Goal: Task Accomplishment & Management: Manage account settings

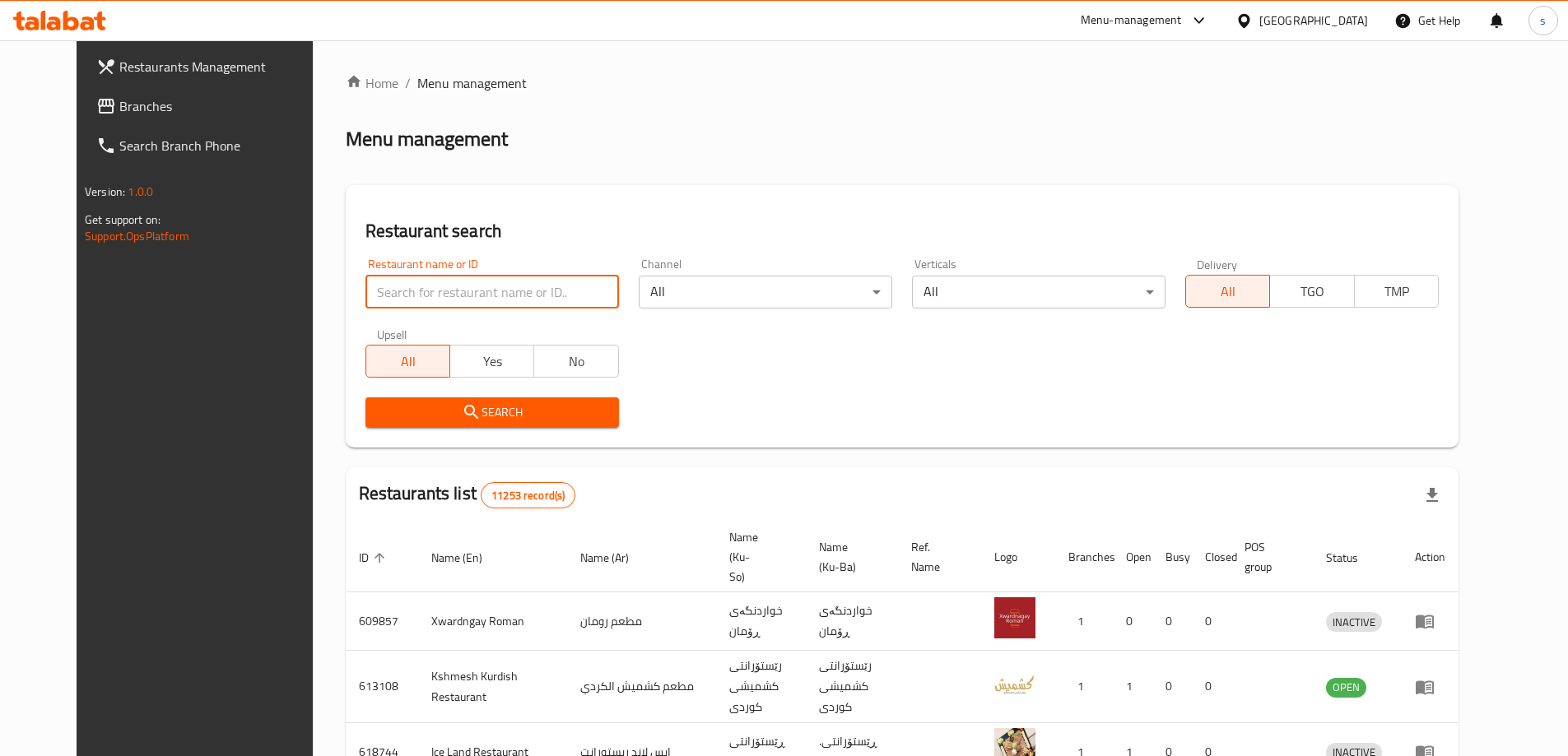
click at [377, 296] on input "search" at bounding box center [491, 292] width 253 height 33
paste input "Danyar`s"
type input "Danyar`s"
click button "Search" at bounding box center [491, 413] width 253 height 31
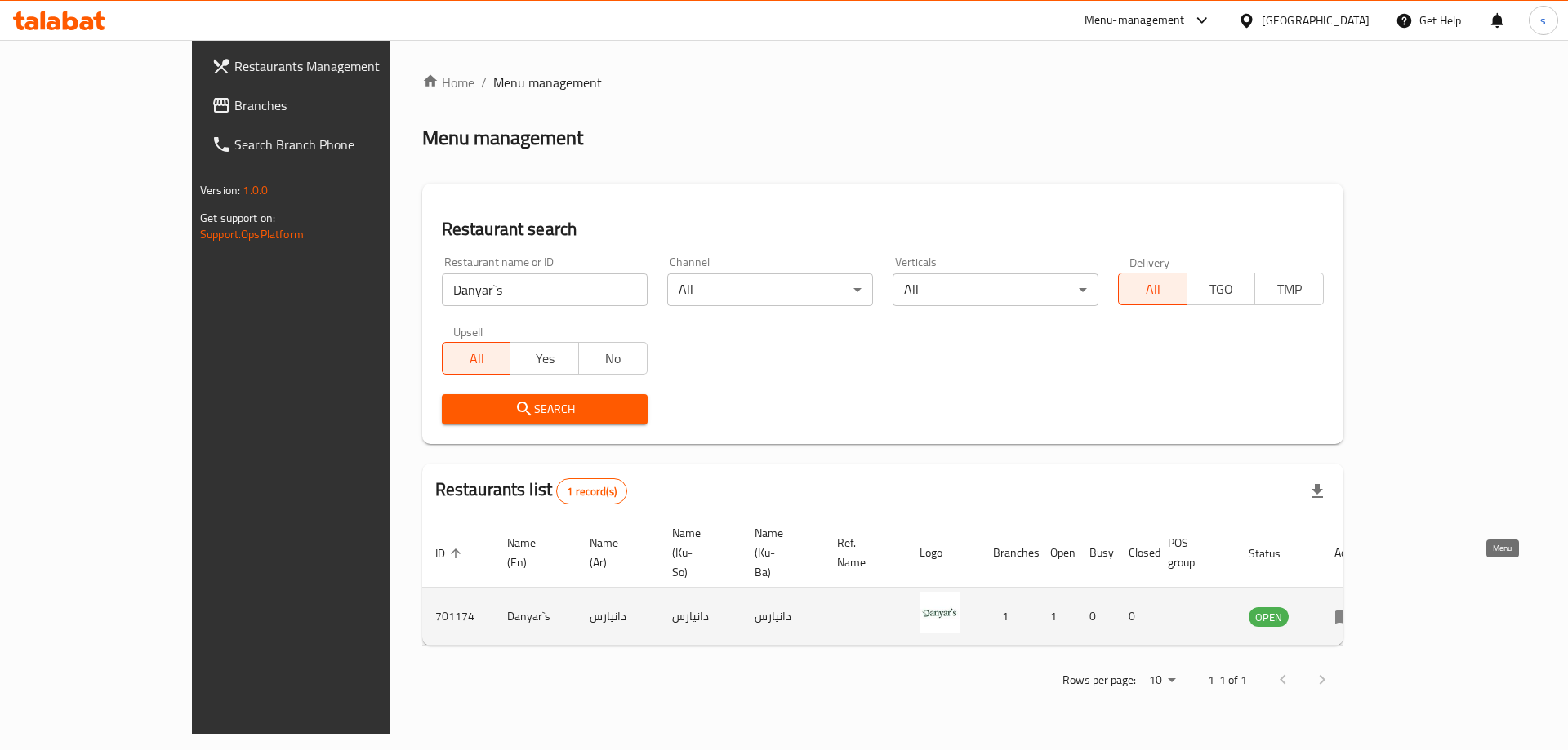
click at [1353, 606] on icon "enhanced table" at bounding box center [1344, 616] width 20 height 20
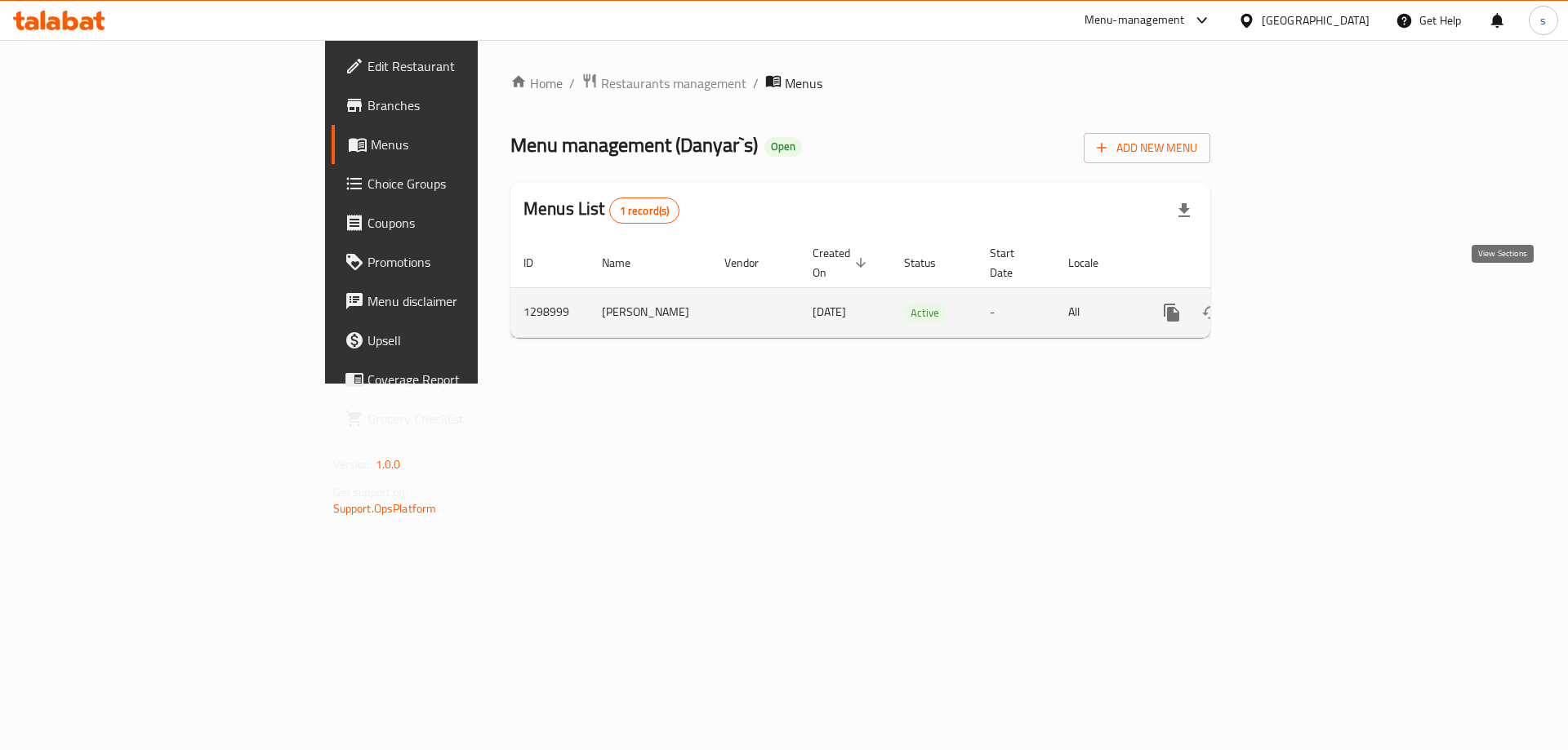
click at [1299, 303] on icon "enhanced table" at bounding box center [1289, 313] width 20 height 20
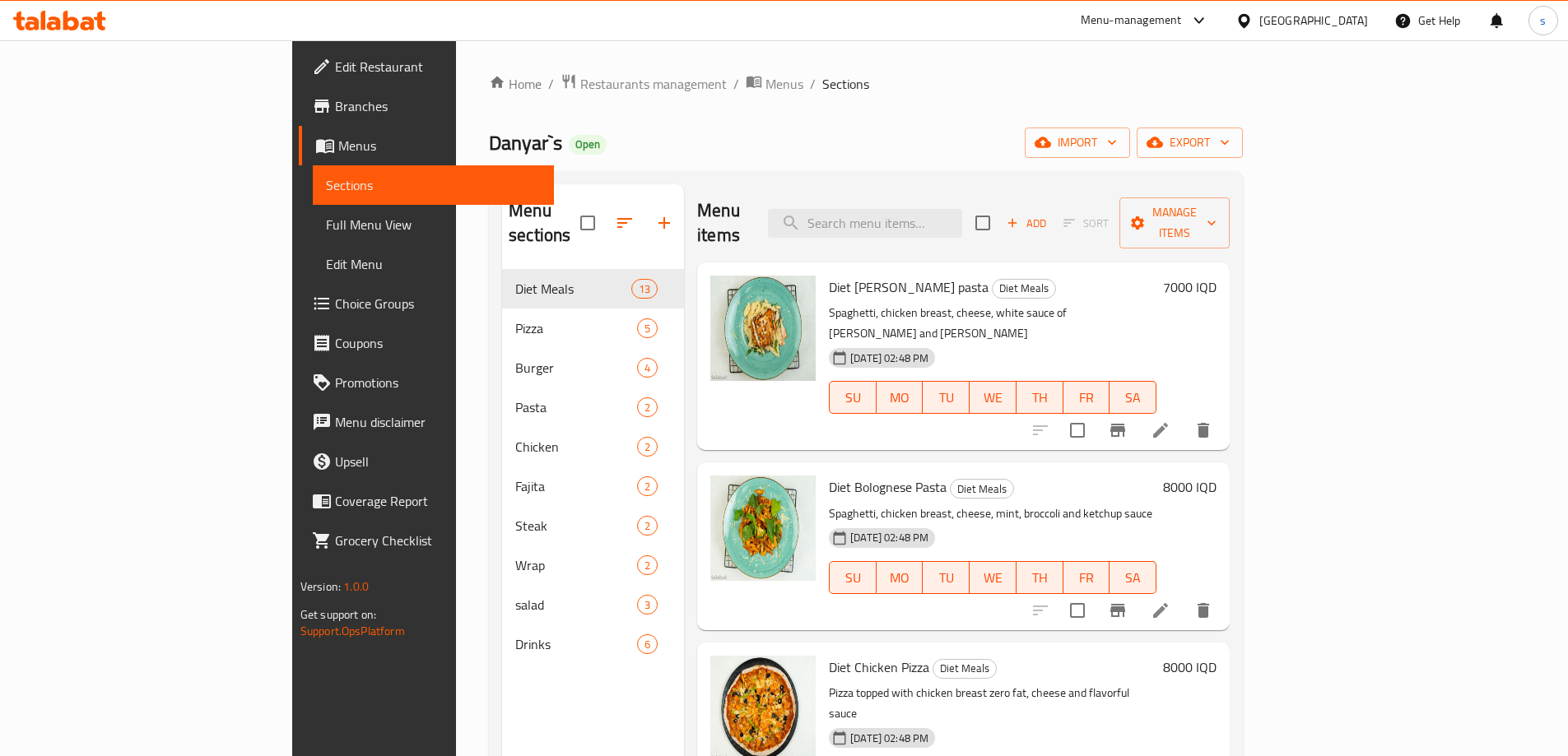
click at [299, 95] on link "Branches" at bounding box center [426, 106] width 255 height 40
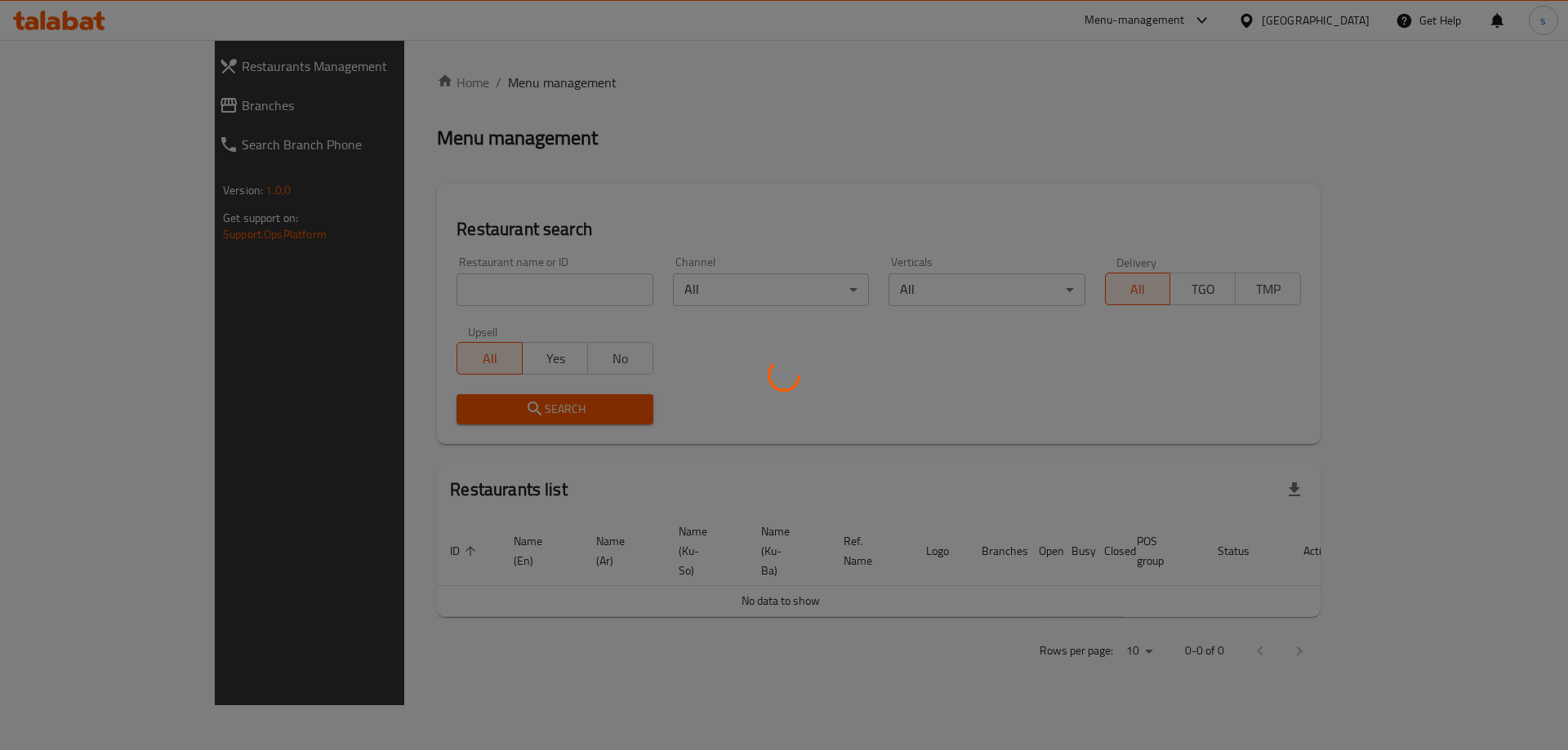
click at [431, 292] on div at bounding box center [784, 375] width 1568 height 750
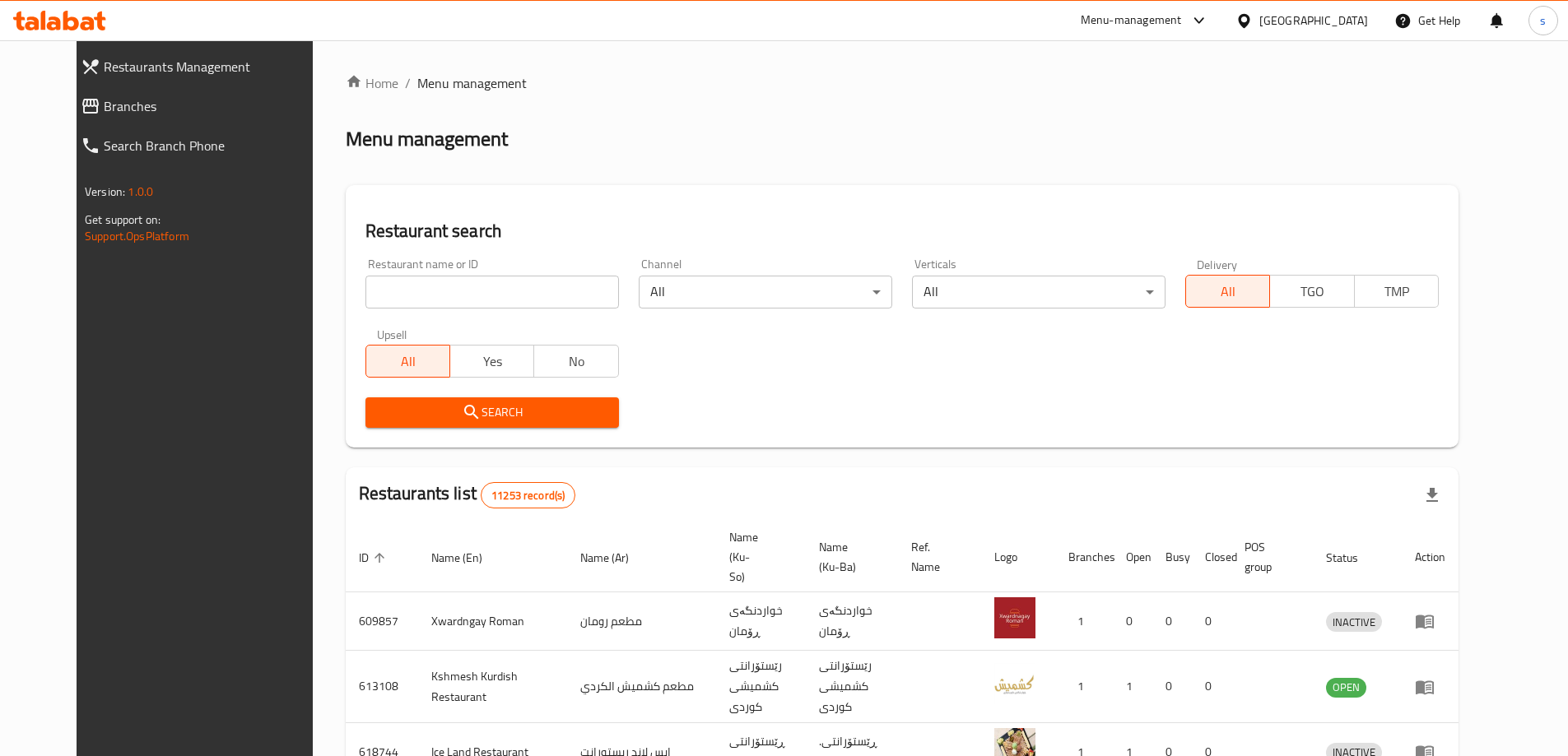
click at [413, 283] on input "search" at bounding box center [491, 292] width 253 height 33
paste input "Cha i Enjoy"
click button "Search" at bounding box center [491, 413] width 253 height 31
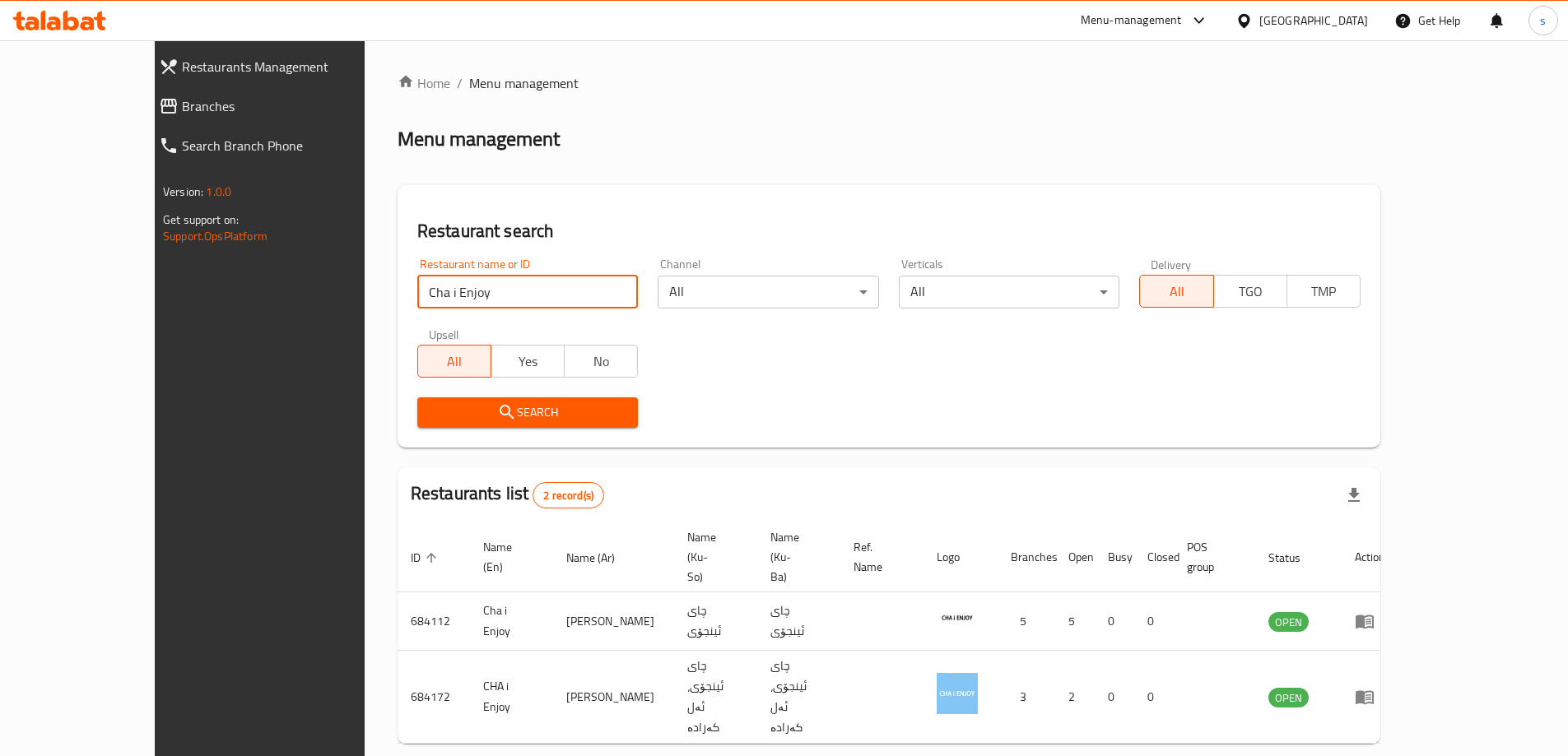
drag, startPoint x: 411, startPoint y: 303, endPoint x: 302, endPoint y: 296, distance: 109.2
click at [398, 296] on div "Restaurant search Restaurant name or ID Cha i Enjoy Restaurant name or ID Chann…" at bounding box center [889, 316] width 982 height 263
paste input "741335"
type input "741335"
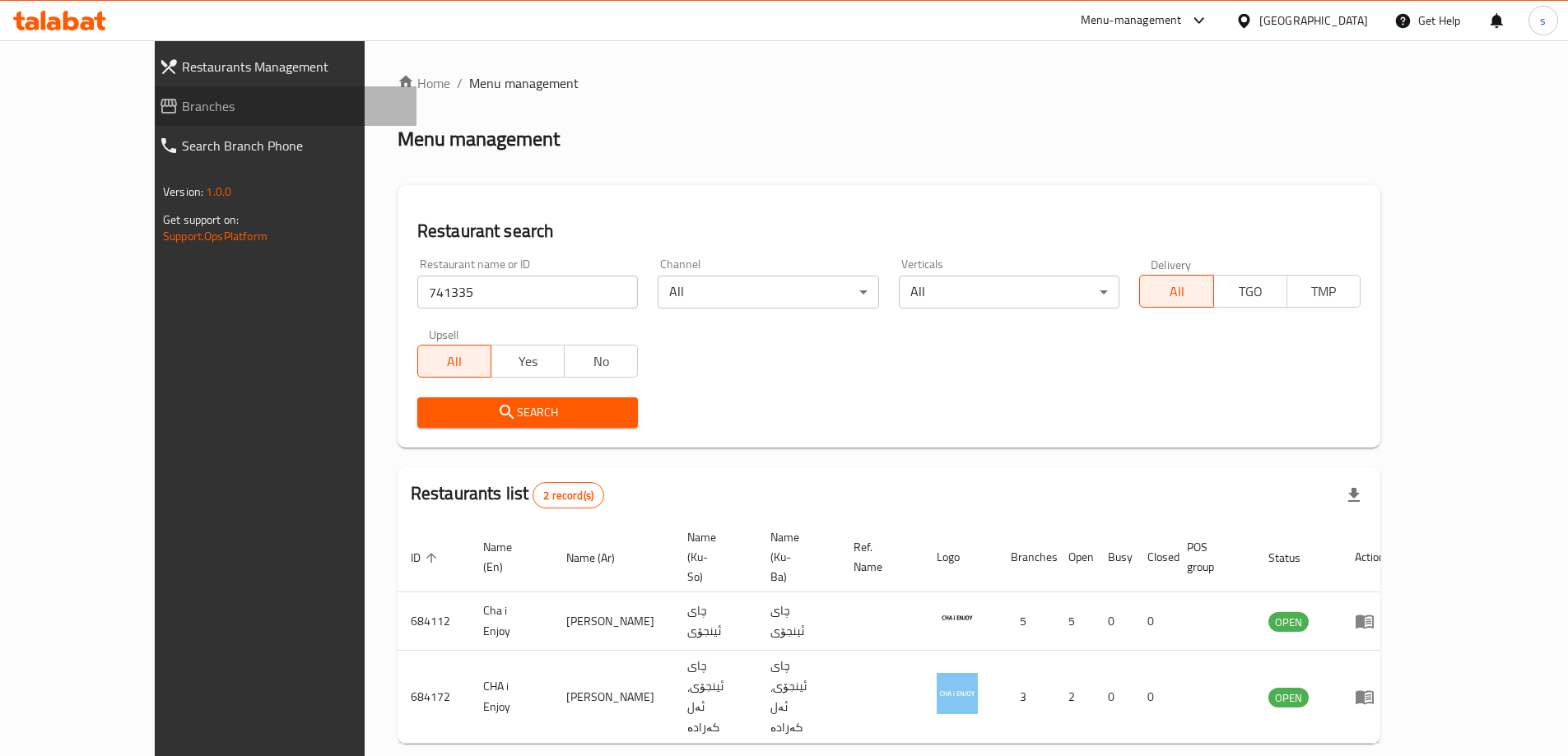
click at [182, 113] on span "Branches" at bounding box center [292, 106] width 221 height 20
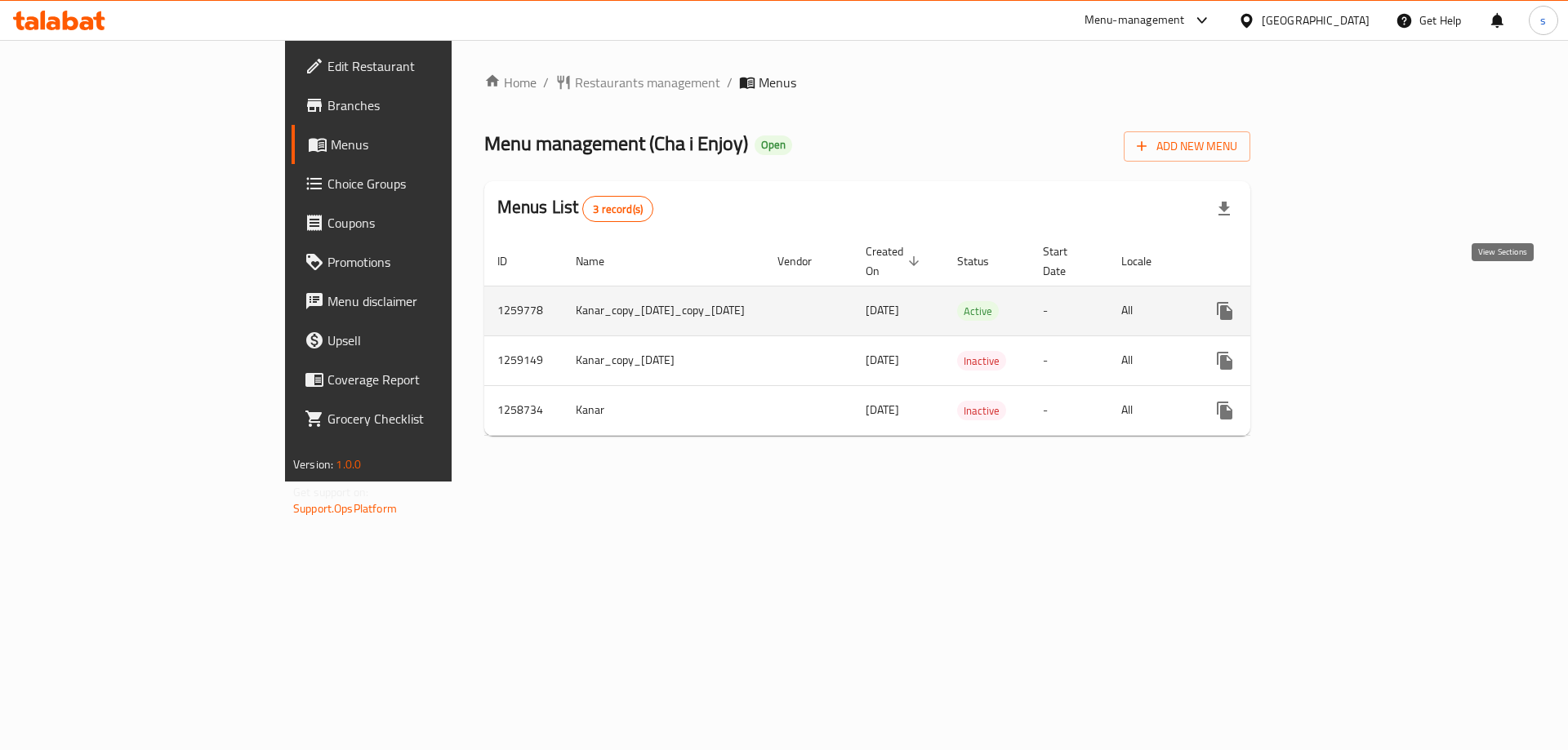
click at [1352, 301] on icon "enhanced table" at bounding box center [1343, 311] width 20 height 20
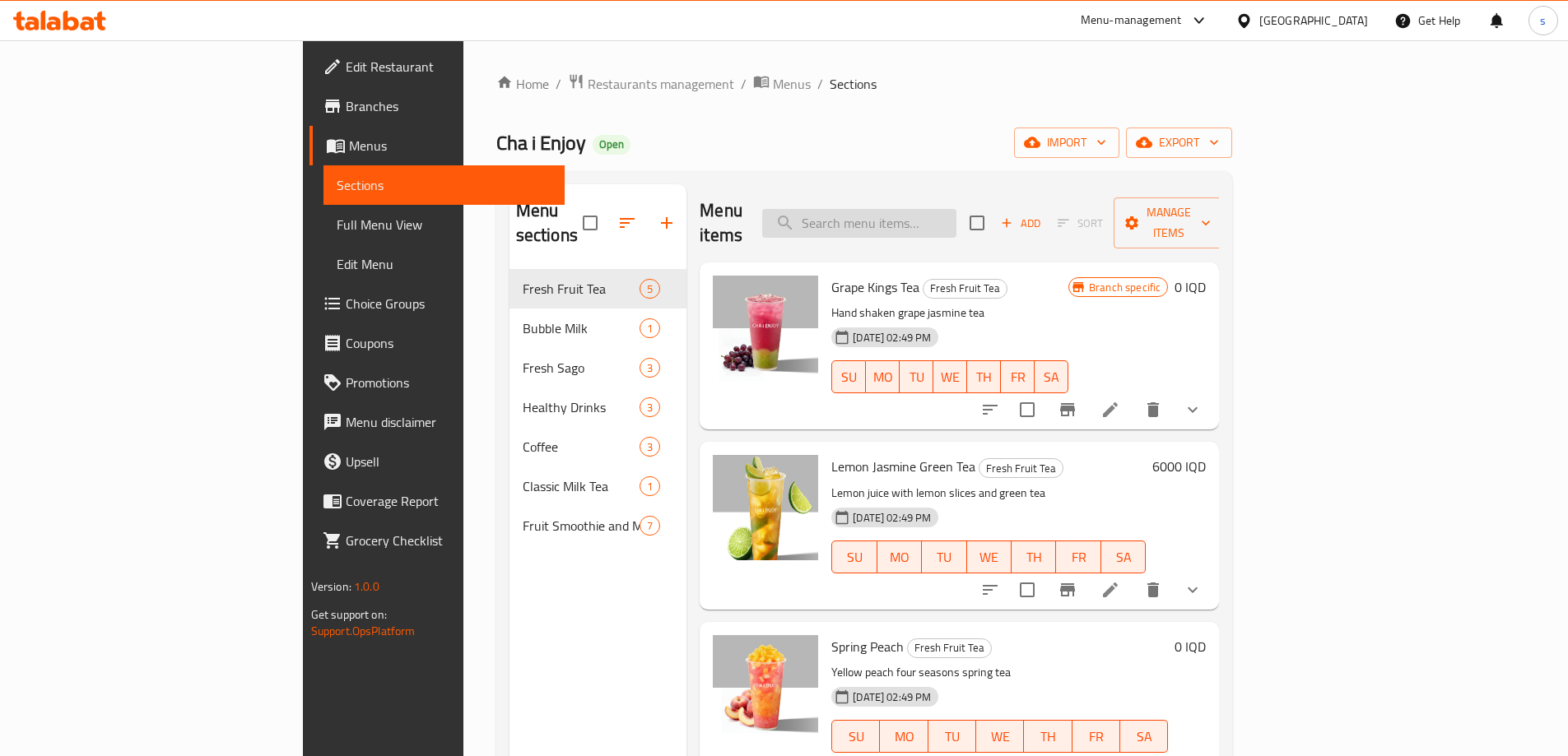
click at [946, 219] on input "search" at bounding box center [859, 223] width 195 height 29
click at [336, 232] on span "Full Menu View" at bounding box center [444, 225] width 215 height 20
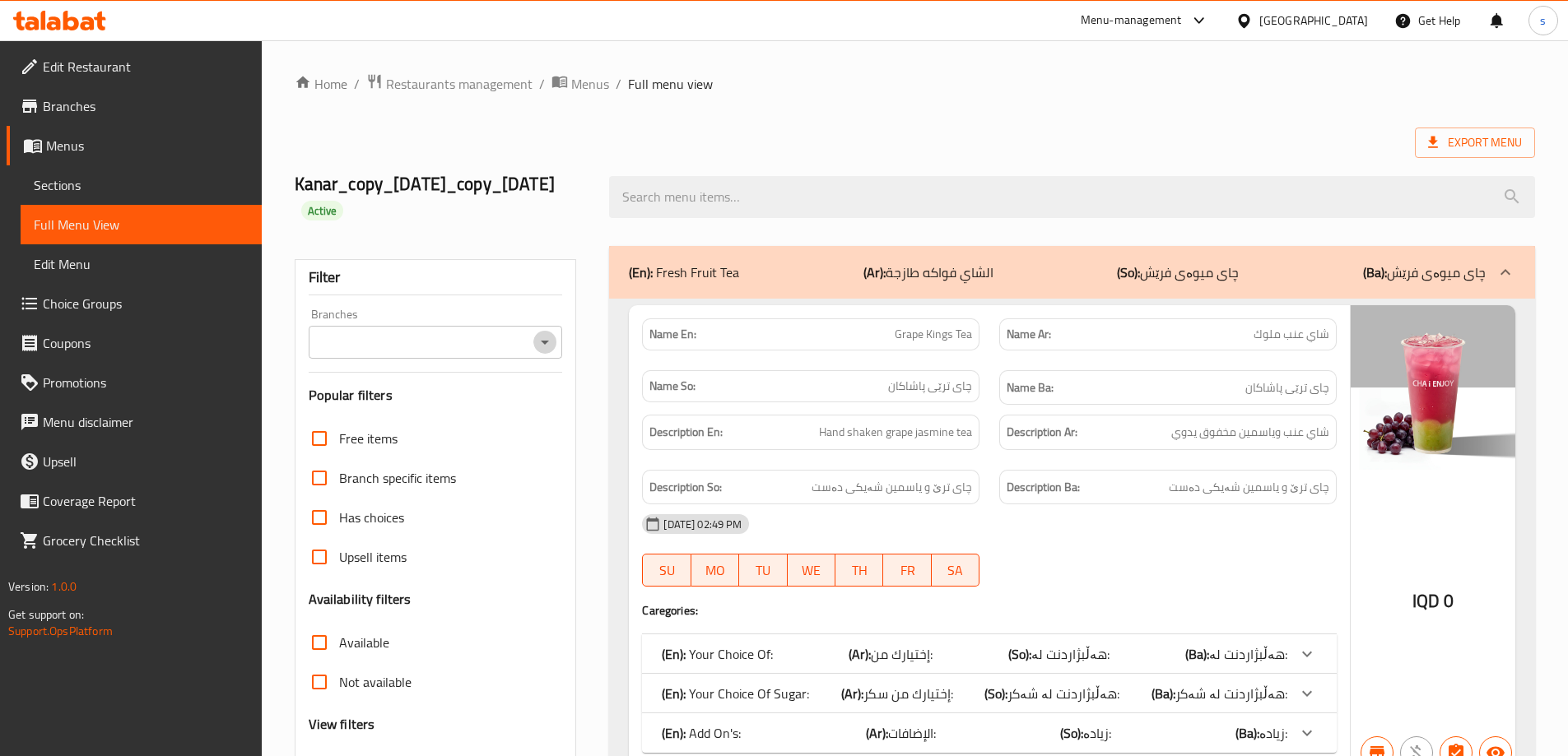
click at [543, 335] on icon "Open" at bounding box center [545, 342] width 20 height 20
click at [544, 334] on icon "Open" at bounding box center [545, 342] width 20 height 20
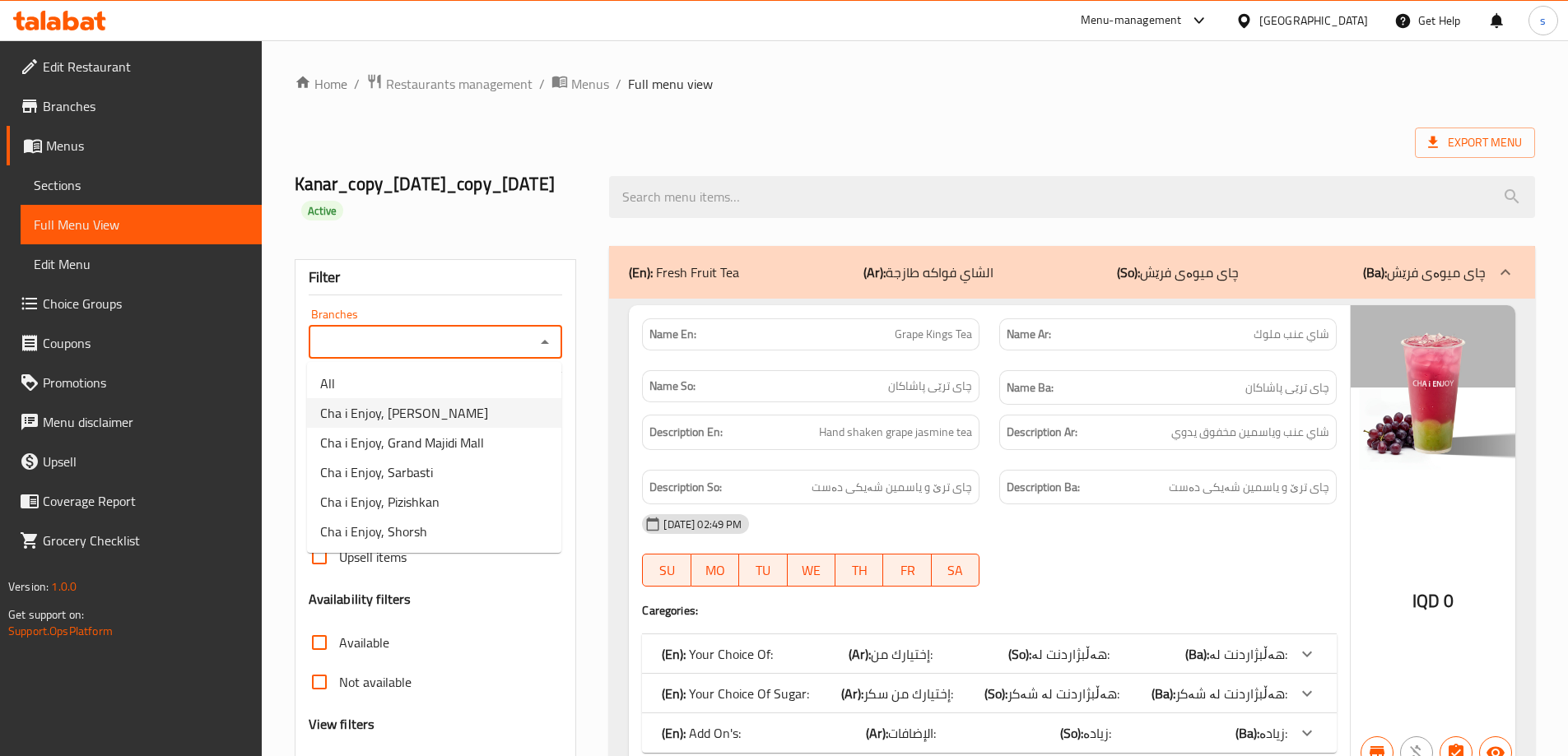
click at [535, 413] on li "Cha i Enjoy, Naz Naz" at bounding box center [434, 413] width 254 height 30
type input "Cha i Enjoy, [PERSON_NAME]"
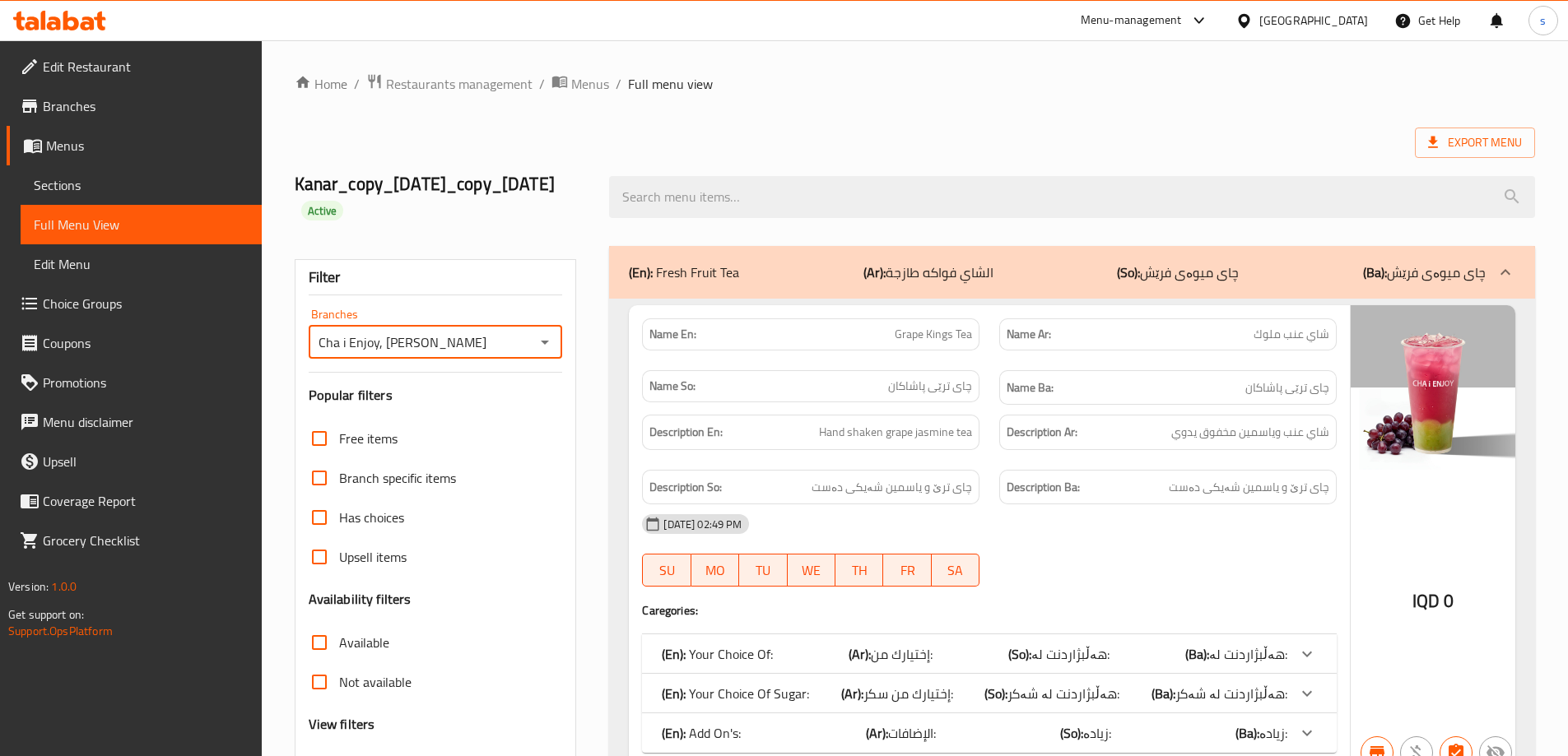
click at [758, 186] on input "search" at bounding box center [1072, 197] width 926 height 42
paste input "Cha i Enjoy"
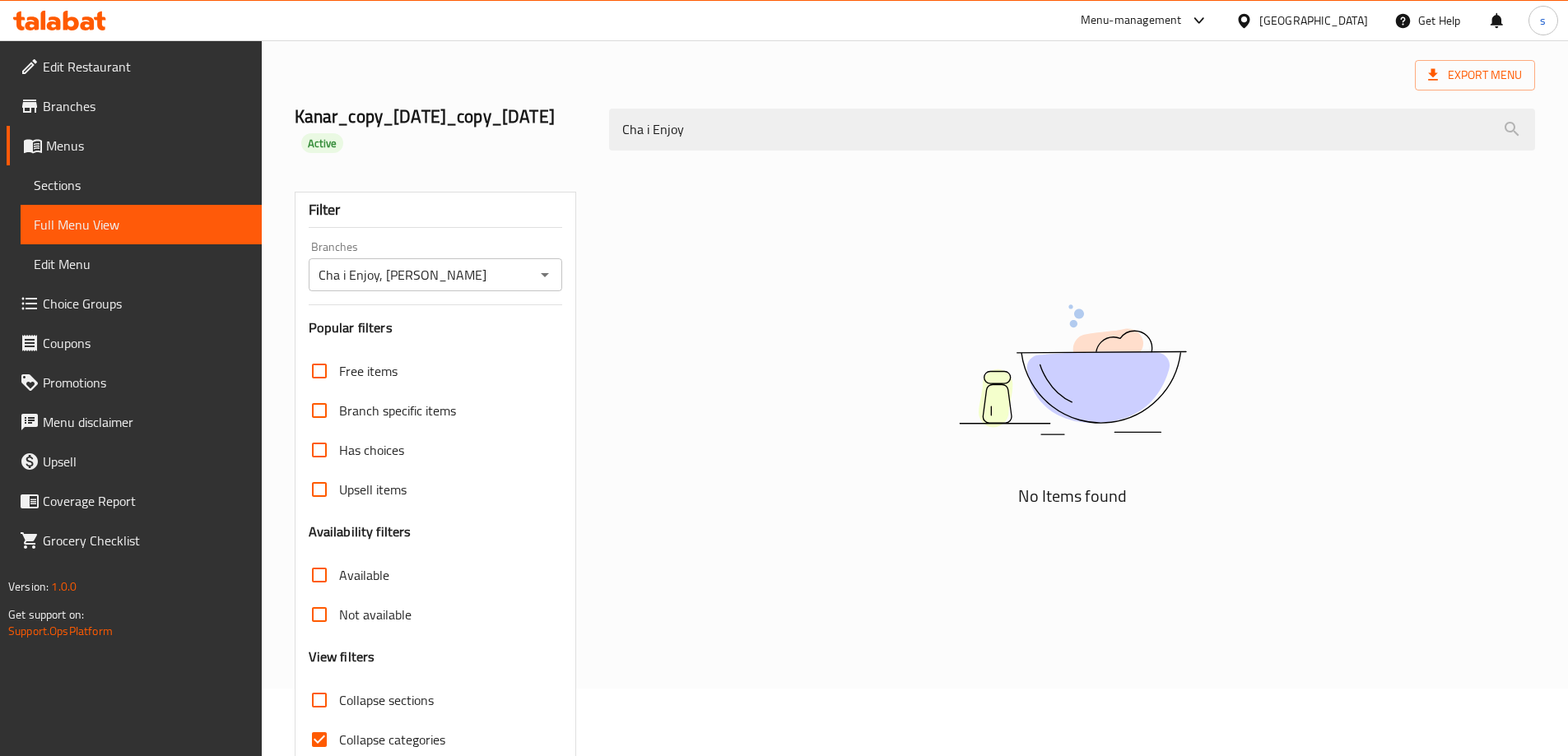
scroll to position [73, 0]
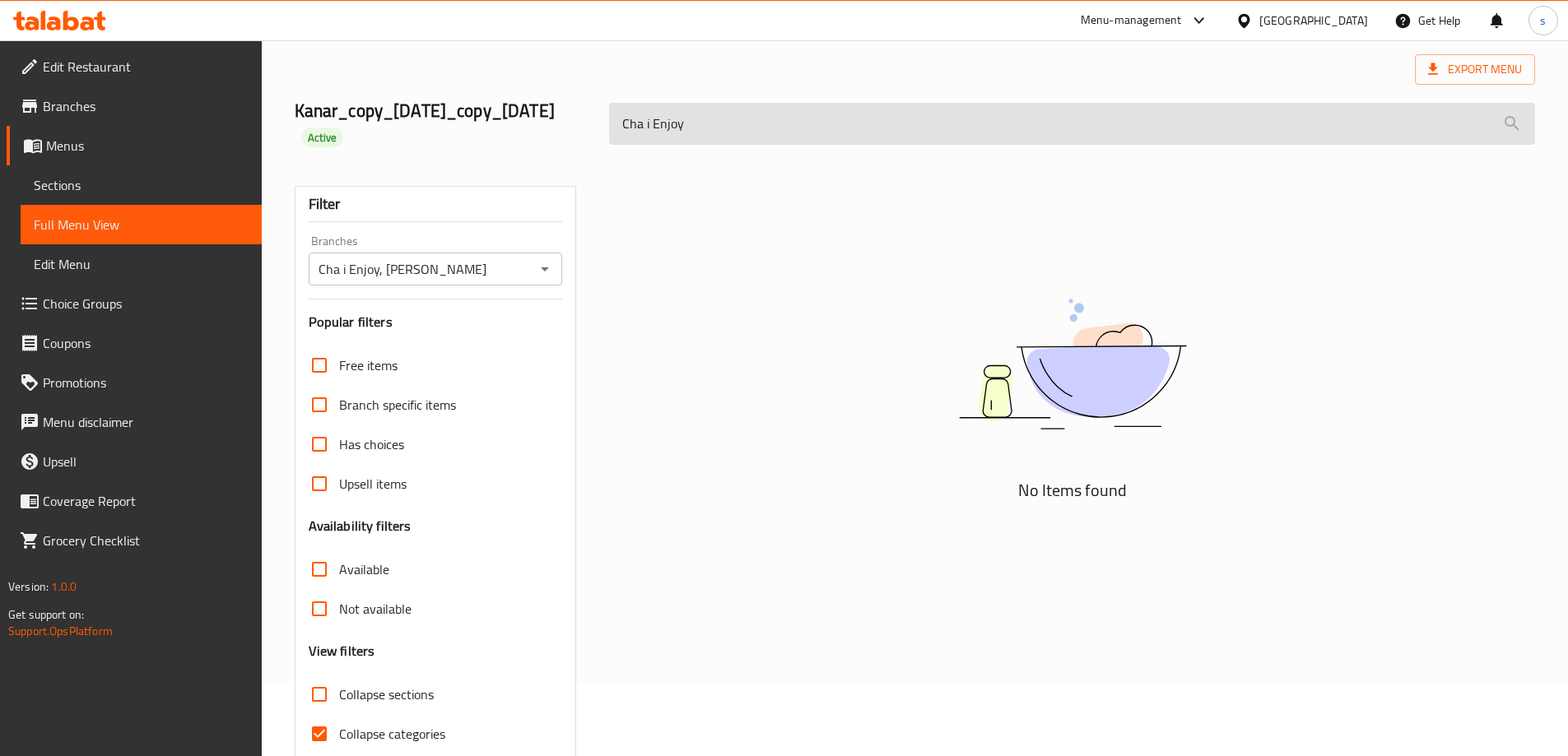
drag, startPoint x: 737, startPoint y: 131, endPoint x: 619, endPoint y: 131, distance: 118.0
click at [619, 131] on input "Cha i Enjoy" at bounding box center [1072, 124] width 926 height 42
paste input "Strawberry Smoothie"
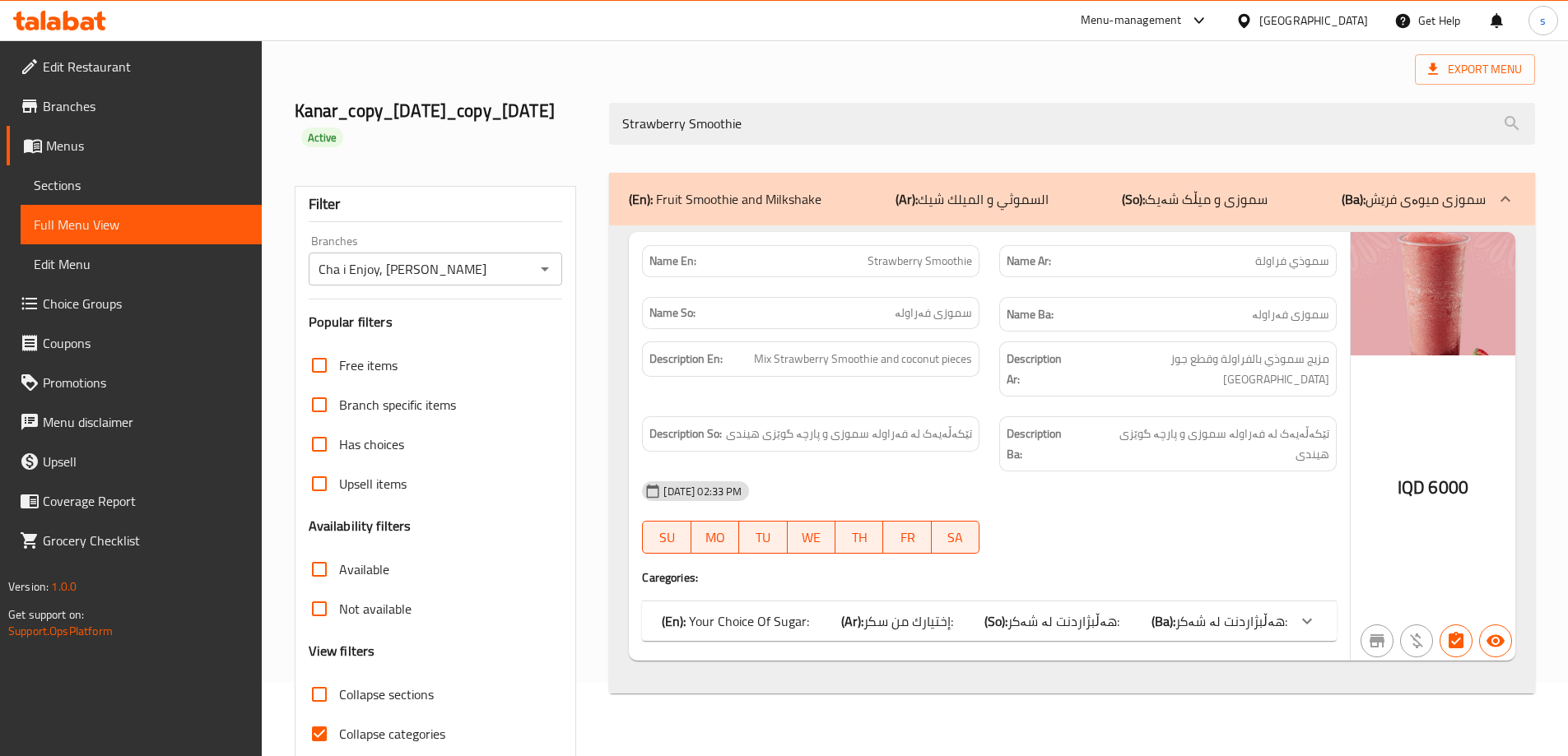
scroll to position [144, 0]
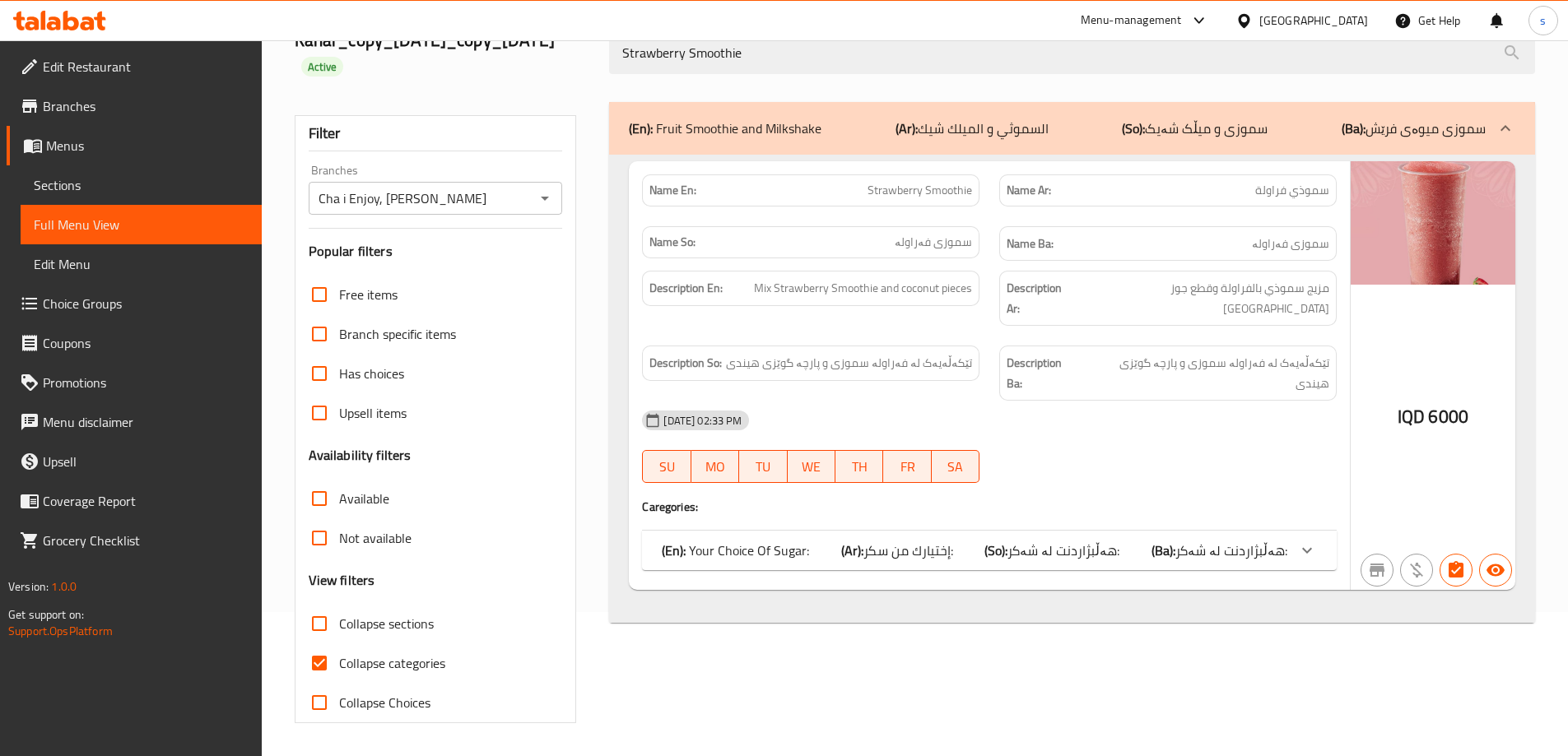
type input "Strawberry Smoothie"
click at [326, 663] on input "Collapse categories" at bounding box center [320, 664] width 40 height 40
checkbox input "false"
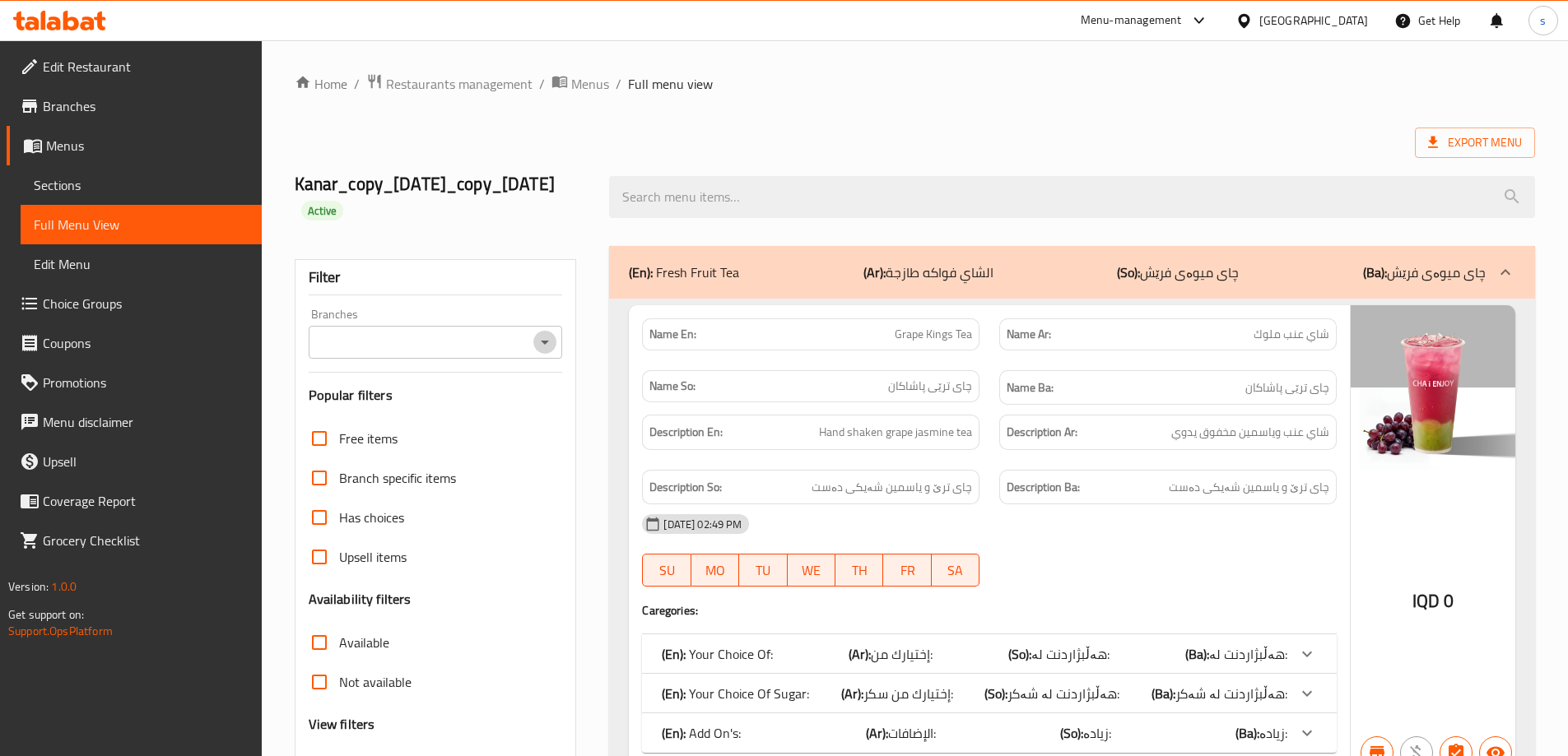
click at [552, 346] on icon "Open" at bounding box center [545, 342] width 20 height 20
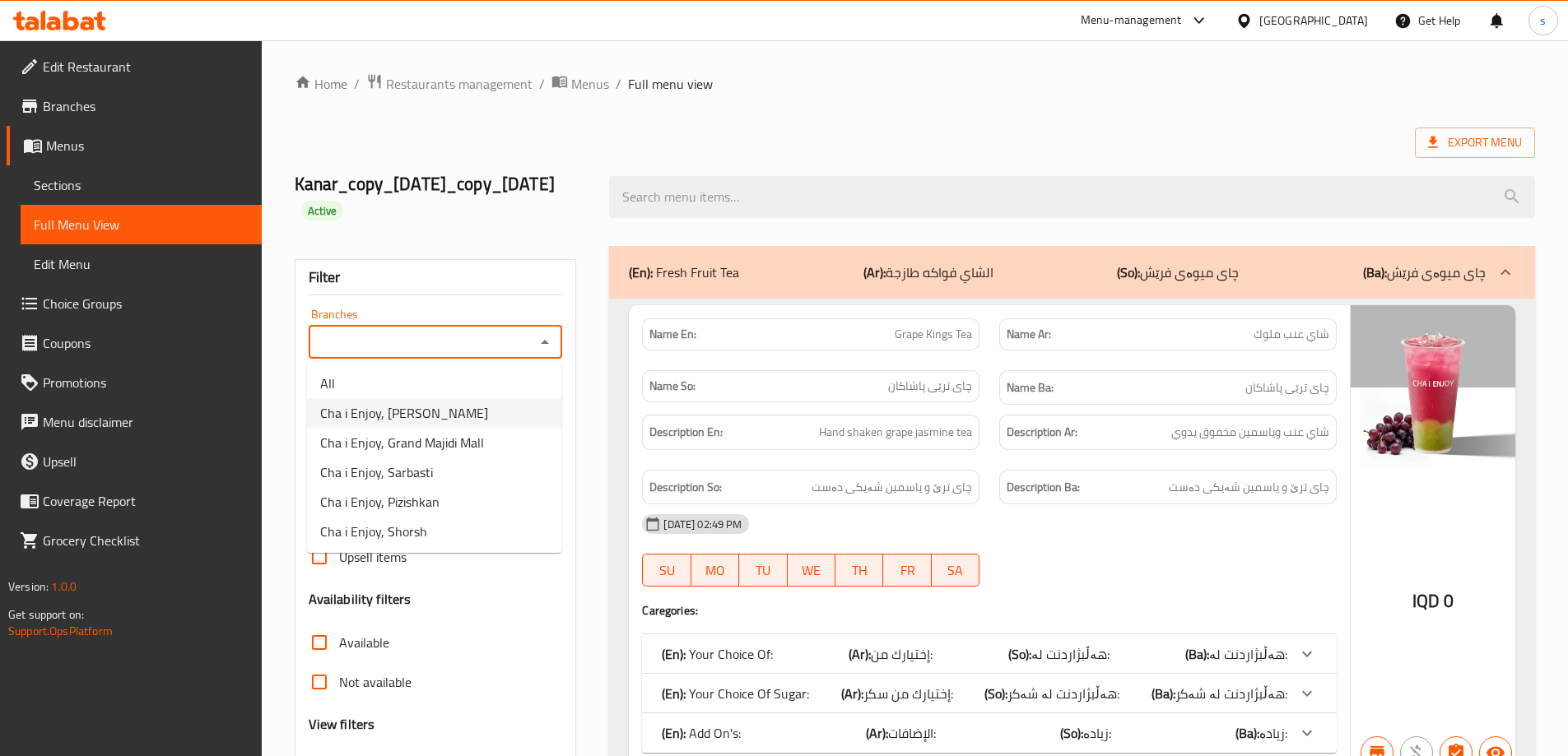
click at [505, 413] on li "Cha i Enjoy, Naz Naz" at bounding box center [434, 413] width 254 height 30
type input "Cha i Enjoy, [PERSON_NAME]"
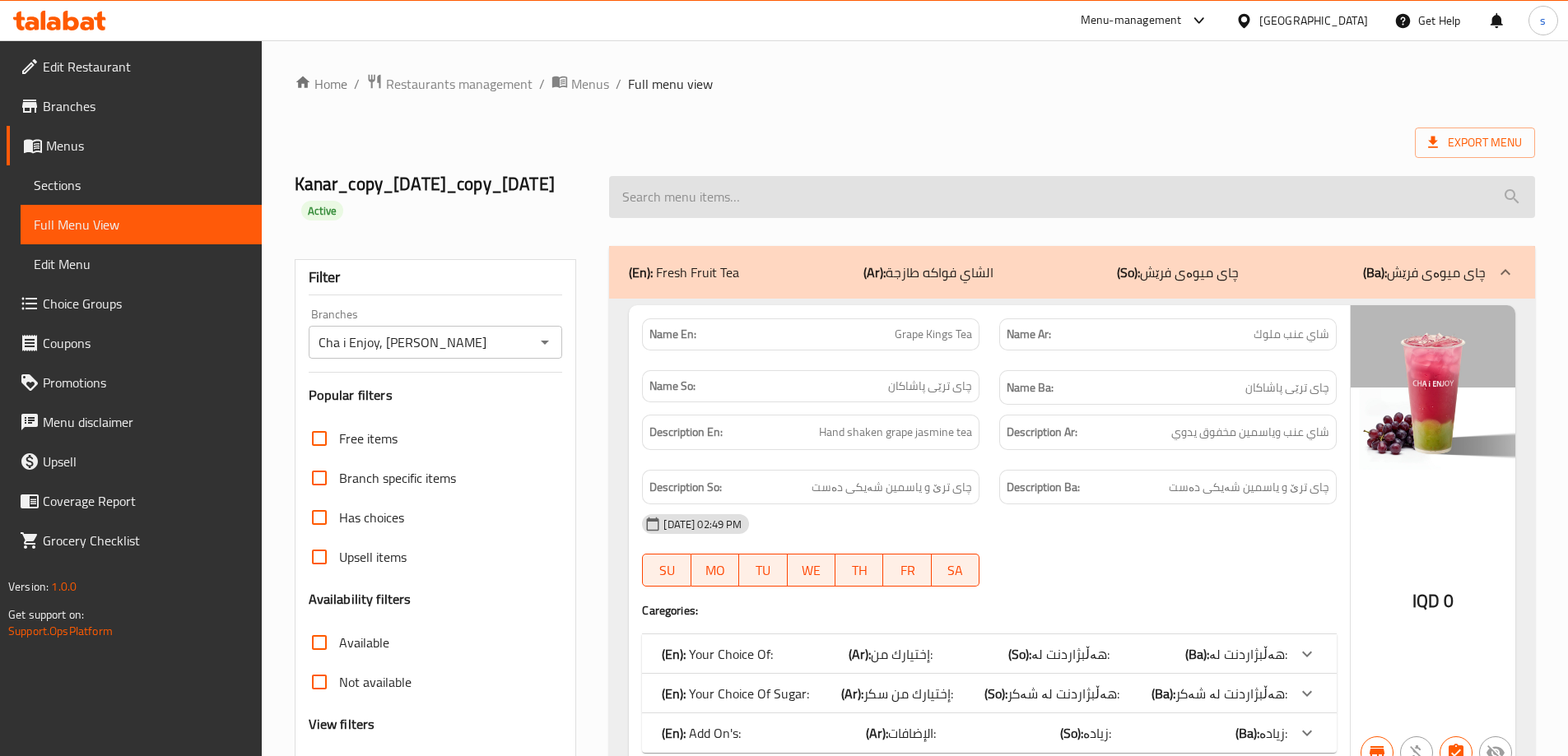
click at [706, 200] on input "search" at bounding box center [1072, 197] width 926 height 42
paste input "Strawberry Smoothie"
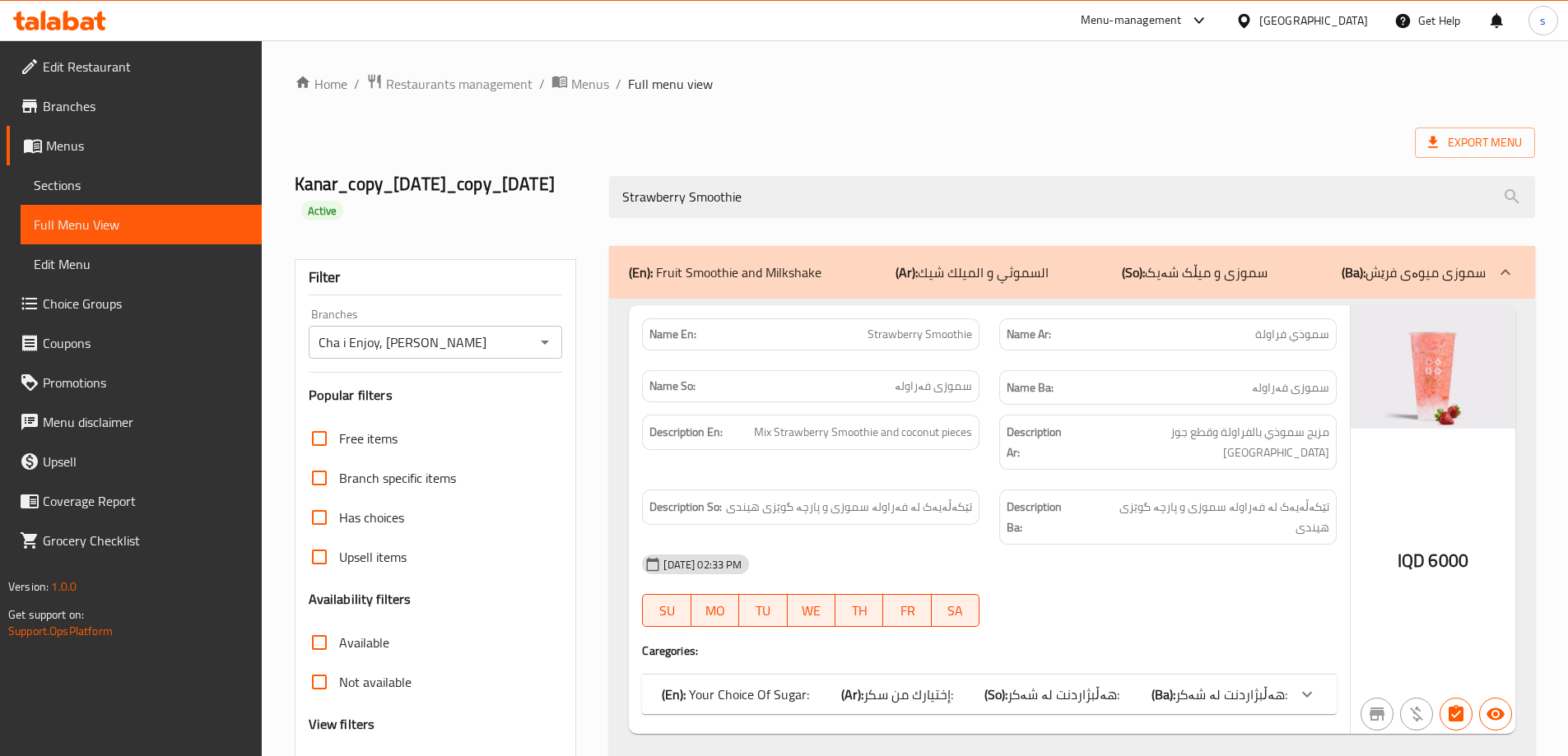
scroll to position [144, 0]
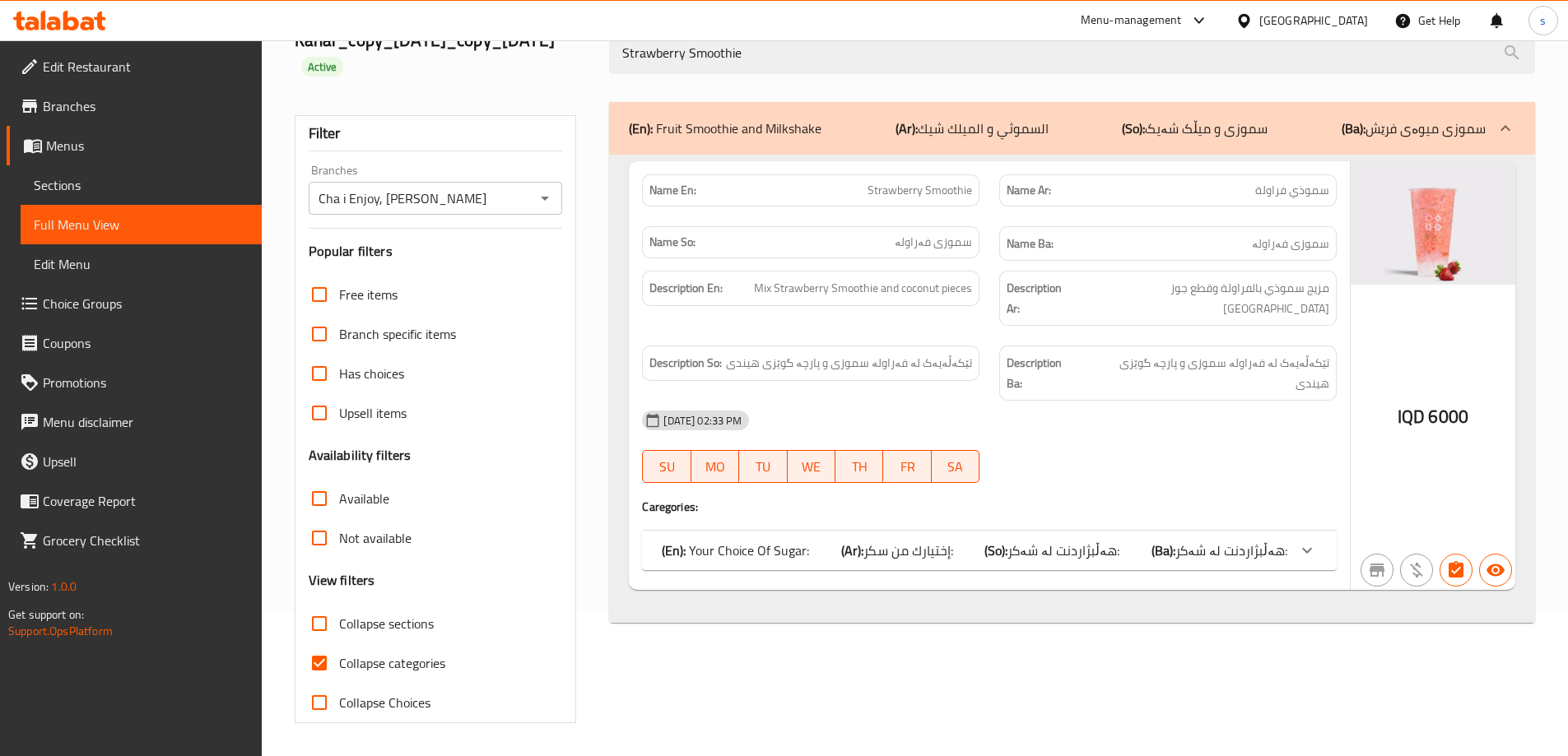
type input "Strawberry Smoothie"
click at [312, 668] on input "Collapse categories" at bounding box center [320, 664] width 40 height 40
checkbox input "false"
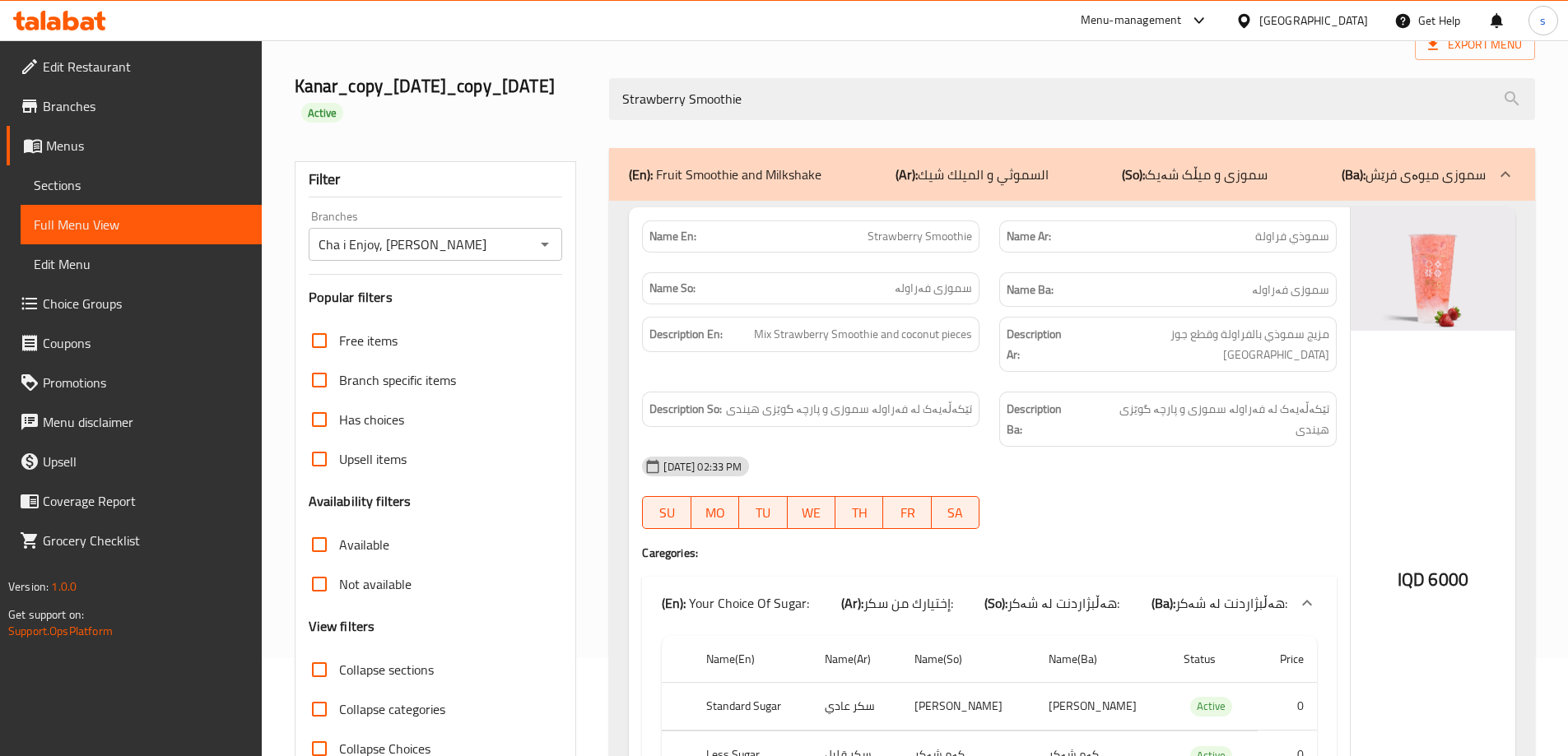
scroll to position [22, 0]
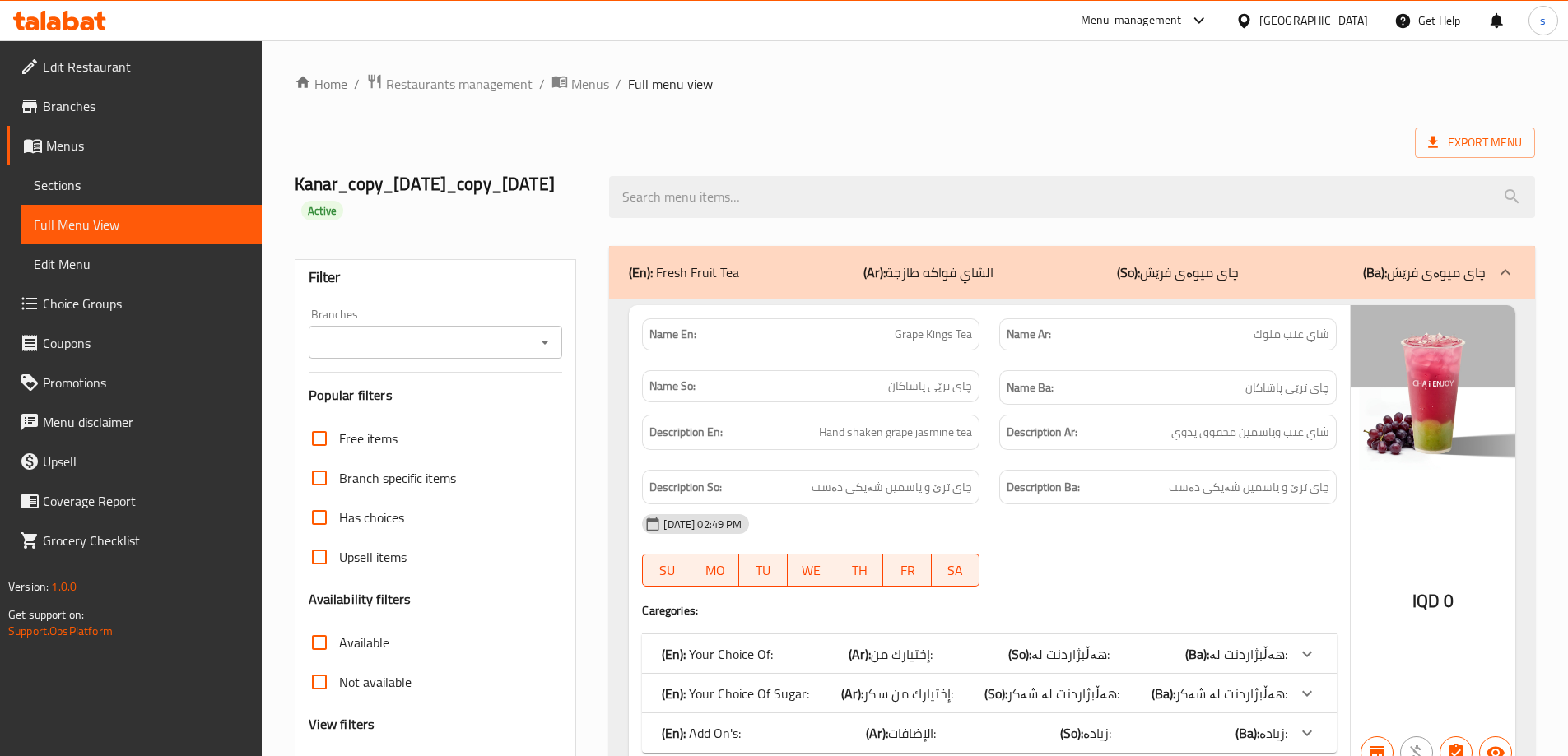
click at [548, 325] on div "Branches" at bounding box center [436, 341] width 254 height 33
click at [528, 342] on input "Branches" at bounding box center [422, 341] width 217 height 23
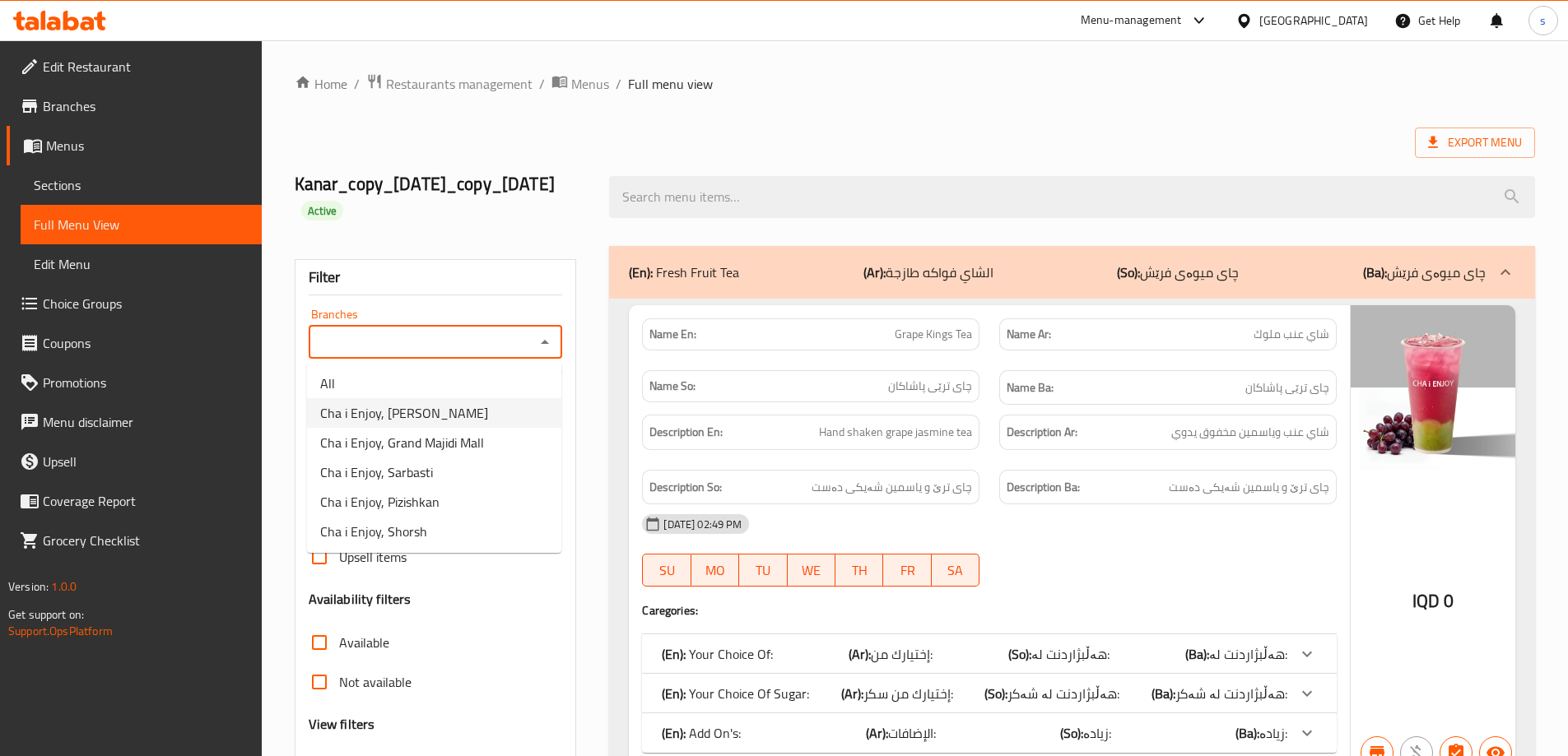
click at [524, 418] on li "Cha i Enjoy, [PERSON_NAME]" at bounding box center [434, 413] width 254 height 30
type input "Cha i Enjoy, [PERSON_NAME]"
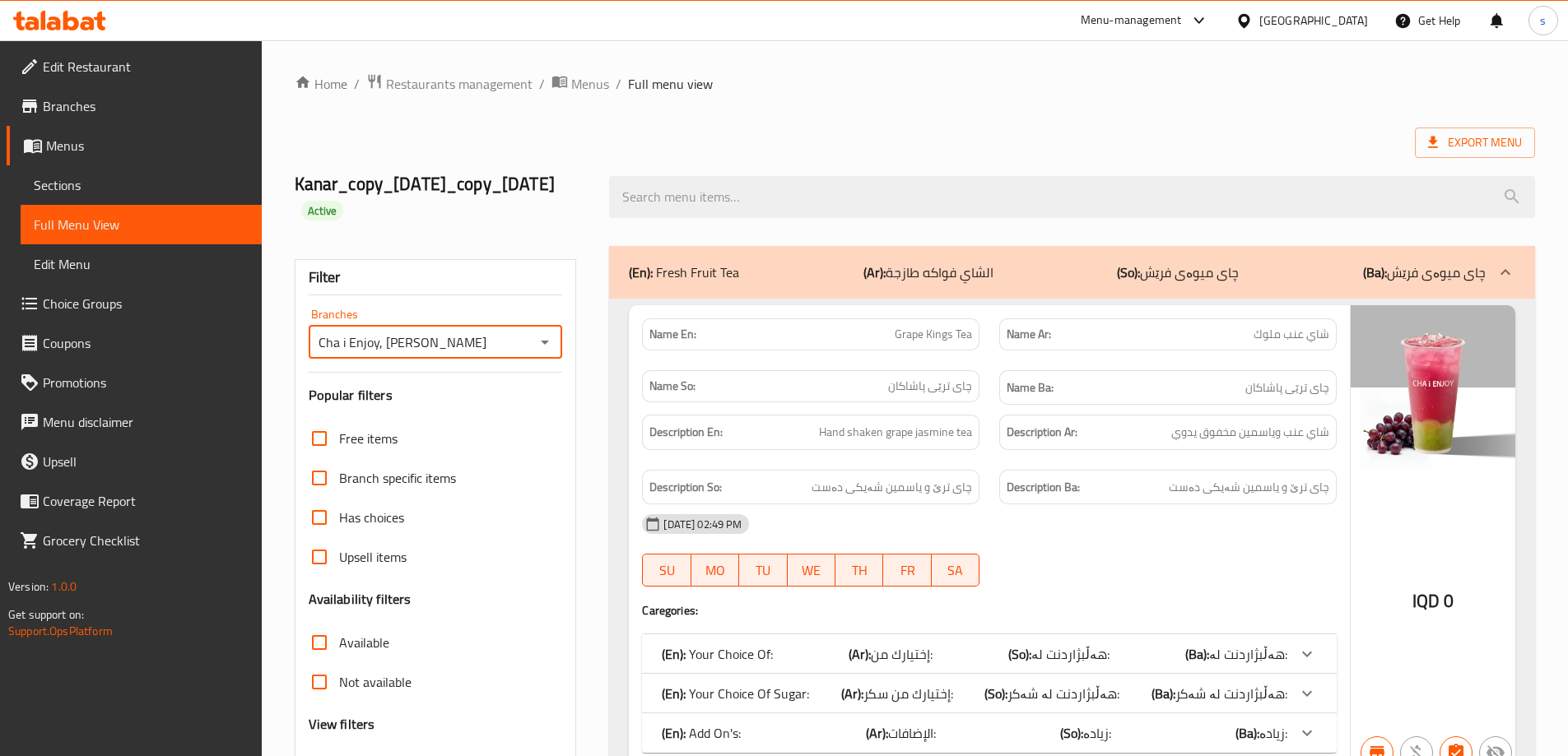
click at [721, 197] on input "search" at bounding box center [1072, 197] width 926 height 42
paste input "Banana Milkshake"
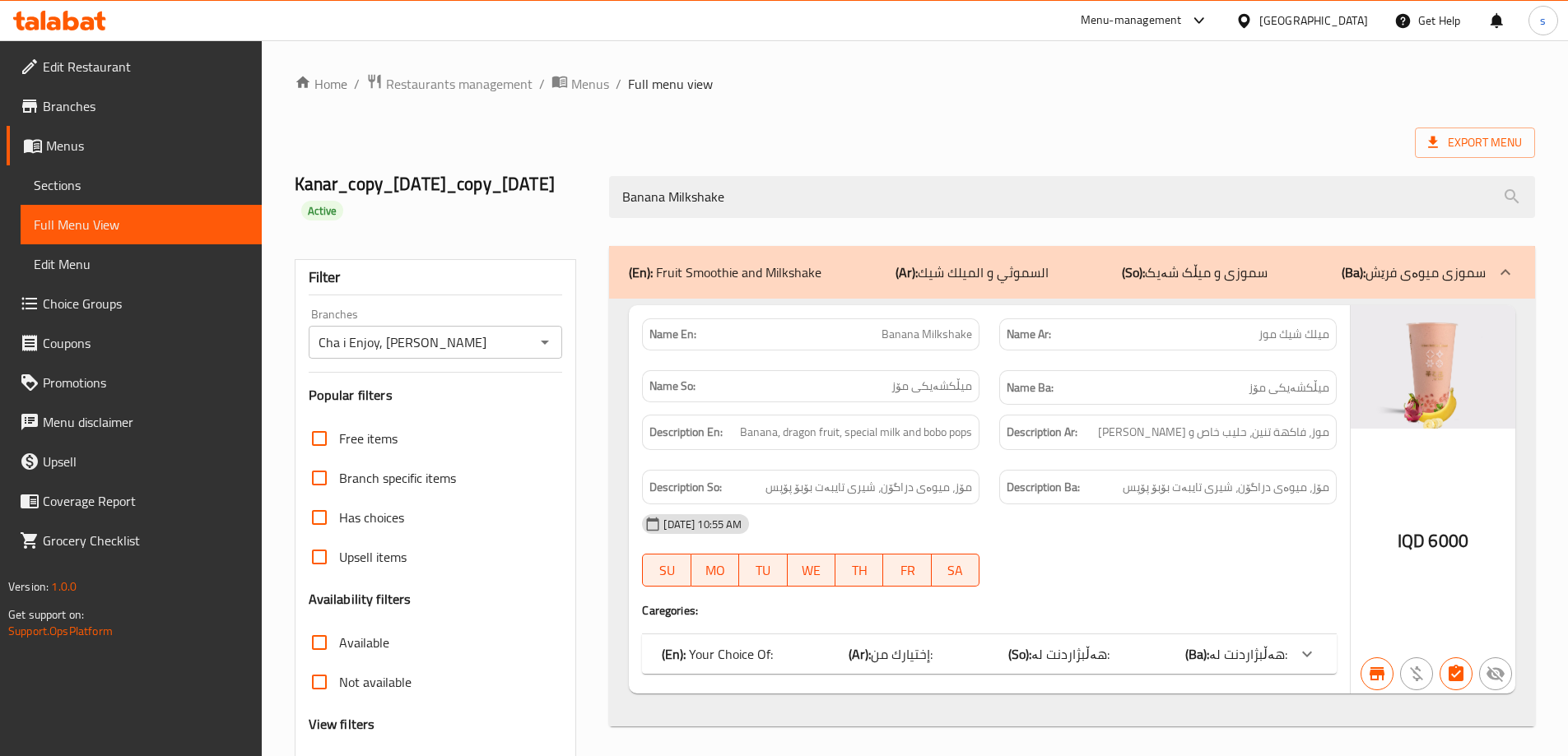
scroll to position [144, 0]
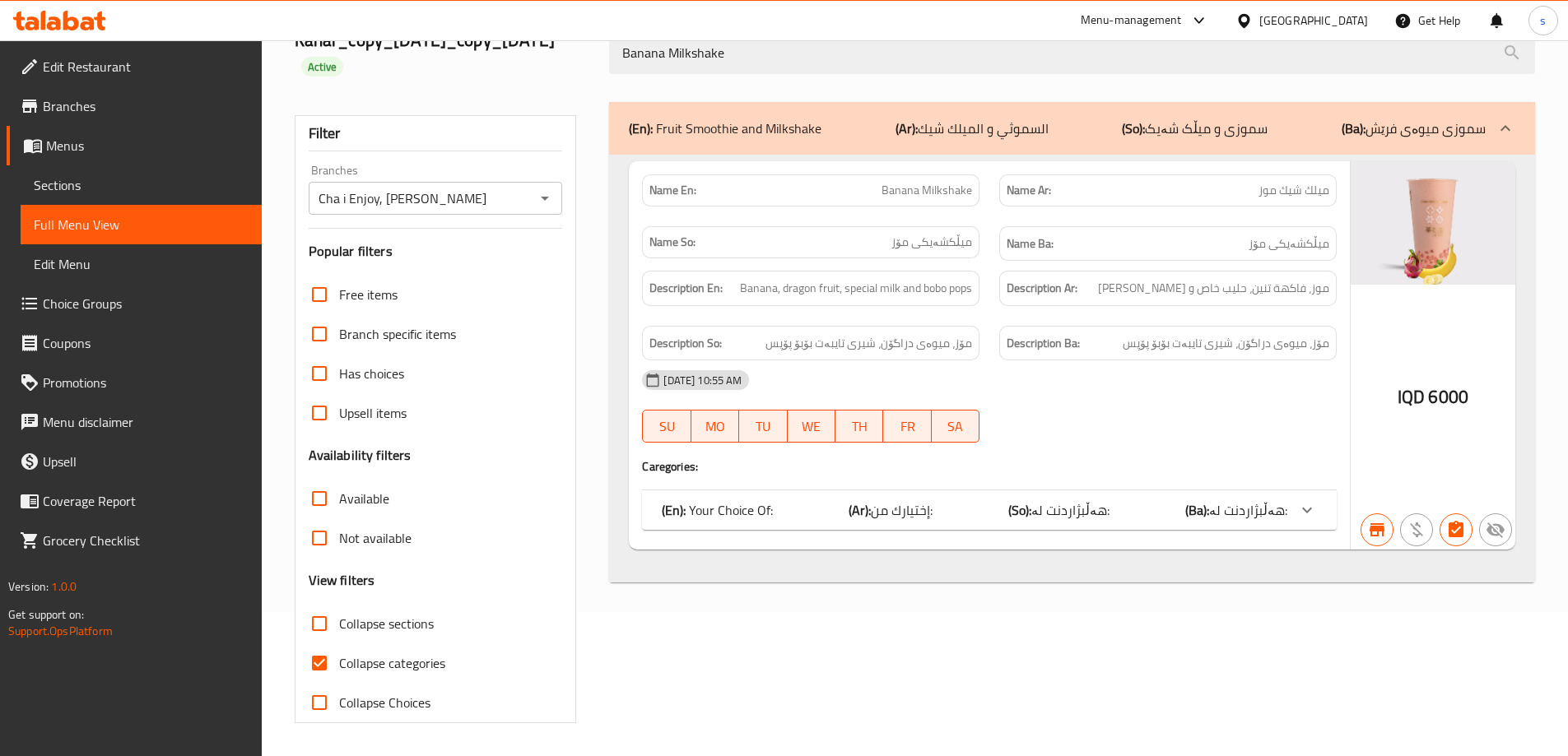
type input "Banana Milkshake"
click at [309, 667] on input "Collapse categories" at bounding box center [320, 664] width 40 height 40
checkbox input "false"
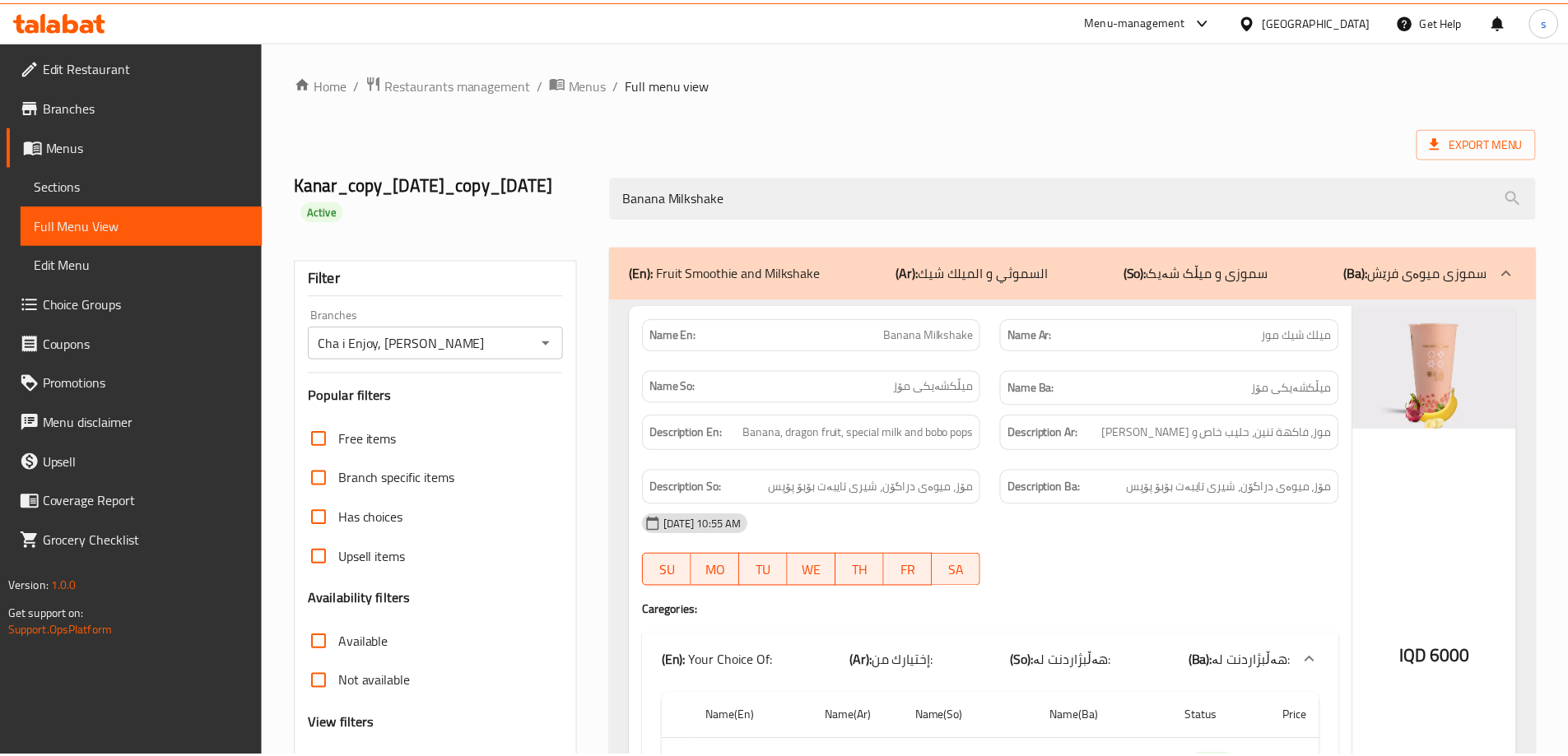
scroll to position [236, 0]
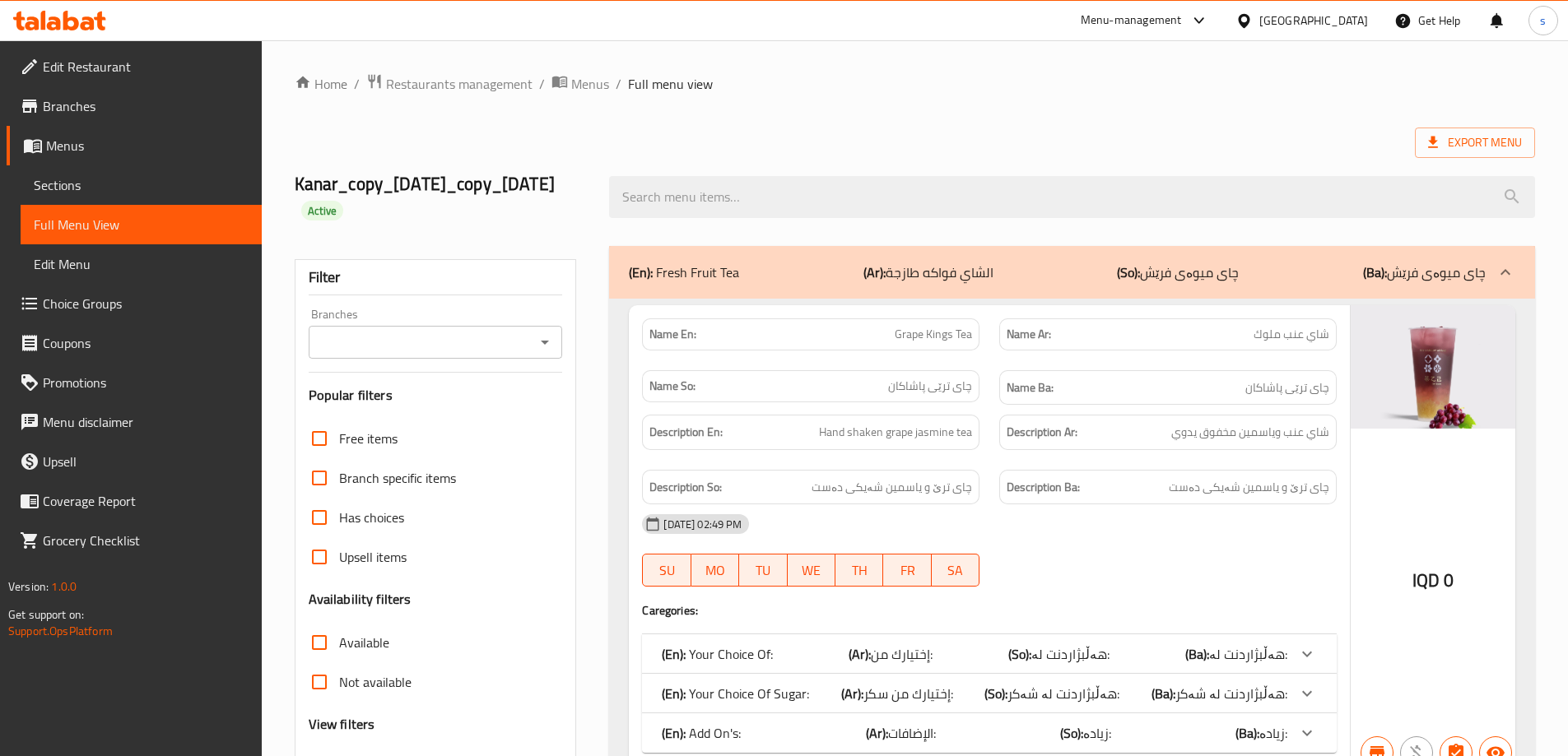
click at [543, 341] on icon "Open" at bounding box center [545, 342] width 8 height 4
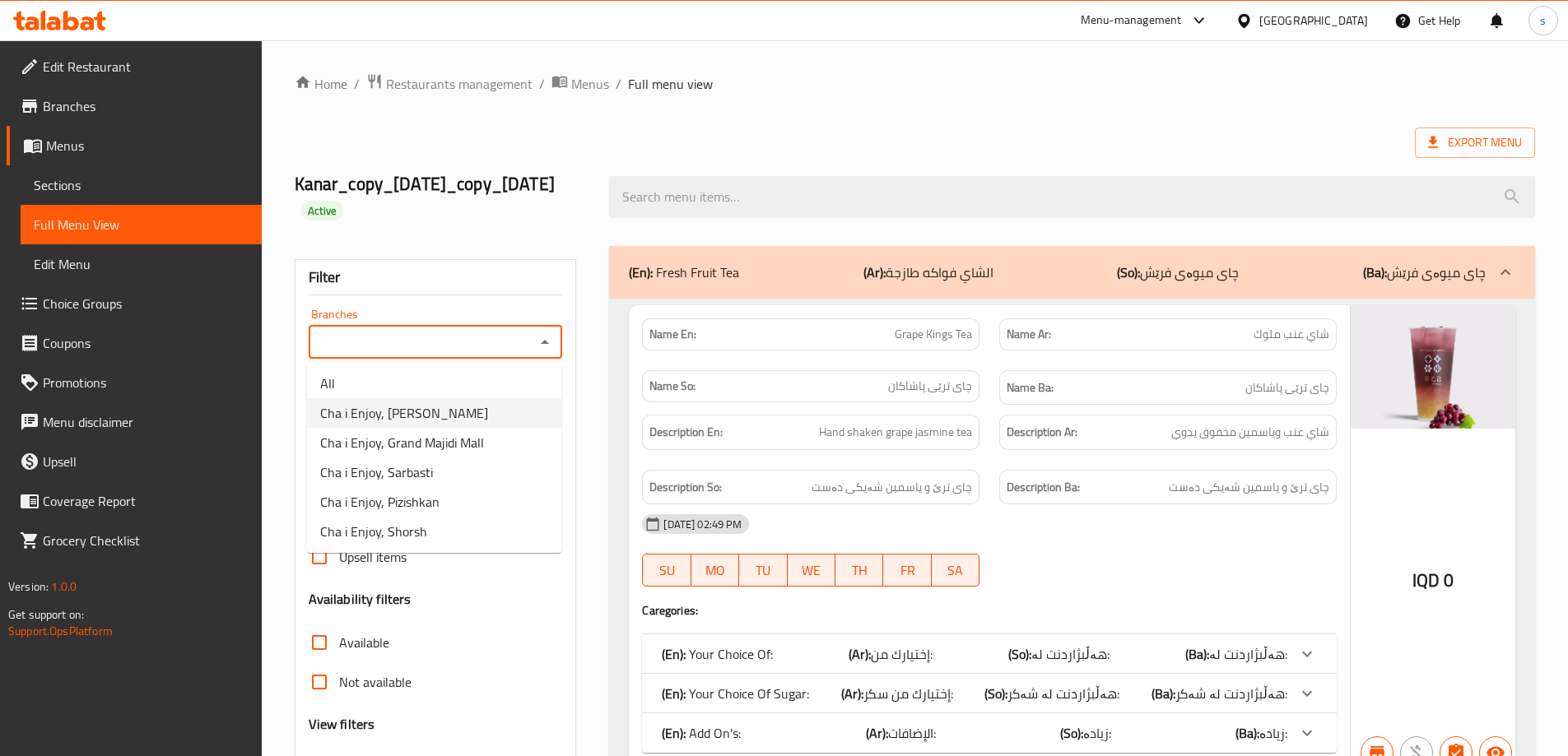
click at [483, 414] on li "Cha i Enjoy, [PERSON_NAME]" at bounding box center [434, 413] width 254 height 30
type input "Cha i Enjoy, [PERSON_NAME]"
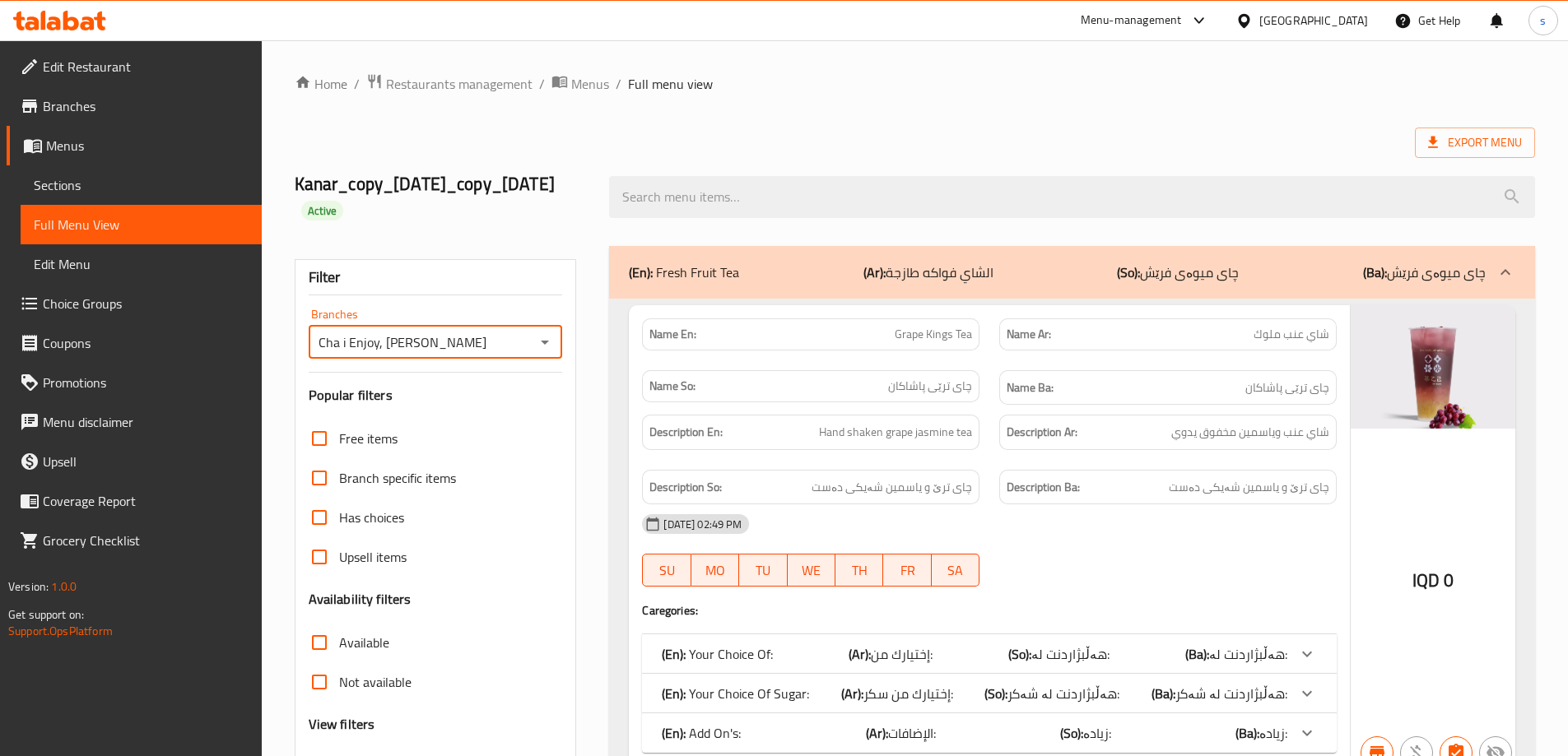
click at [680, 190] on input "search" at bounding box center [1072, 197] width 926 height 42
paste input "Pineapple Smoothie"
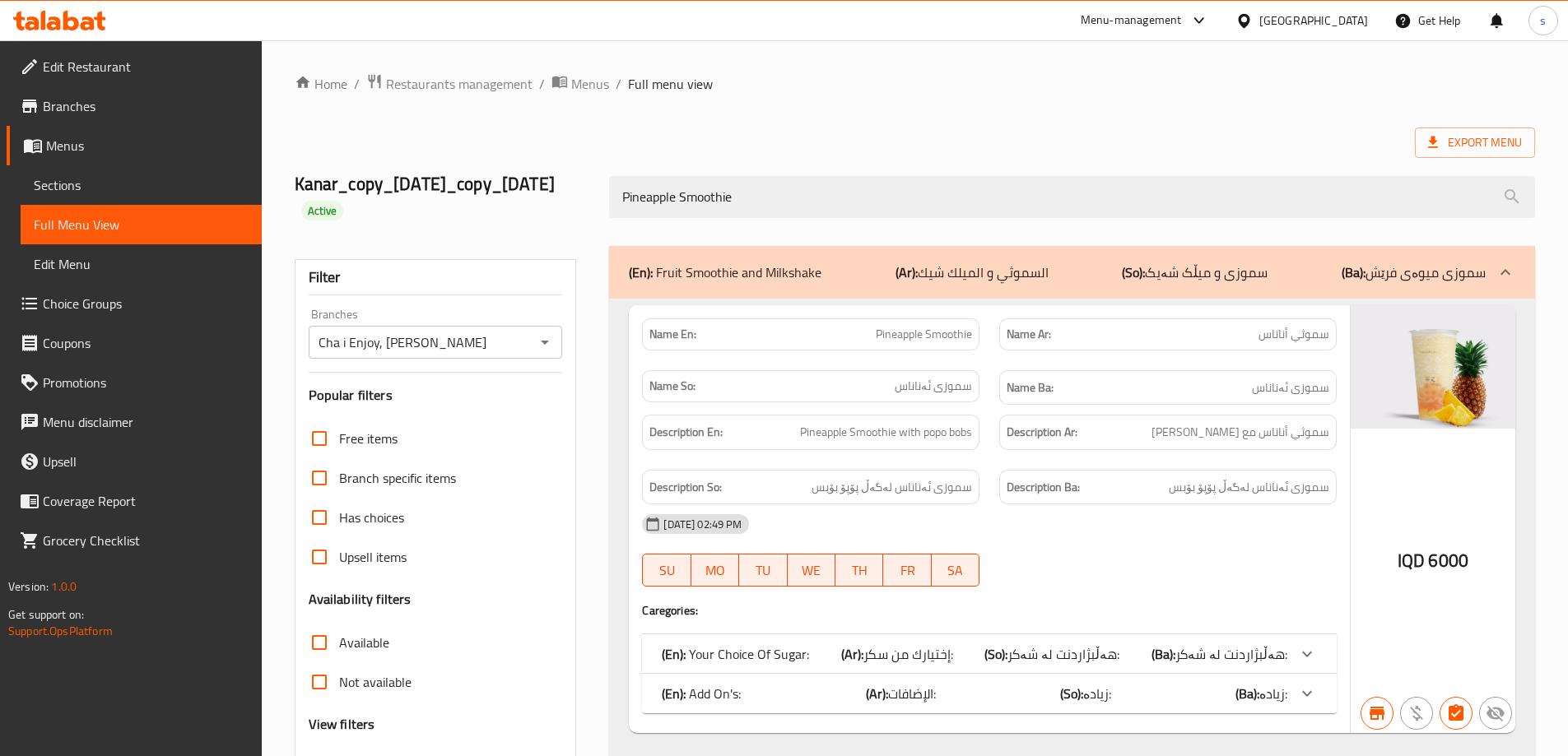
scroll to position [144, 0]
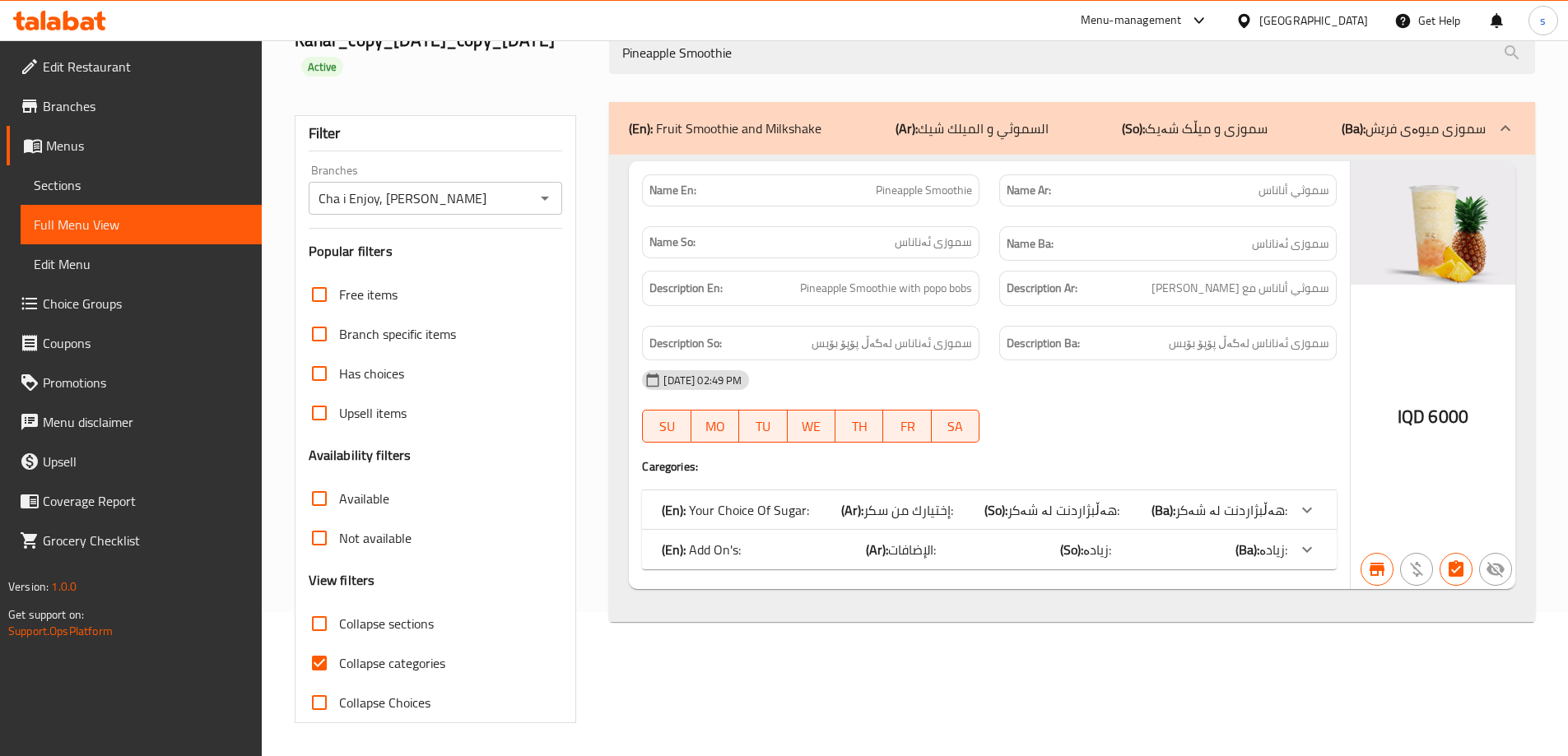
type input "Pineapple Smoothie"
drag, startPoint x: 325, startPoint y: 664, endPoint x: 565, endPoint y: 573, distance: 256.7
click at [327, 664] on input "Collapse categories" at bounding box center [320, 664] width 40 height 40
checkbox input "false"
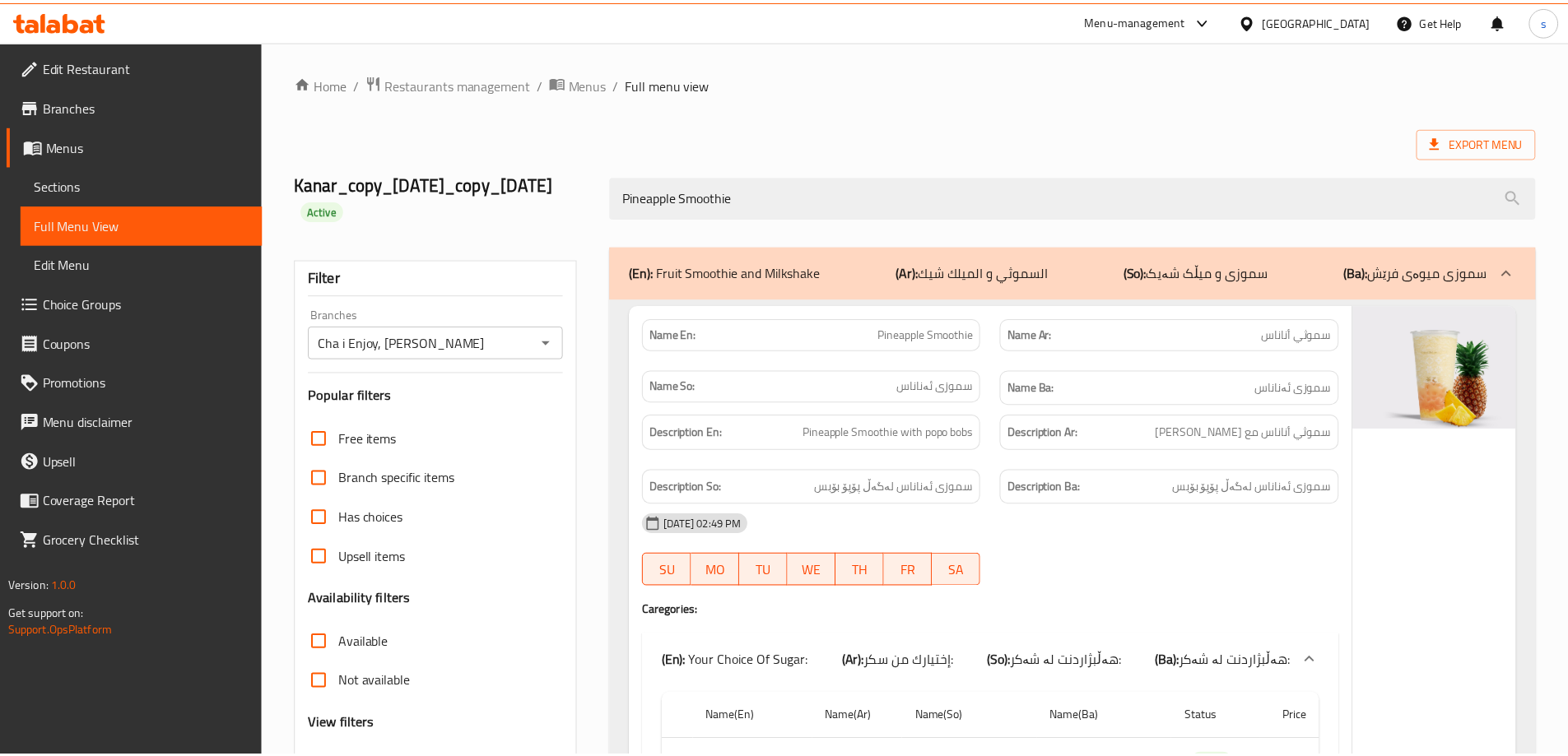
scroll to position [473, 0]
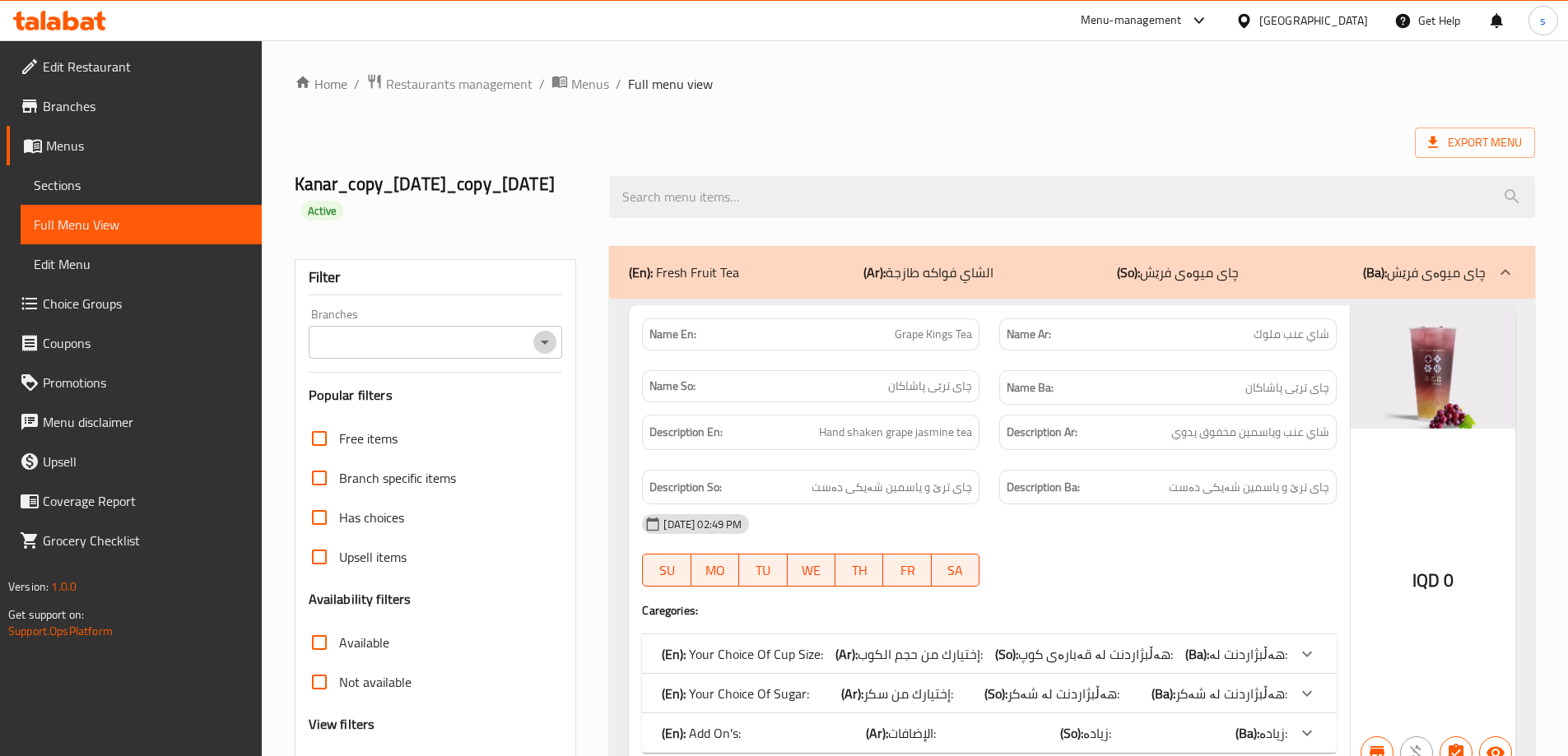
click at [542, 345] on icon "Open" at bounding box center [545, 342] width 20 height 20
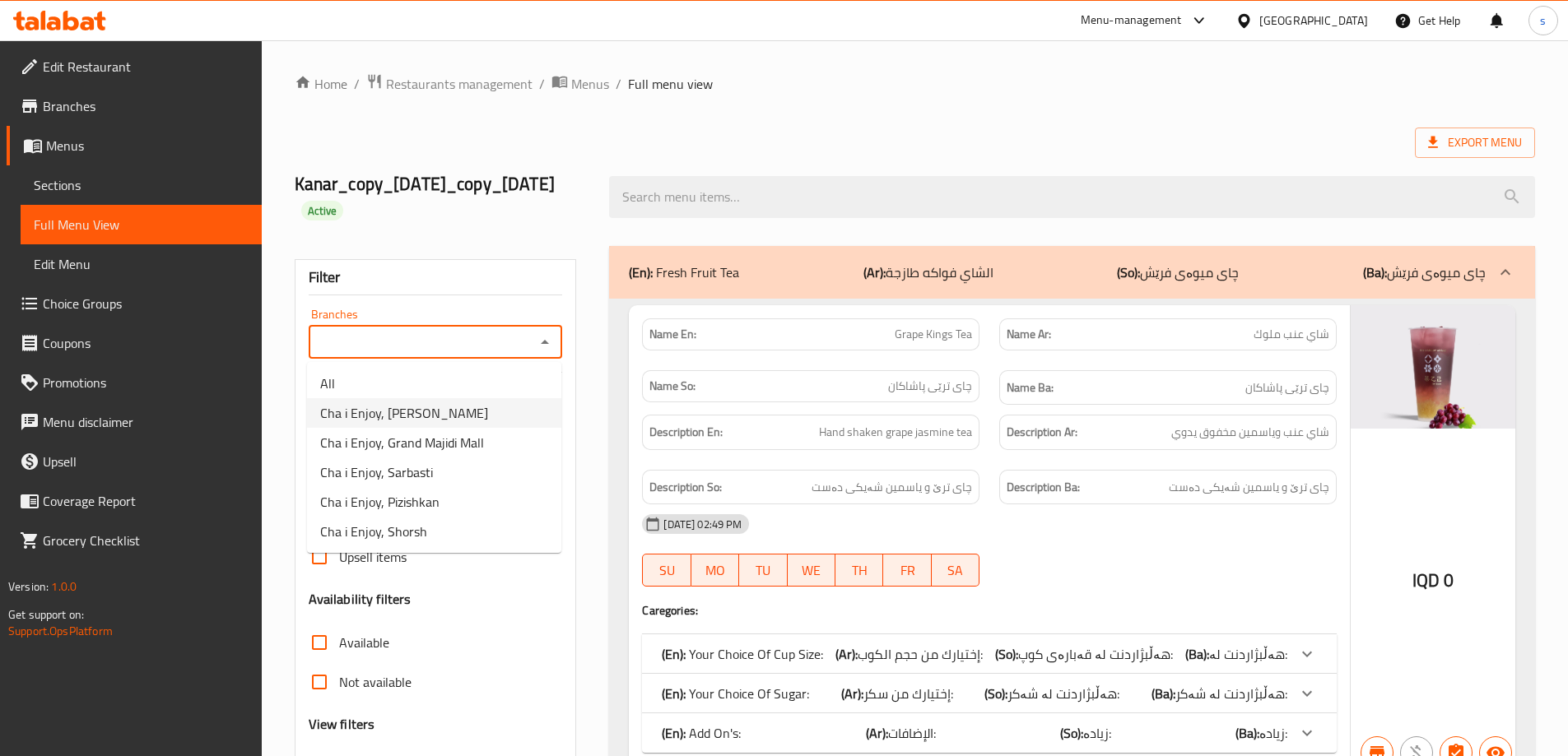
click at [513, 411] on li "Cha i Enjoy, [PERSON_NAME]" at bounding box center [434, 413] width 254 height 30
type input "Cha i Enjoy, [PERSON_NAME]"
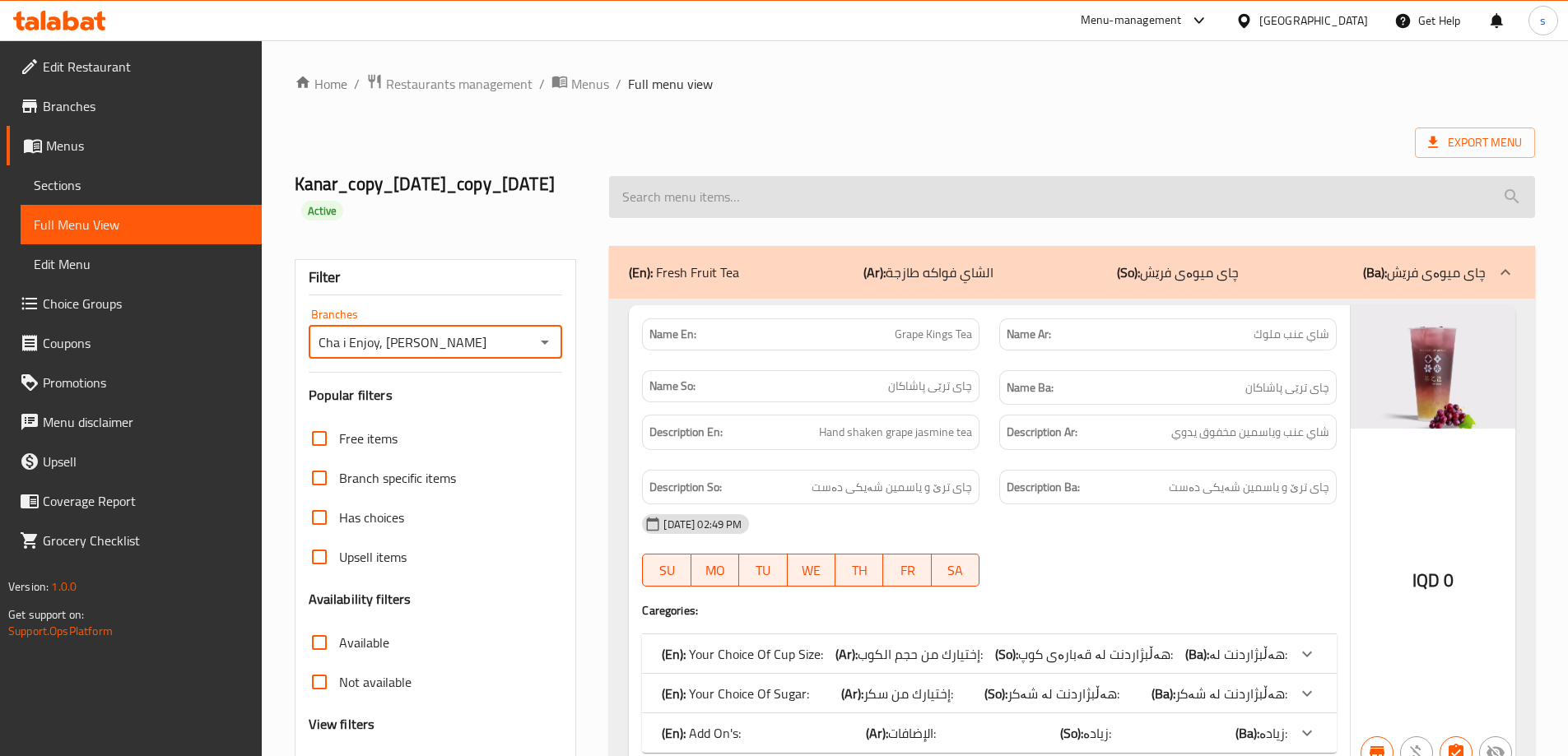
click at [700, 202] on input "search" at bounding box center [1072, 197] width 926 height 42
paste input "[PERSON_NAME]"
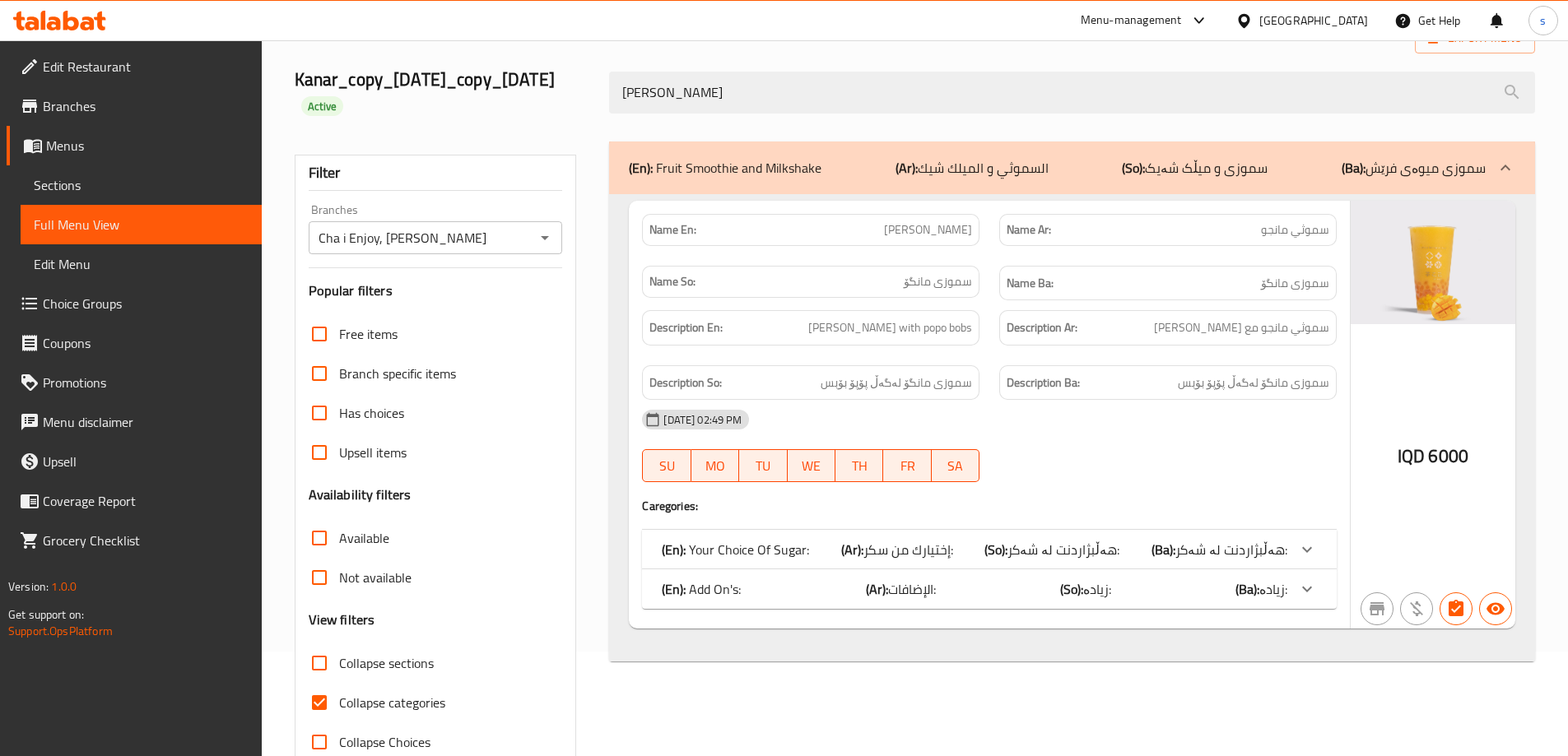
scroll to position [144, 0]
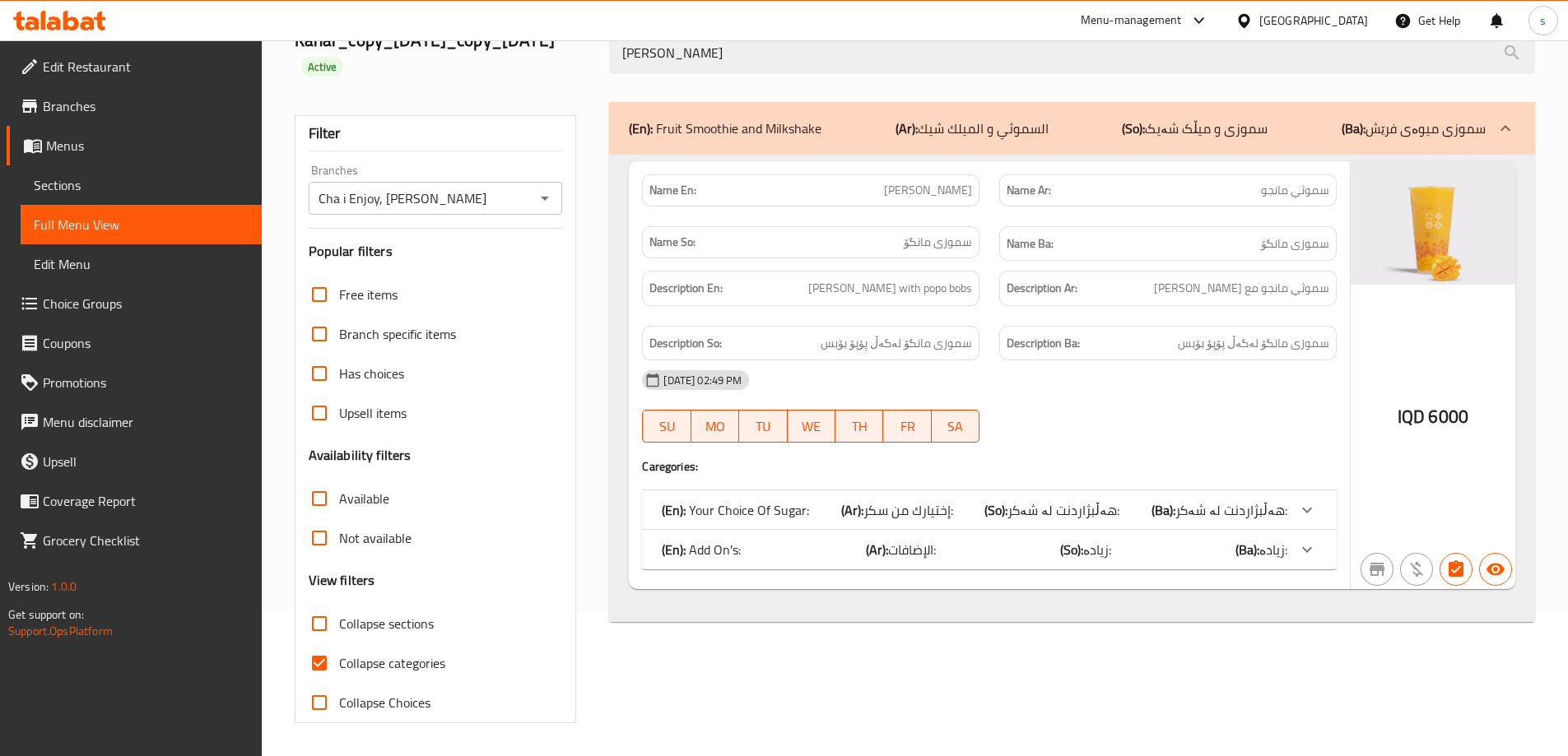
type input "[PERSON_NAME]"
click at [325, 656] on input "Collapse categories" at bounding box center [320, 664] width 40 height 40
checkbox input "false"
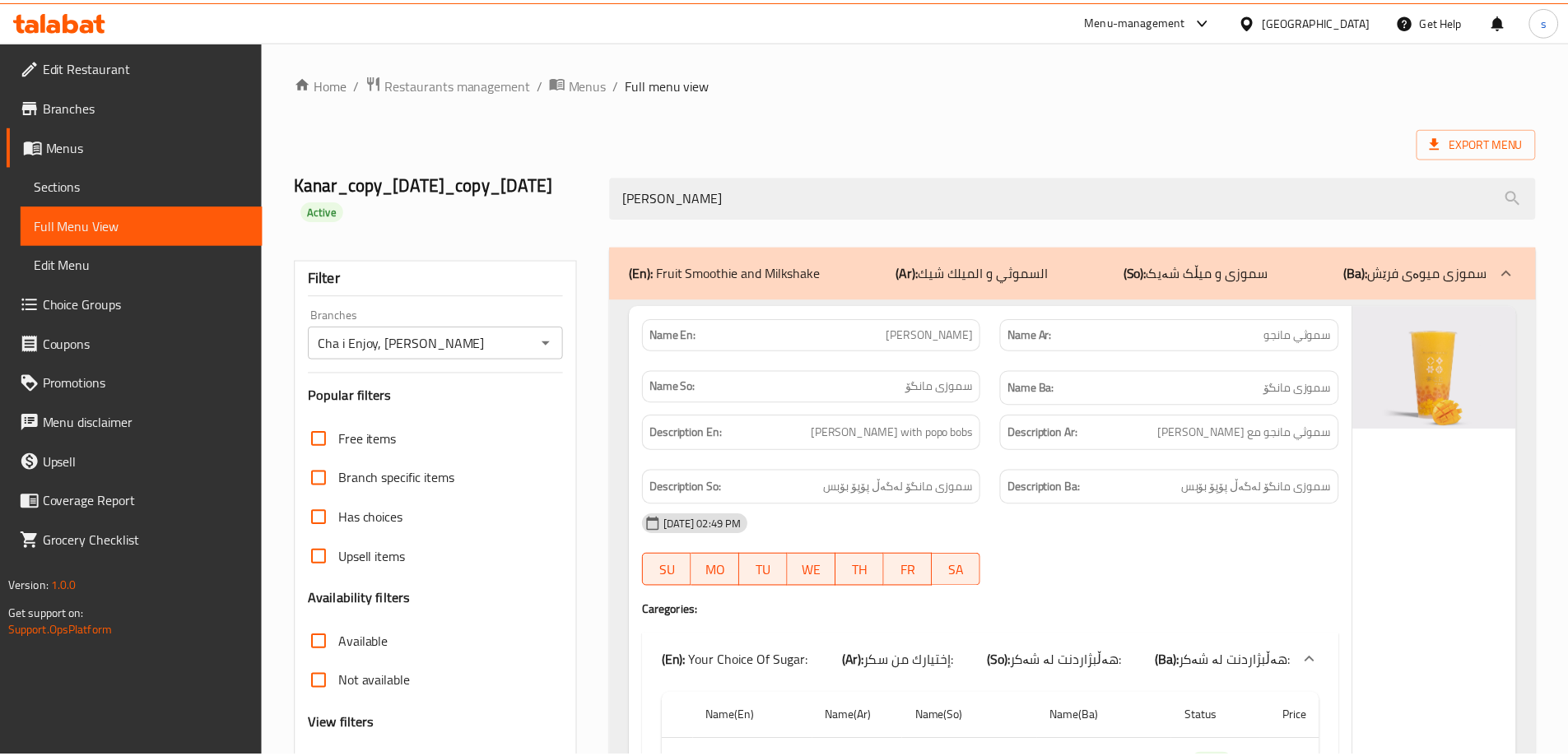
scroll to position [473, 0]
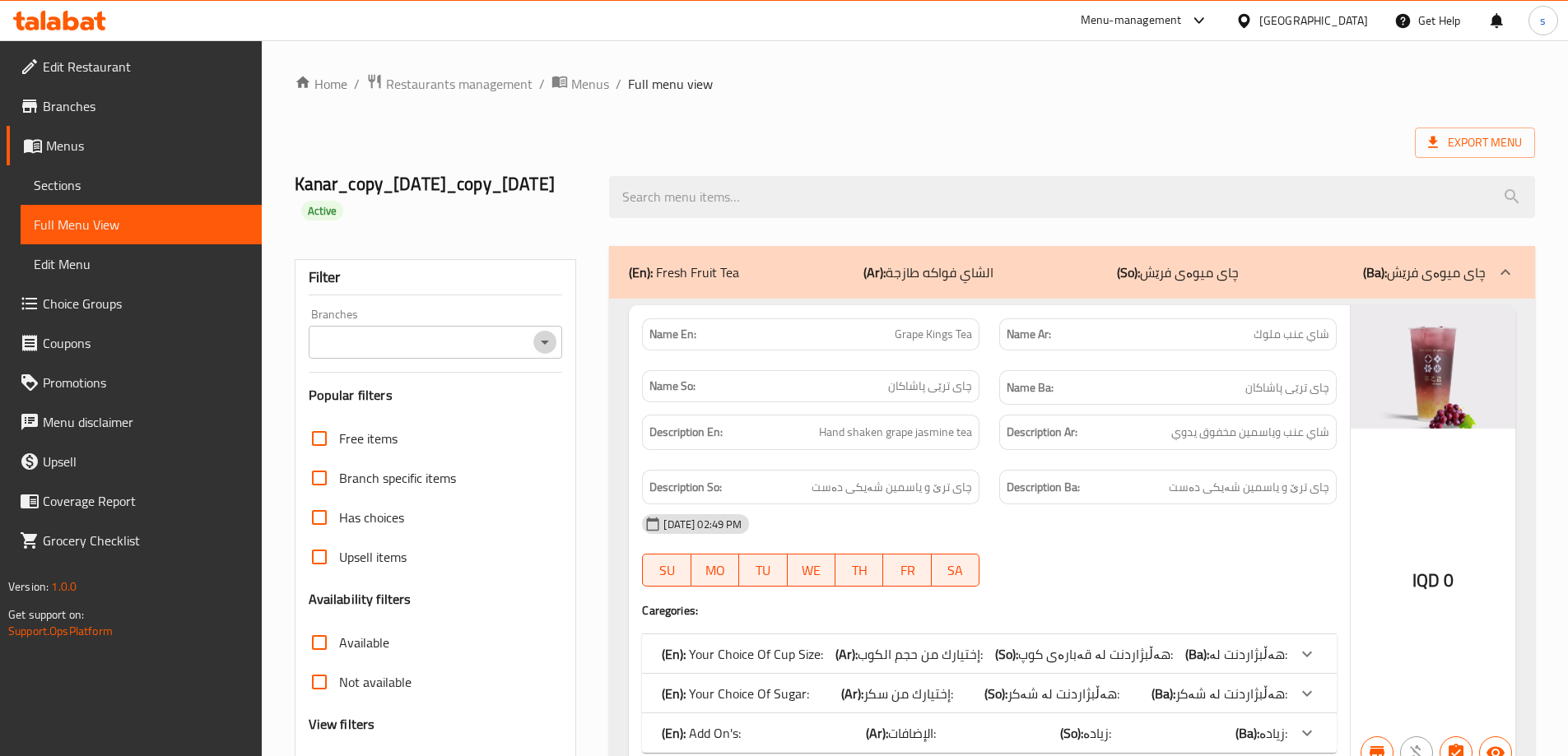
click at [547, 345] on icon "Open" at bounding box center [545, 342] width 20 height 20
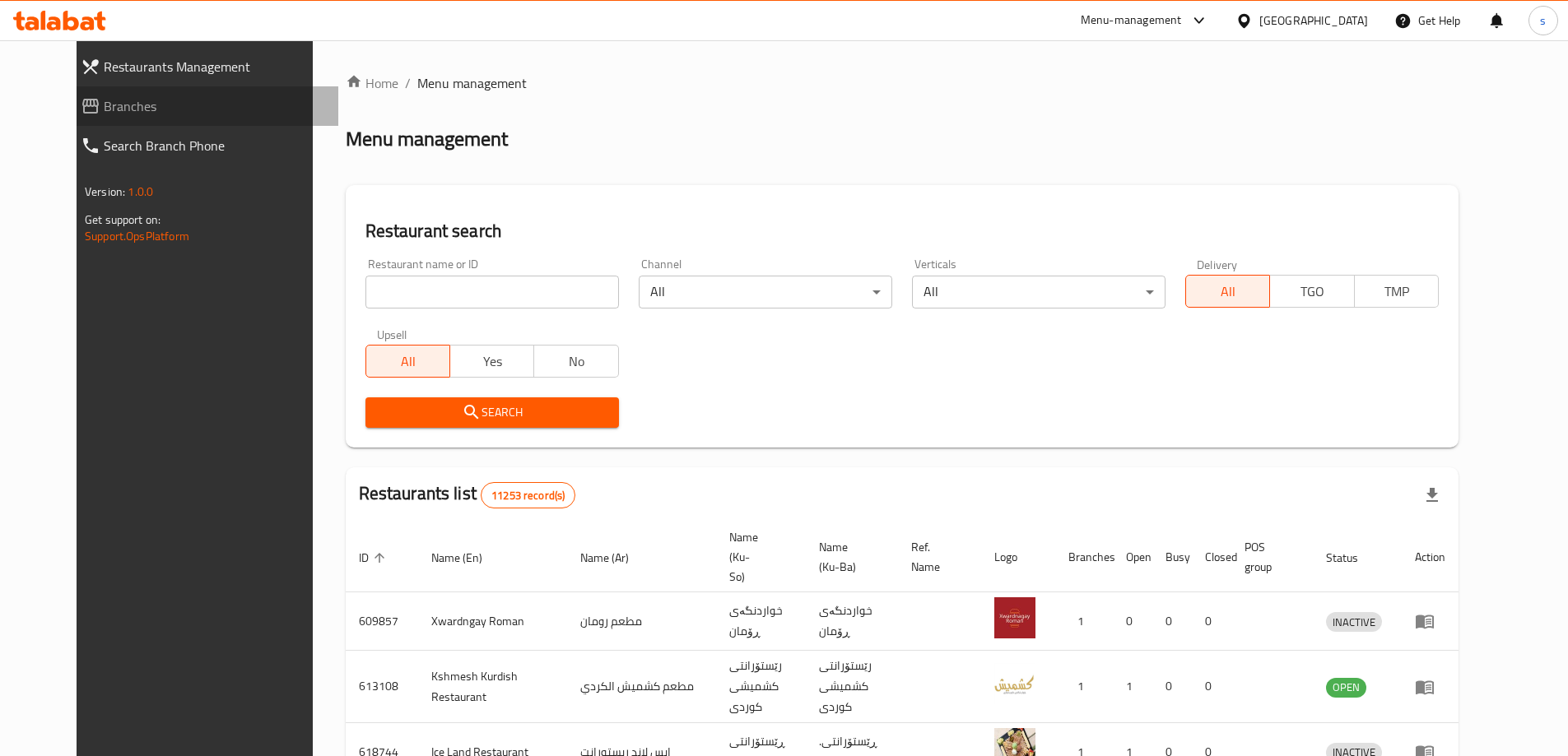
click at [113, 114] on span "Branches" at bounding box center [214, 106] width 221 height 20
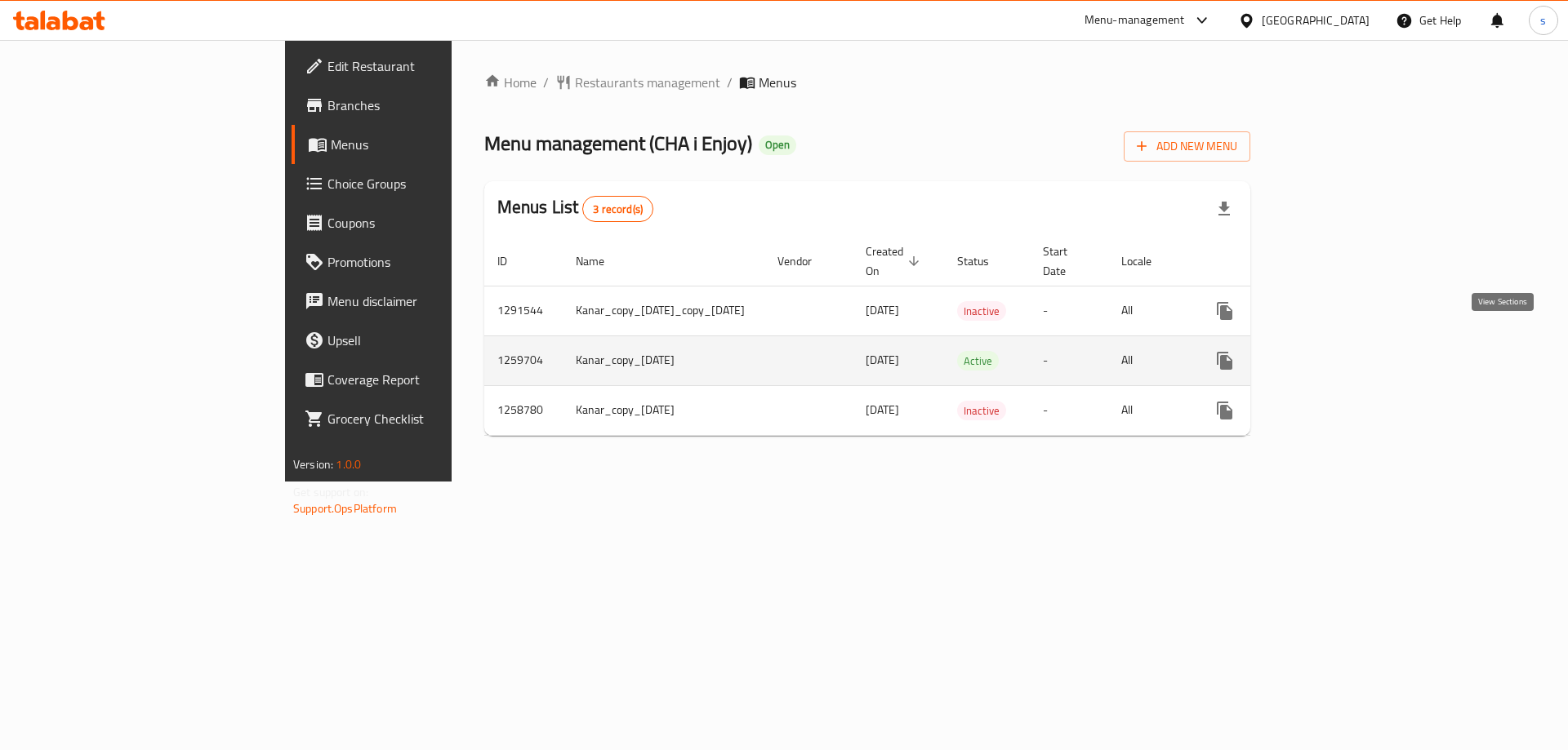
click at [1352, 351] on icon "enhanced table" at bounding box center [1343, 361] width 20 height 20
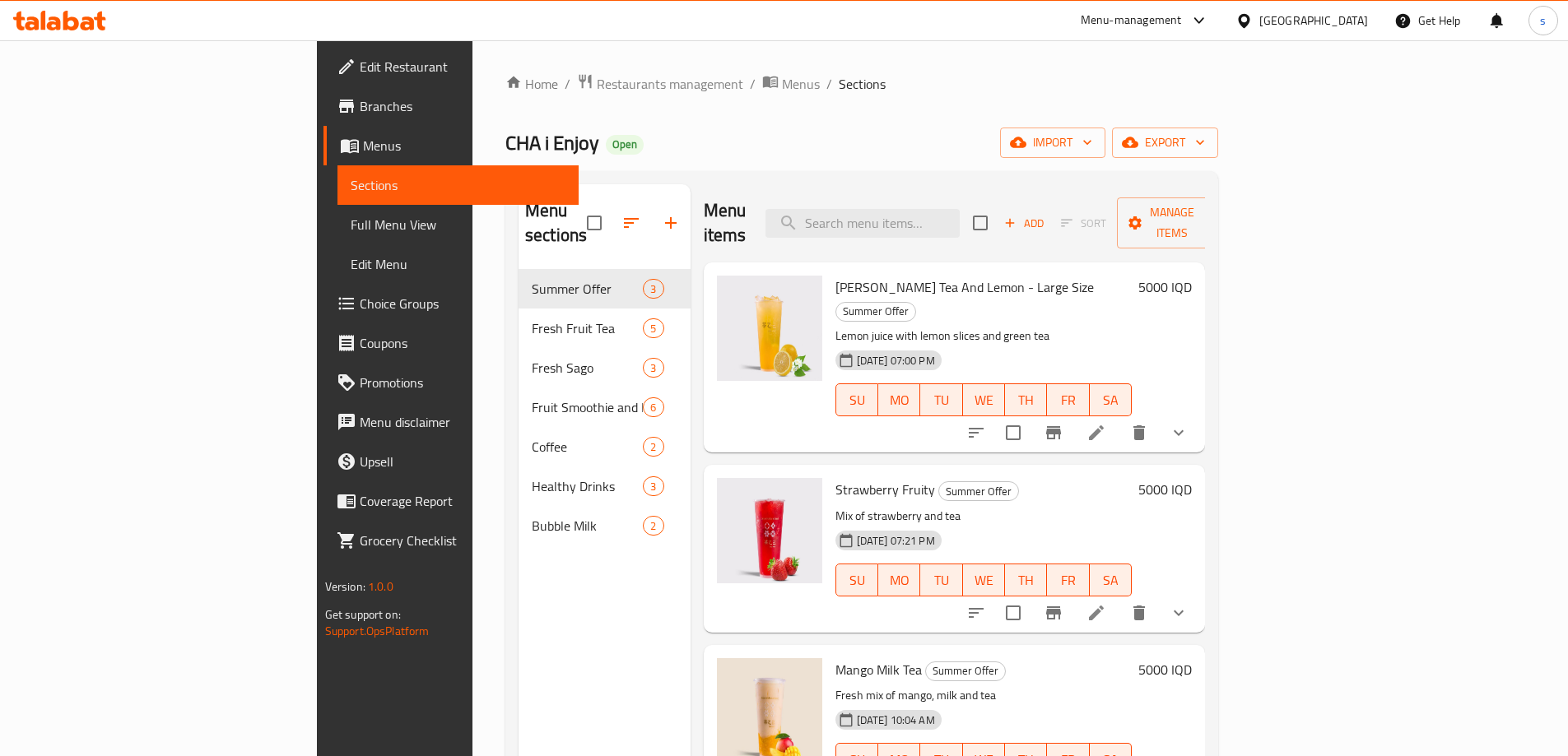
click at [337, 211] on link "Full Menu View" at bounding box center [457, 225] width 241 height 40
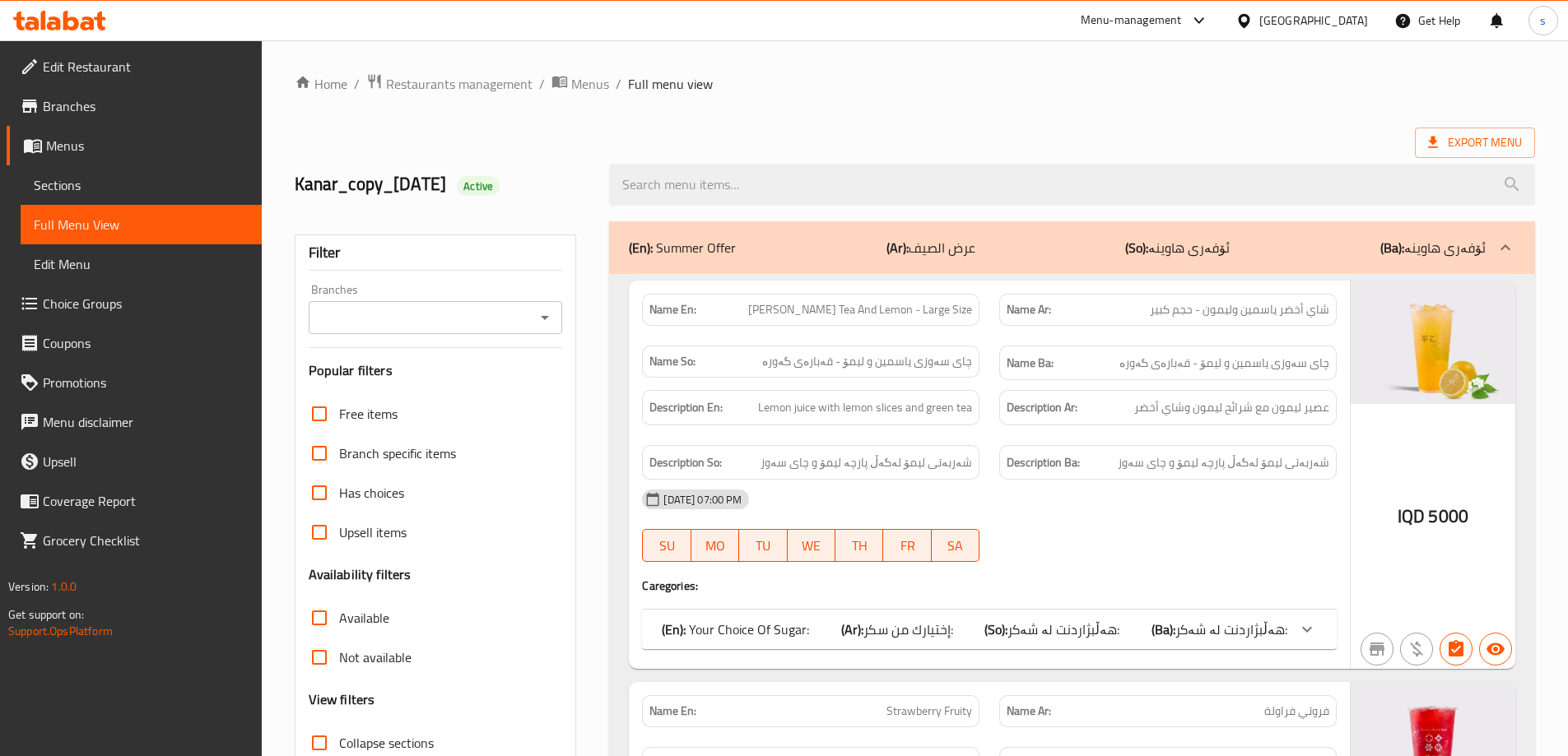
click at [536, 327] on div at bounding box center [545, 317] width 22 height 23
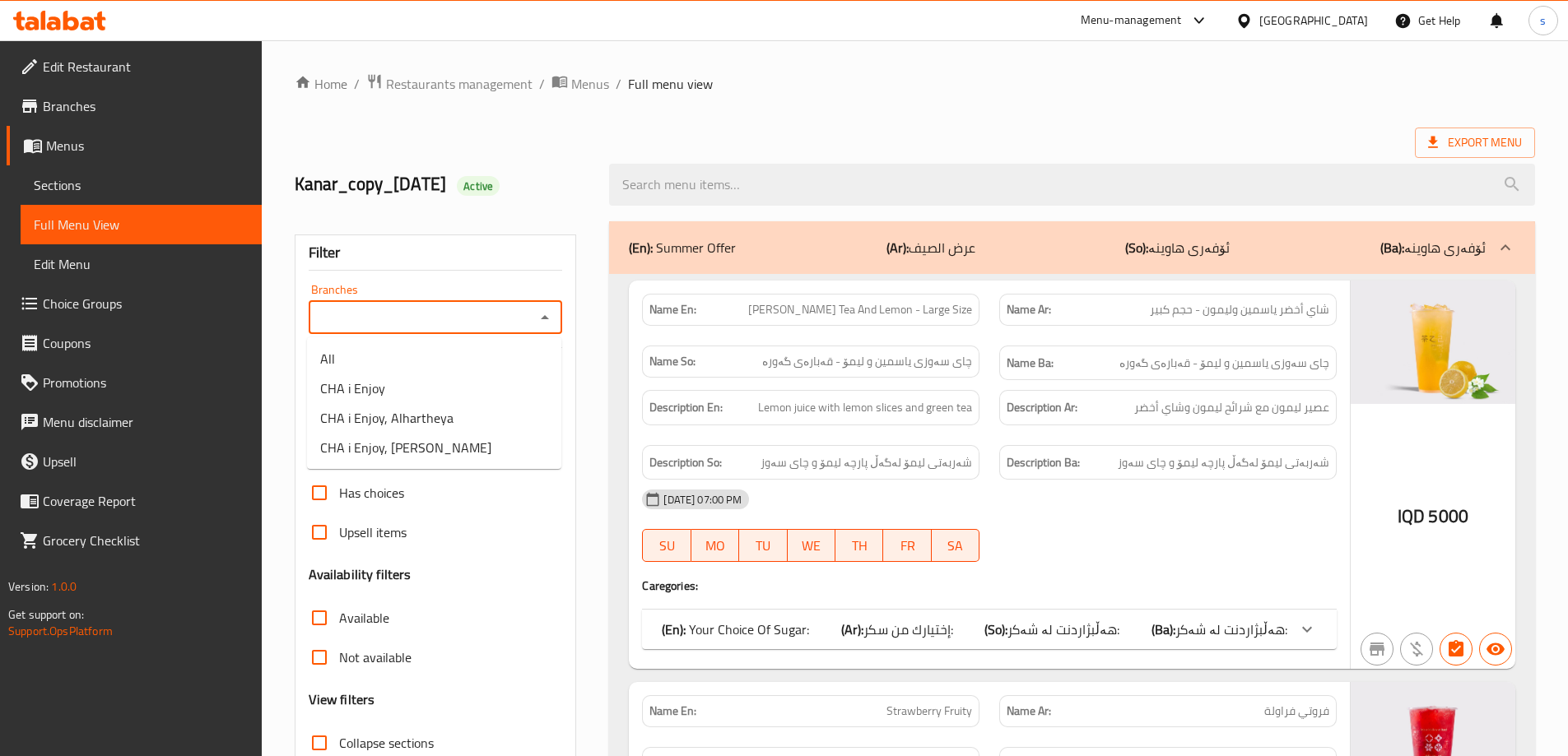
click at [509, 322] on input "Branches" at bounding box center [422, 317] width 217 height 23
click at [493, 389] on li "CHA i Enjoy" at bounding box center [434, 389] width 254 height 30
type input "CHA i Enjoy"
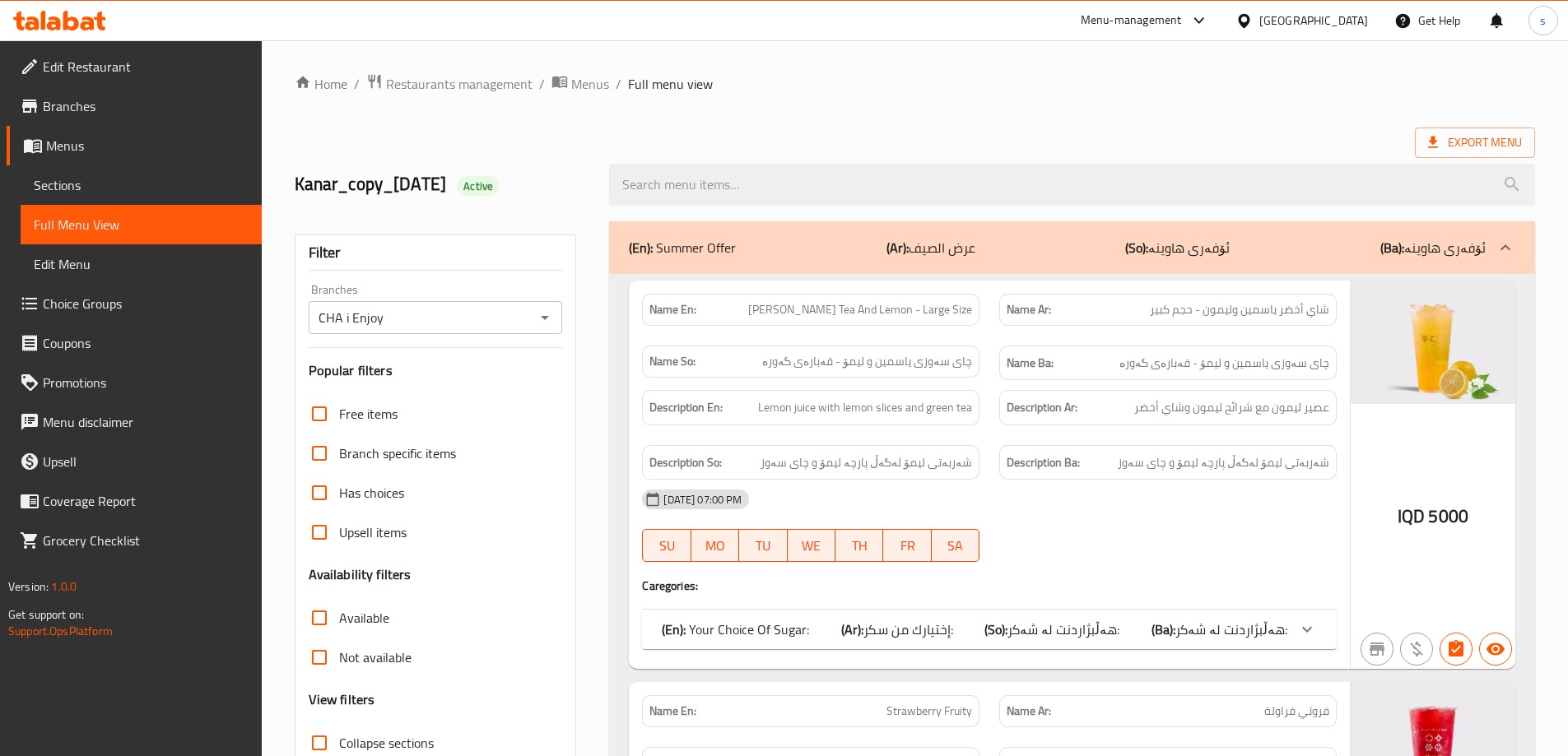
click at [703, 185] on input "search" at bounding box center [1072, 185] width 926 height 42
paste input "Mango Pomelo Sago"
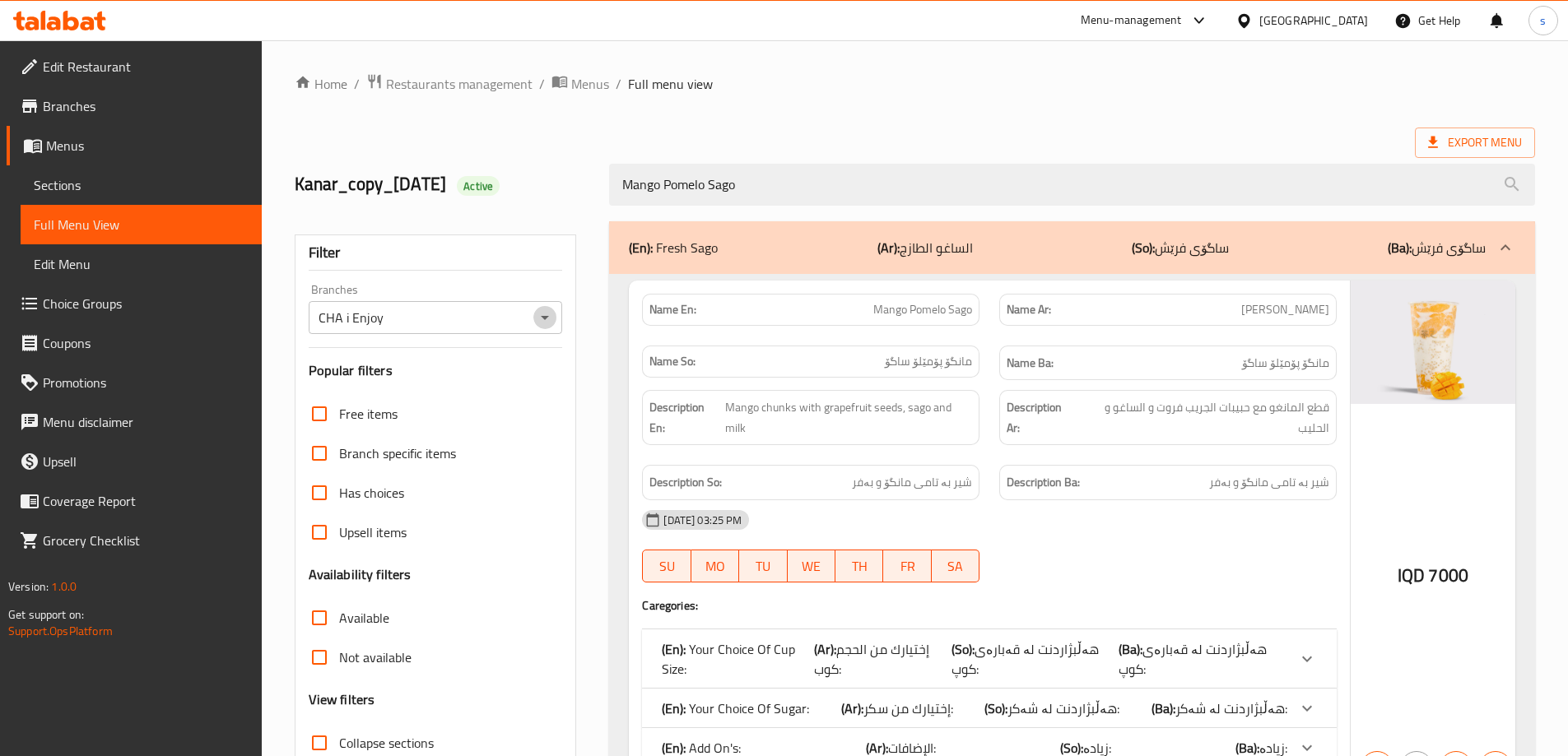
click at [537, 311] on icon "Open" at bounding box center [545, 317] width 20 height 20
type input "Mango Pomelo Sago"
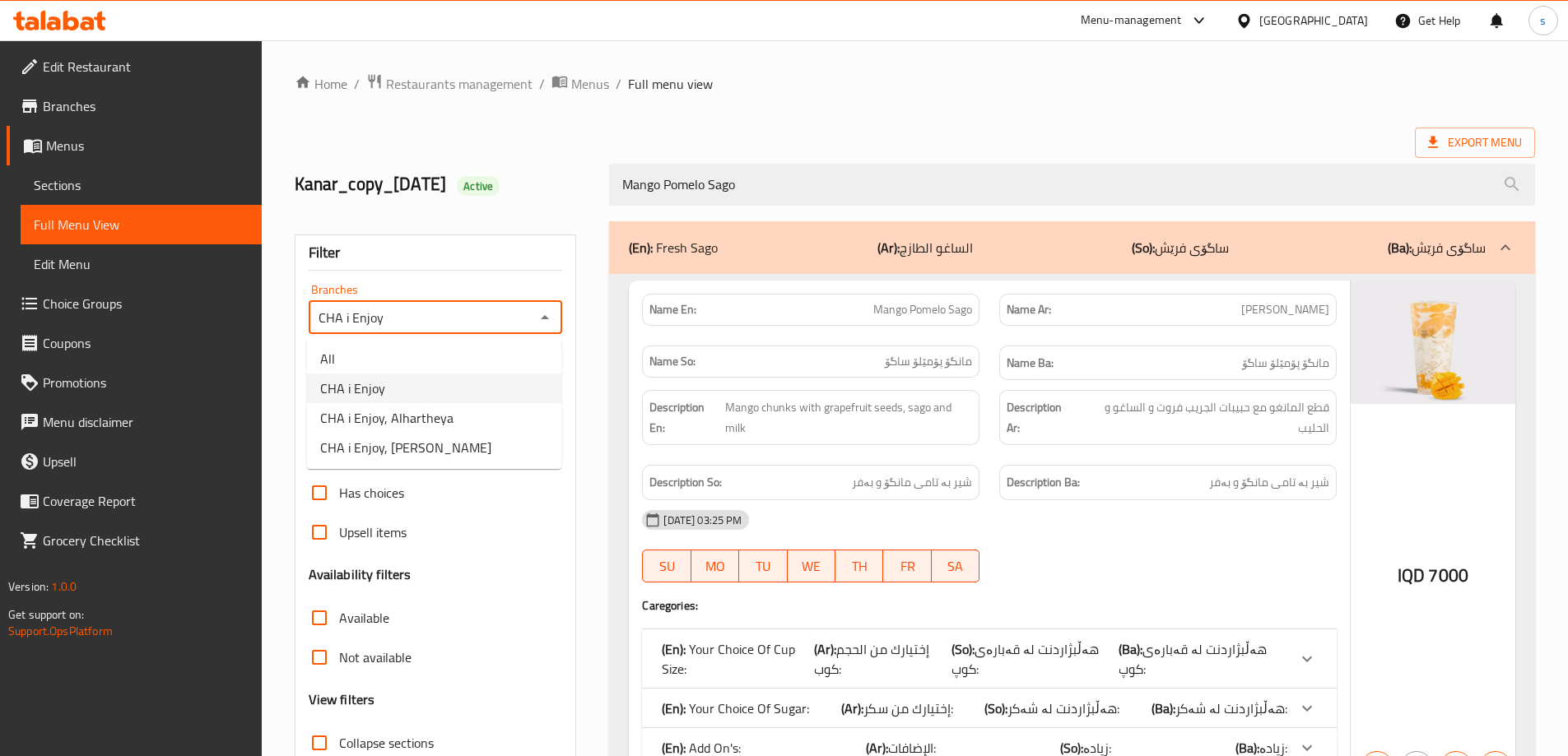
click at [479, 389] on li "CHA i Enjoy" at bounding box center [434, 389] width 254 height 30
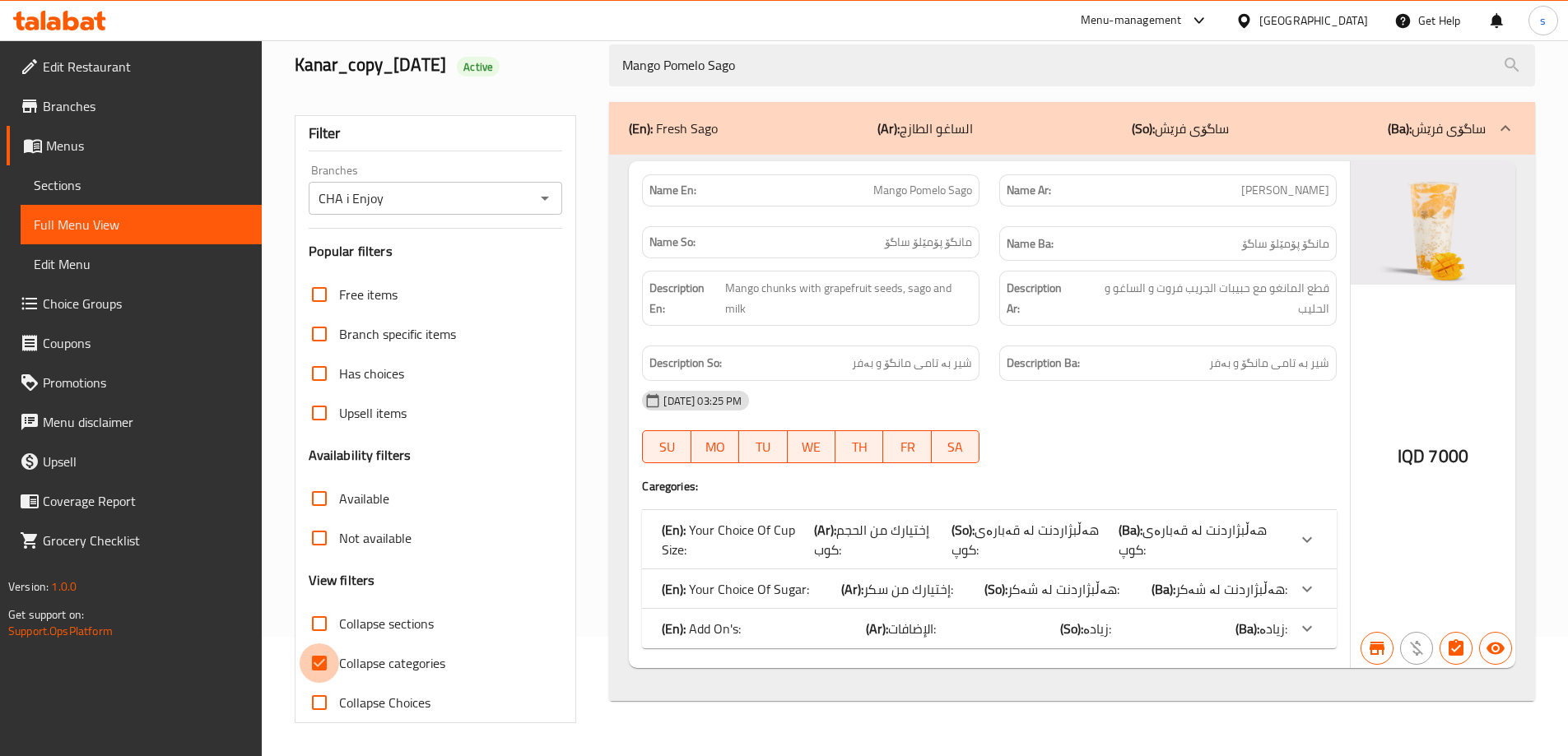
click at [330, 667] on input "Collapse categories" at bounding box center [320, 664] width 40 height 40
checkbox input "false"
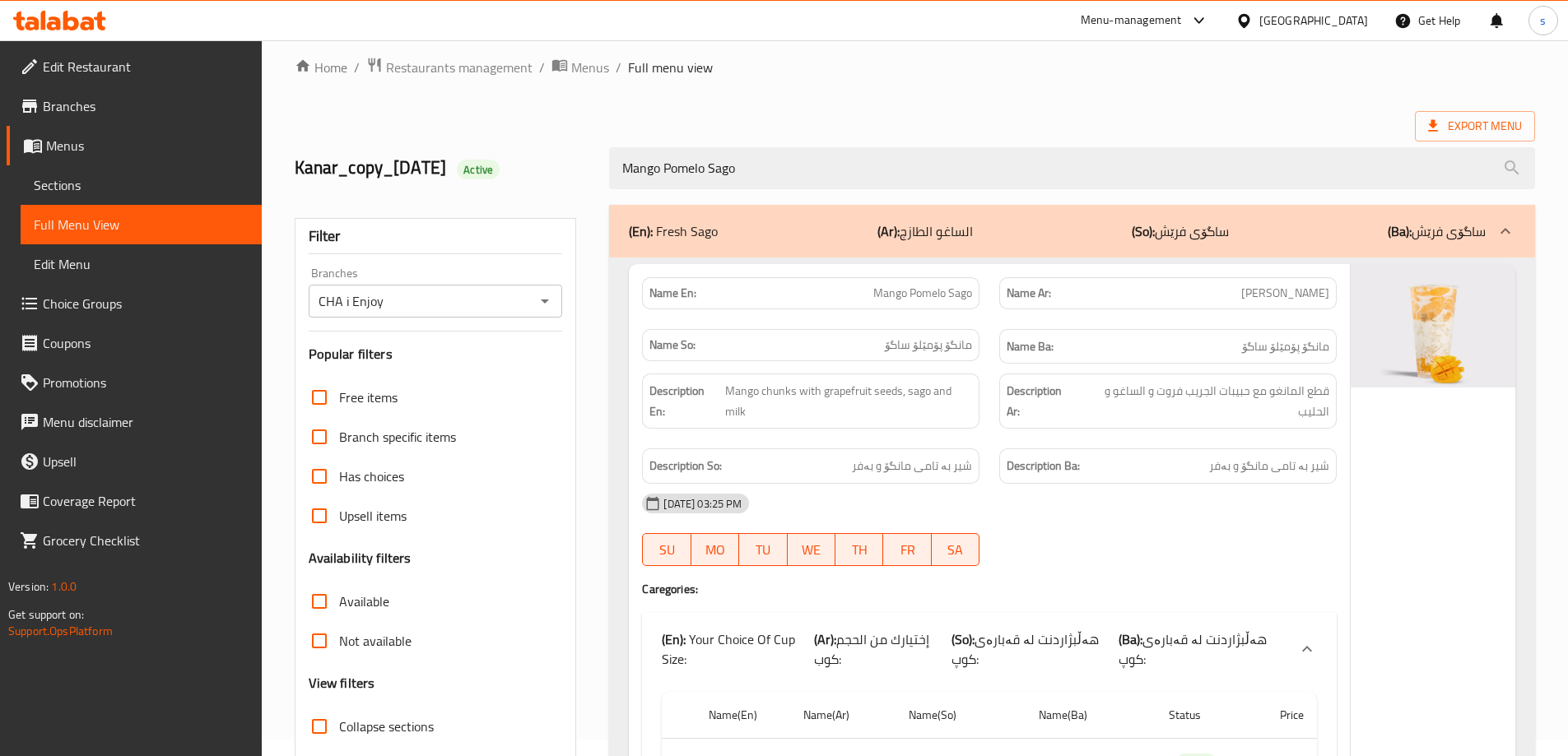
scroll to position [0, 0]
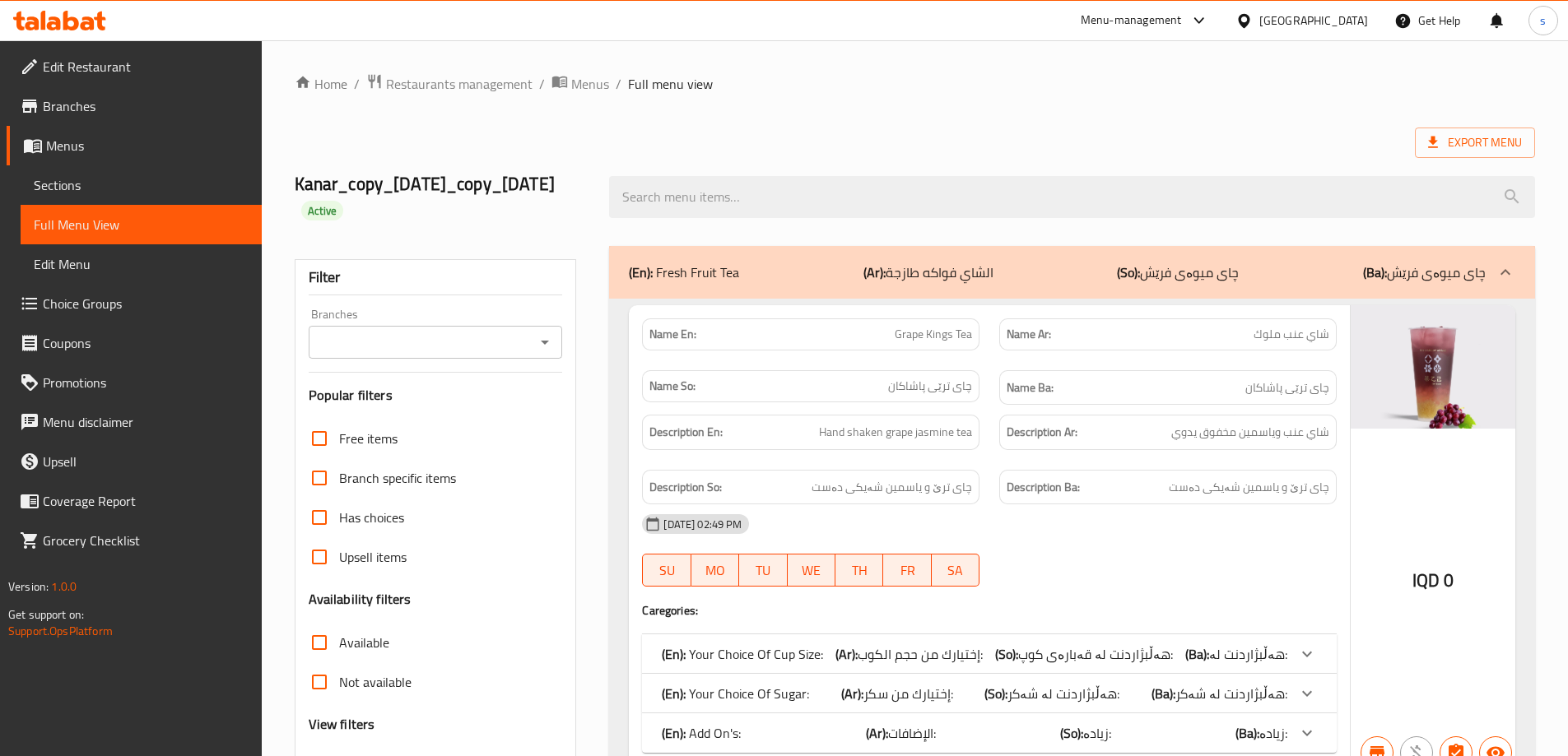
click at [528, 350] on input "Branches" at bounding box center [422, 341] width 217 height 23
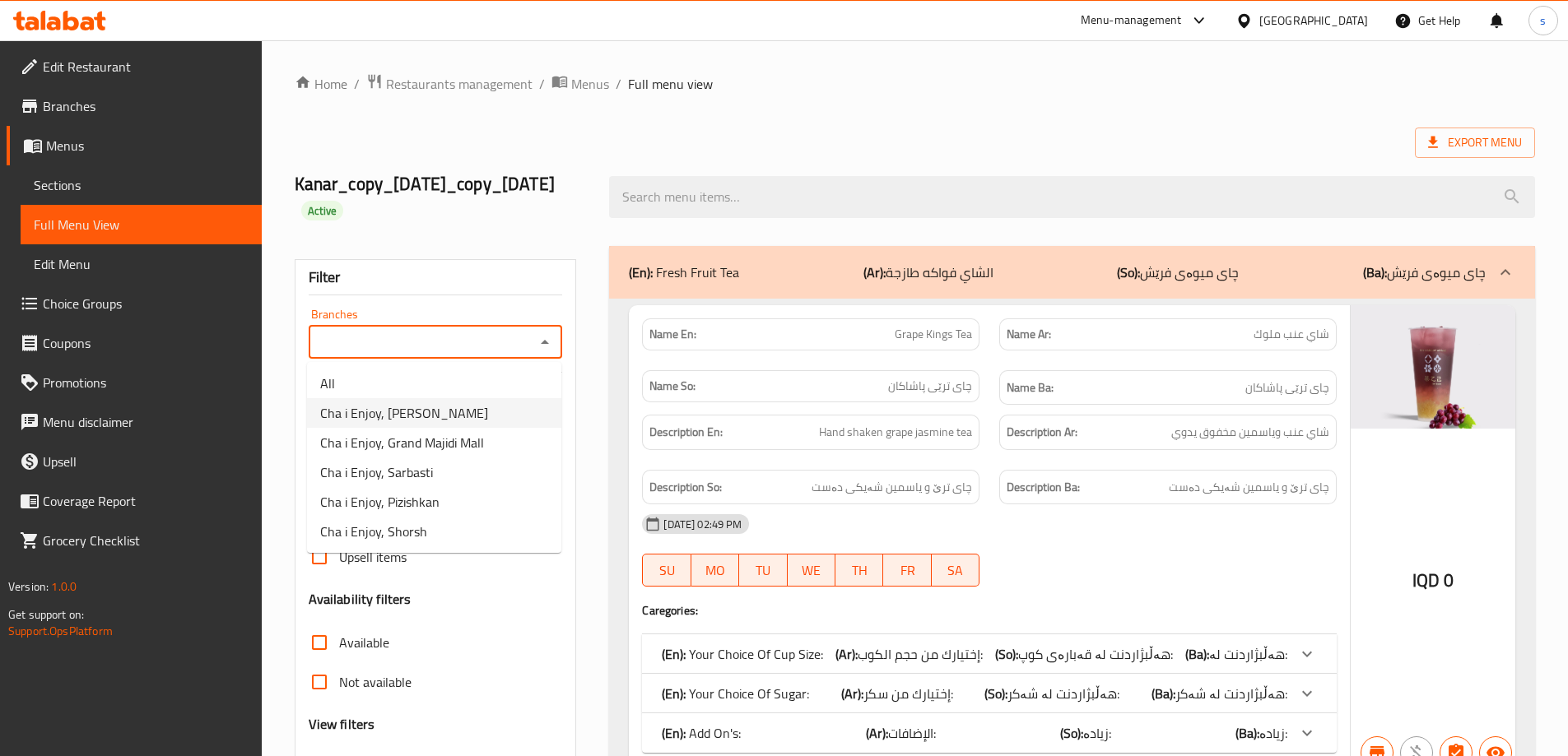
click at [510, 411] on li "Cha i Enjoy, [PERSON_NAME]" at bounding box center [434, 413] width 254 height 30
type input "Cha i Enjoy, [PERSON_NAME]"
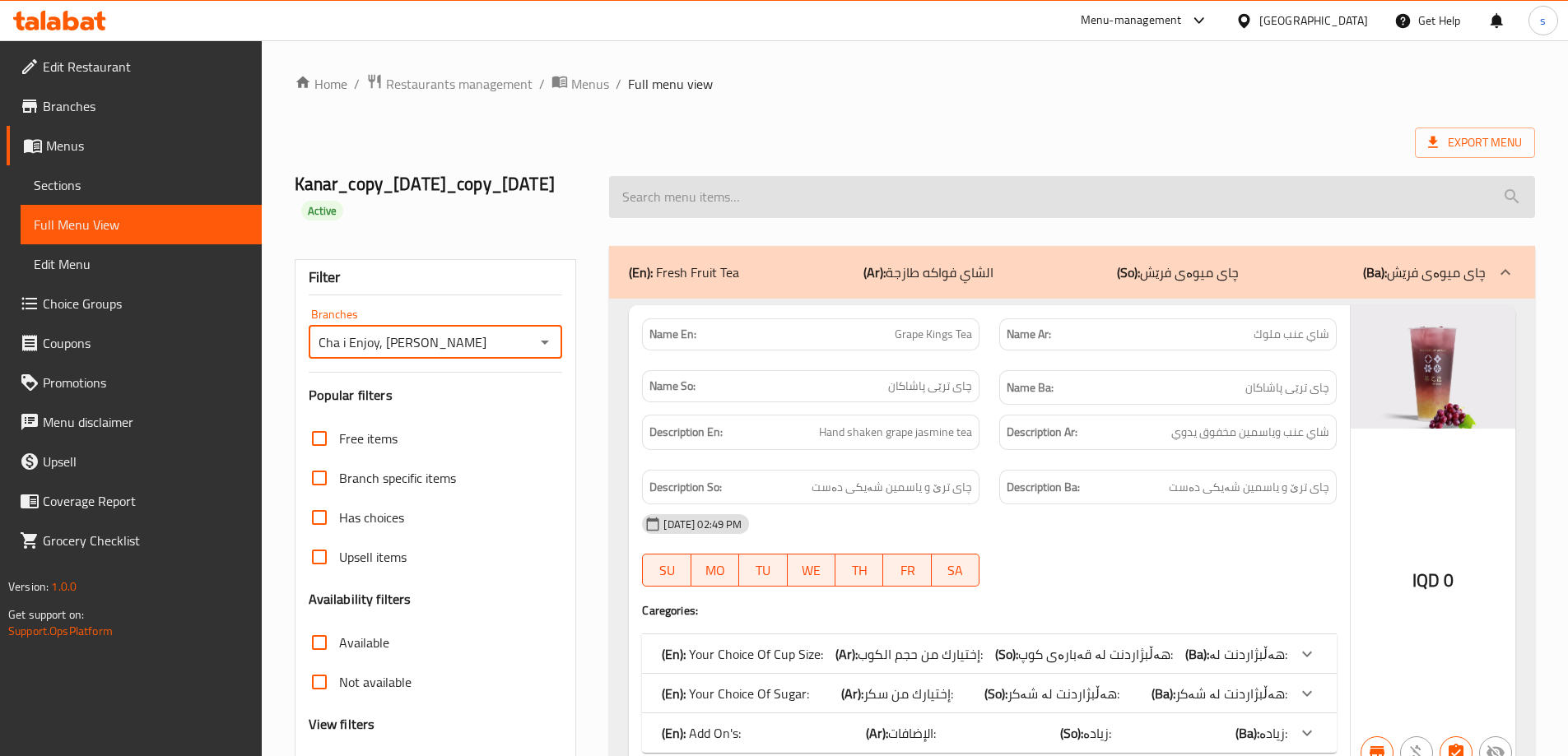
click at [718, 200] on input "search" at bounding box center [1072, 197] width 926 height 42
paste input "Grape Smoothie"
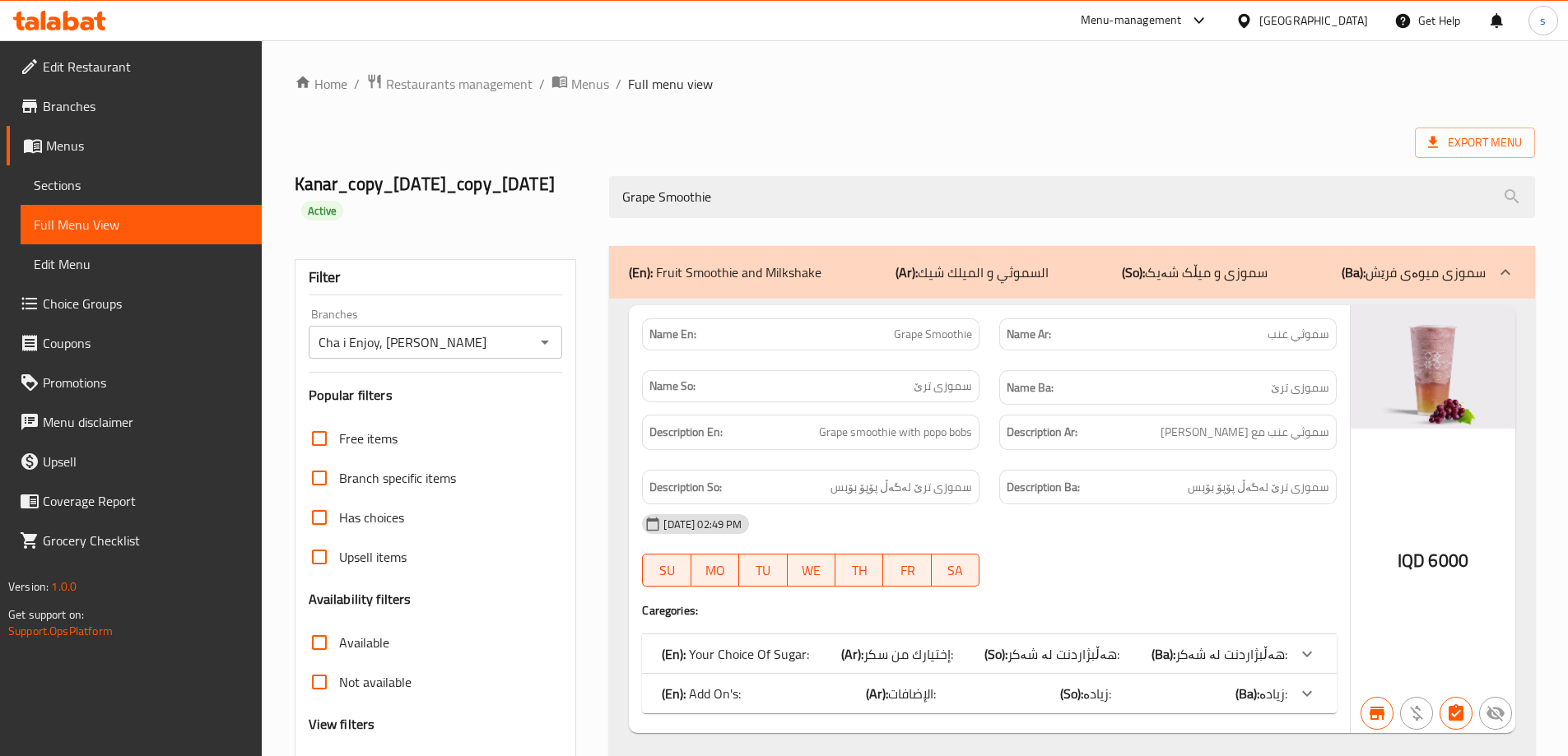
scroll to position [144, 0]
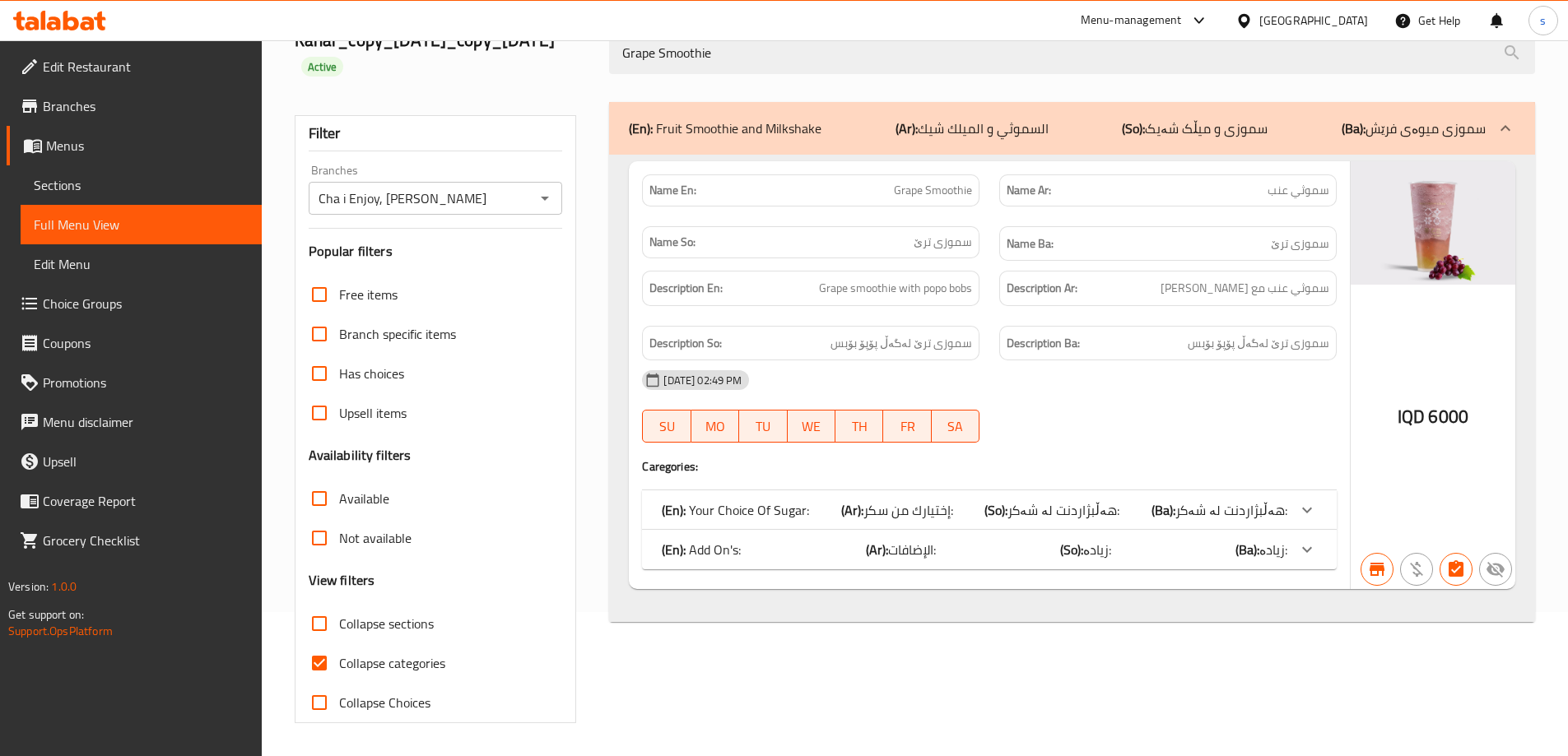
type input "Grape Smoothie"
click at [319, 661] on input "Collapse categories" at bounding box center [320, 664] width 40 height 40
checkbox input "false"
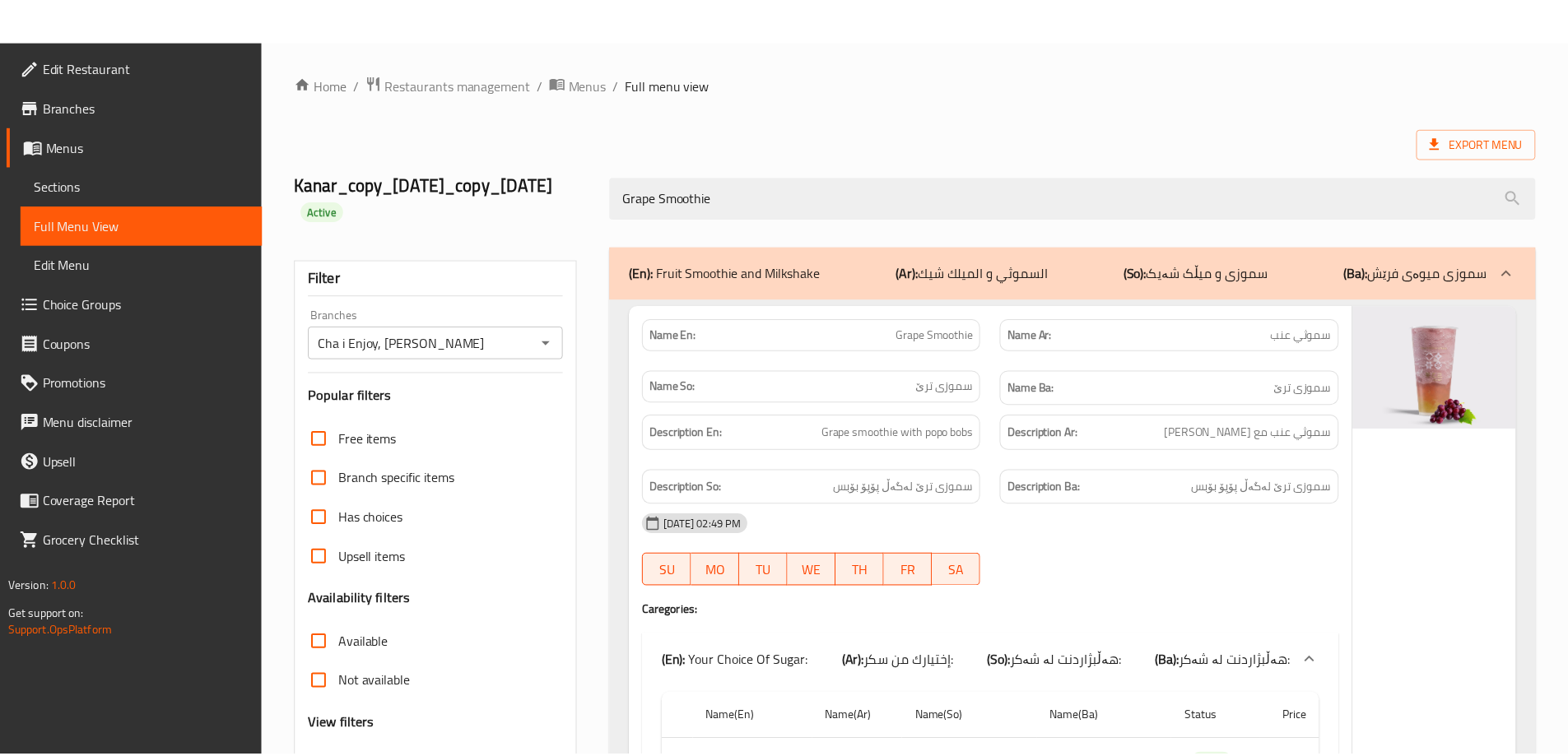
scroll to position [473, 0]
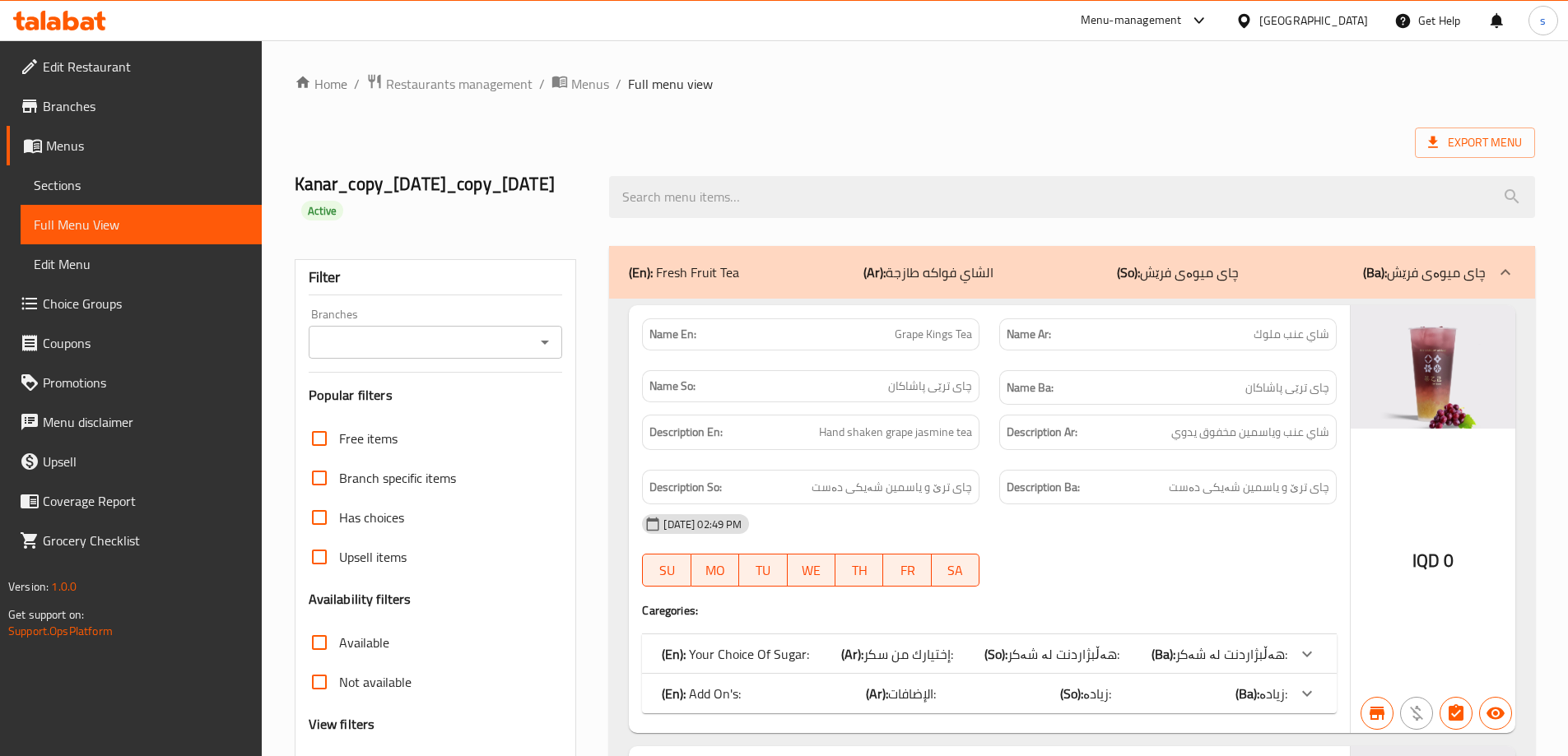
click at [533, 349] on div "Branches" at bounding box center [436, 341] width 254 height 33
click at [543, 344] on icon "Open" at bounding box center [545, 342] width 20 height 20
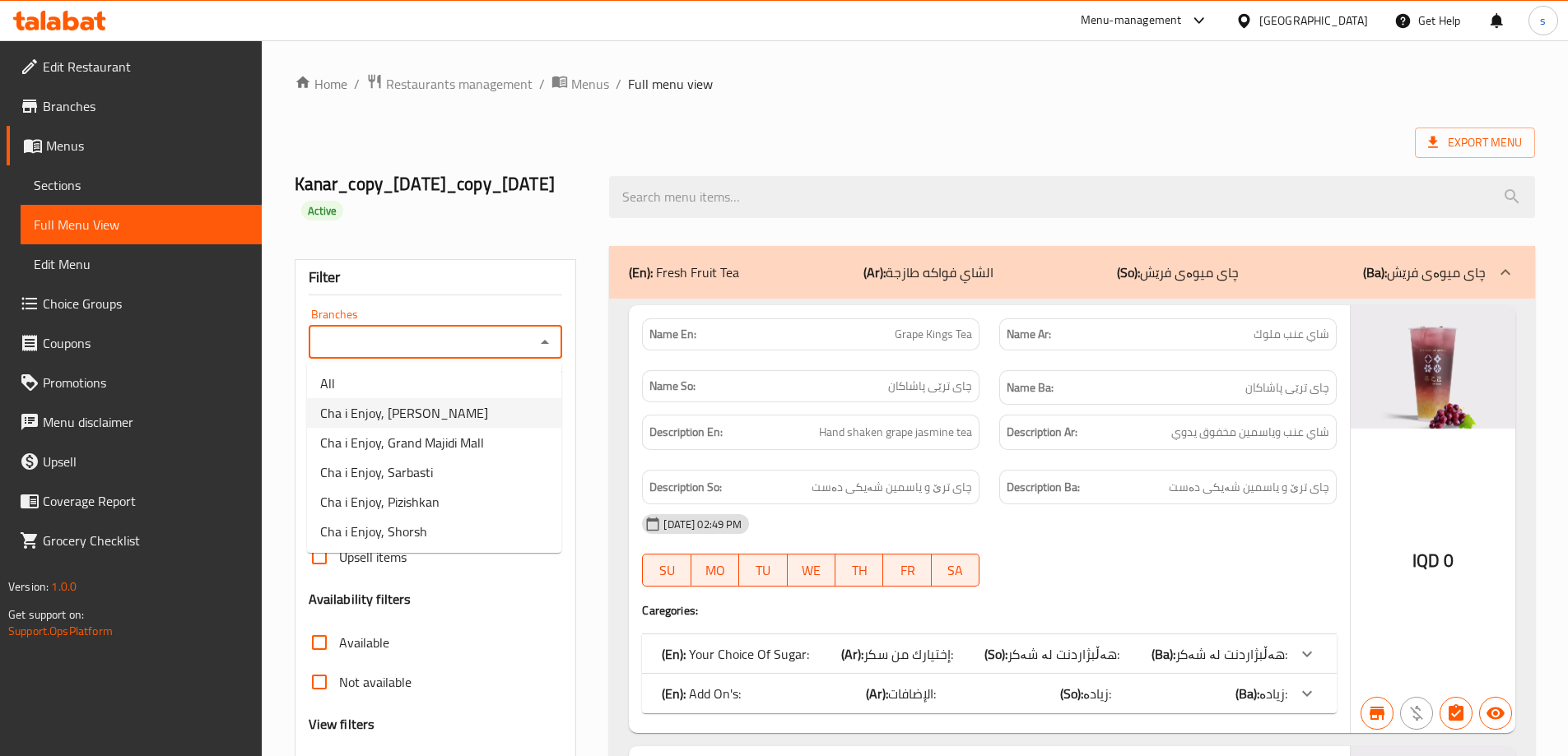
click at [492, 410] on li "Cha i Enjoy, [PERSON_NAME]" at bounding box center [434, 413] width 254 height 30
type input "Cha i Enjoy, [PERSON_NAME]"
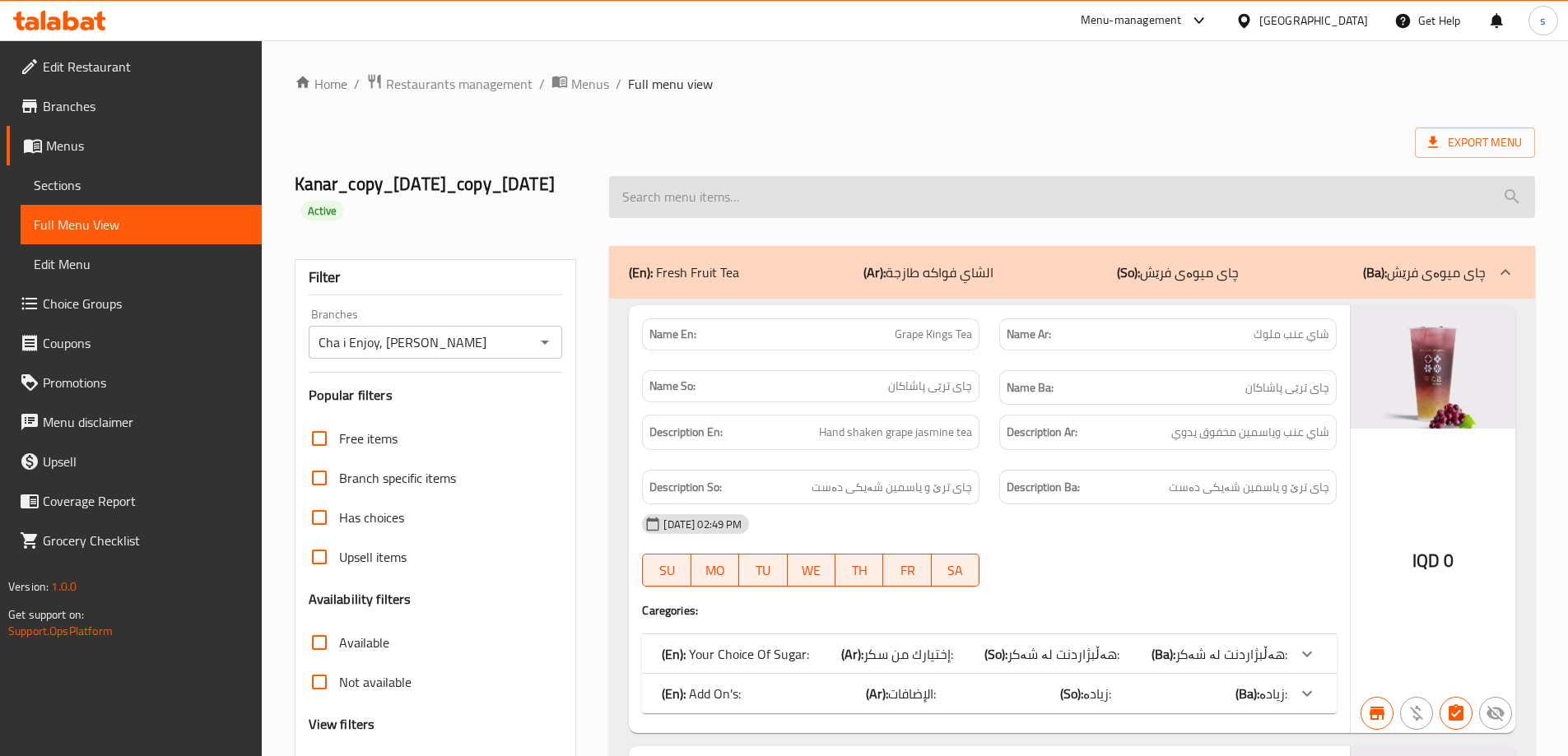
click at [723, 198] on input "search" at bounding box center [1072, 197] width 926 height 42
paste input "Yellow Peach Smoothie"
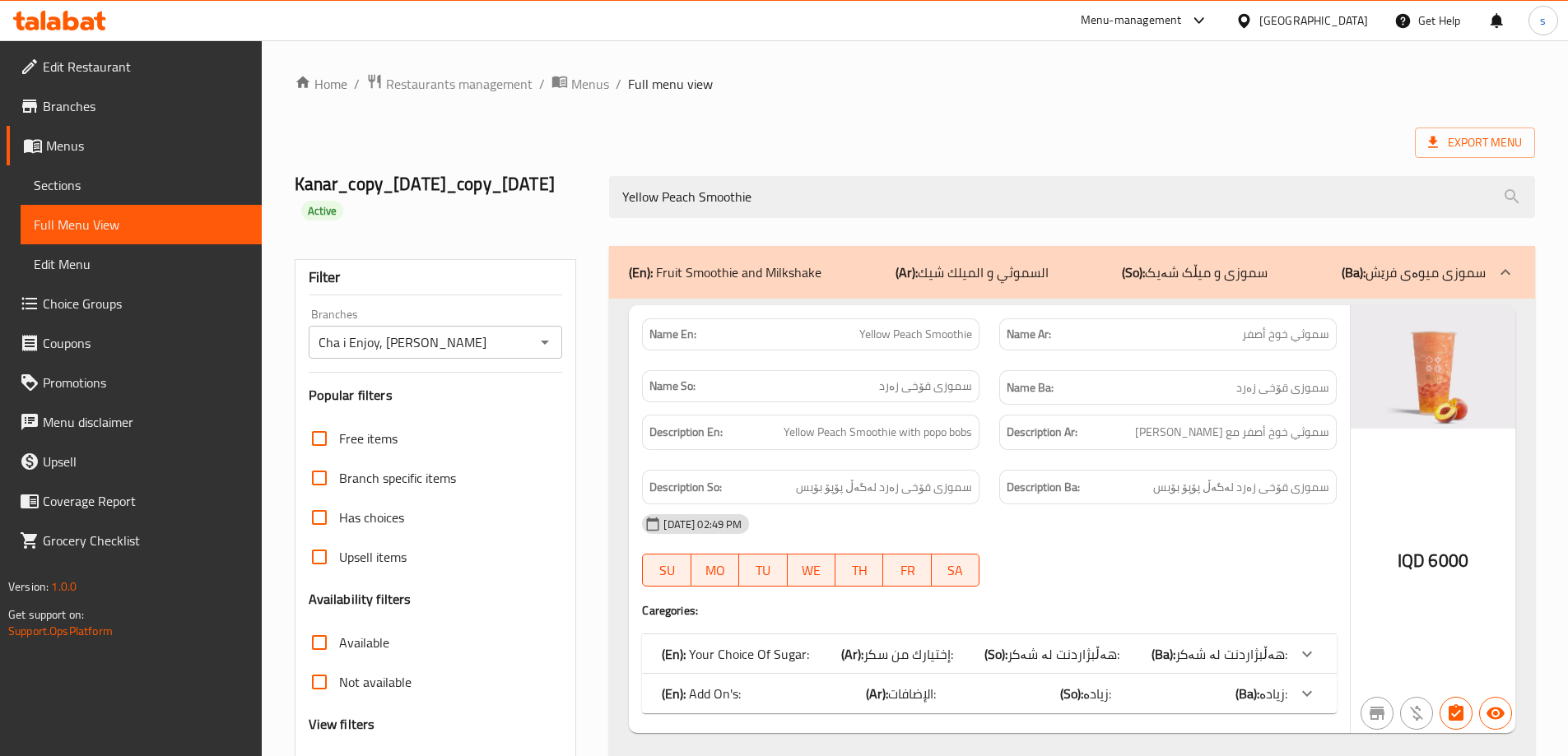
scroll to position [144, 0]
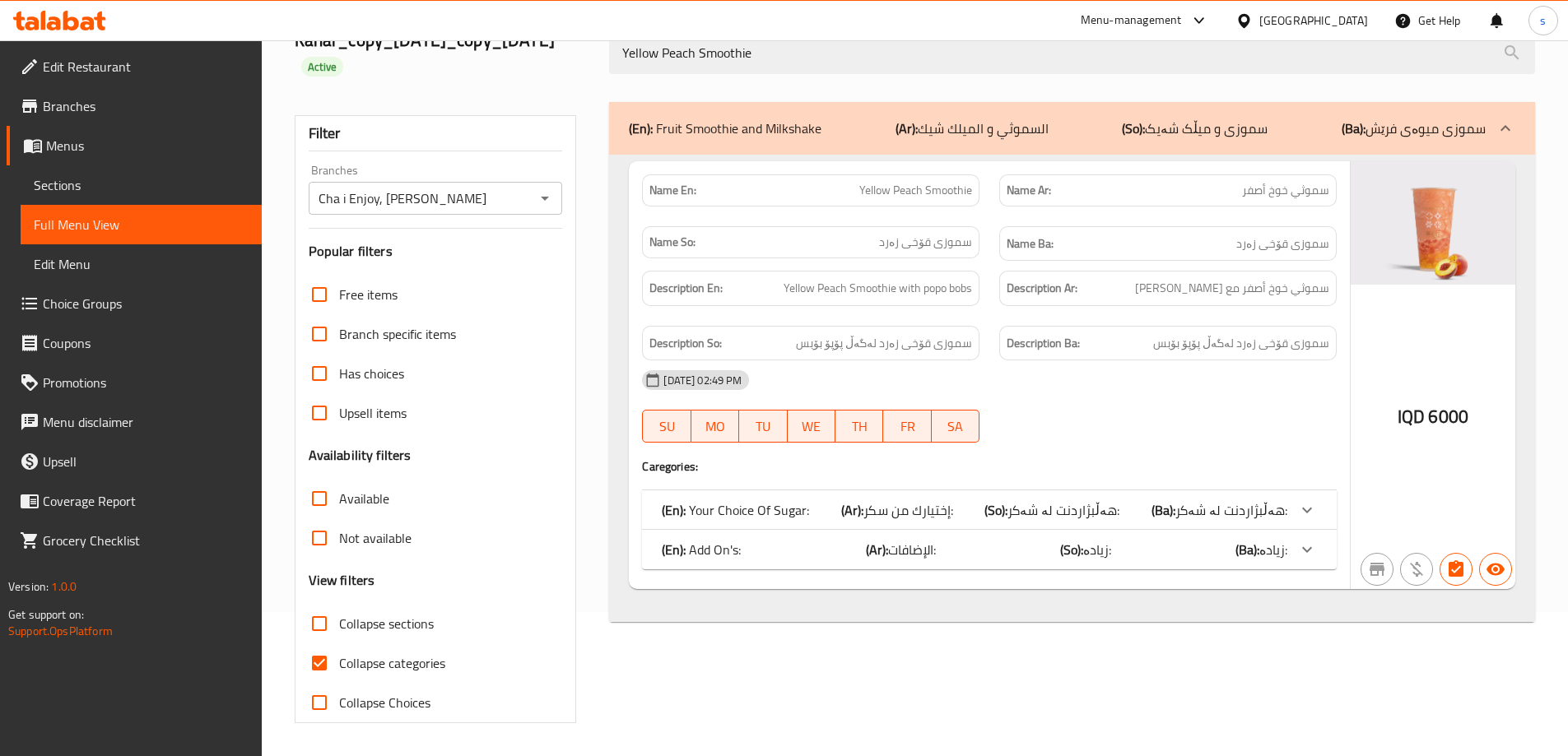
type input "Yellow Peach Smoothie"
click at [311, 664] on input "Collapse categories" at bounding box center [320, 664] width 40 height 40
checkbox input "false"
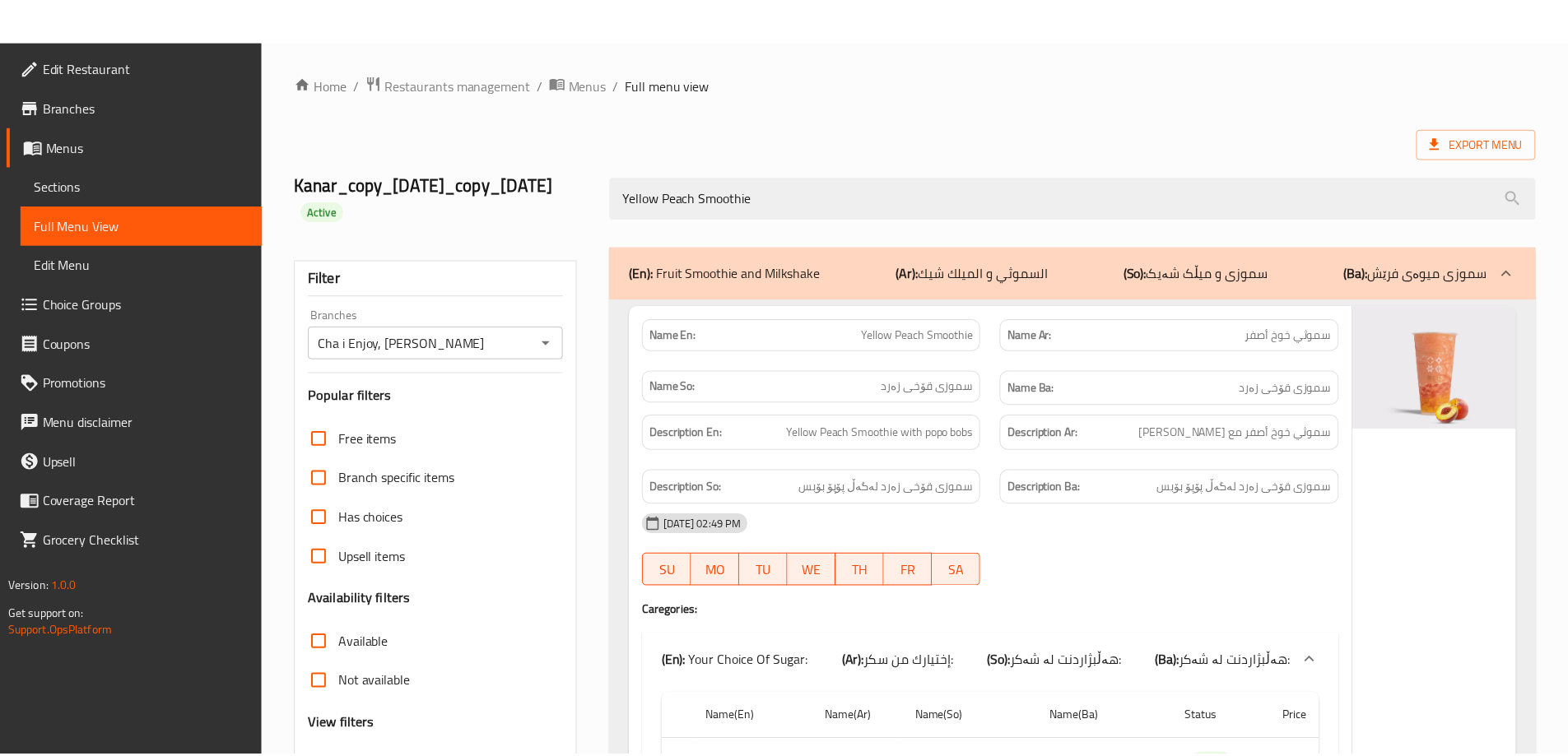
scroll to position [473, 0]
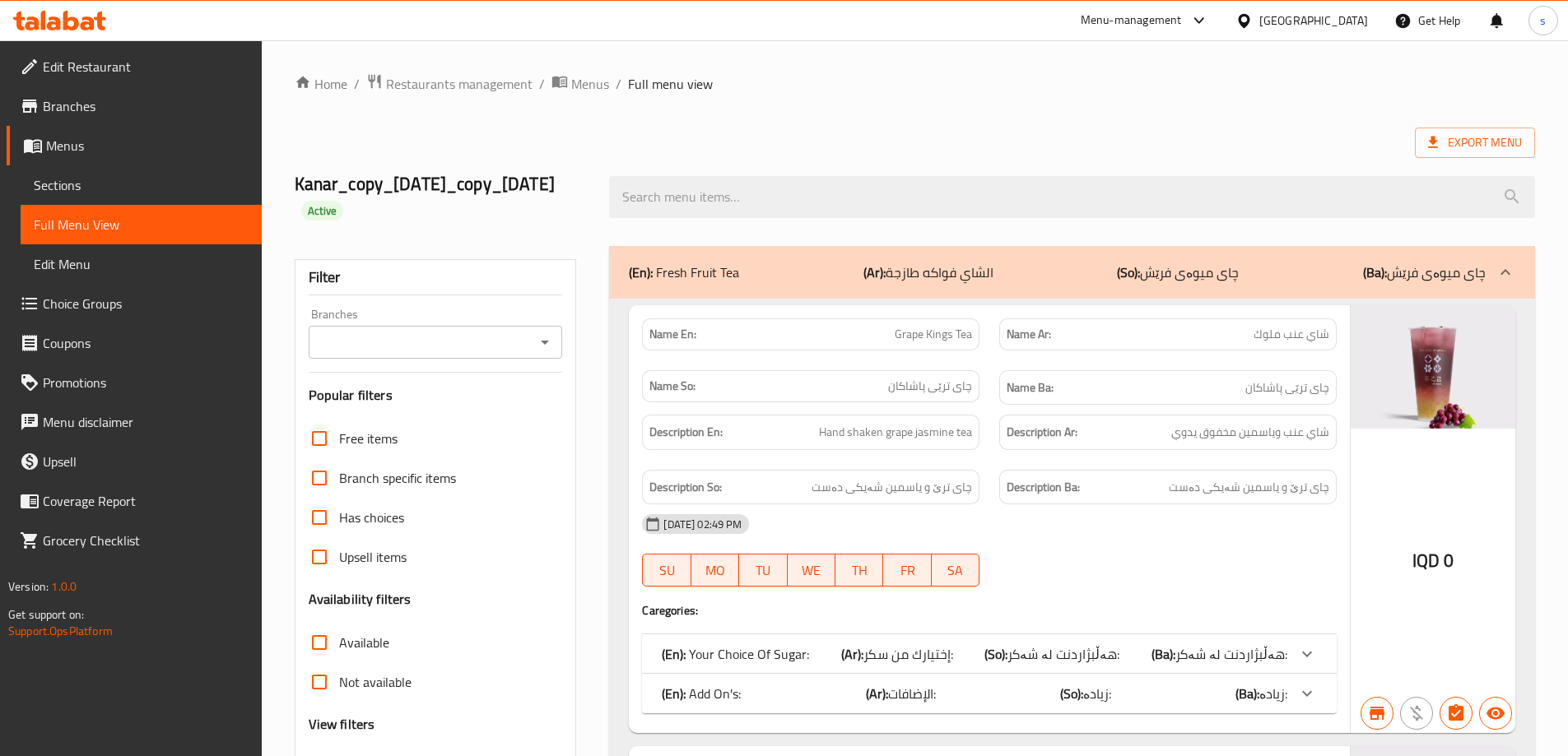
click at [729, 198] on input "search" at bounding box center [1072, 197] width 926 height 42
paste input "Yellow Peach Smoothie"
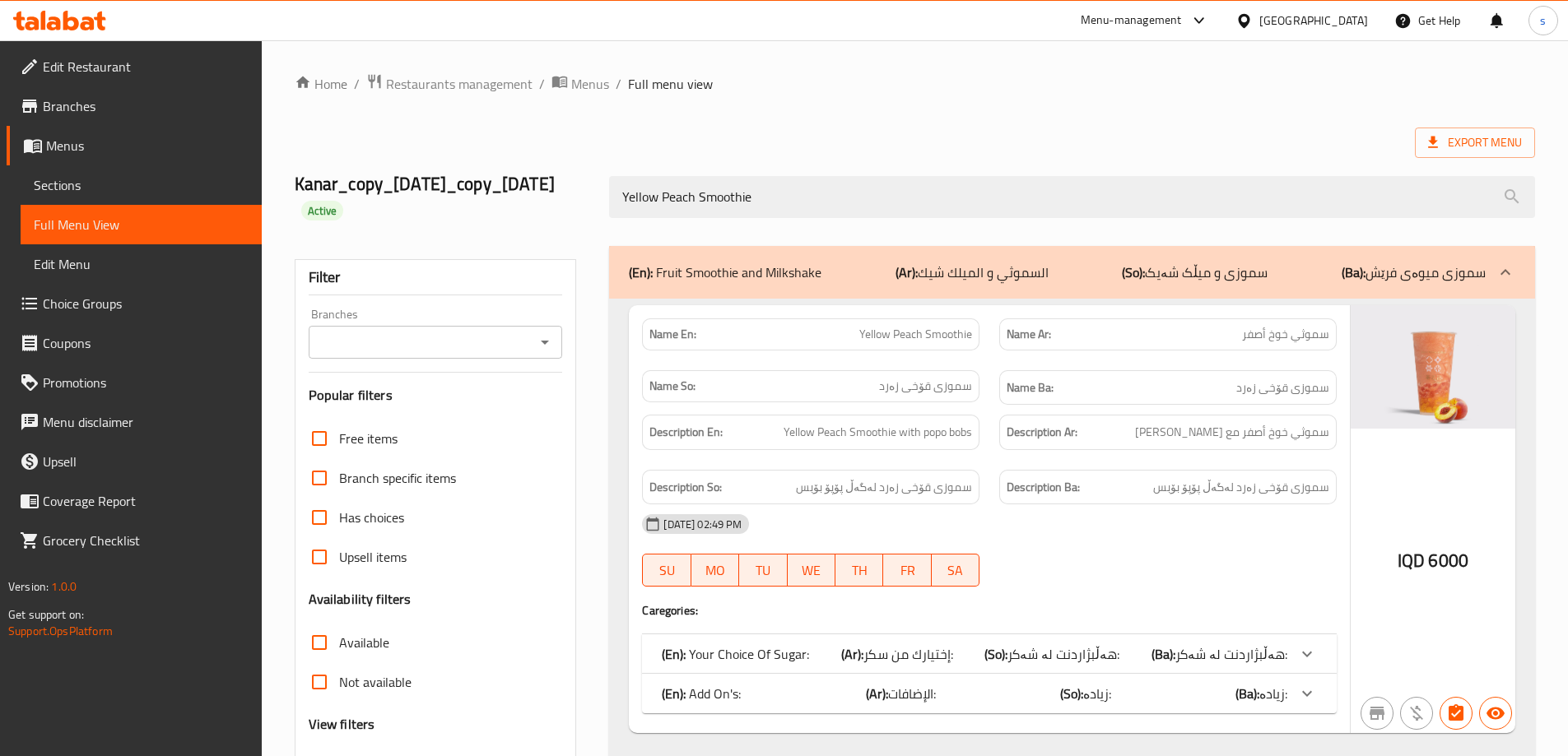
type input "Yellow Peach Smoothie"
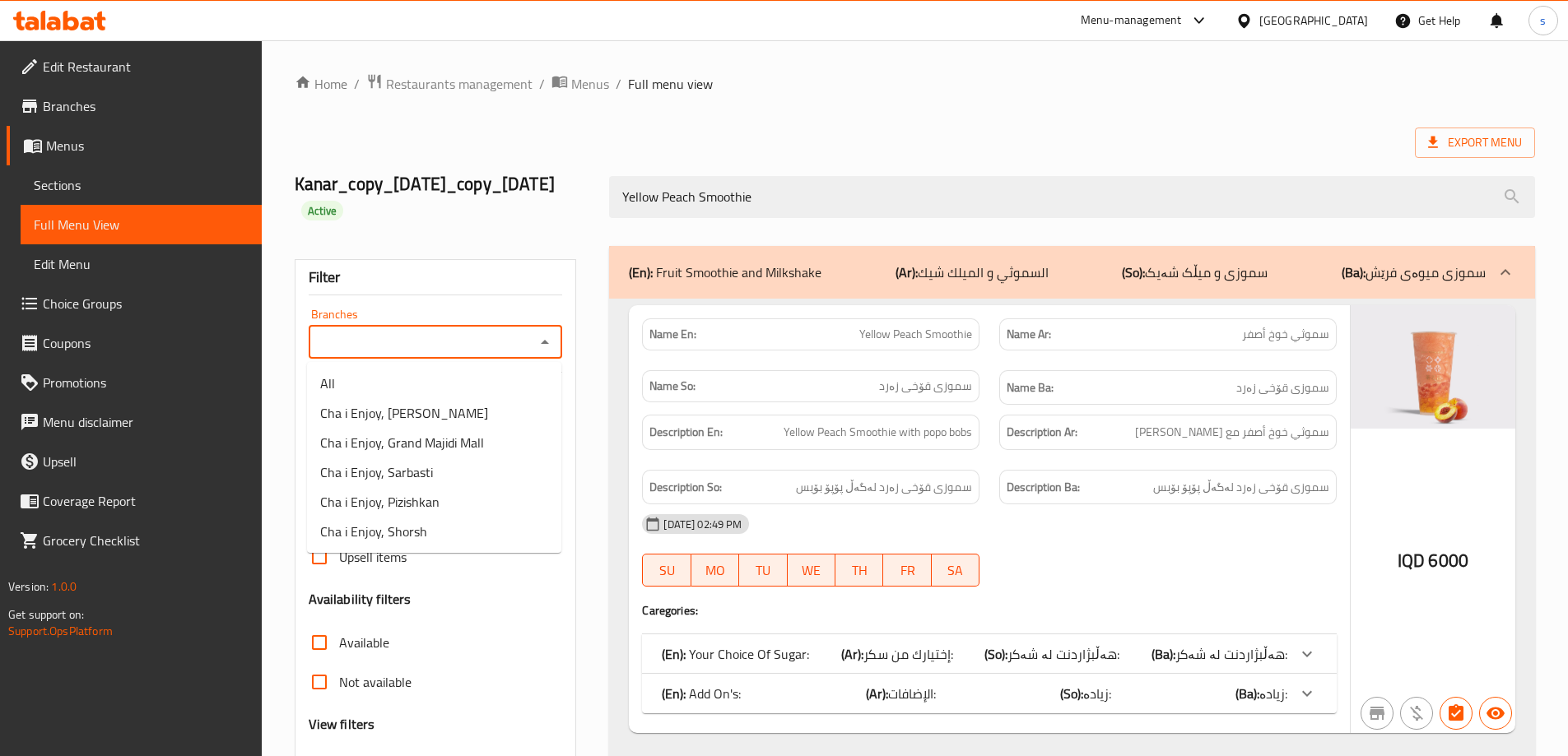
click at [506, 342] on input "Branches" at bounding box center [422, 341] width 217 height 23
click at [511, 417] on li "Cha i Enjoy, [PERSON_NAME]" at bounding box center [434, 413] width 254 height 30
type input "Cha i Enjoy, [PERSON_NAME]"
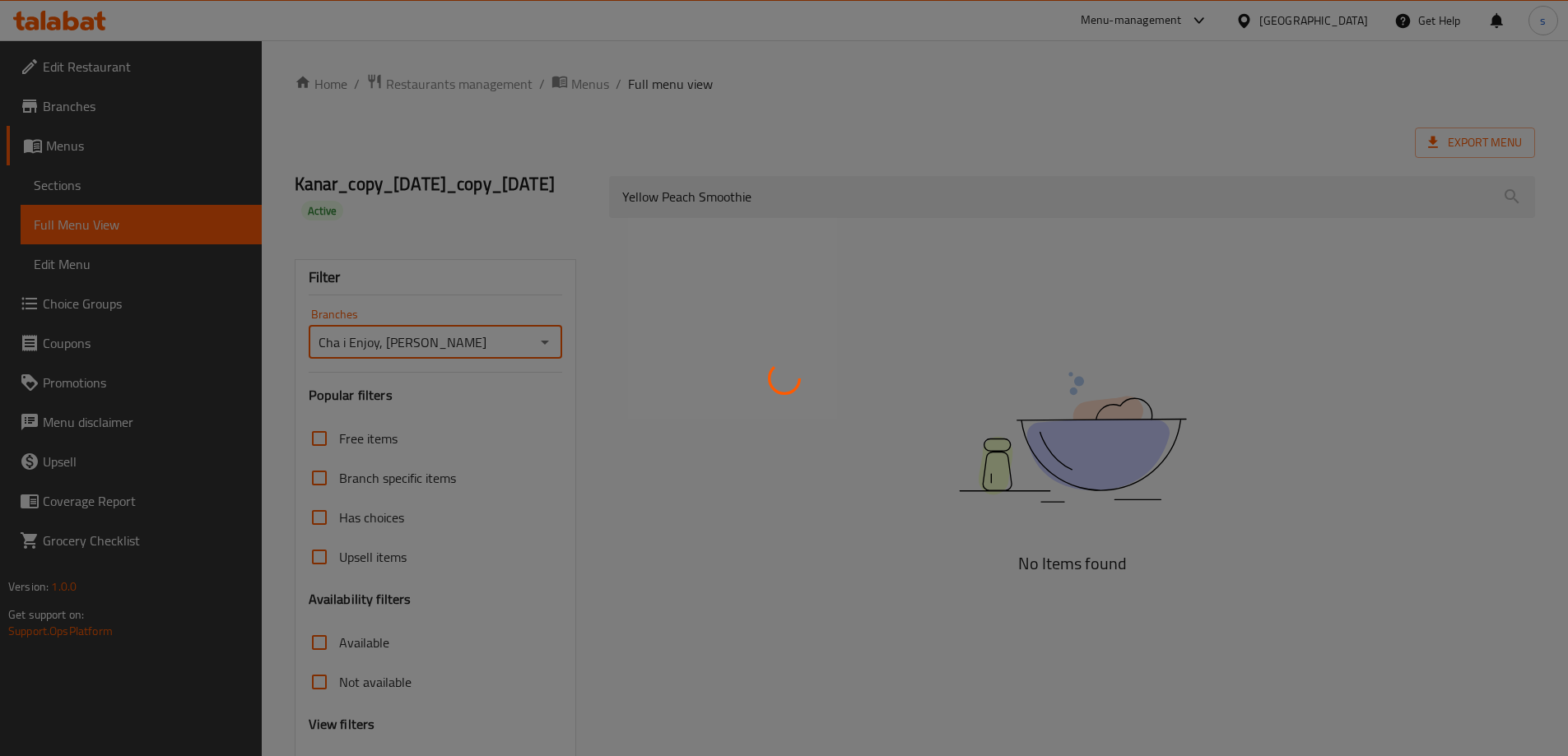
scroll to position [144, 0]
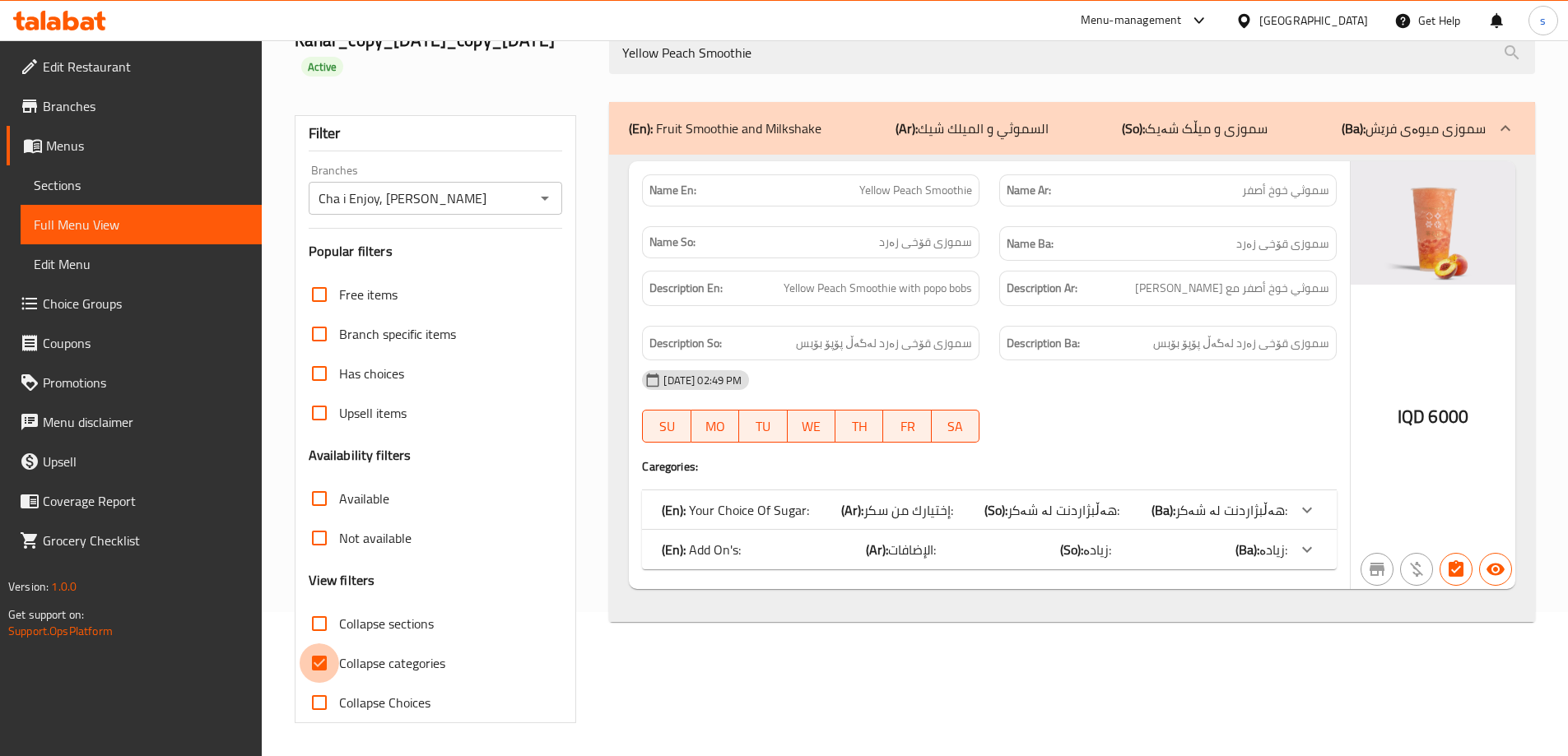
click at [324, 668] on input "Collapse categories" at bounding box center [320, 664] width 40 height 40
checkbox input "false"
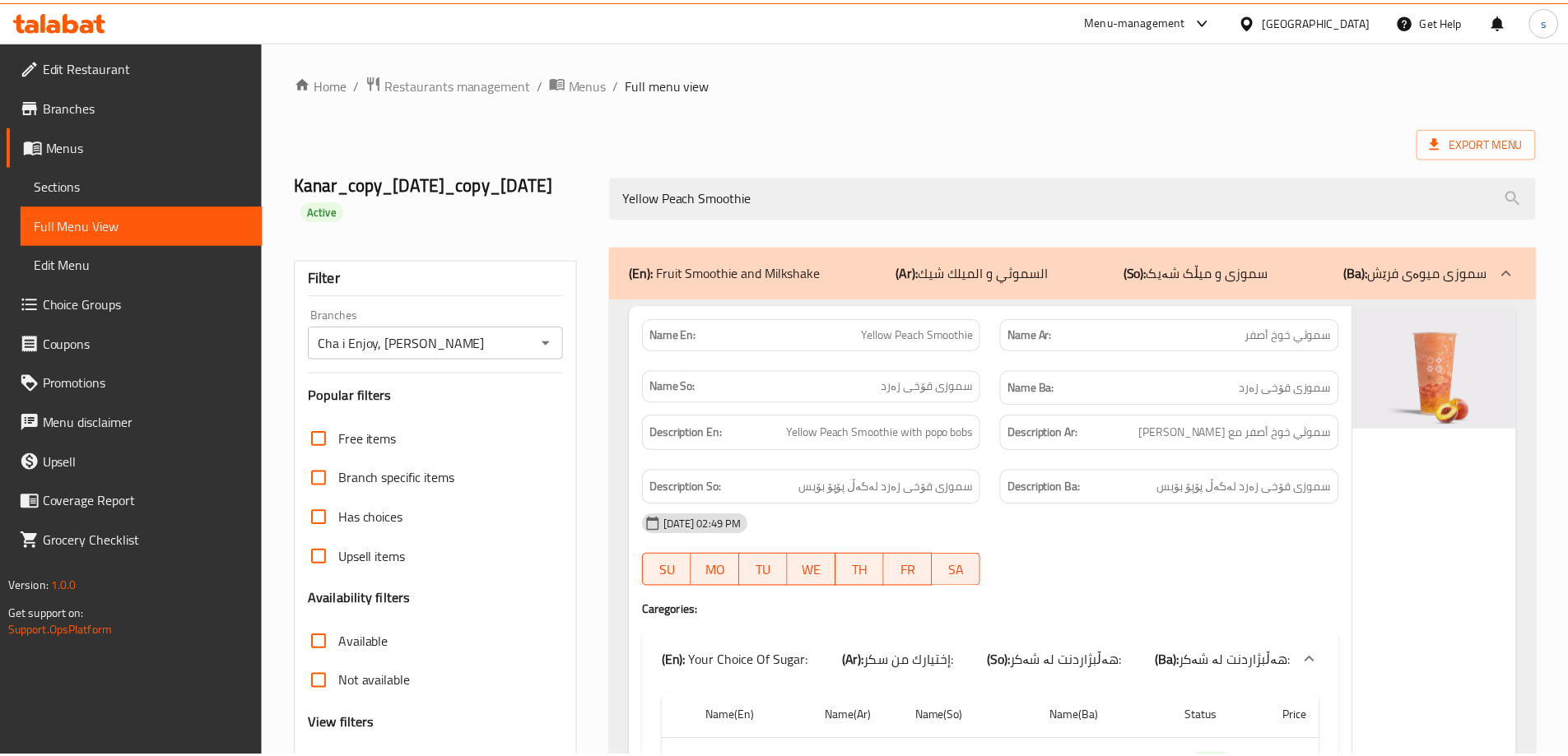
scroll to position [473, 0]
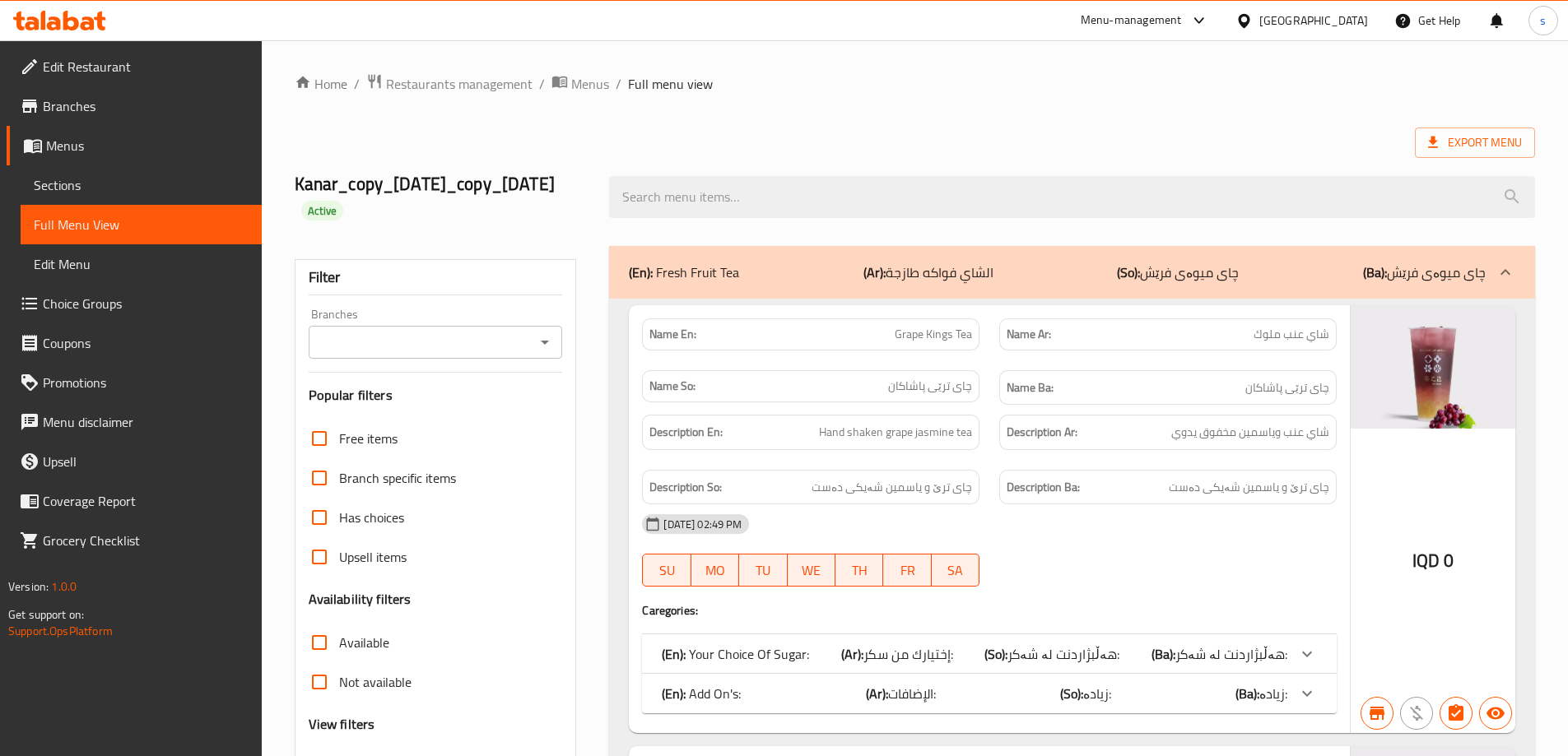
click at [536, 344] on icon "Open" at bounding box center [545, 342] width 20 height 20
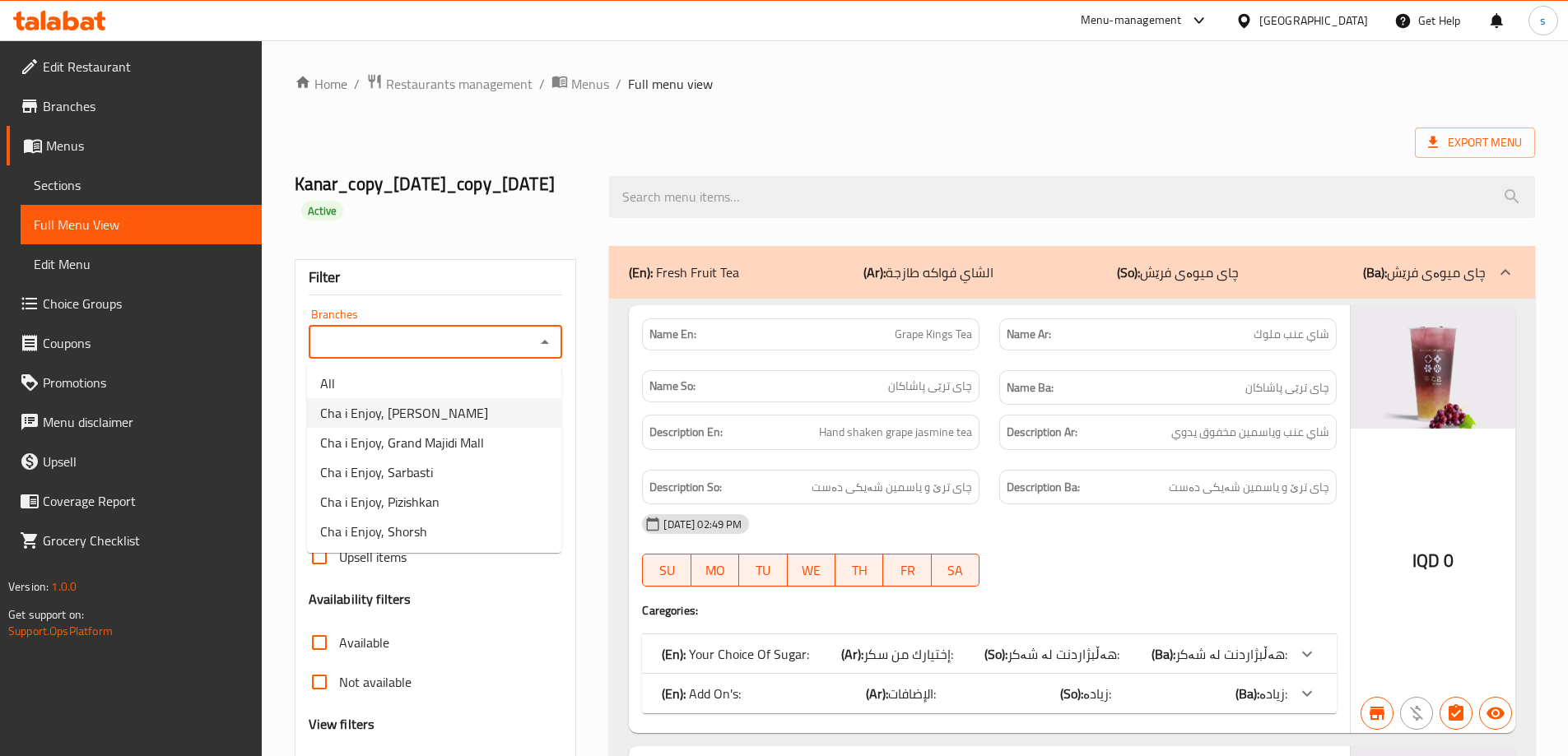
click at [546, 412] on li "Cha i Enjoy, [PERSON_NAME]" at bounding box center [434, 413] width 254 height 30
type input "Cha i Enjoy, [PERSON_NAME]"
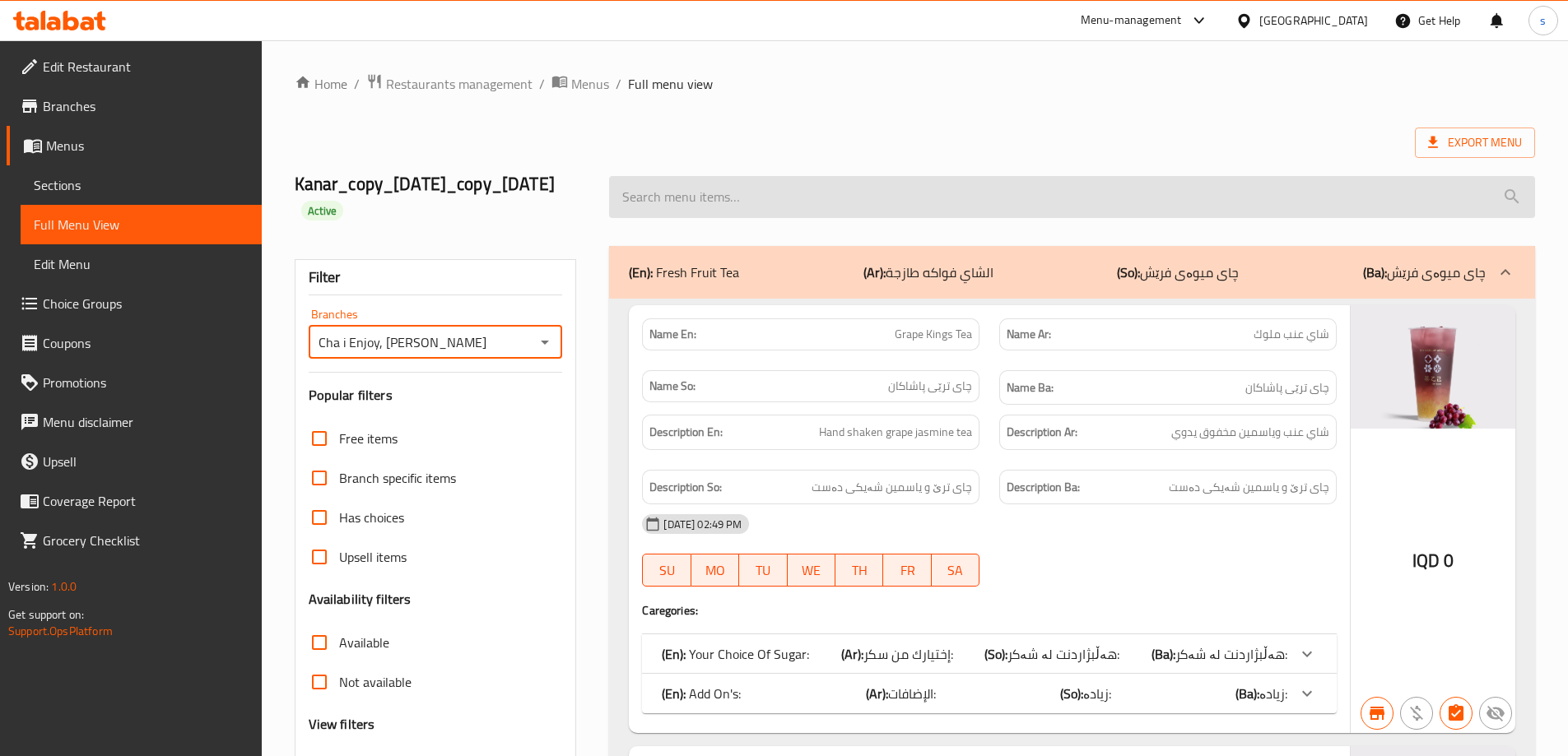
click at [731, 190] on input "search" at bounding box center [1072, 197] width 926 height 42
paste input "Mint Lemon Jasmine Tea - Extra Large"
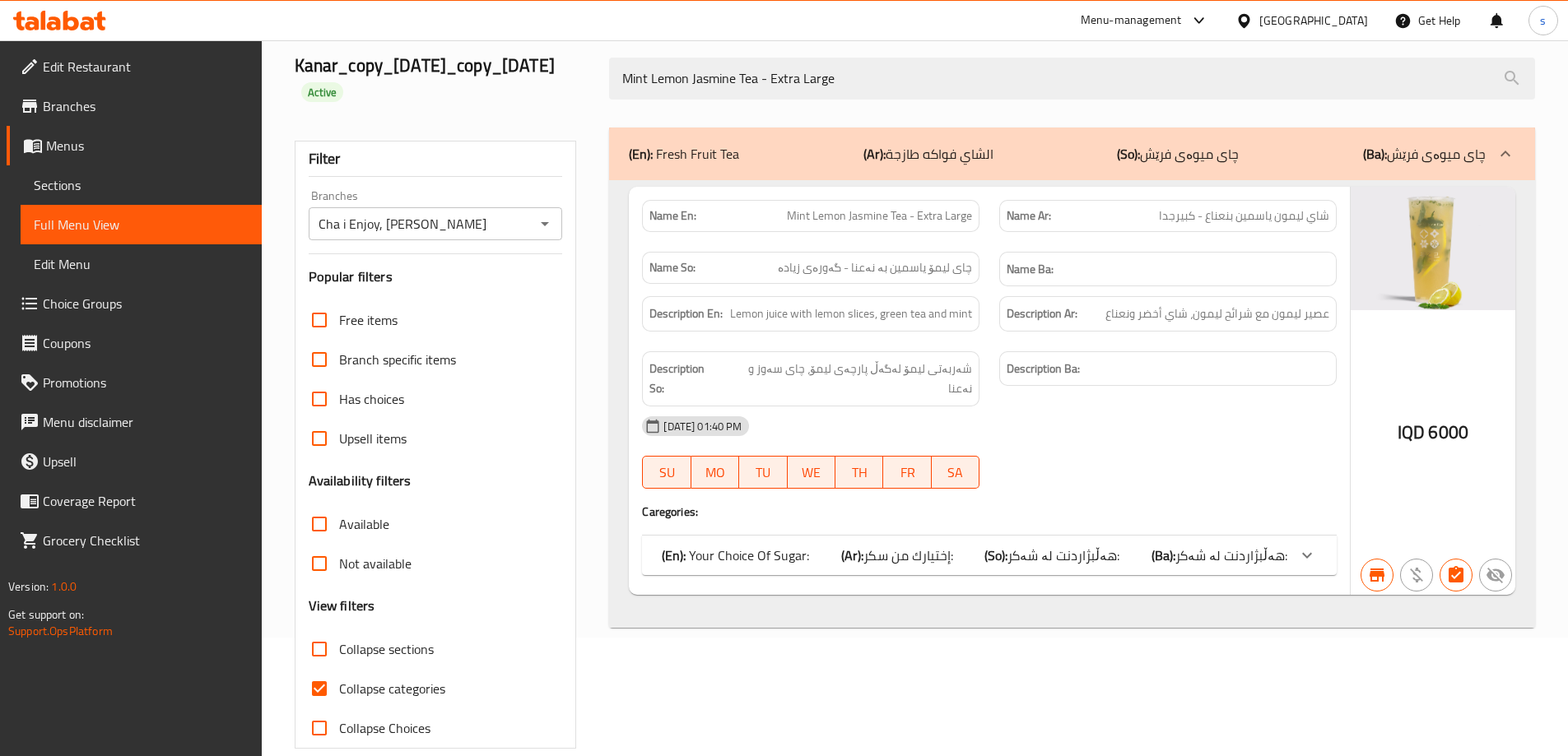
scroll to position [144, 0]
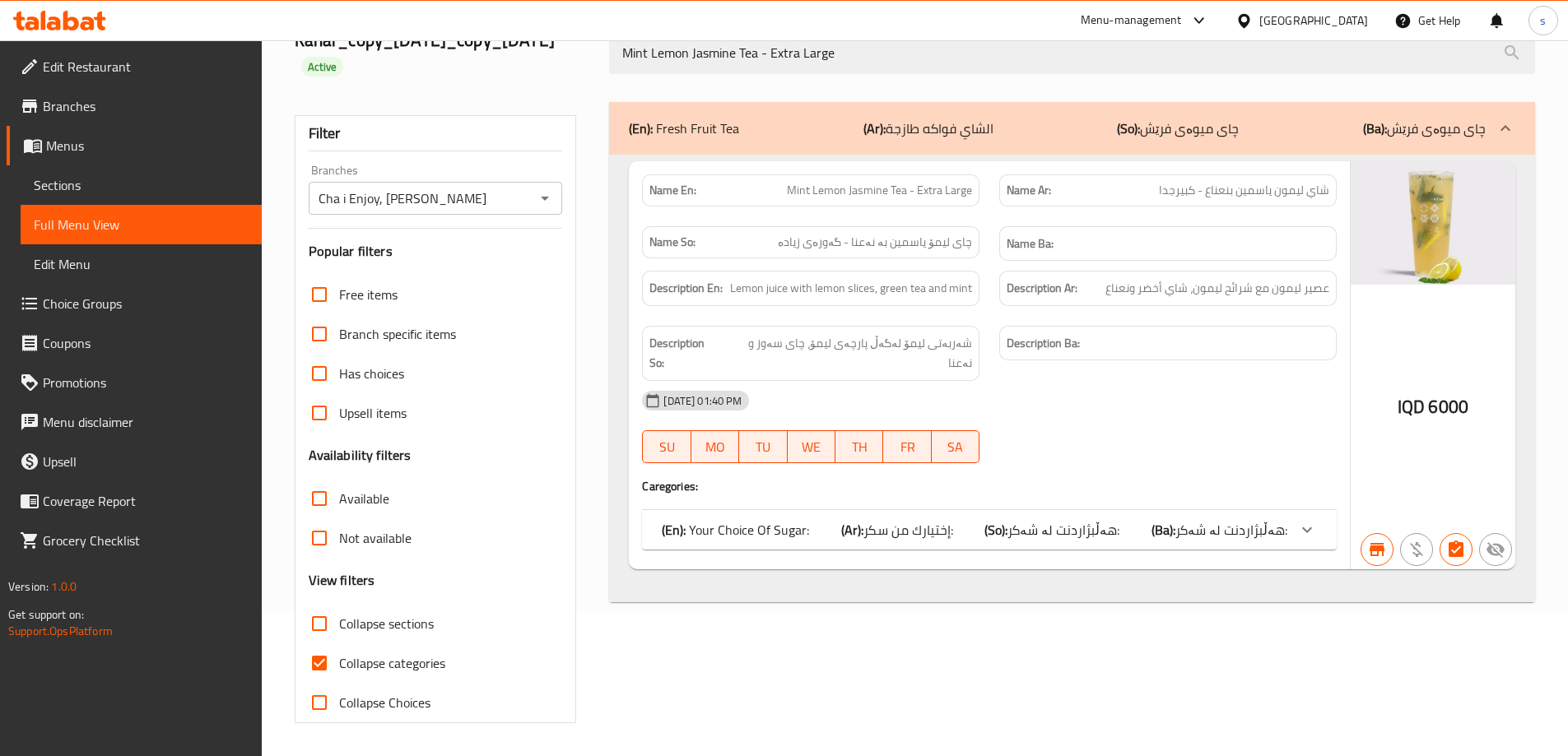
type input "Mint Lemon Jasmine Tea - Extra Large"
click at [327, 659] on input "Collapse categories" at bounding box center [320, 664] width 40 height 40
checkbox input "false"
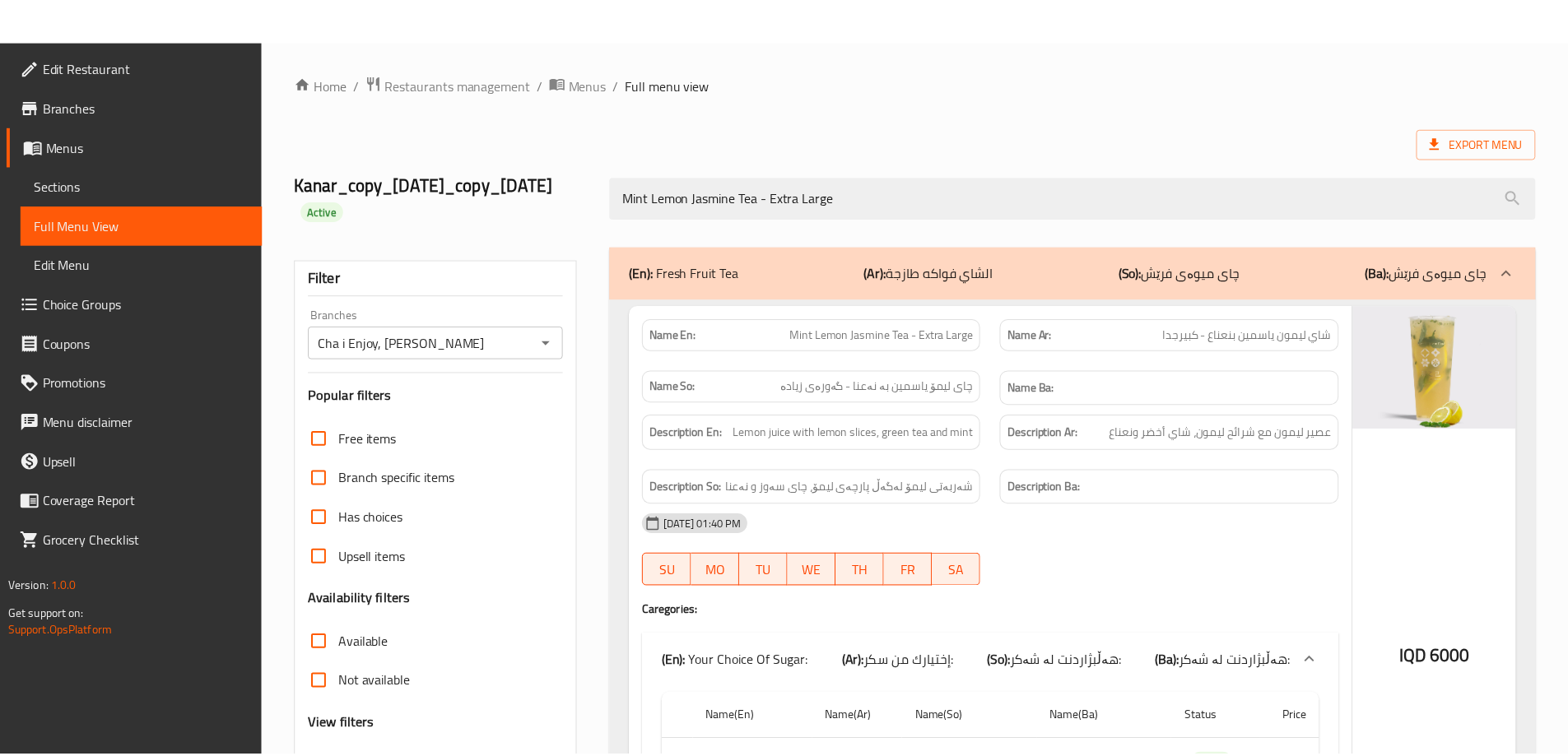
scroll to position [236, 0]
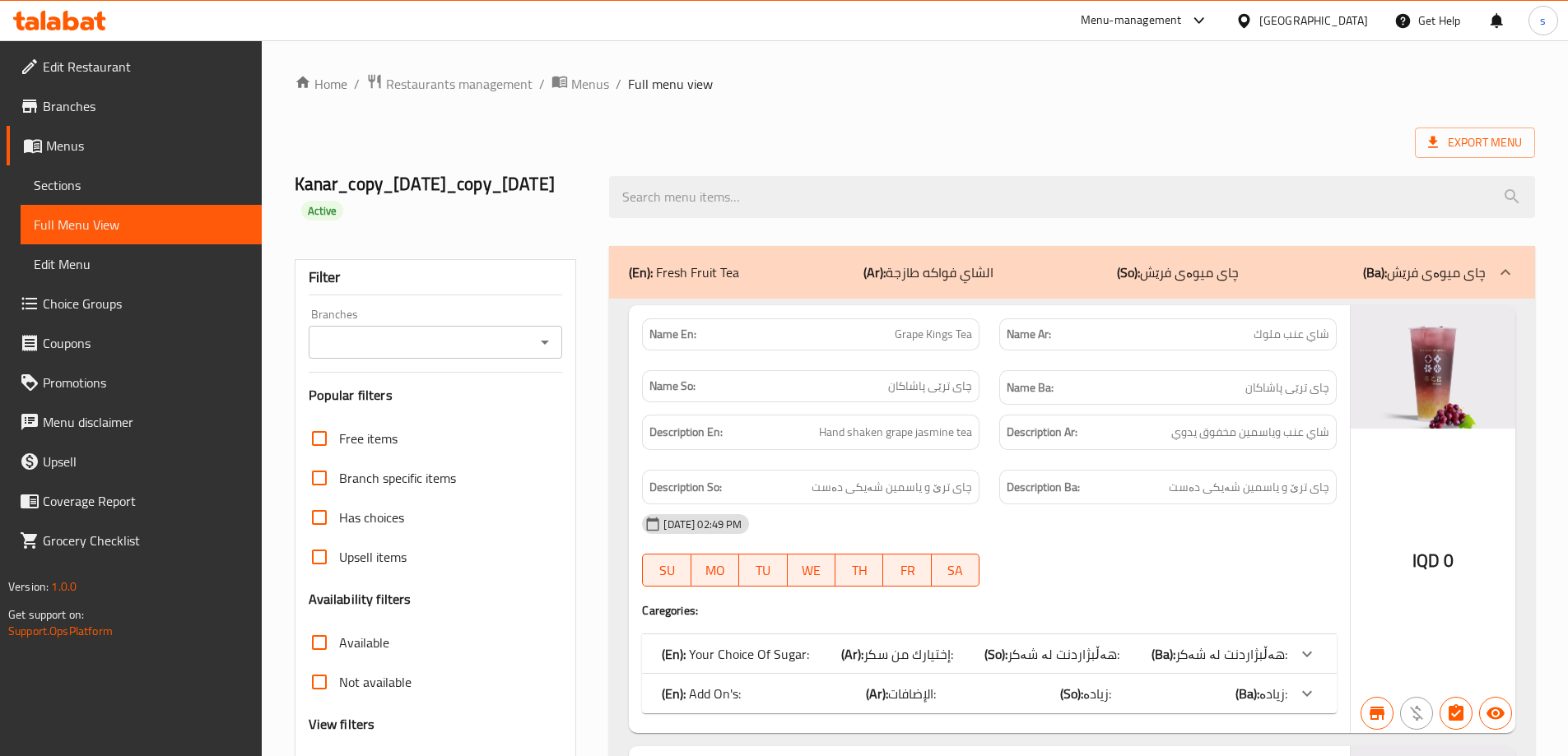
click at [561, 343] on div "Branches" at bounding box center [436, 341] width 254 height 33
click at [542, 346] on icon "Open" at bounding box center [545, 342] width 20 height 20
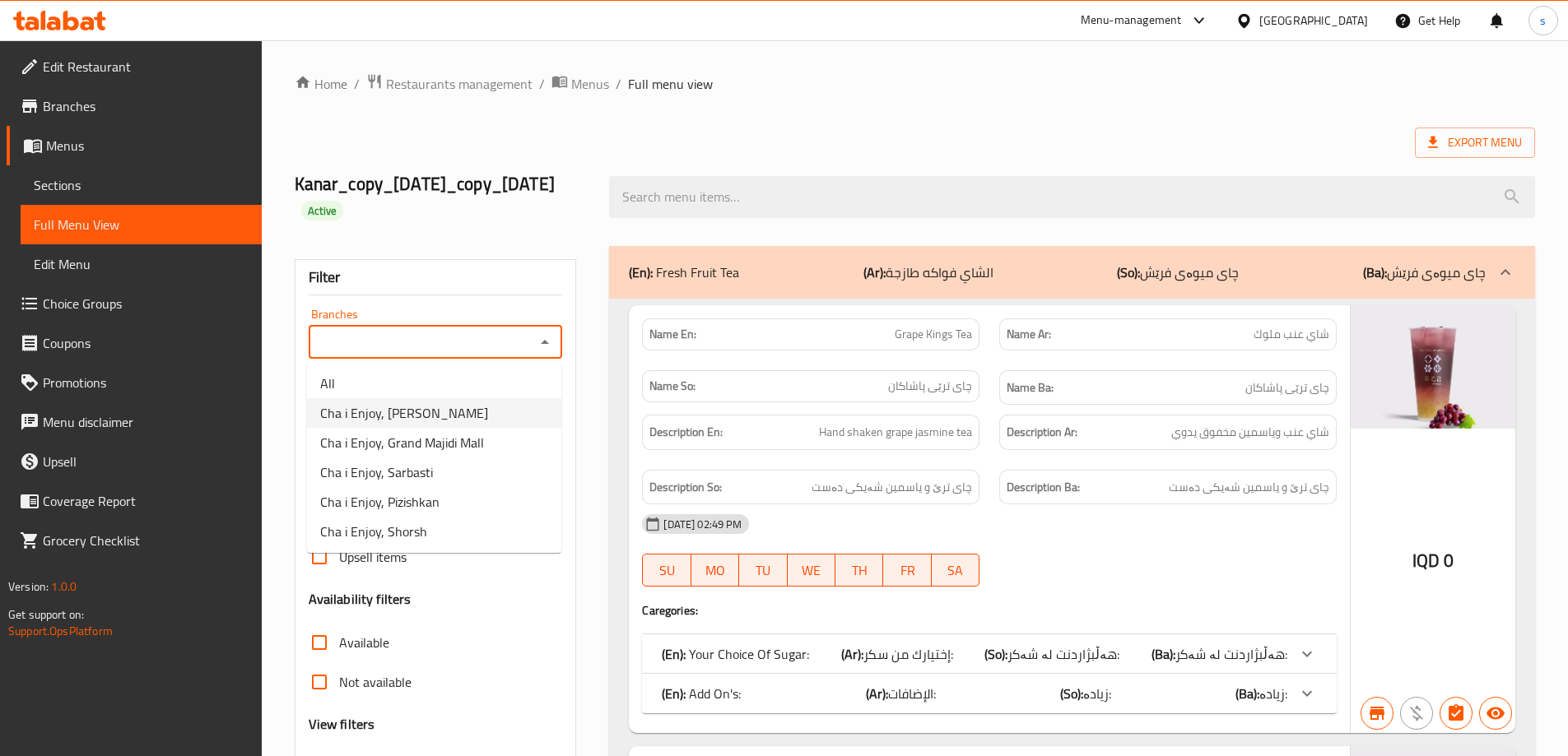
click at [489, 421] on li "Cha i Enjoy, [PERSON_NAME]" at bounding box center [434, 413] width 254 height 30
type input "Cha i Enjoy, [PERSON_NAME]"
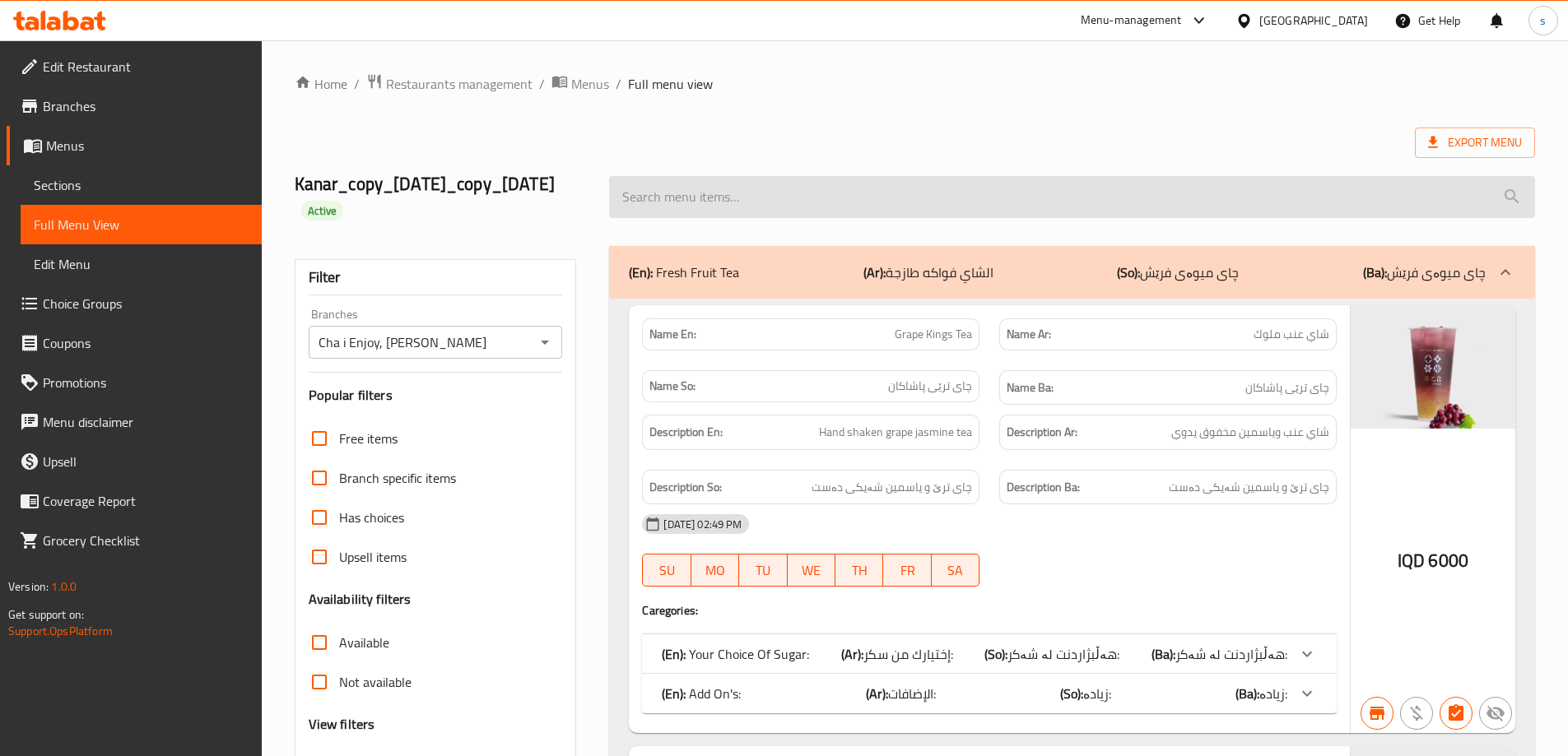
click at [722, 195] on input "search" at bounding box center [1072, 197] width 926 height 42
paste input "Grape Kings Tea"
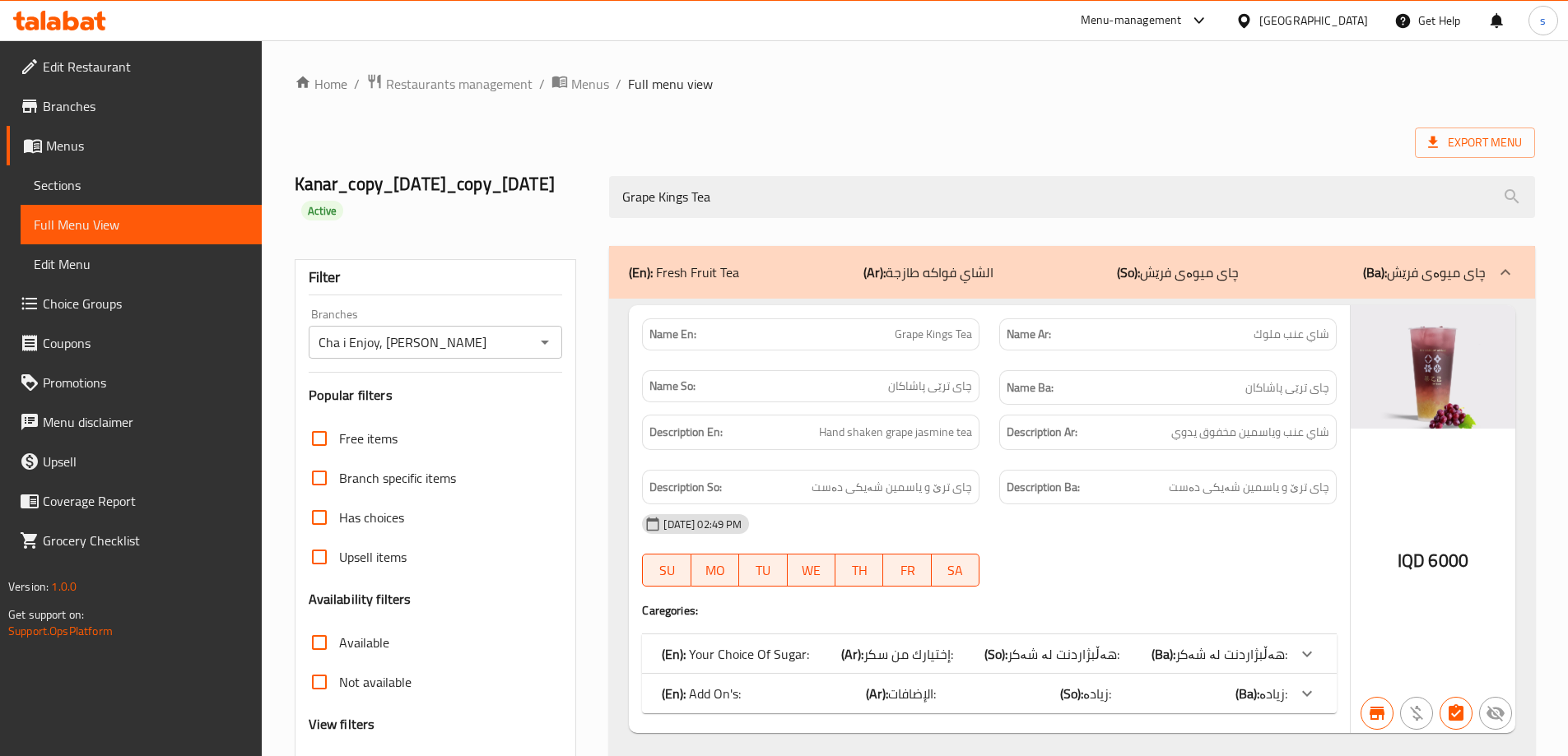
scroll to position [144, 0]
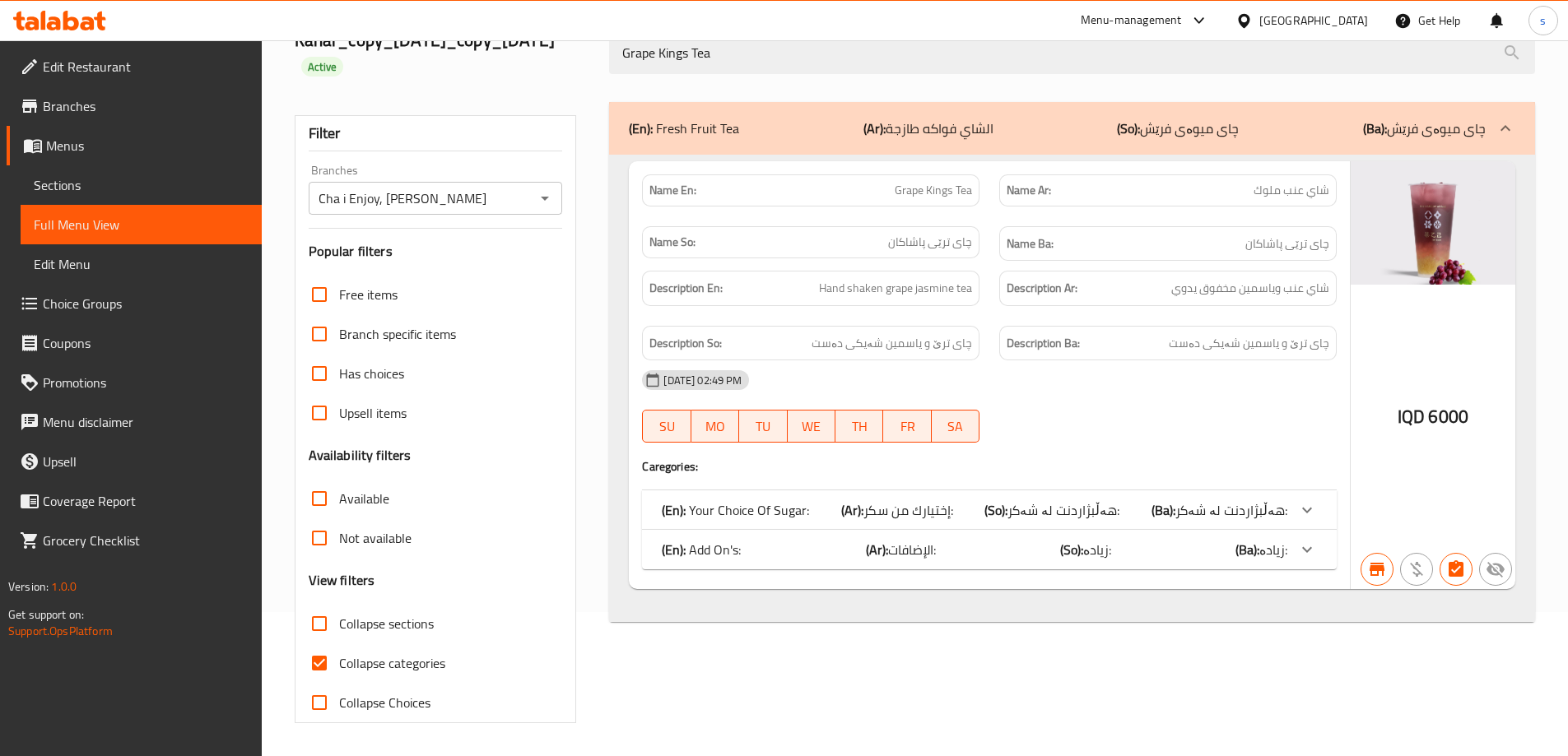
type input "Grape Kings Tea"
click at [1280, 523] on span "زیادە:" at bounding box center [1232, 510] width 112 height 25
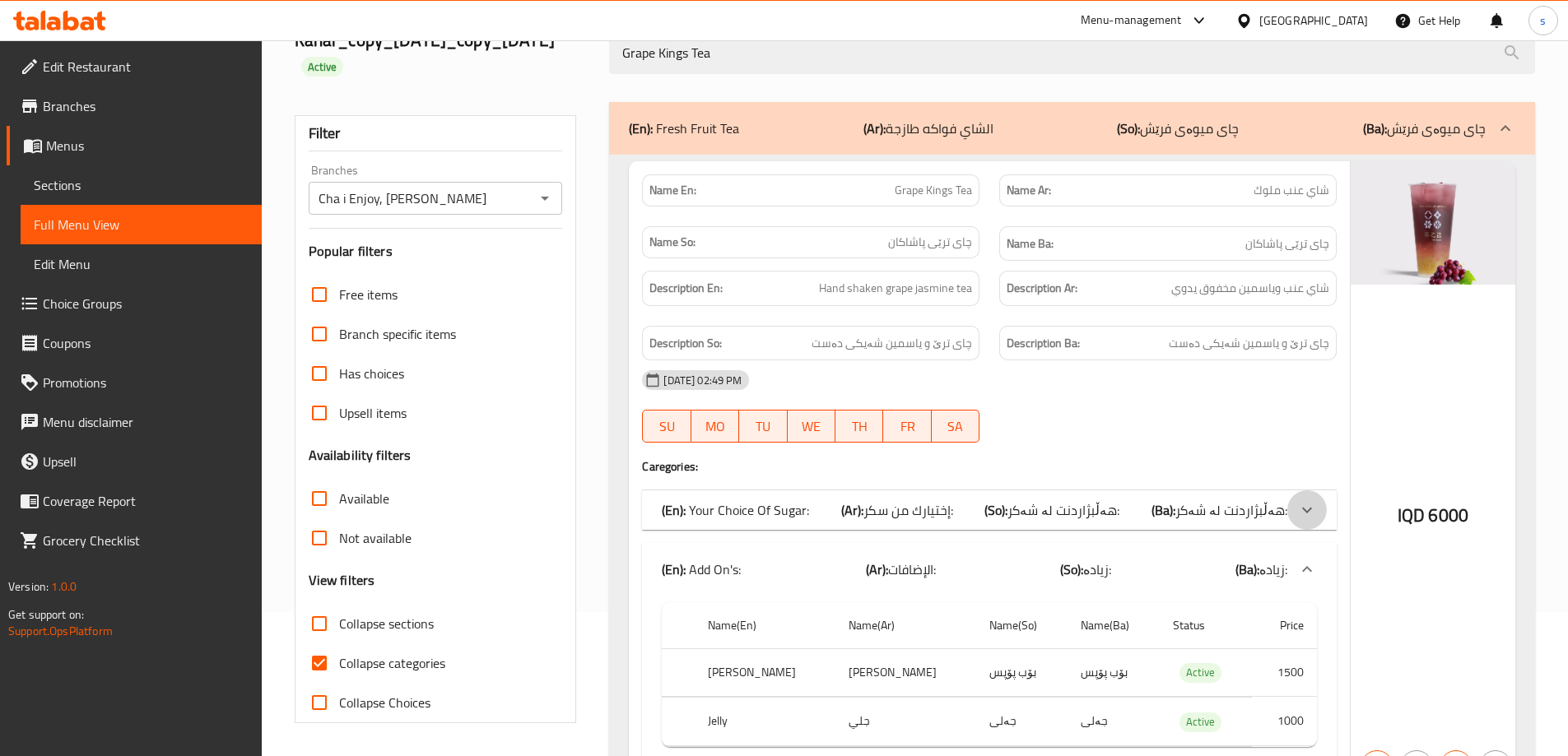
click at [1316, 514] on icon at bounding box center [1307, 510] width 20 height 20
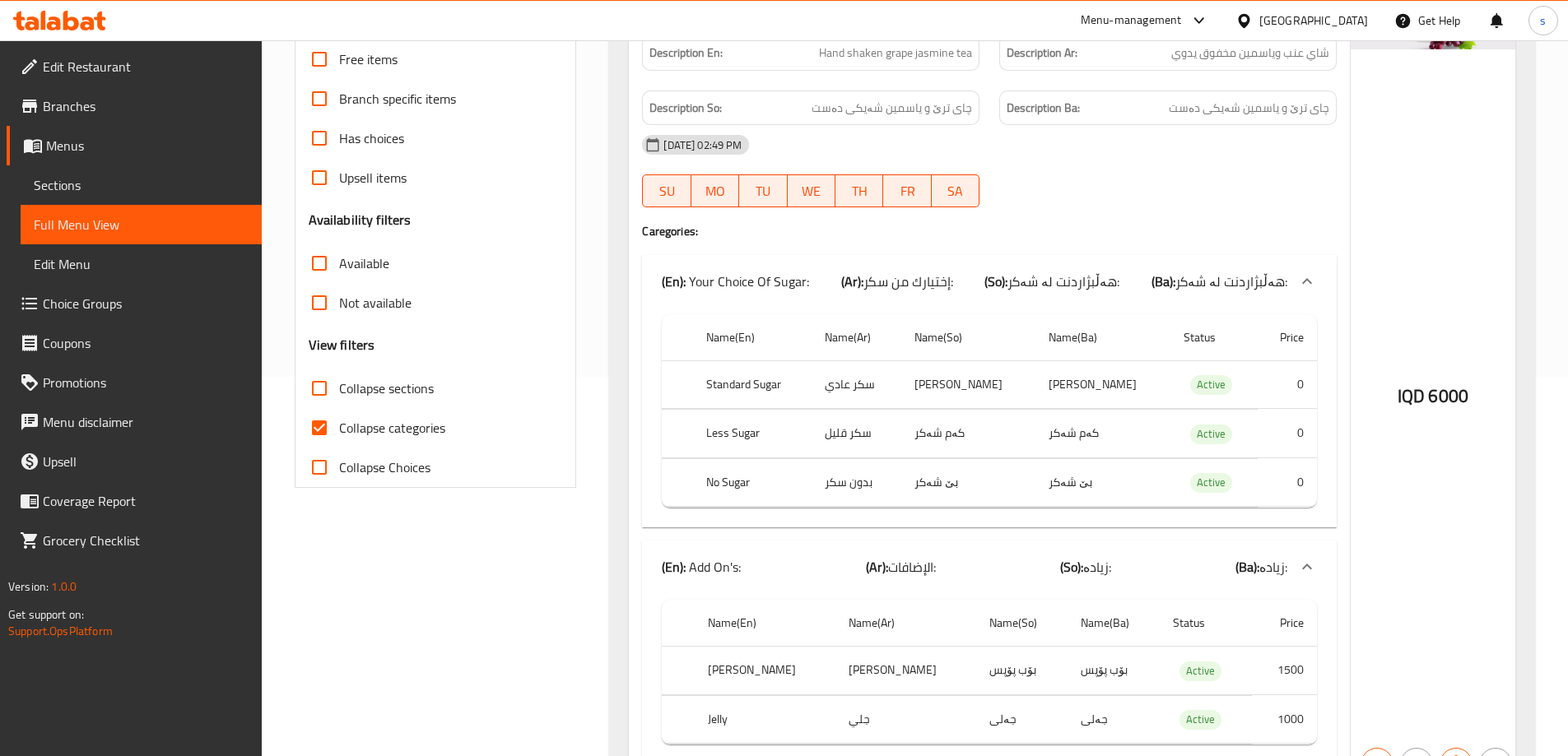
scroll to position [473, 0]
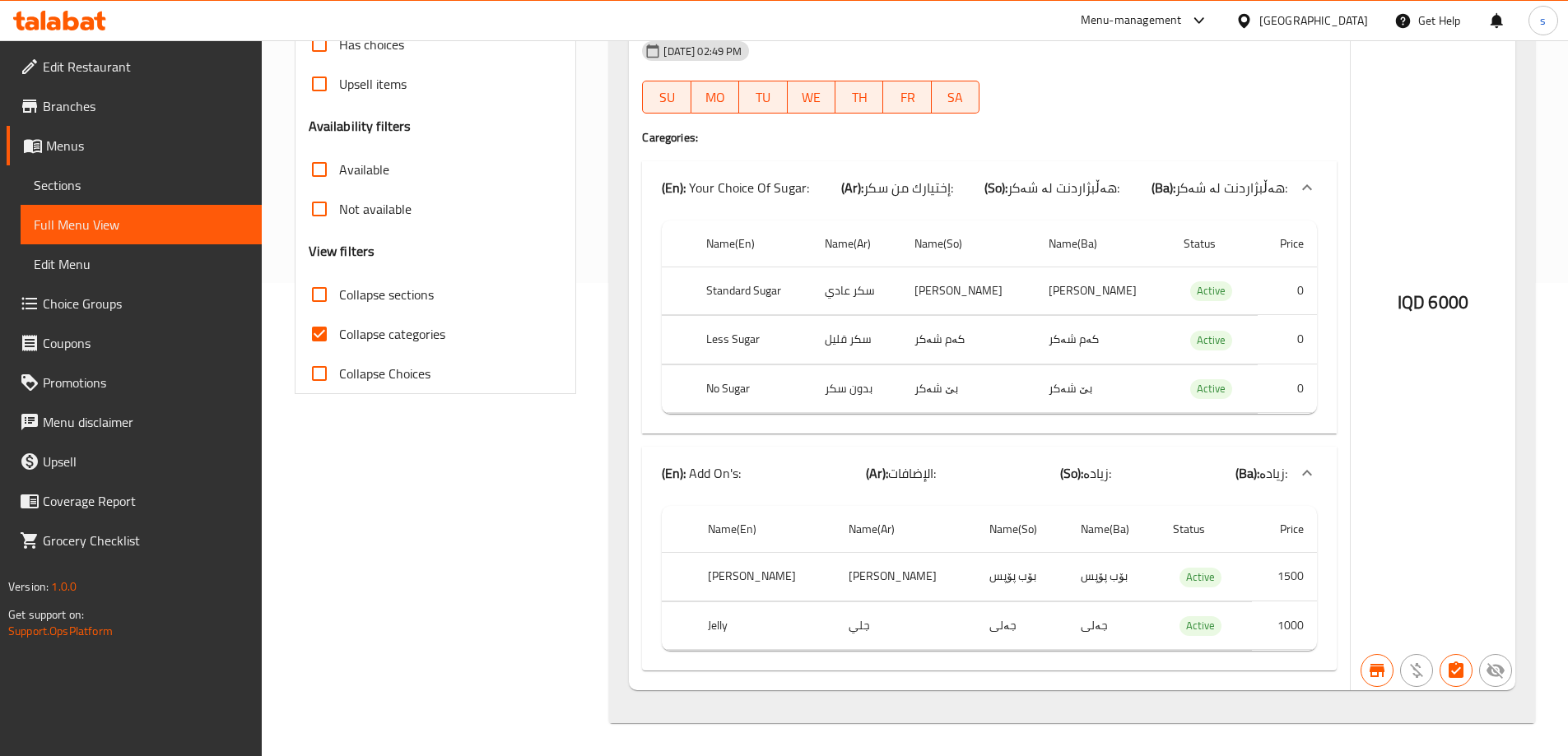
click at [322, 340] on input "Collapse categories" at bounding box center [320, 334] width 40 height 40
checkbox input "false"
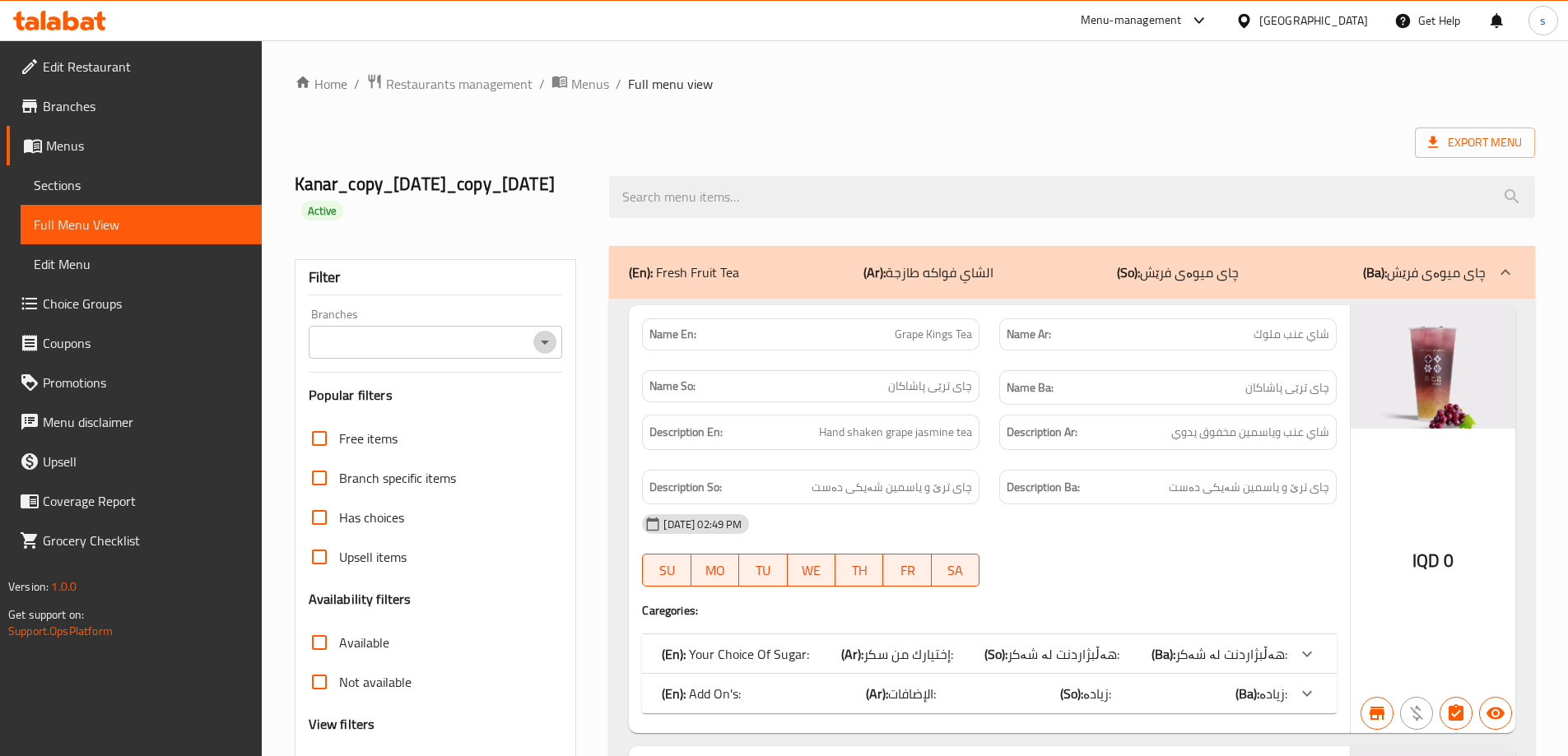
click at [538, 344] on icon "Open" at bounding box center [545, 342] width 20 height 20
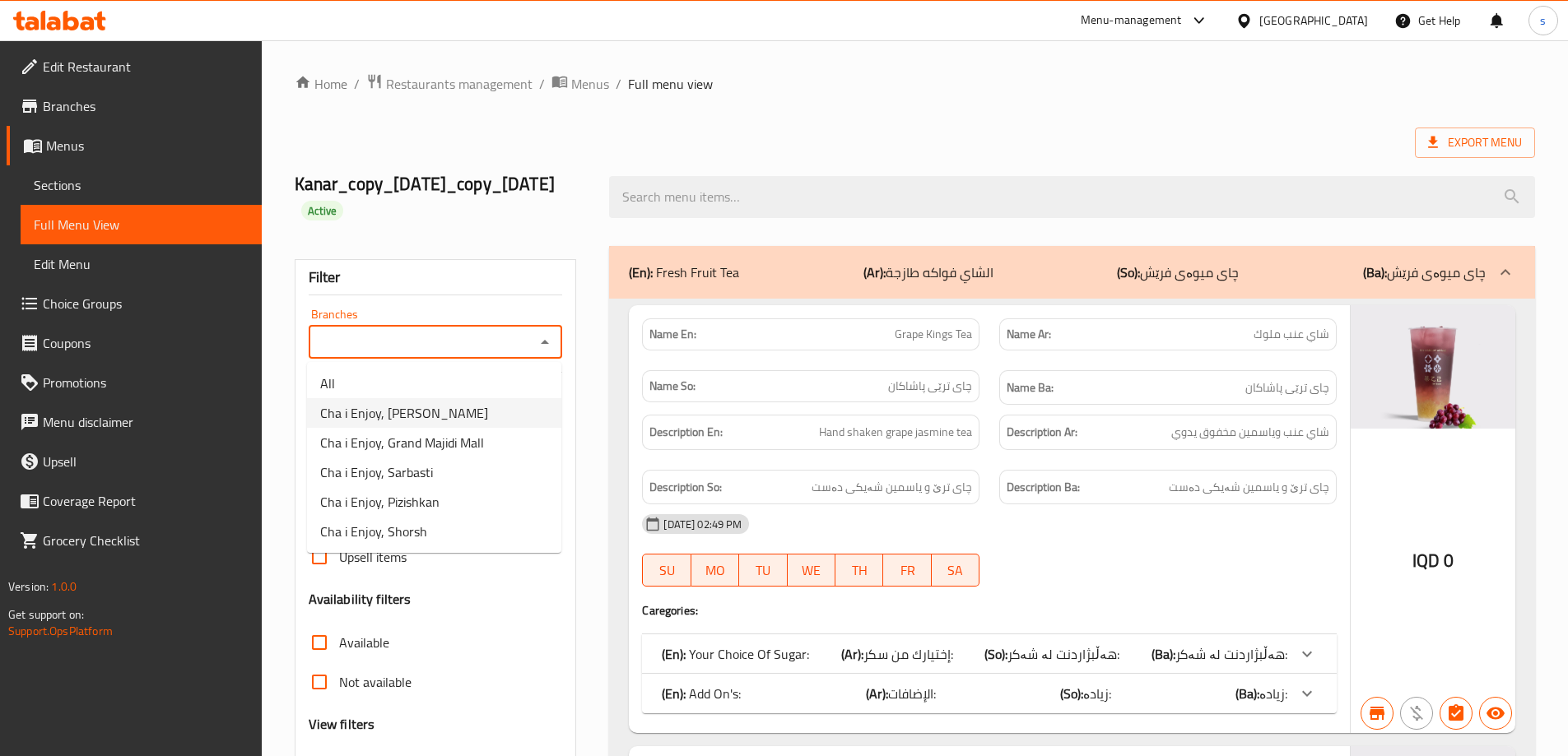
click at [523, 409] on li "Cha i Enjoy, [PERSON_NAME]" at bounding box center [434, 413] width 254 height 30
type input "Cha i Enjoy, [PERSON_NAME]"
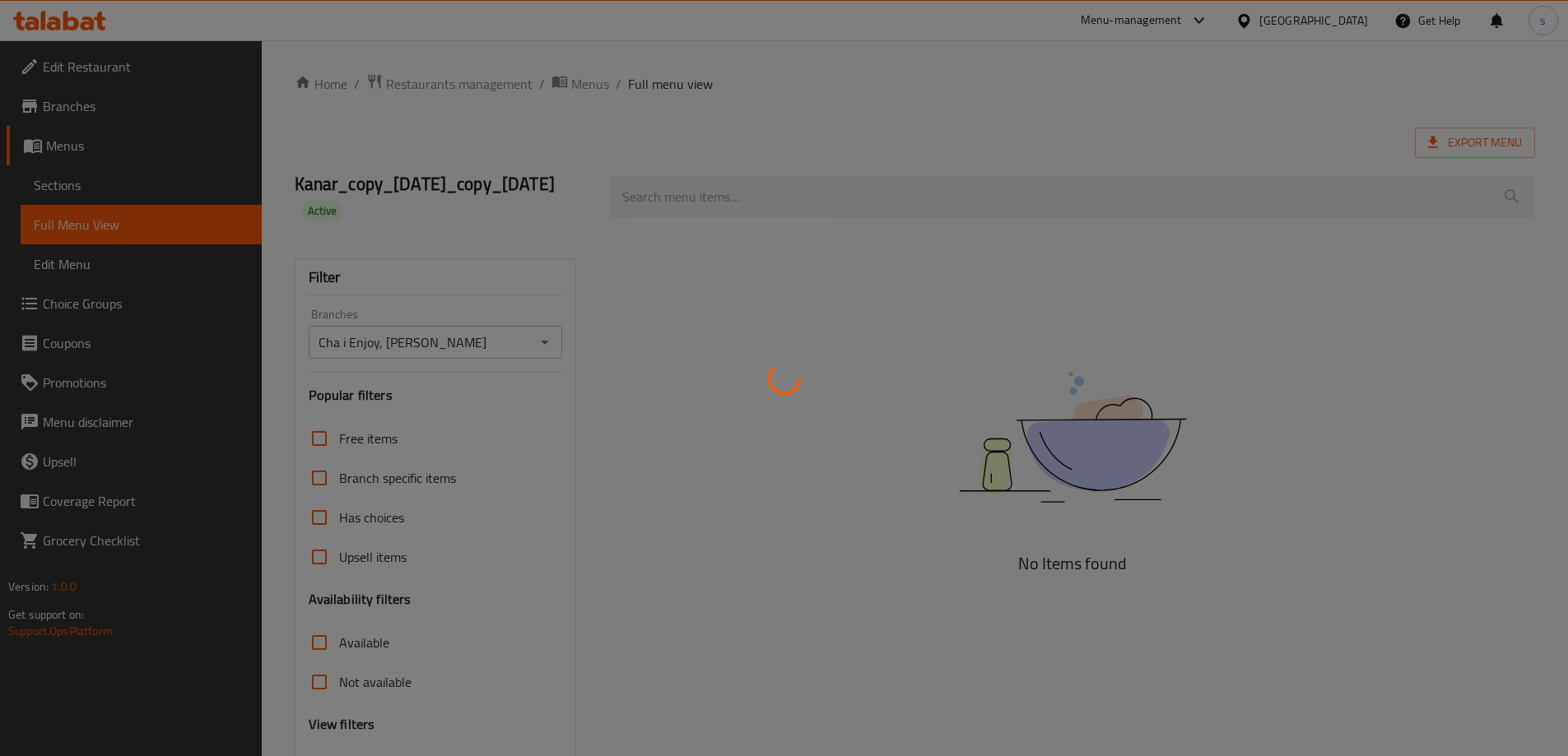
click at [783, 200] on div at bounding box center [784, 378] width 1568 height 756
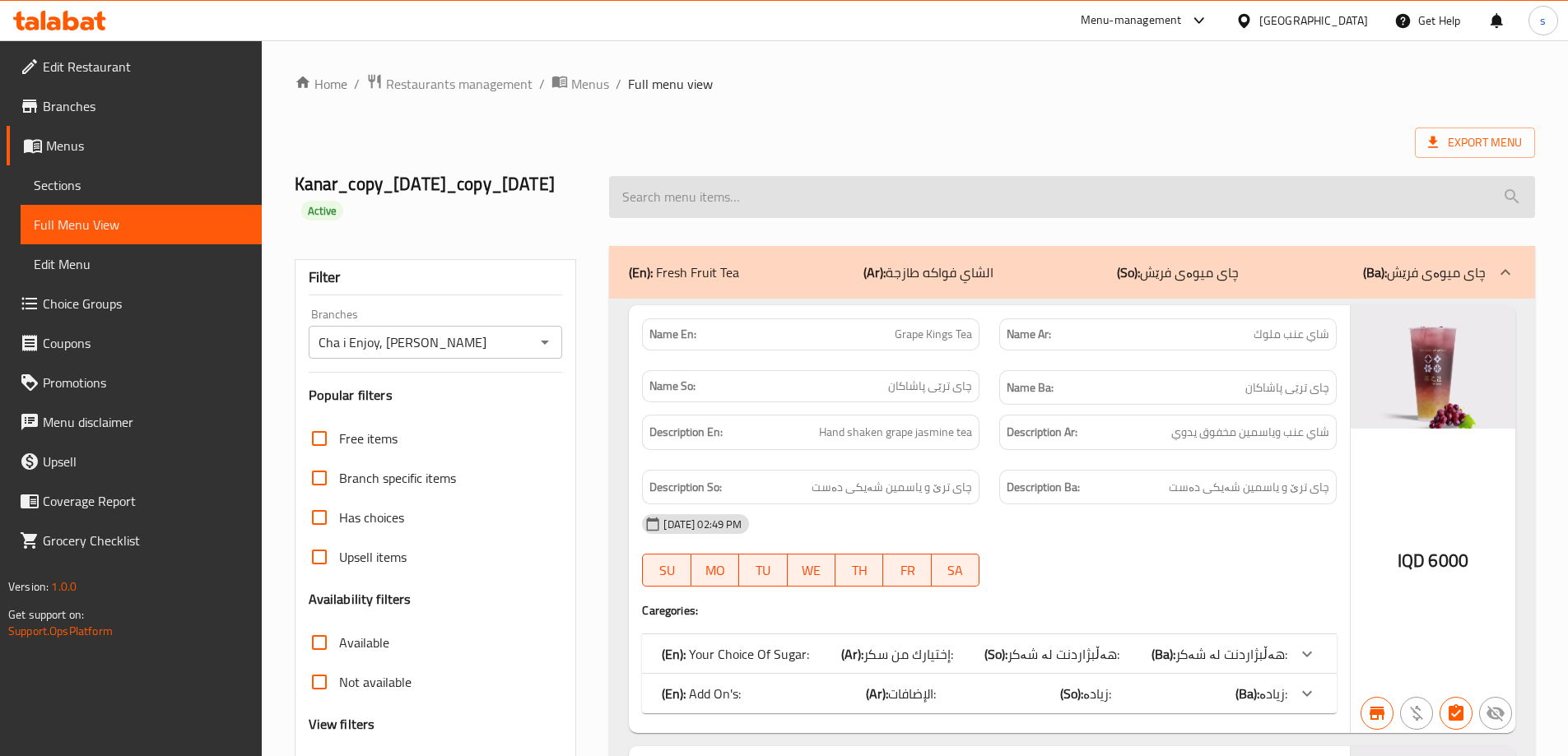
click at [781, 199] on input "search" at bounding box center [1072, 197] width 926 height 42
paste input "Strawberry Sago"
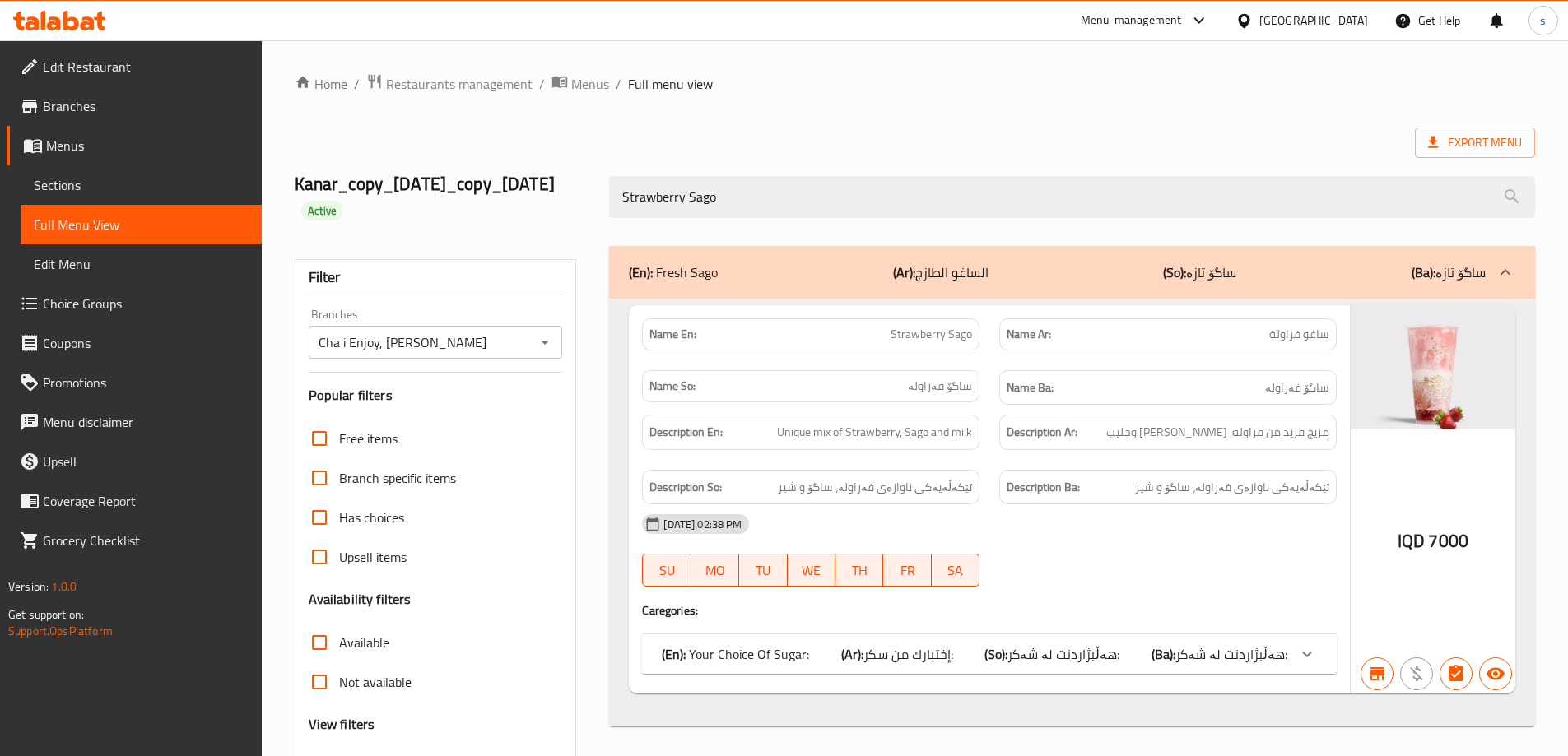
scroll to position [144, 0]
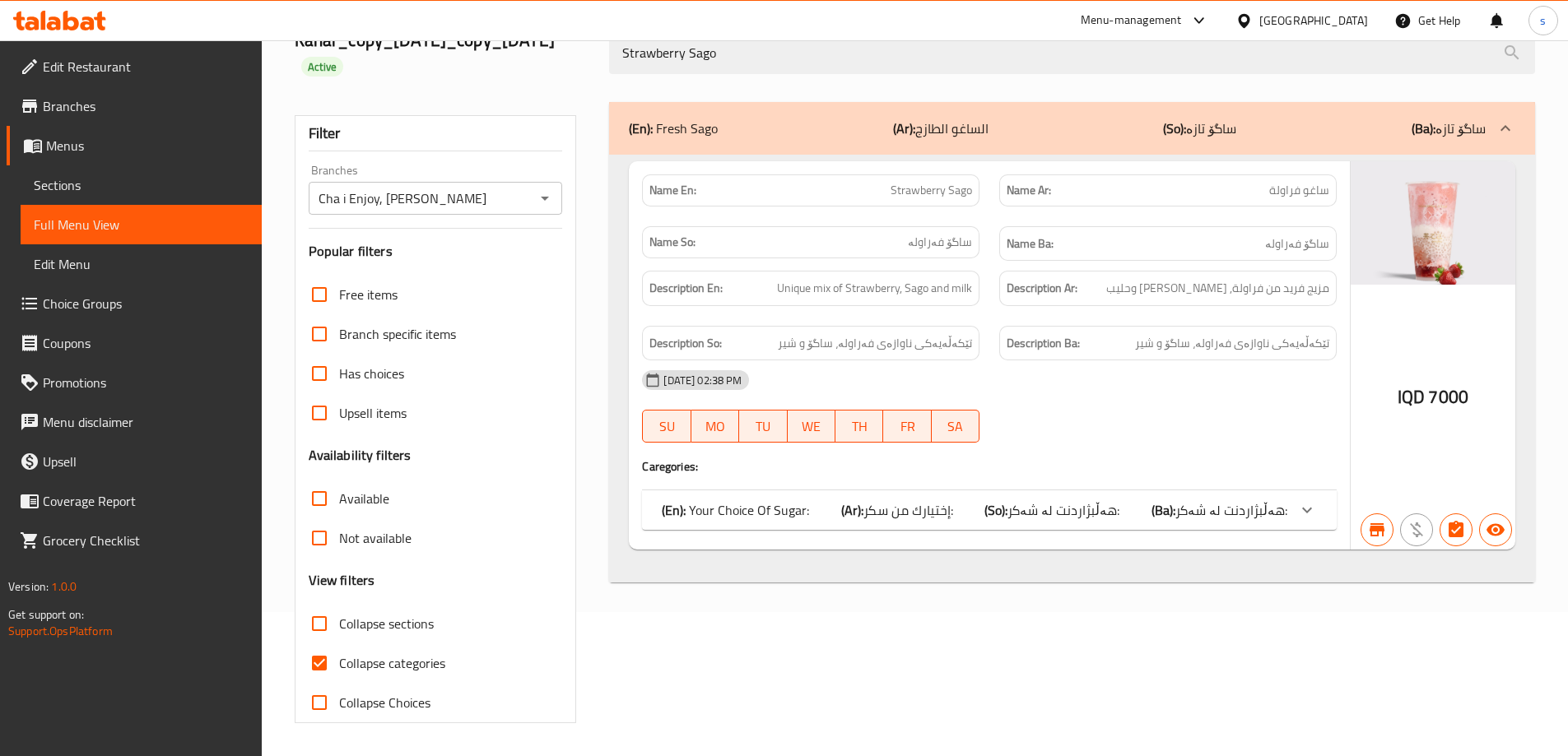
type input "Strawberry Sago"
click at [315, 658] on input "Collapse categories" at bounding box center [320, 664] width 40 height 40
checkbox input "false"
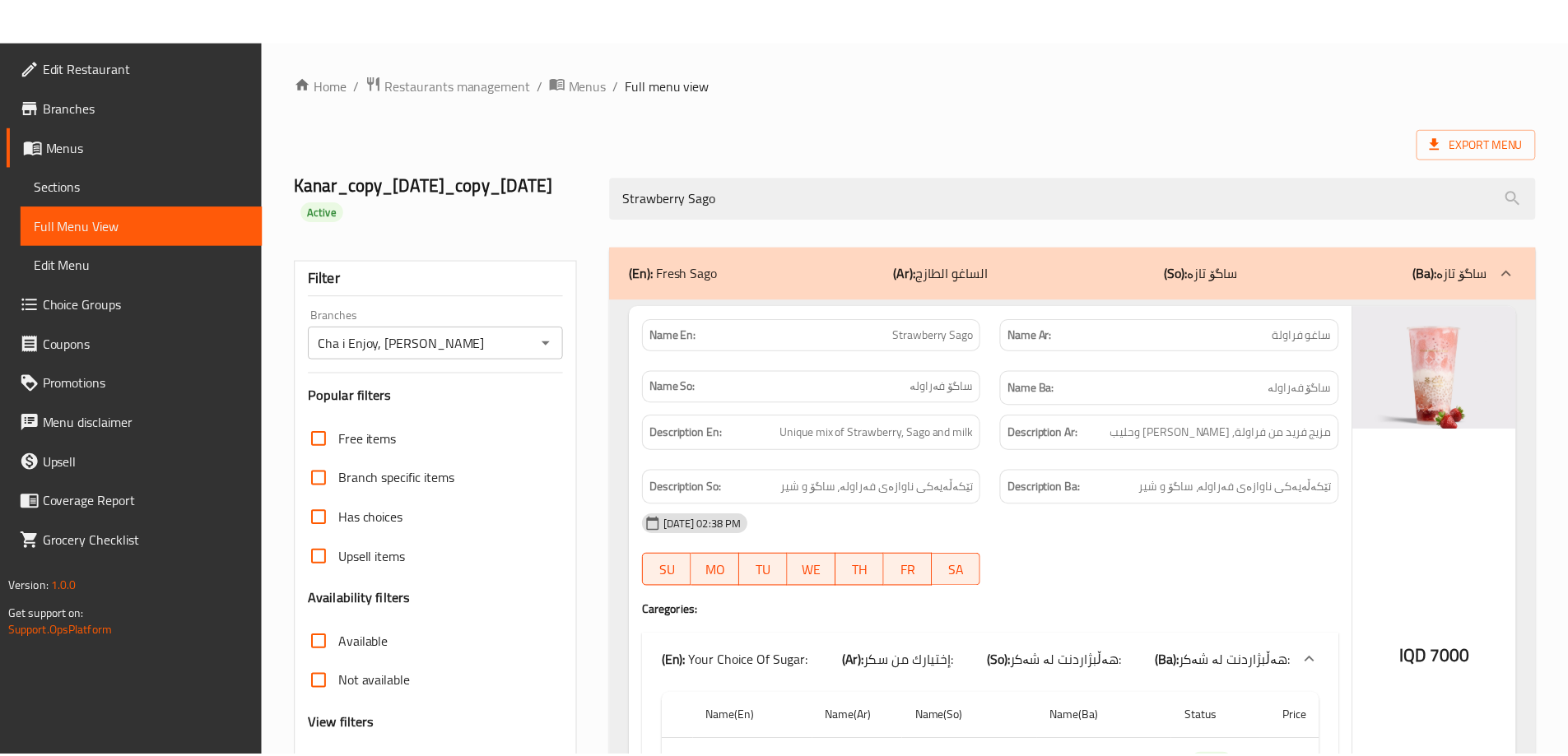
scroll to position [236, 0]
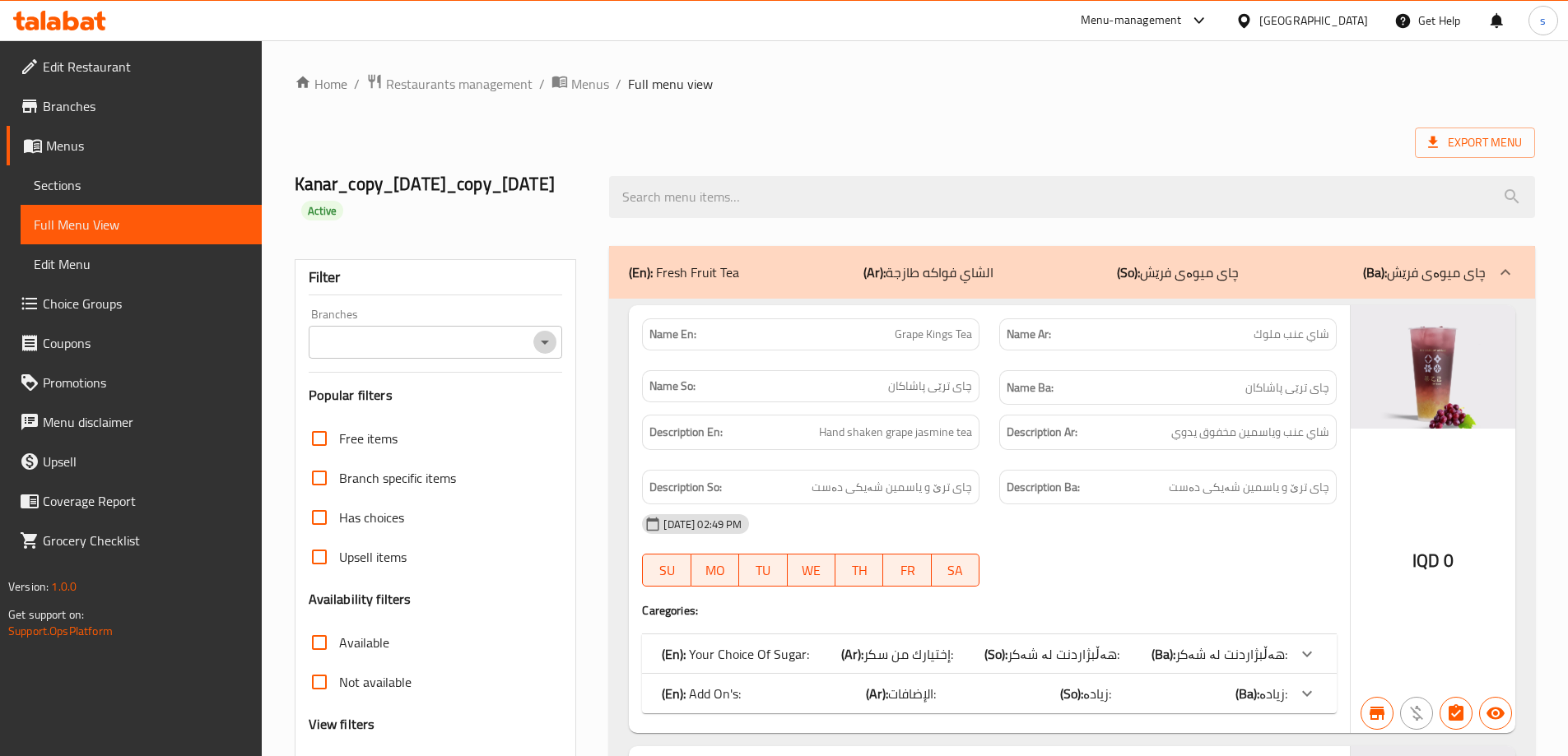
click at [540, 340] on icon "Open" at bounding box center [545, 342] width 20 height 20
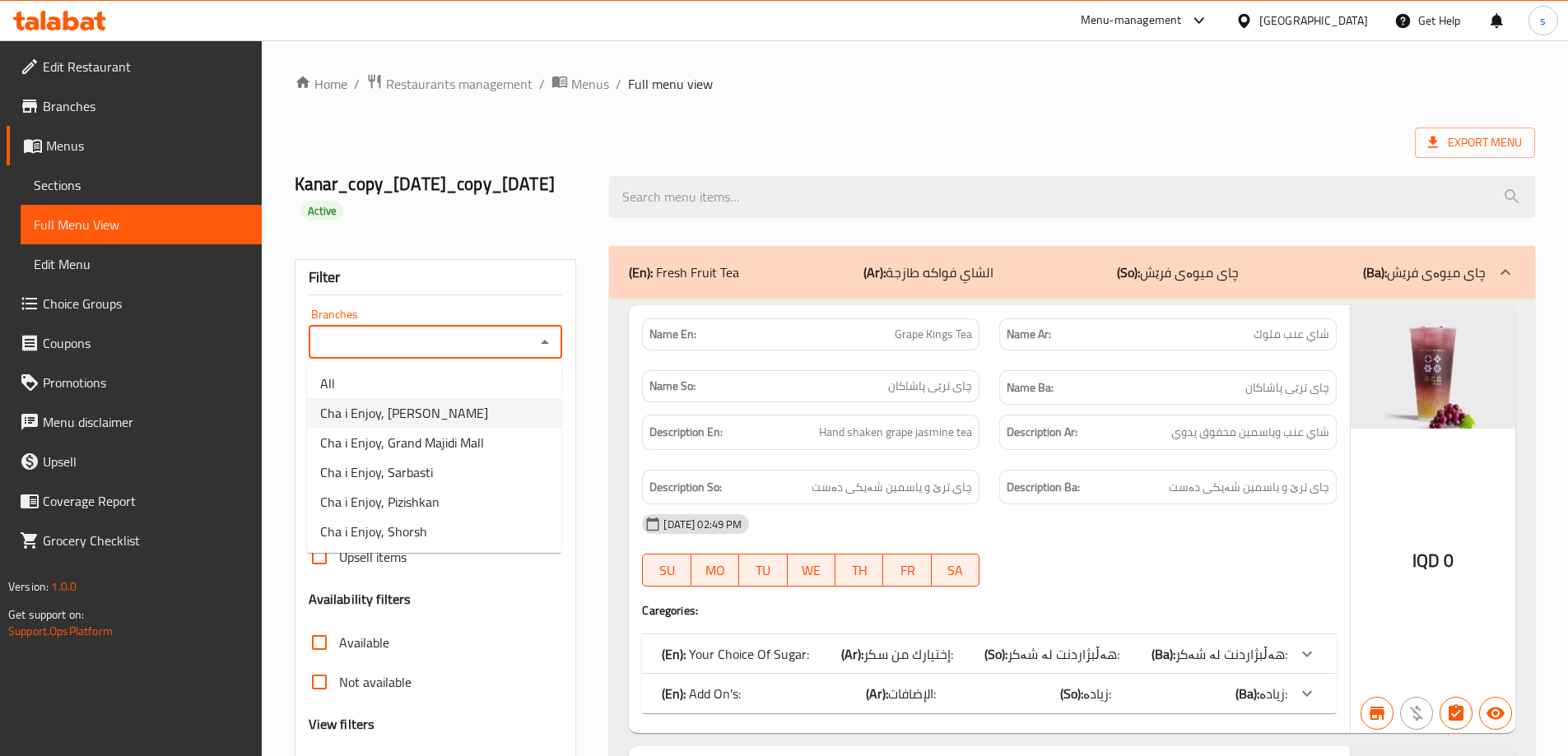
click at [501, 403] on ul "All Cha i Enjoy, Naz Naz Cha i Enjoy, Grand Majidi Mall Cha i Enjoy, Sarbasti C…" at bounding box center [434, 457] width 254 height 190
click at [501, 403] on li "Cha i Enjoy, Naz Naz" at bounding box center [434, 413] width 254 height 30
type input "Cha i Enjoy, Naz Naz"
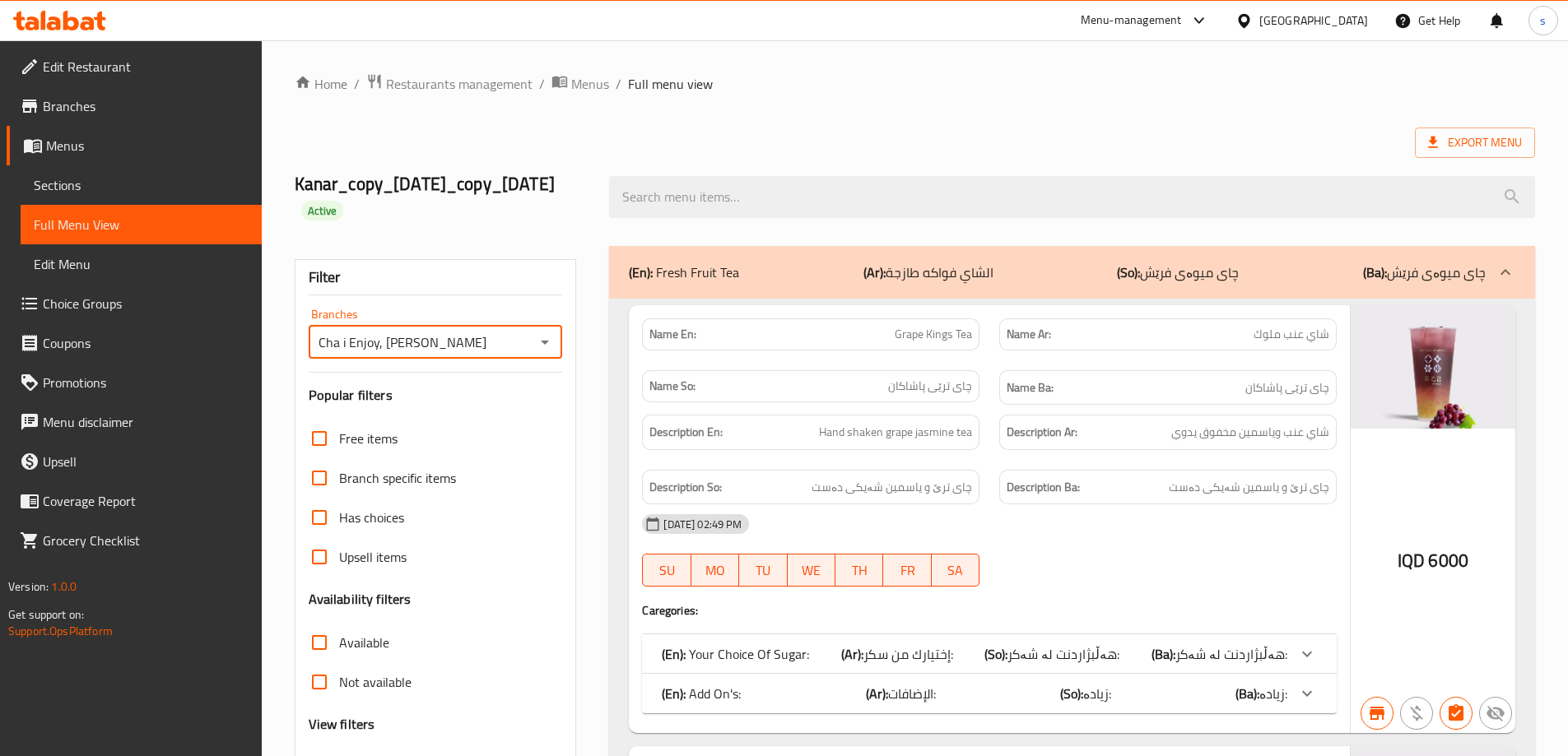
scroll to position [156, 0]
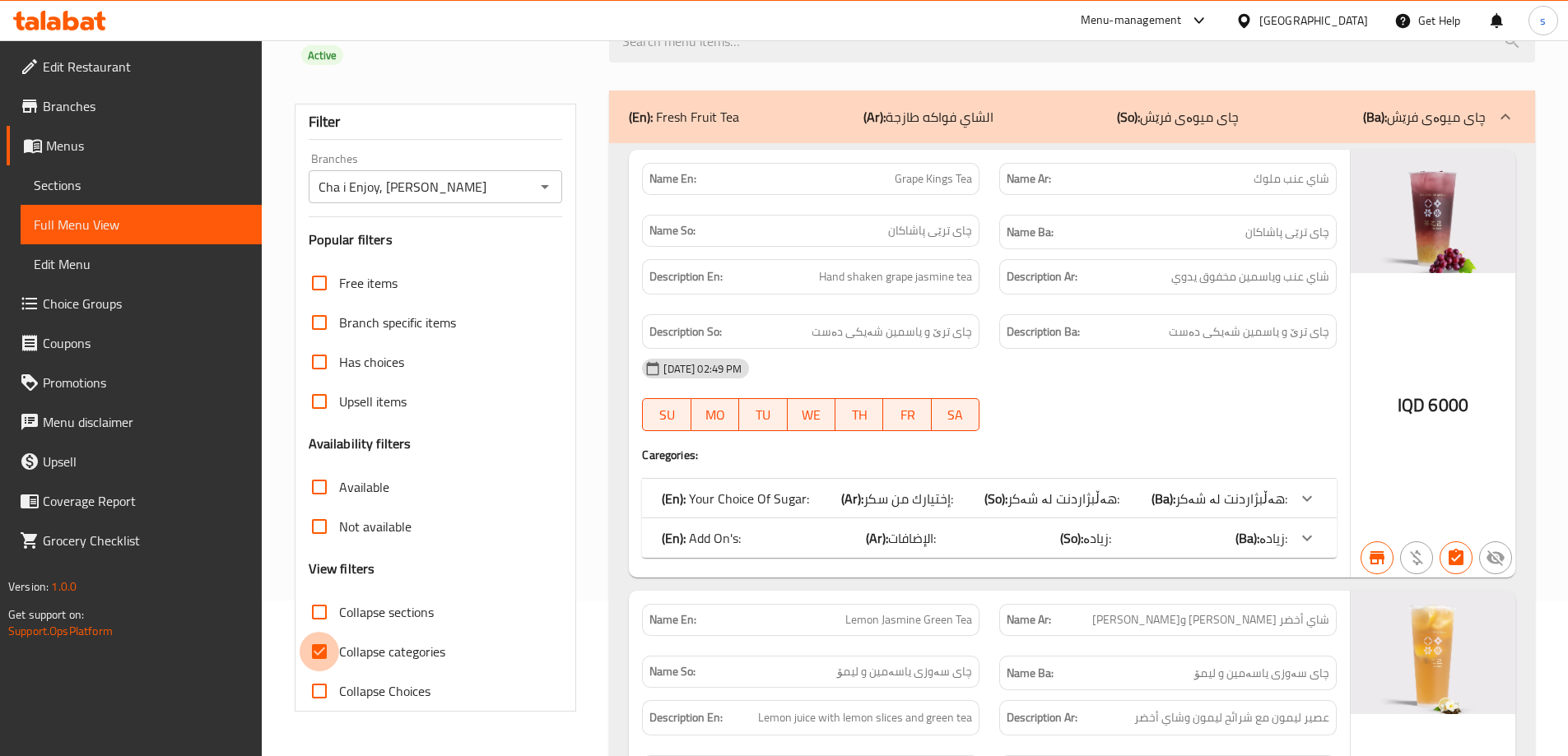
click at [322, 645] on input "Collapse categories" at bounding box center [320, 652] width 40 height 40
checkbox input "false"
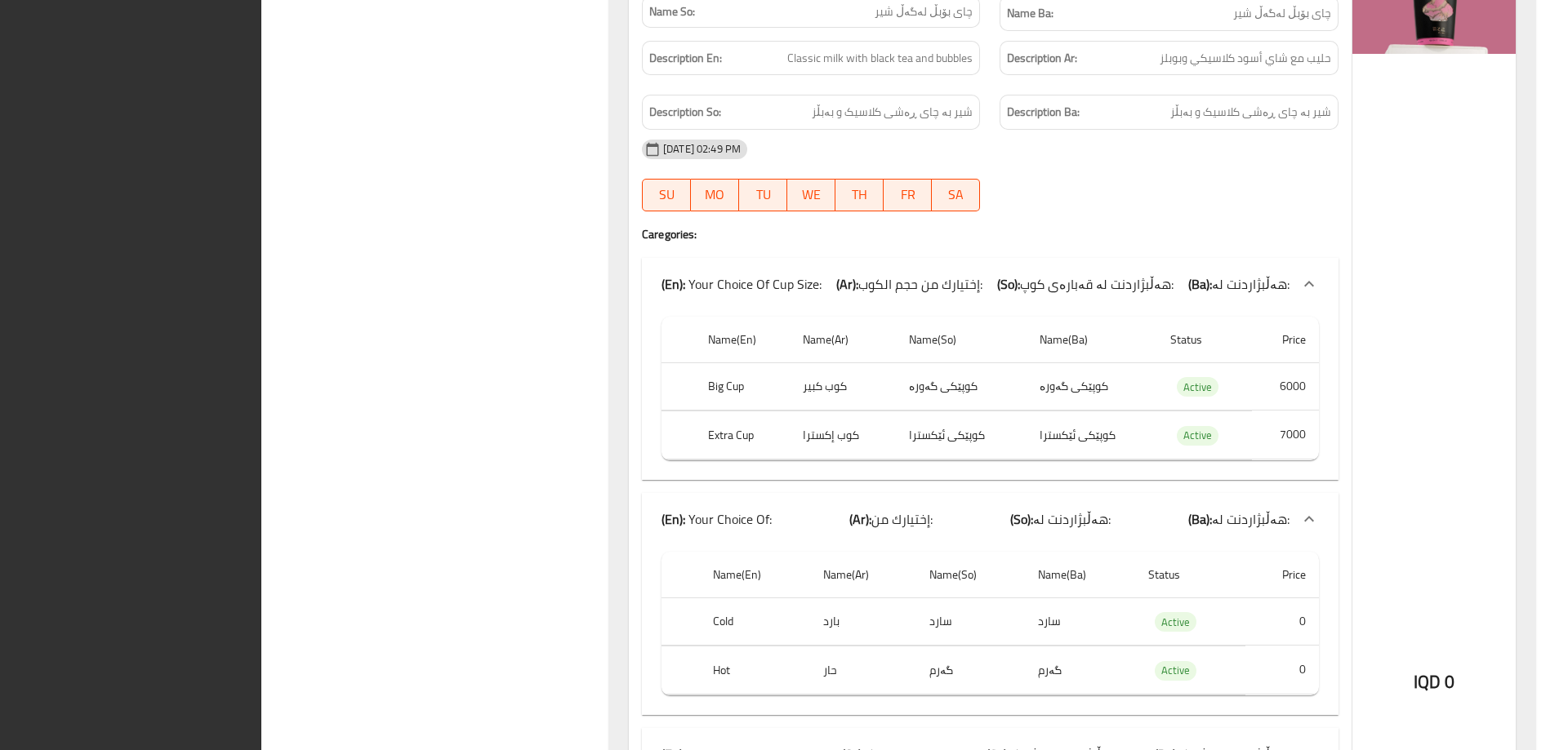
scroll to position [5276, 0]
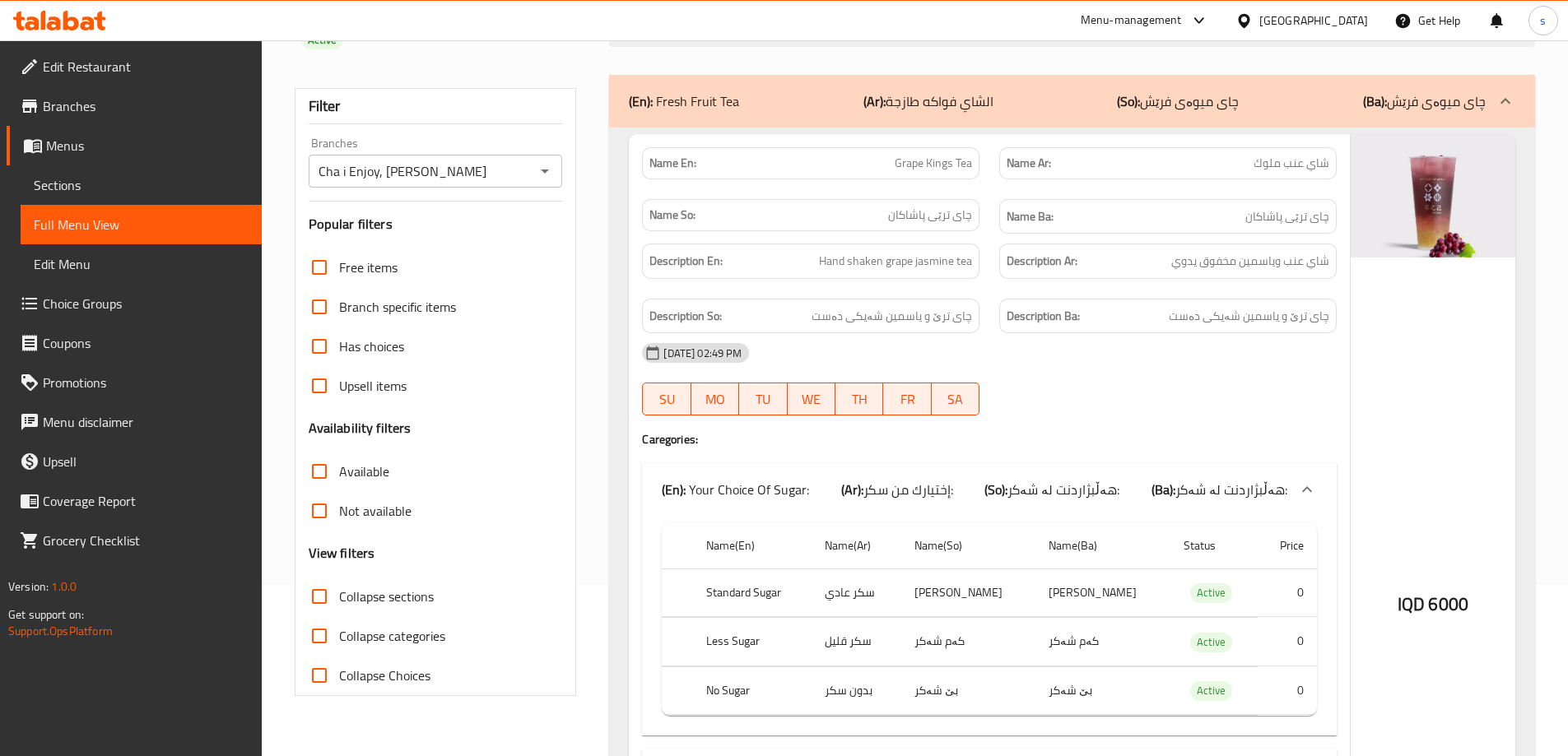
scroll to position [0, 0]
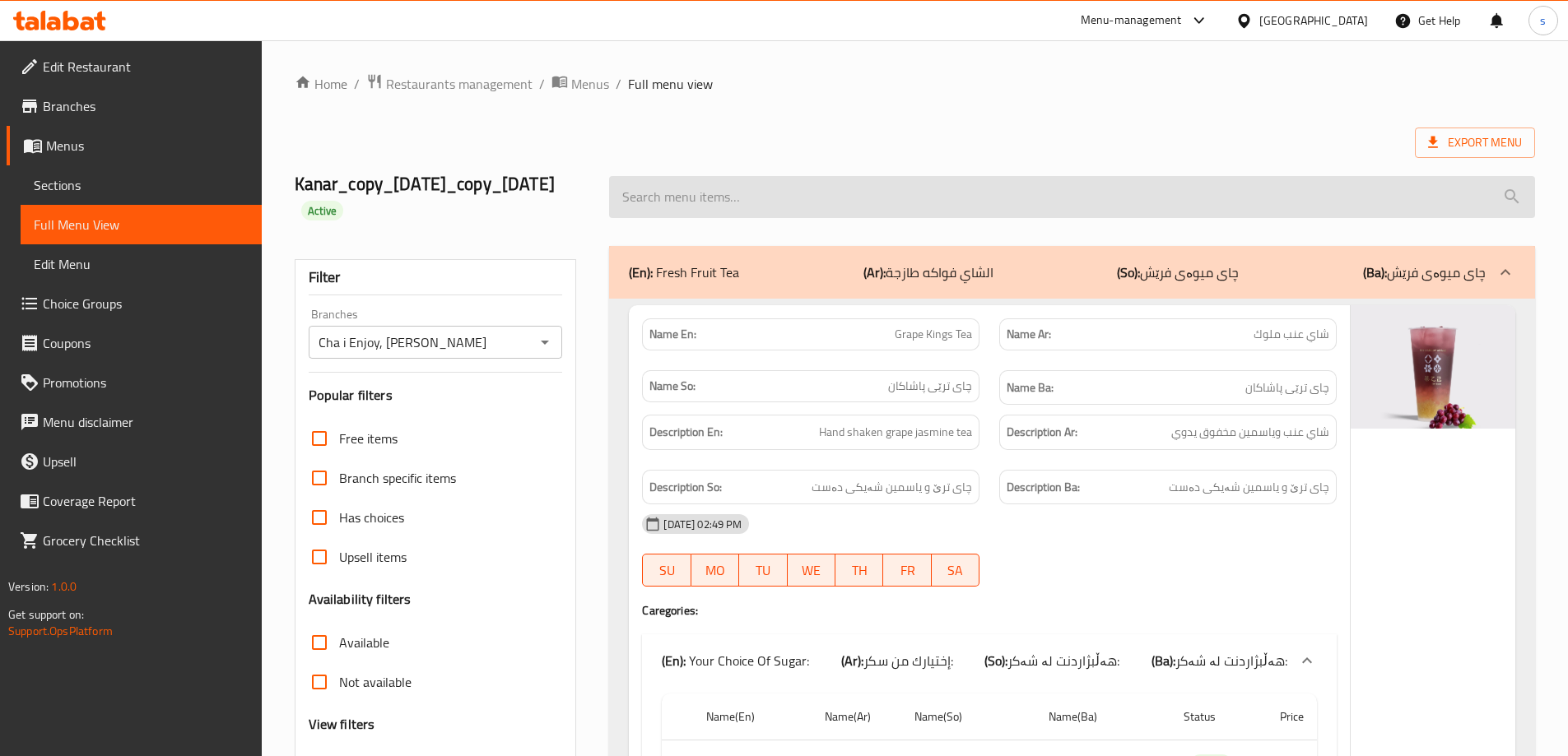
click at [763, 189] on input "search" at bounding box center [1072, 197] width 926 height 42
paste input "Caramel Bubble Milk"
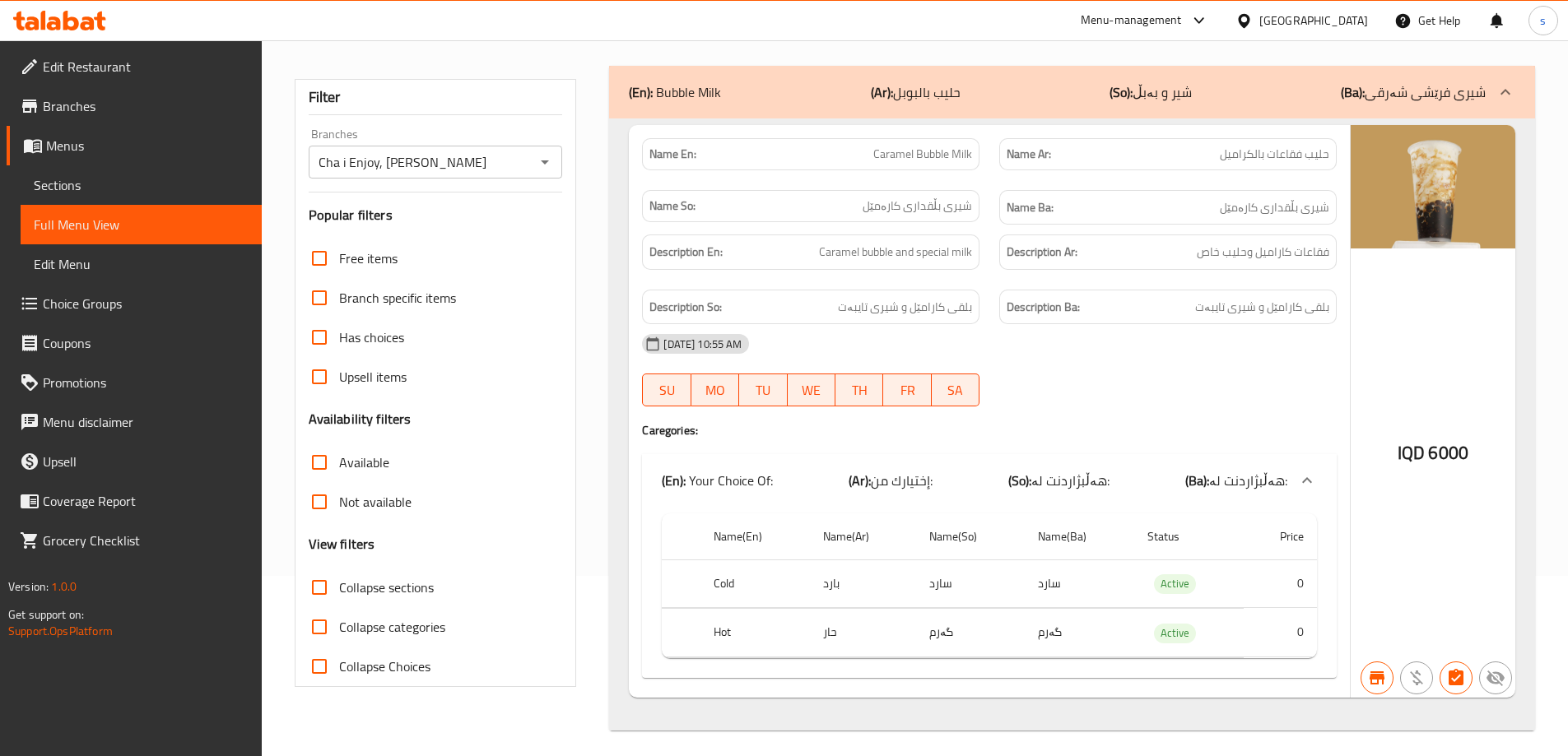
scroll to position [188, 0]
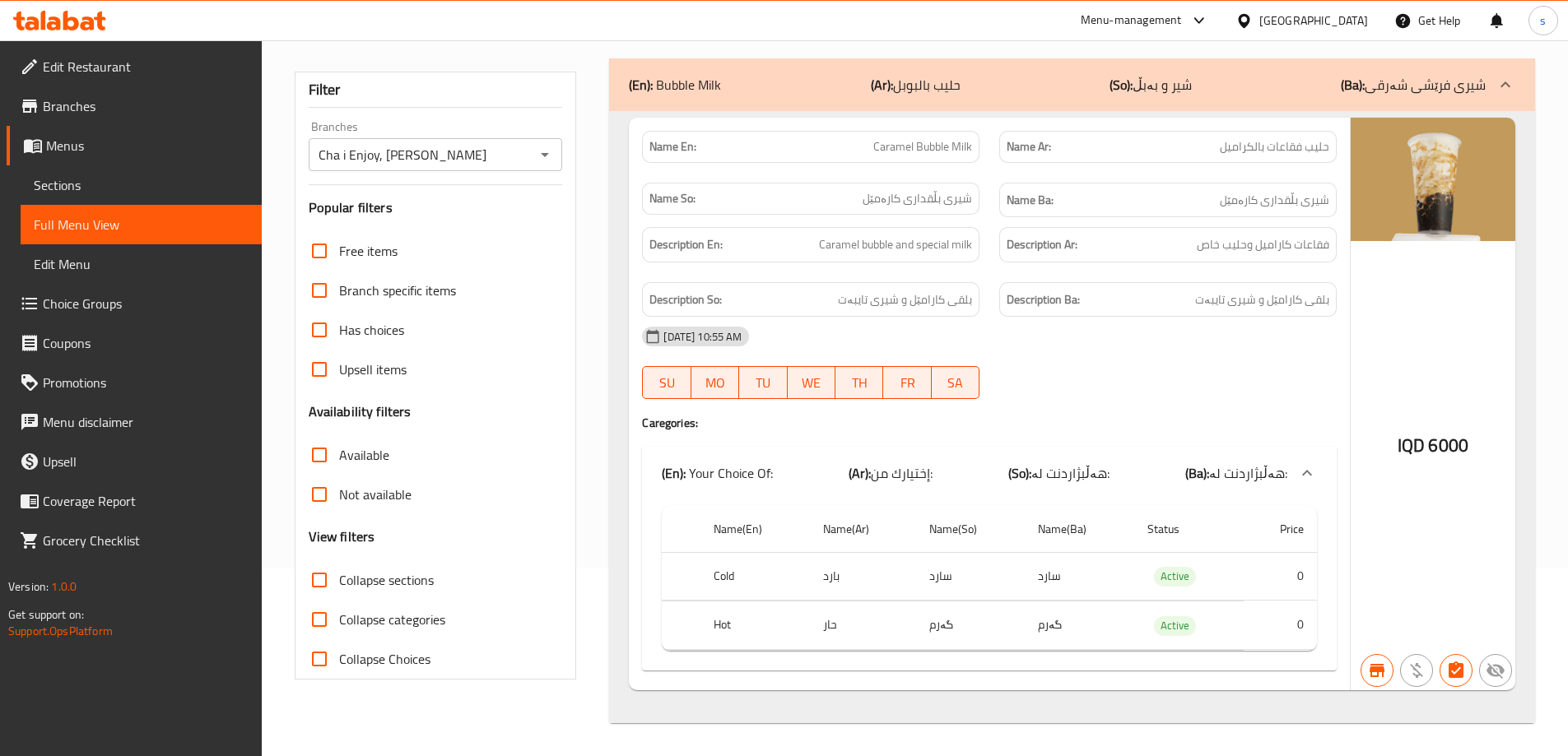
type input "Caramel Bubble Milk"
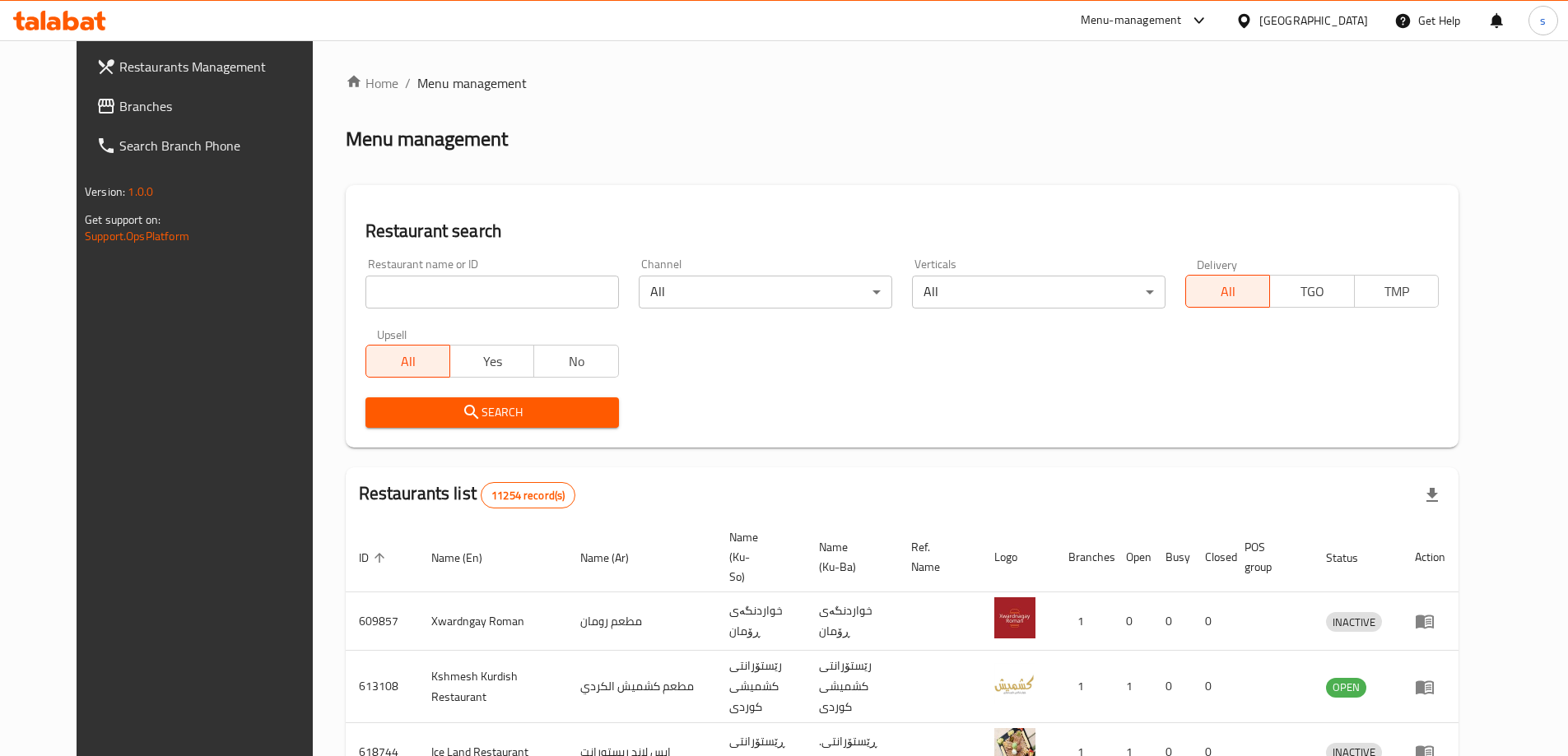
click at [381, 307] on input "search" at bounding box center [491, 292] width 253 height 33
paste input "680677"
type input "680677"
click at [464, 419] on icon "submit" at bounding box center [471, 412] width 14 height 14
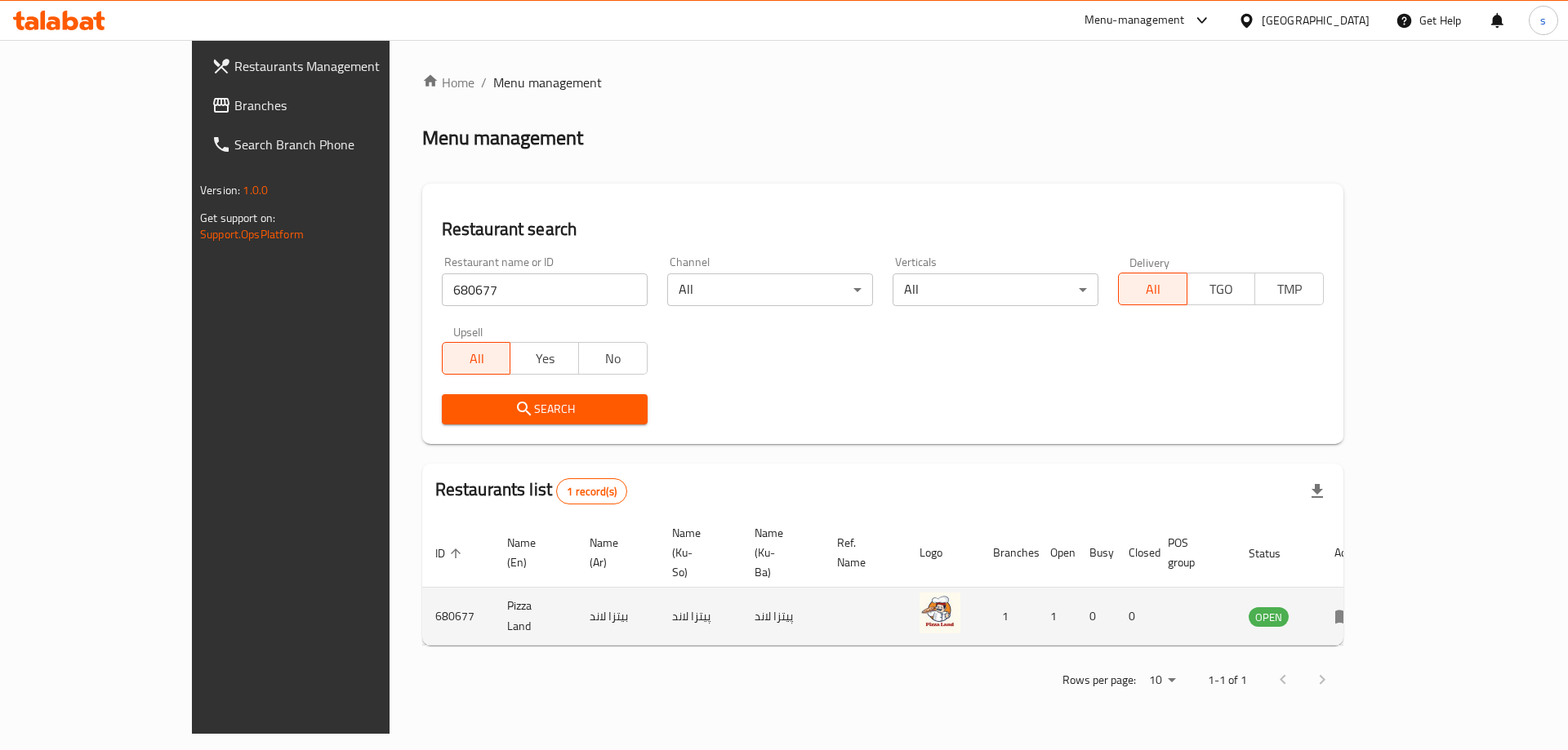
click at [1353, 606] on icon "enhanced table" at bounding box center [1344, 616] width 20 height 20
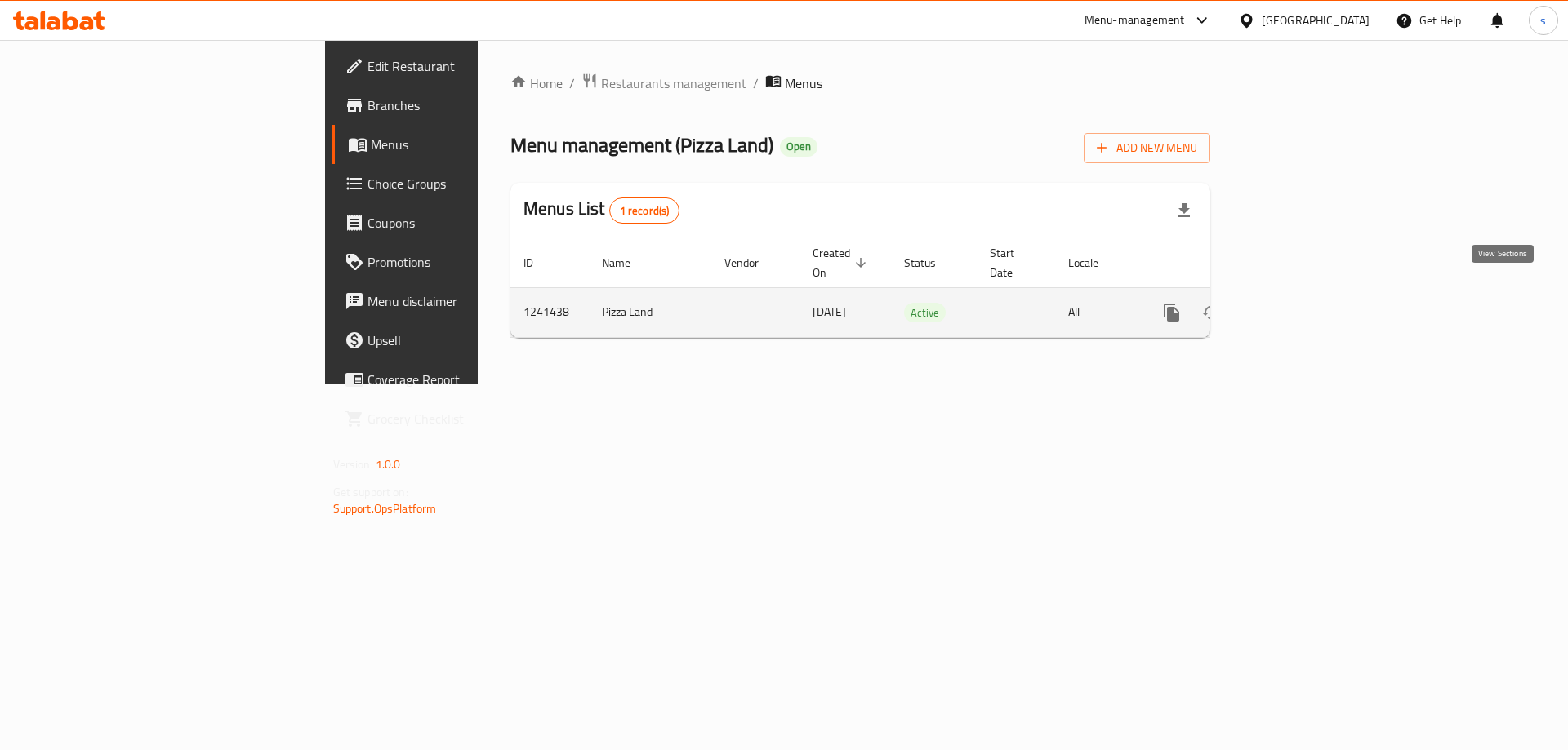
click at [1299, 303] on icon "enhanced table" at bounding box center [1289, 313] width 20 height 20
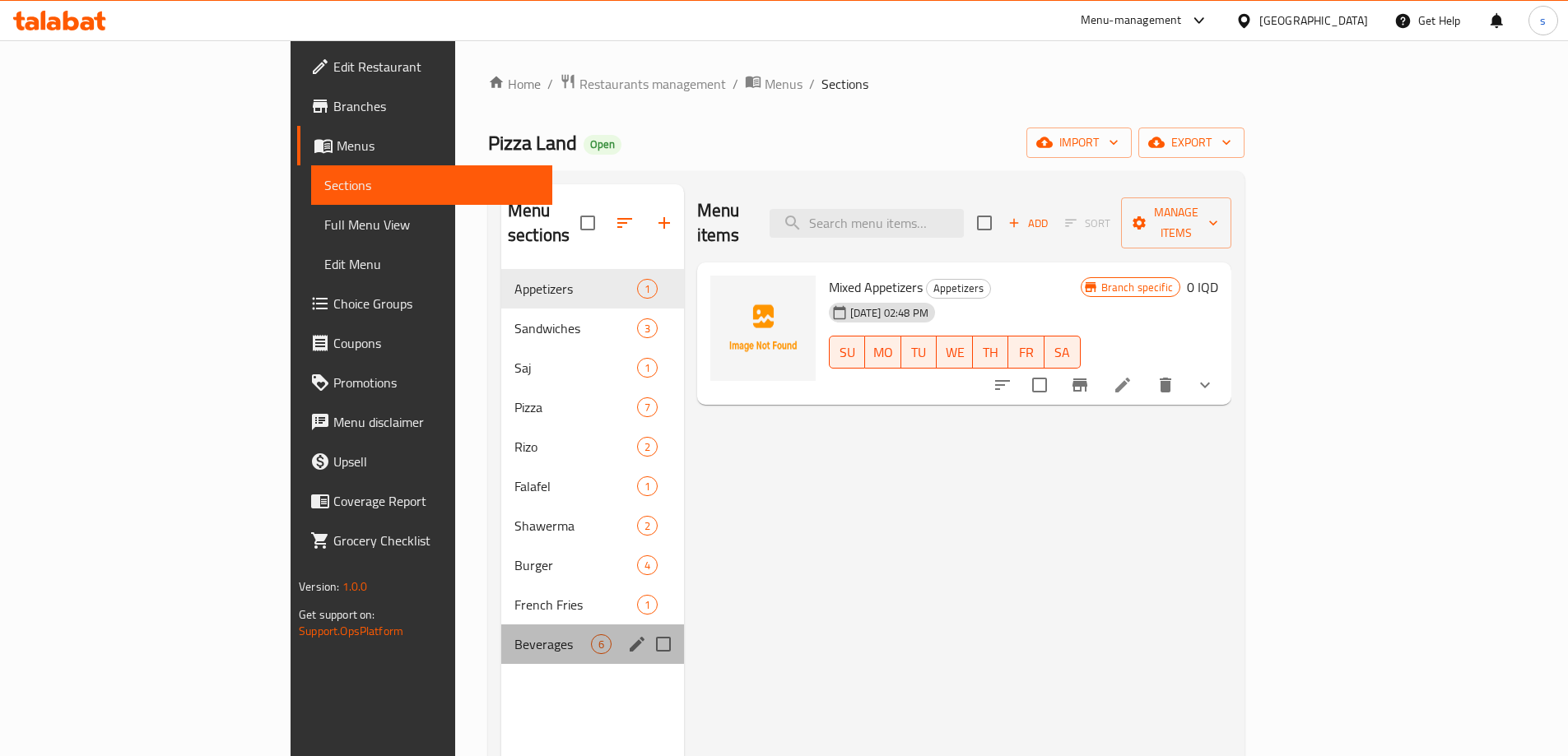
click at [501, 637] on div "Beverages 6" at bounding box center [592, 645] width 183 height 40
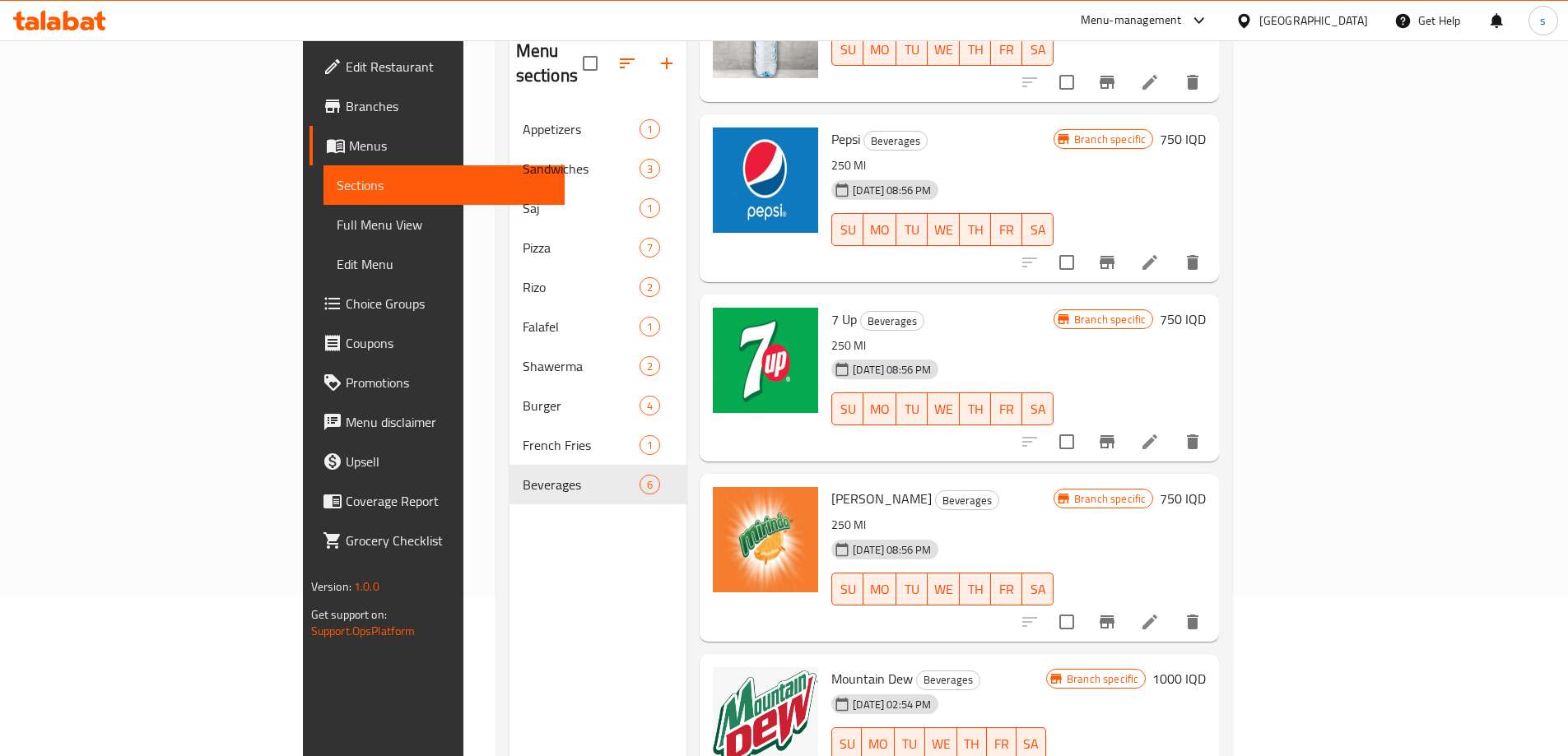
scroll to position [162, 0]
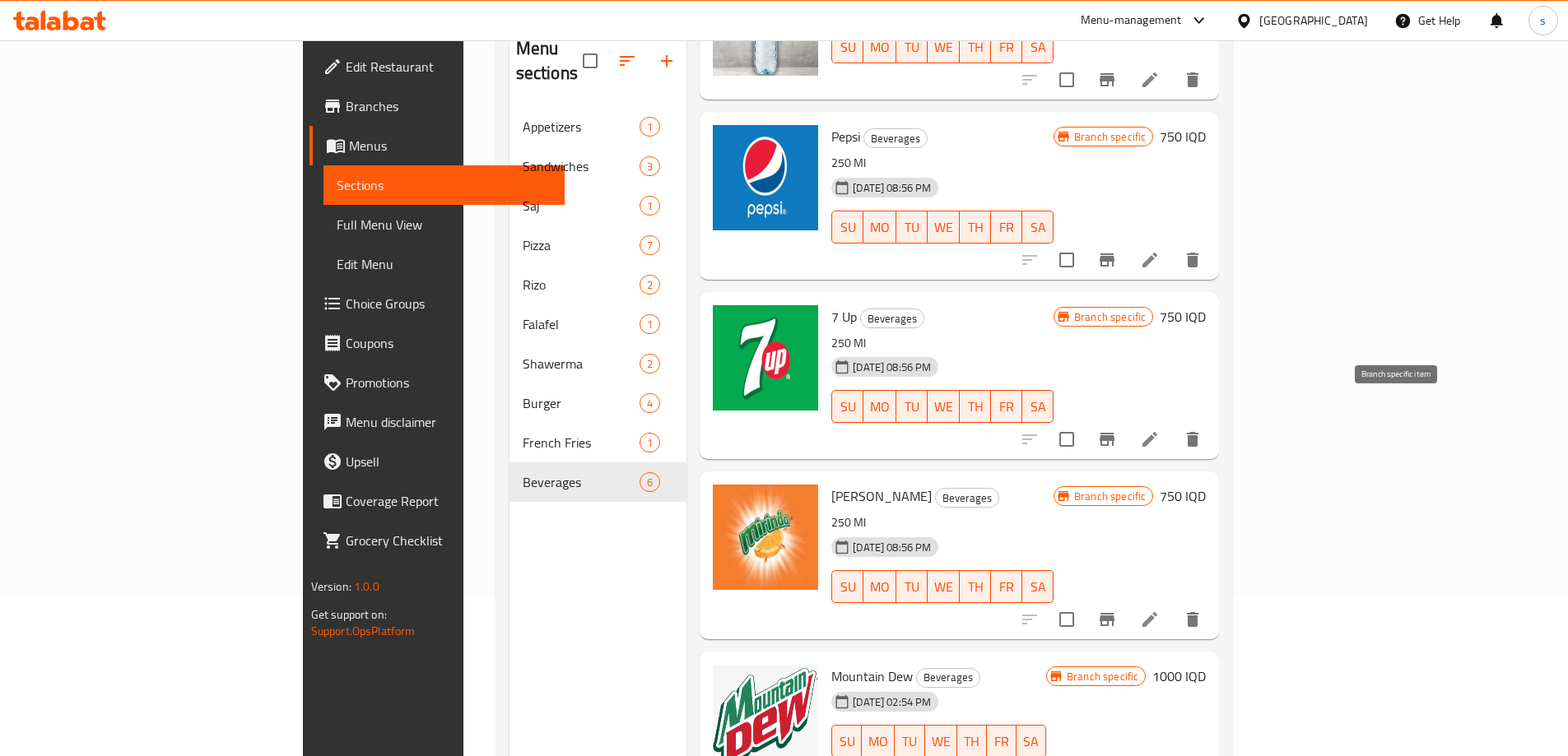
click at [1114, 433] on icon "Branch-specific-item" at bounding box center [1107, 439] width 15 height 13
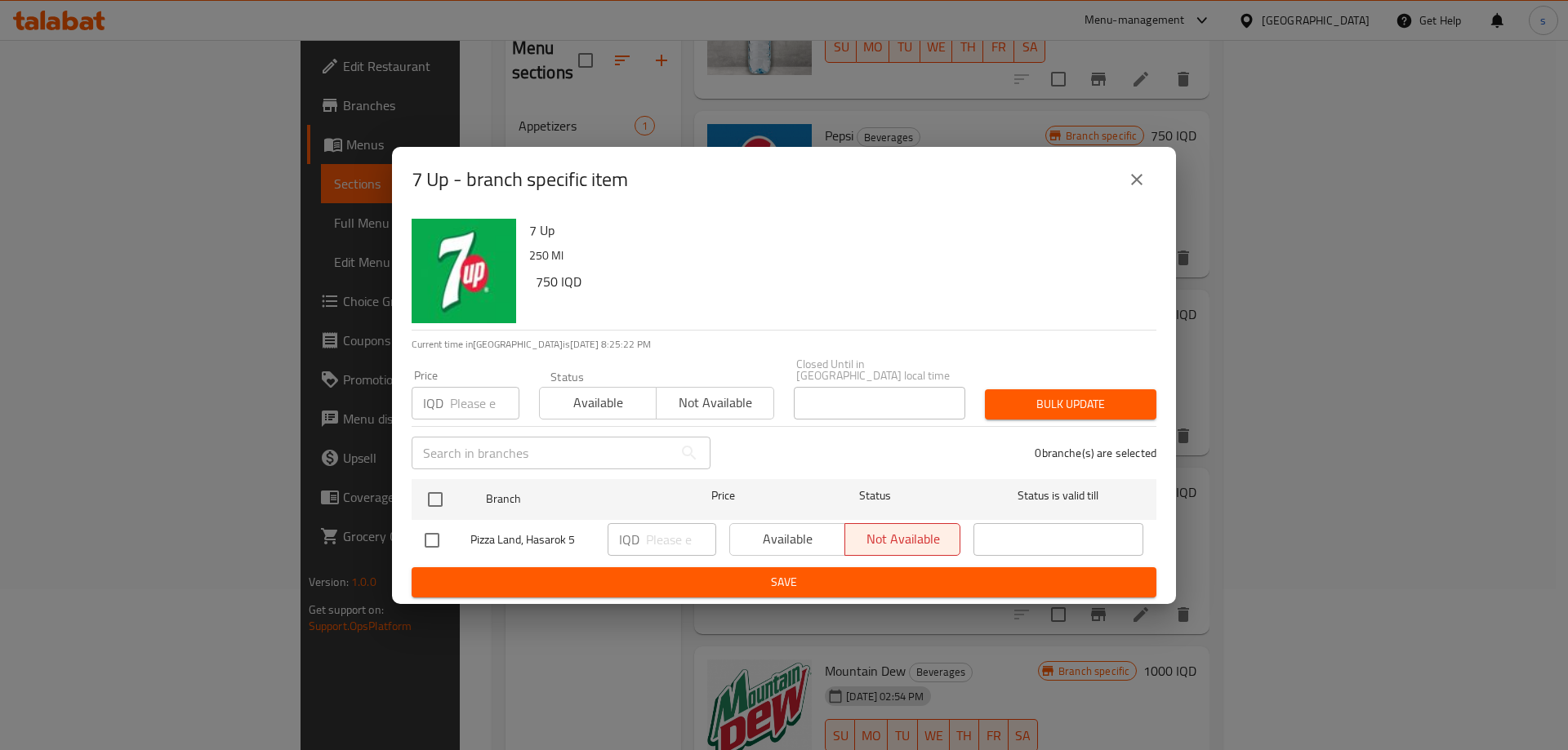
click at [1124, 180] on button "close" at bounding box center [1137, 180] width 39 height 39
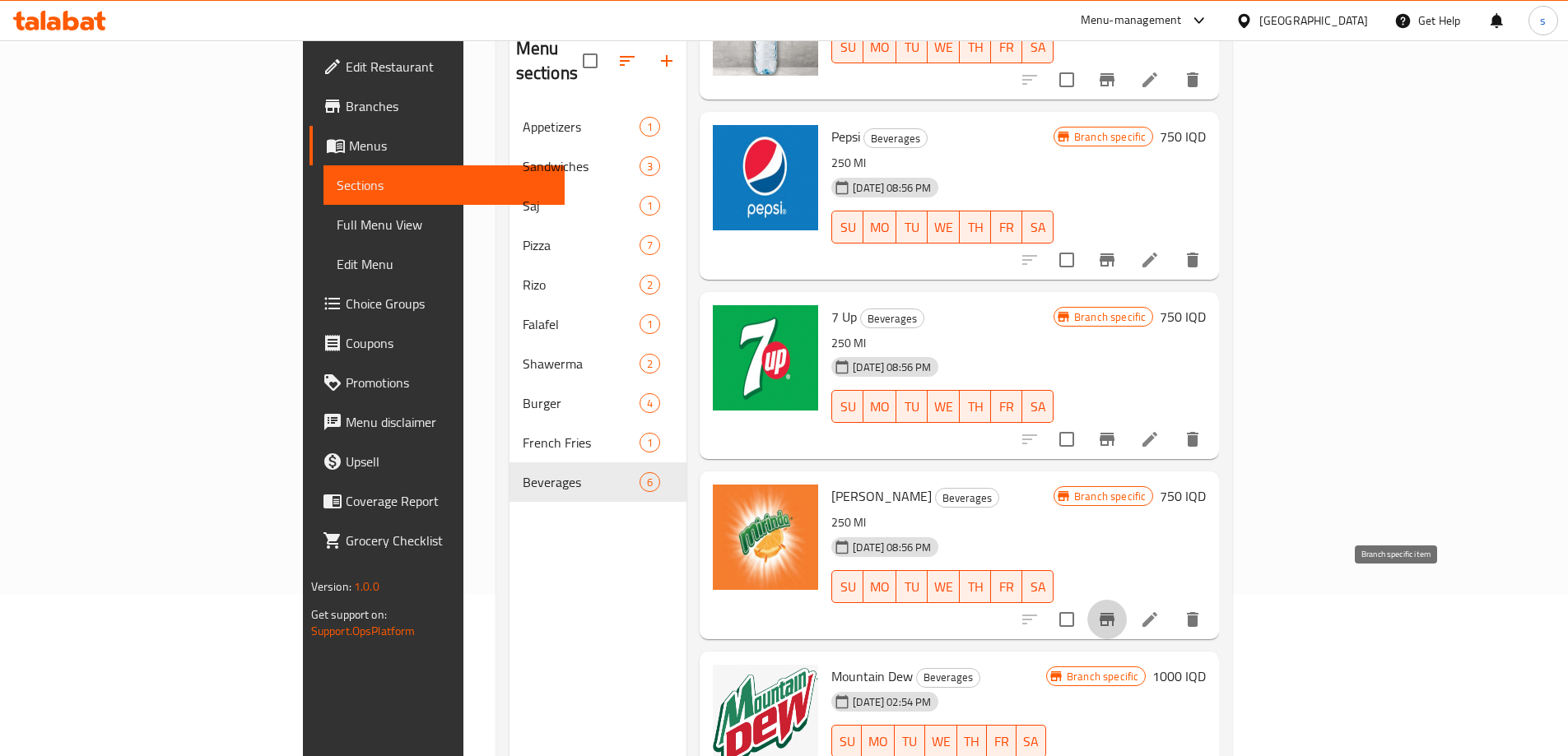
click at [1114, 613] on icon "Branch-specific-item" at bounding box center [1107, 619] width 15 height 13
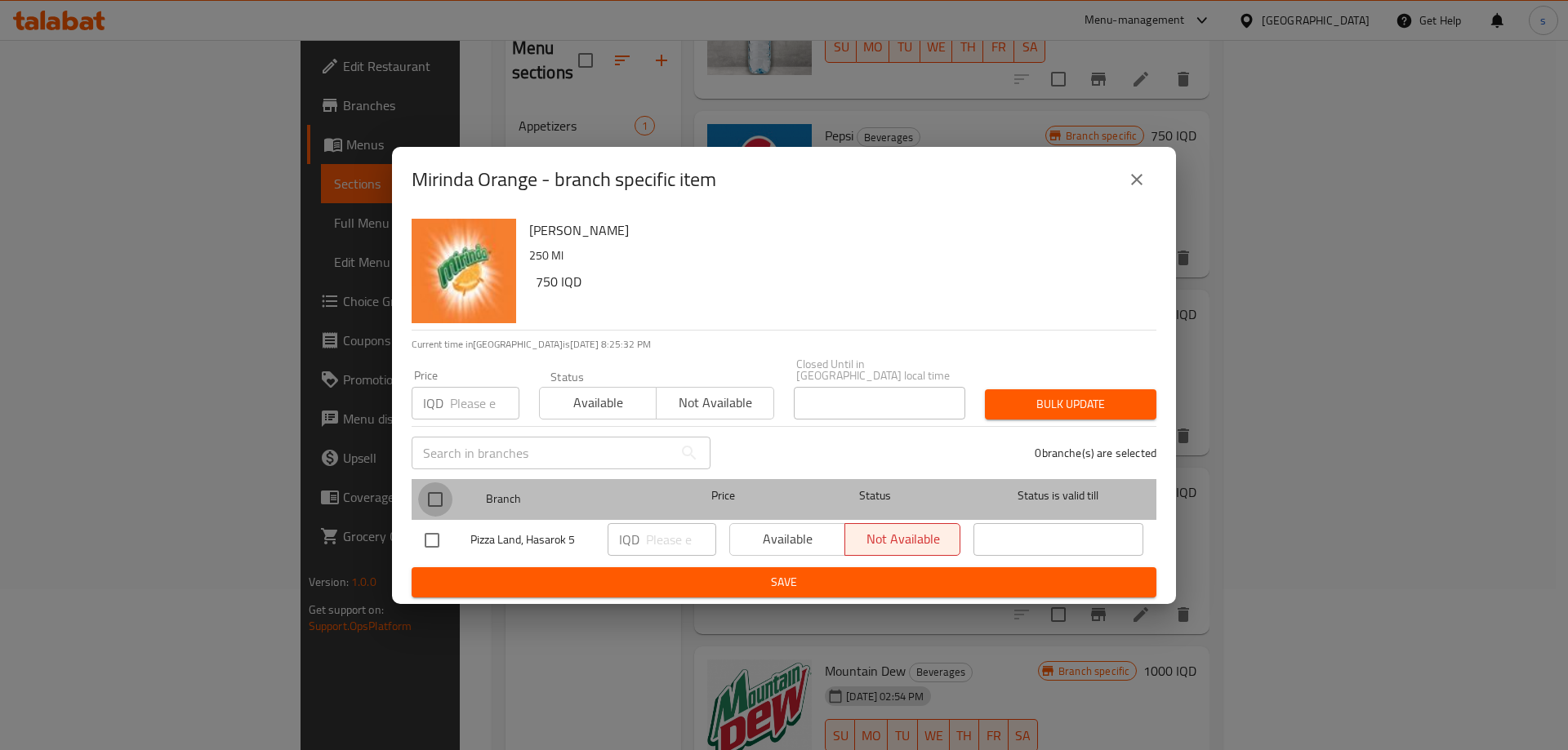
click at [431, 496] on input "checkbox" at bounding box center [435, 499] width 34 height 34
checkbox input "true"
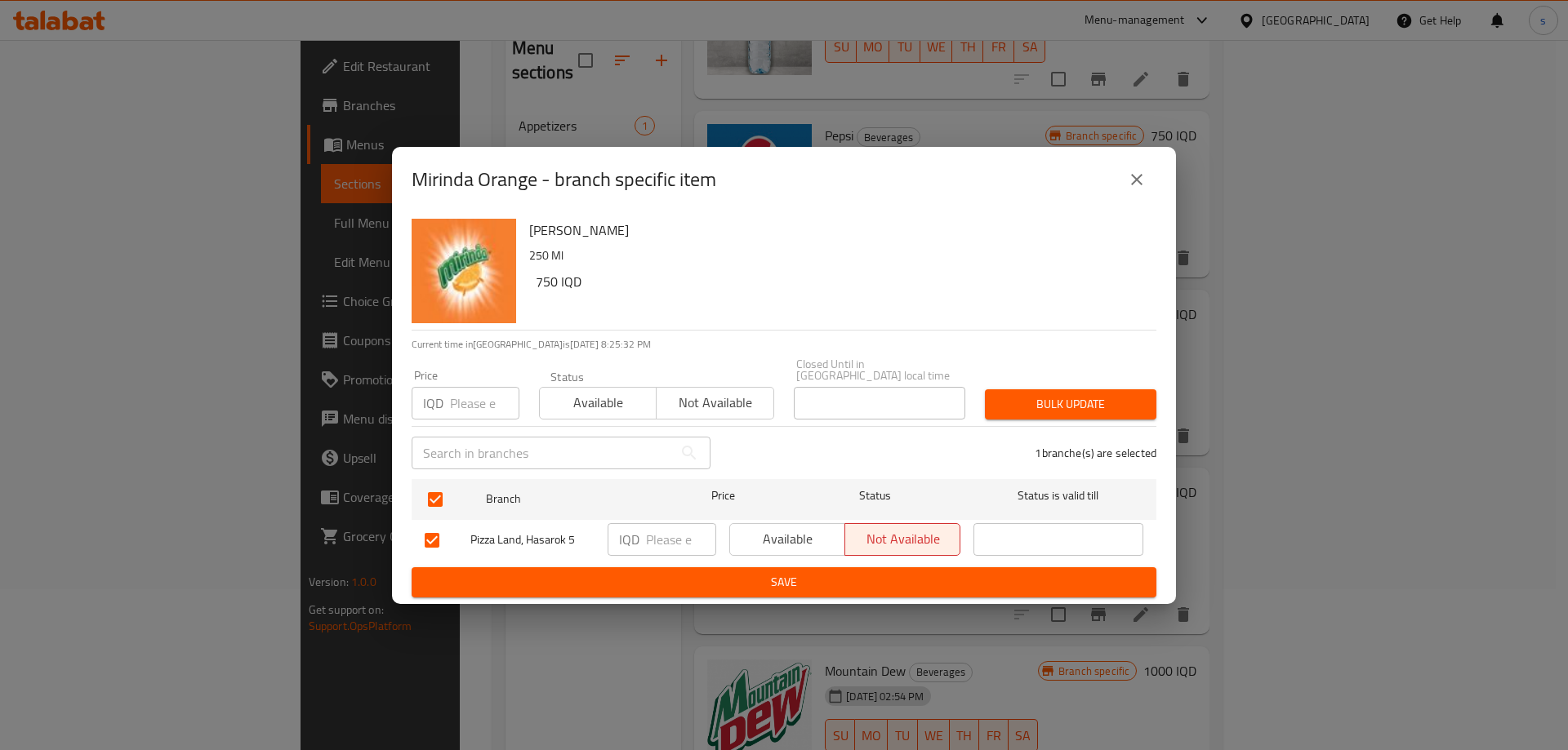
click at [649, 530] on input "number" at bounding box center [680, 539] width 70 height 32
type input "1000"
click at [672, 577] on span "Save" at bounding box center [784, 583] width 719 height 21
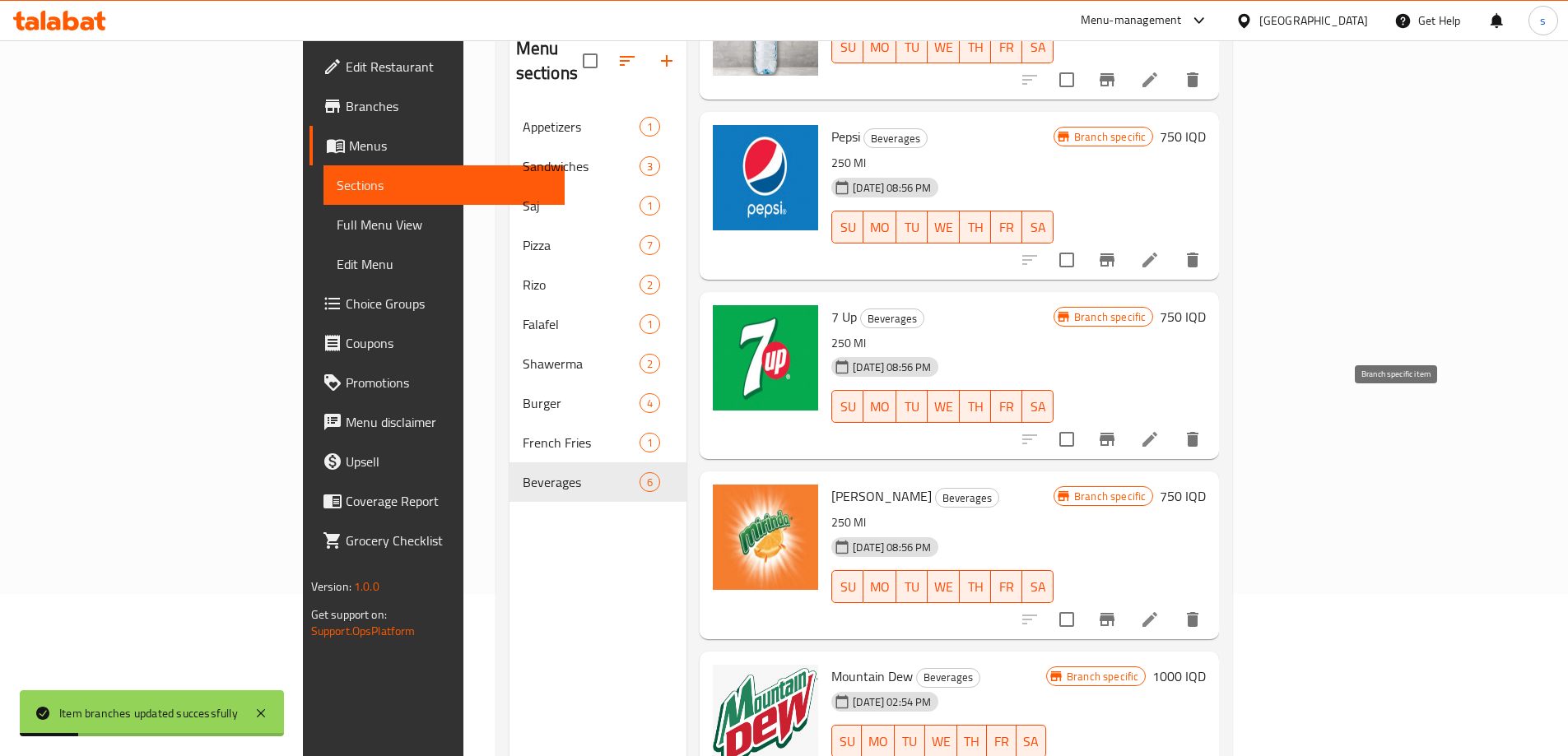
click at [1127, 420] on button "Branch-specific-item" at bounding box center [1108, 440] width 40 height 40
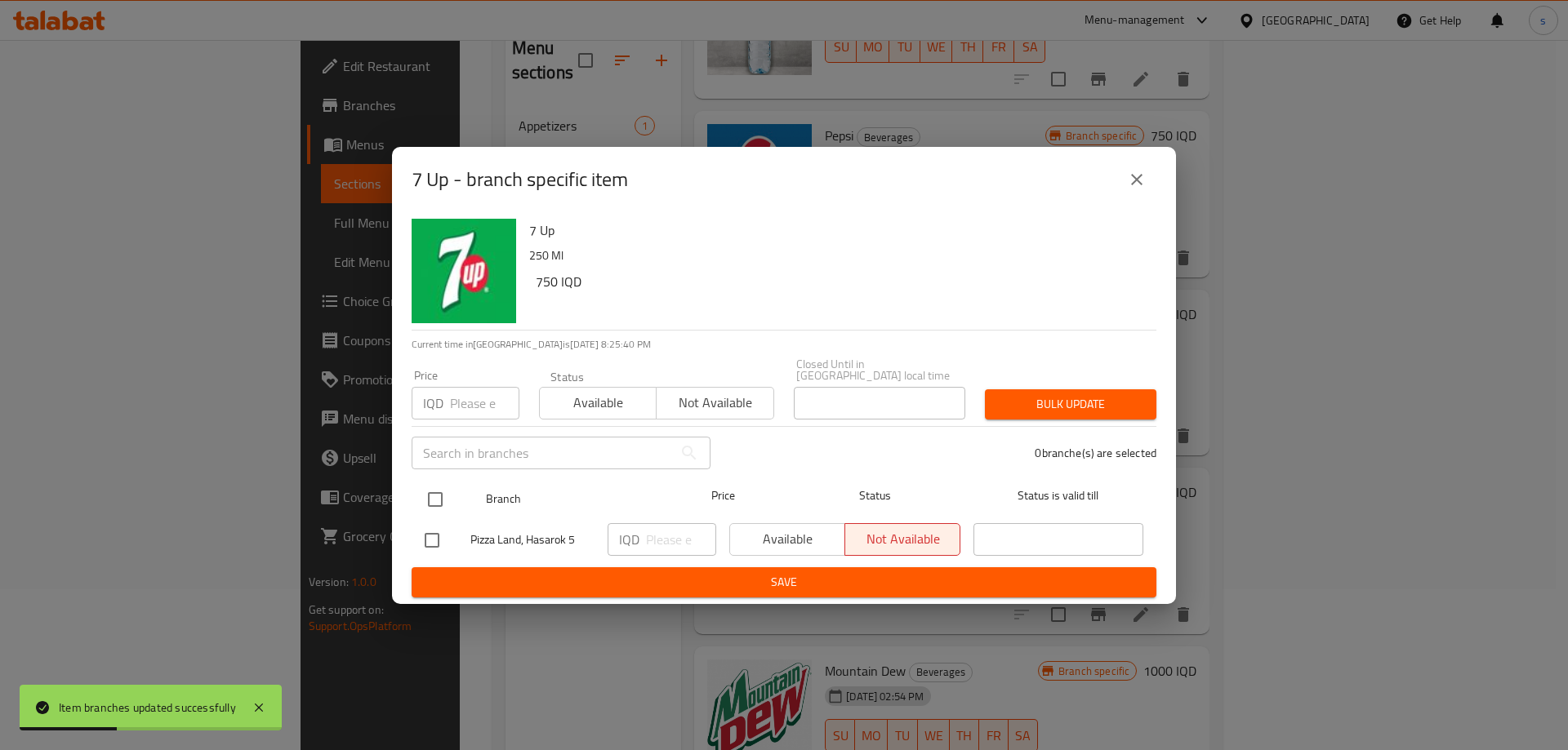
click at [433, 498] on input "checkbox" at bounding box center [435, 499] width 34 height 34
checkbox input "true"
click at [671, 543] on input "number" at bounding box center [680, 539] width 70 height 32
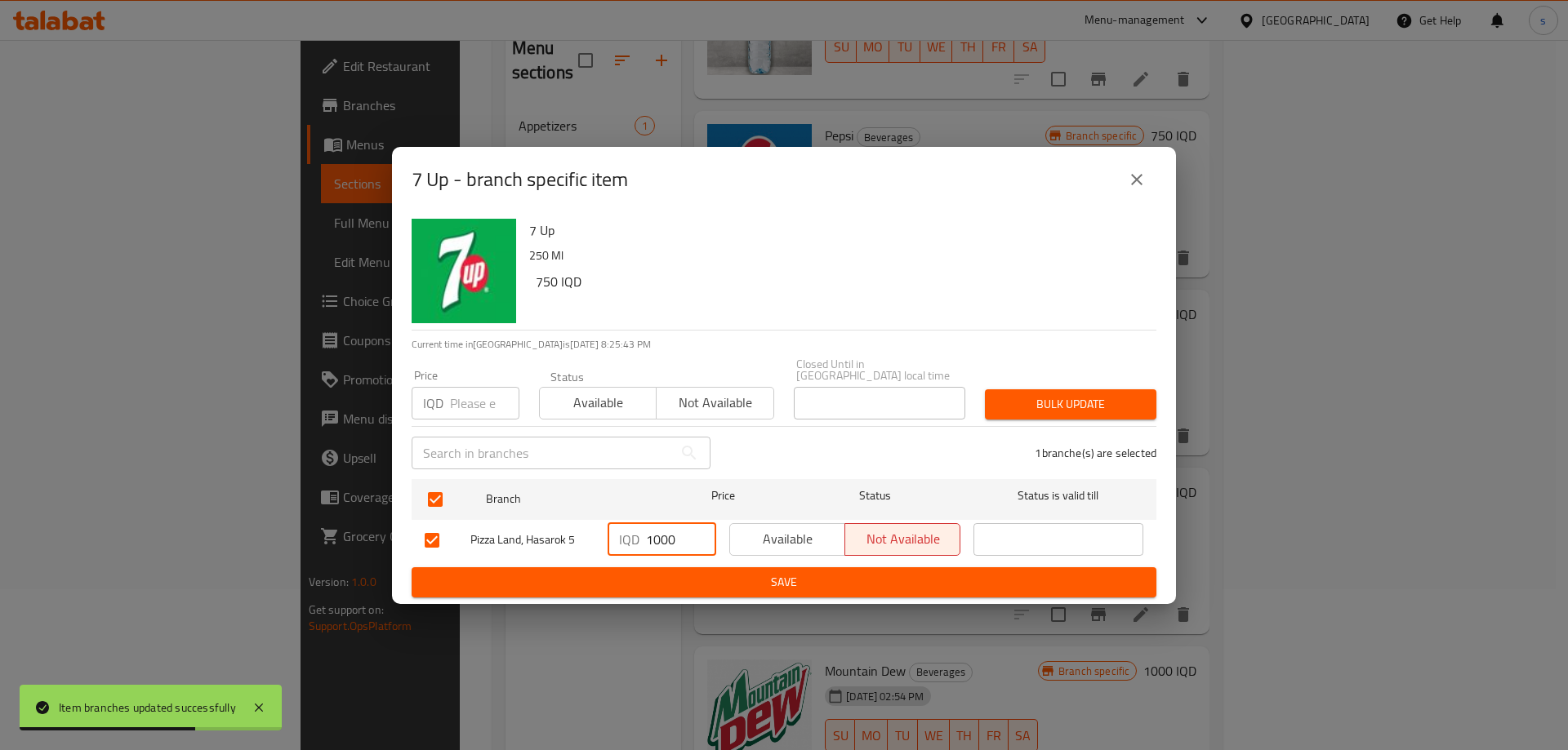
type input "1000"
click at [693, 559] on ul "Branch Price Status Status is valid till Pizza Land, Hasarok 5 IQD 1000 ​ Avail…" at bounding box center [784, 520] width 745 height 94
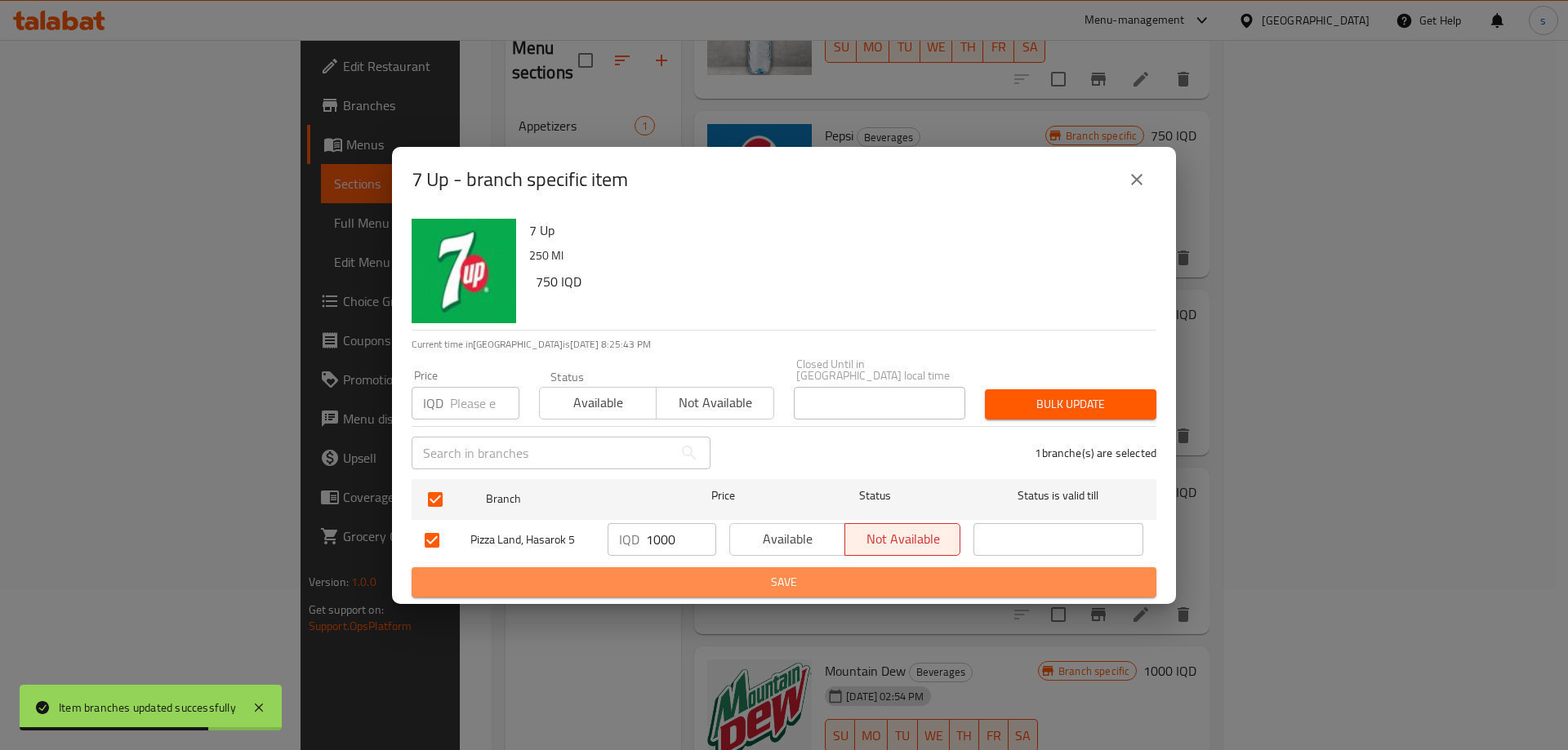
click at [692, 591] on button "Save" at bounding box center [784, 583] width 745 height 31
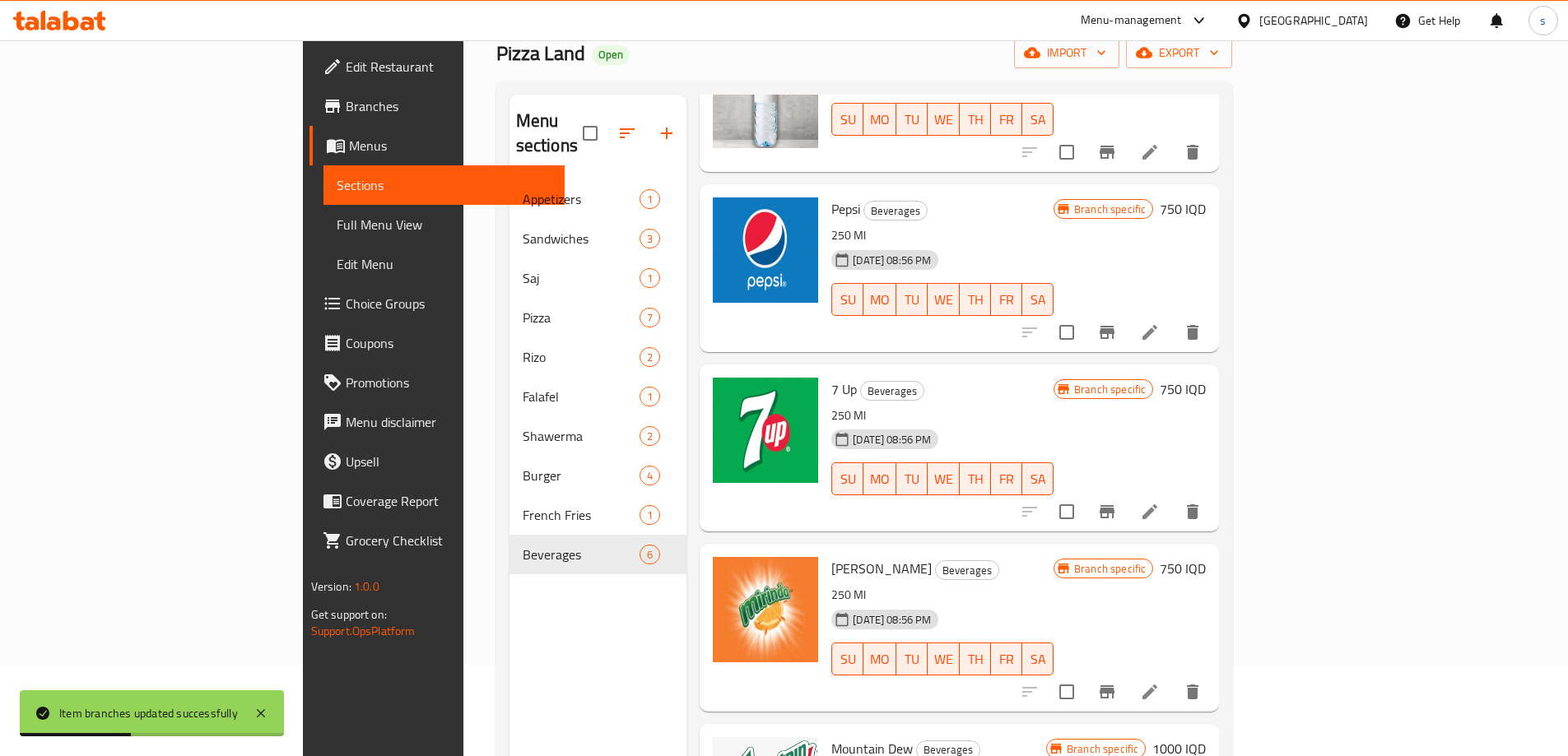
scroll to position [81, 0]
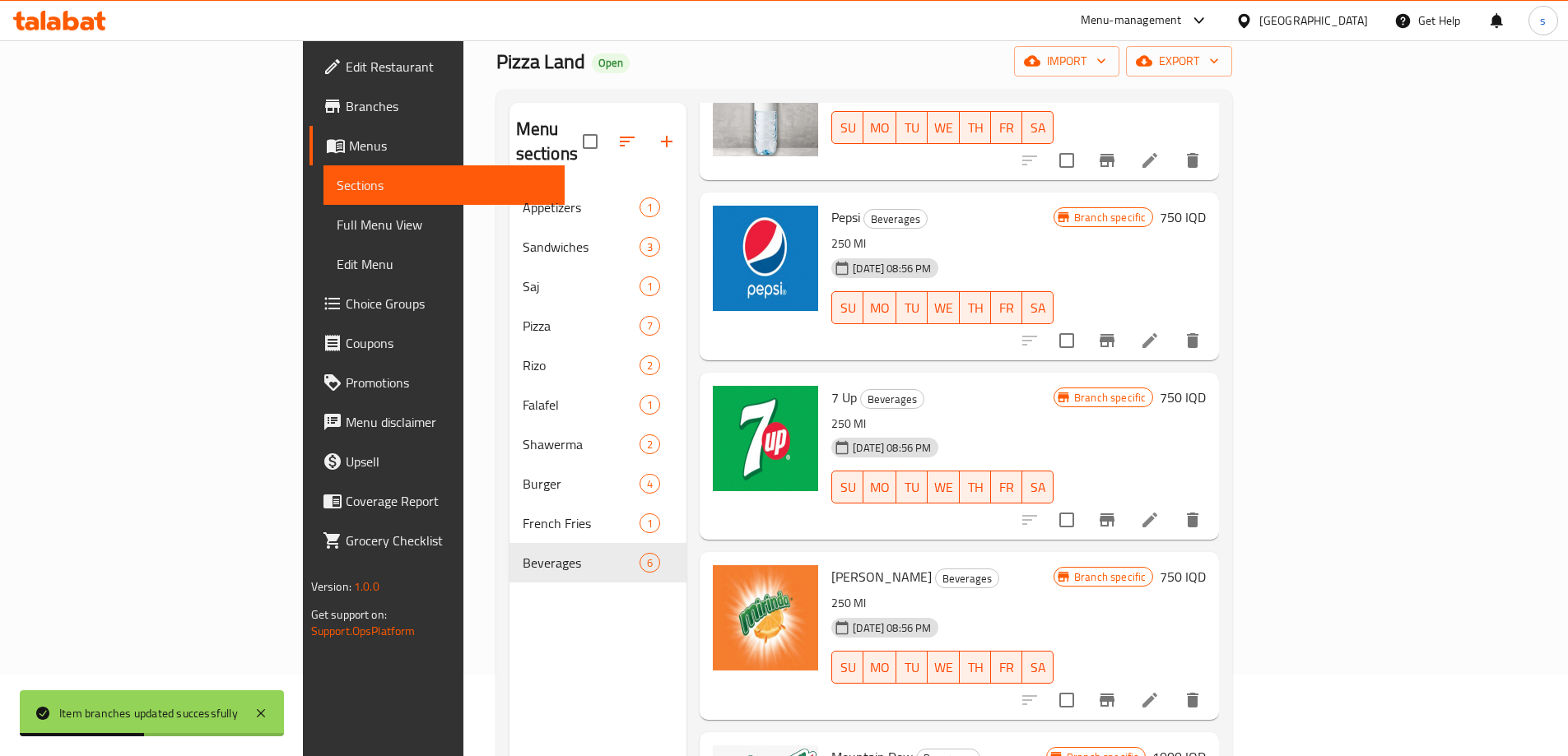
click at [1114, 334] on icon "Branch-specific-item" at bounding box center [1107, 340] width 15 height 13
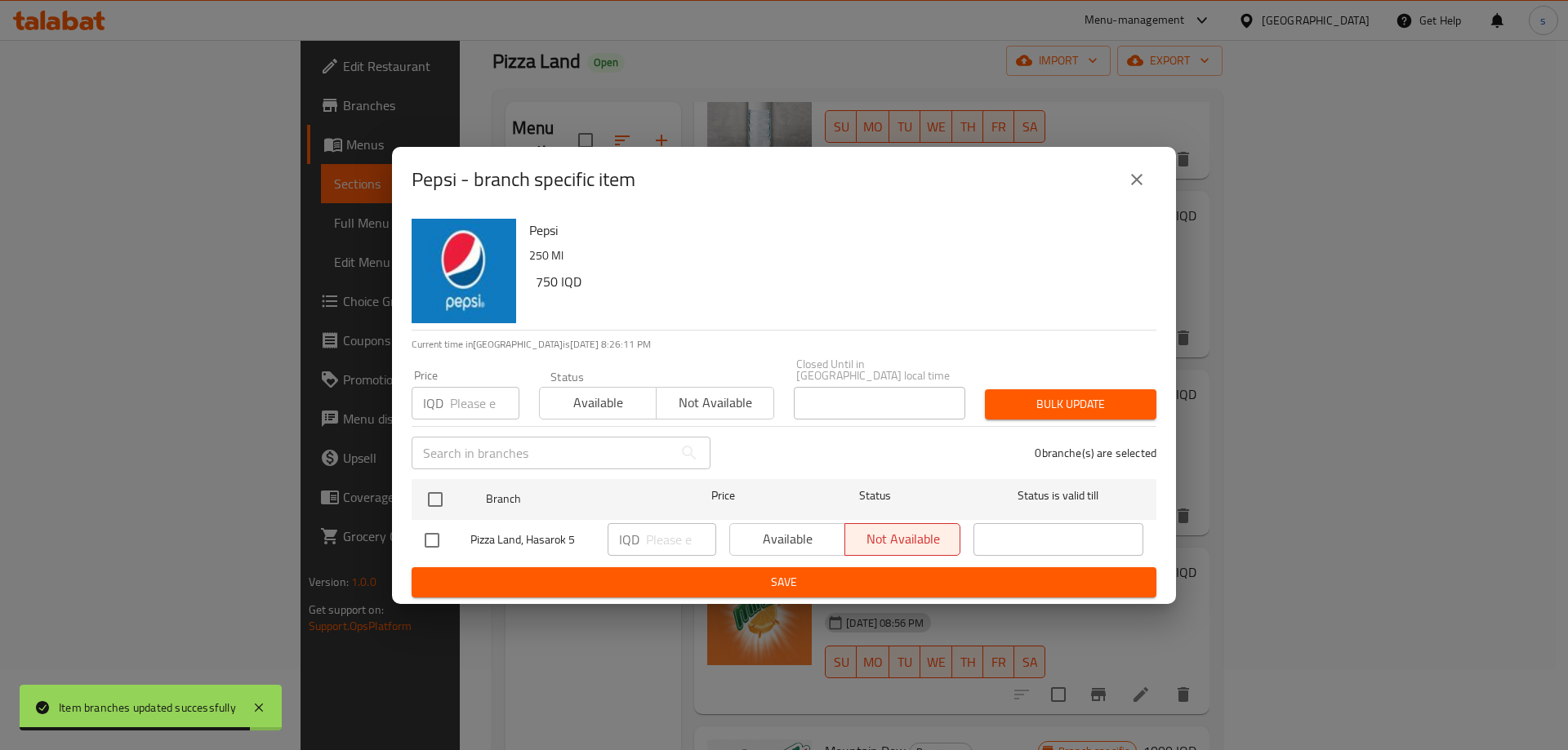
click at [1135, 189] on icon "close" at bounding box center [1137, 180] width 20 height 20
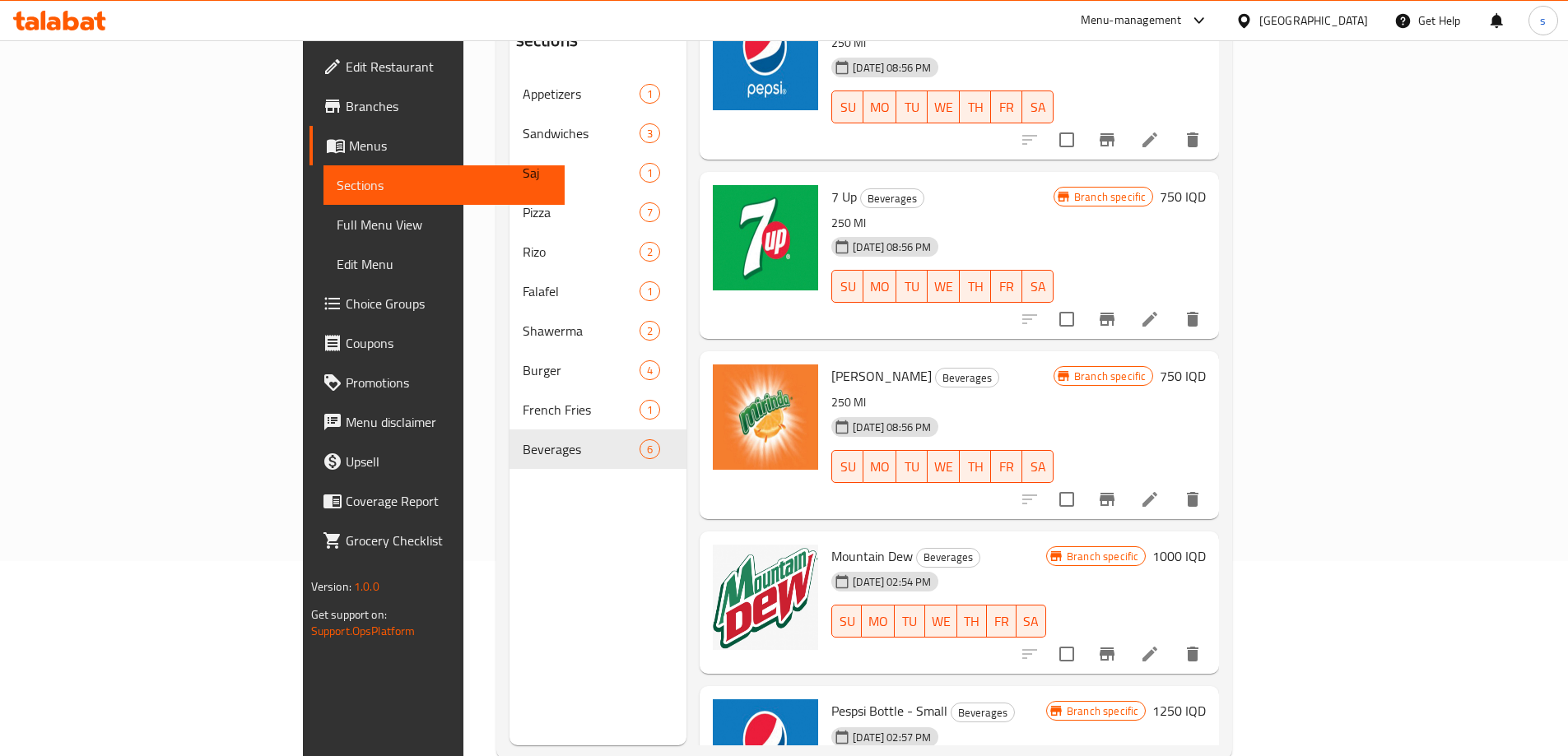
scroll to position [290, 0]
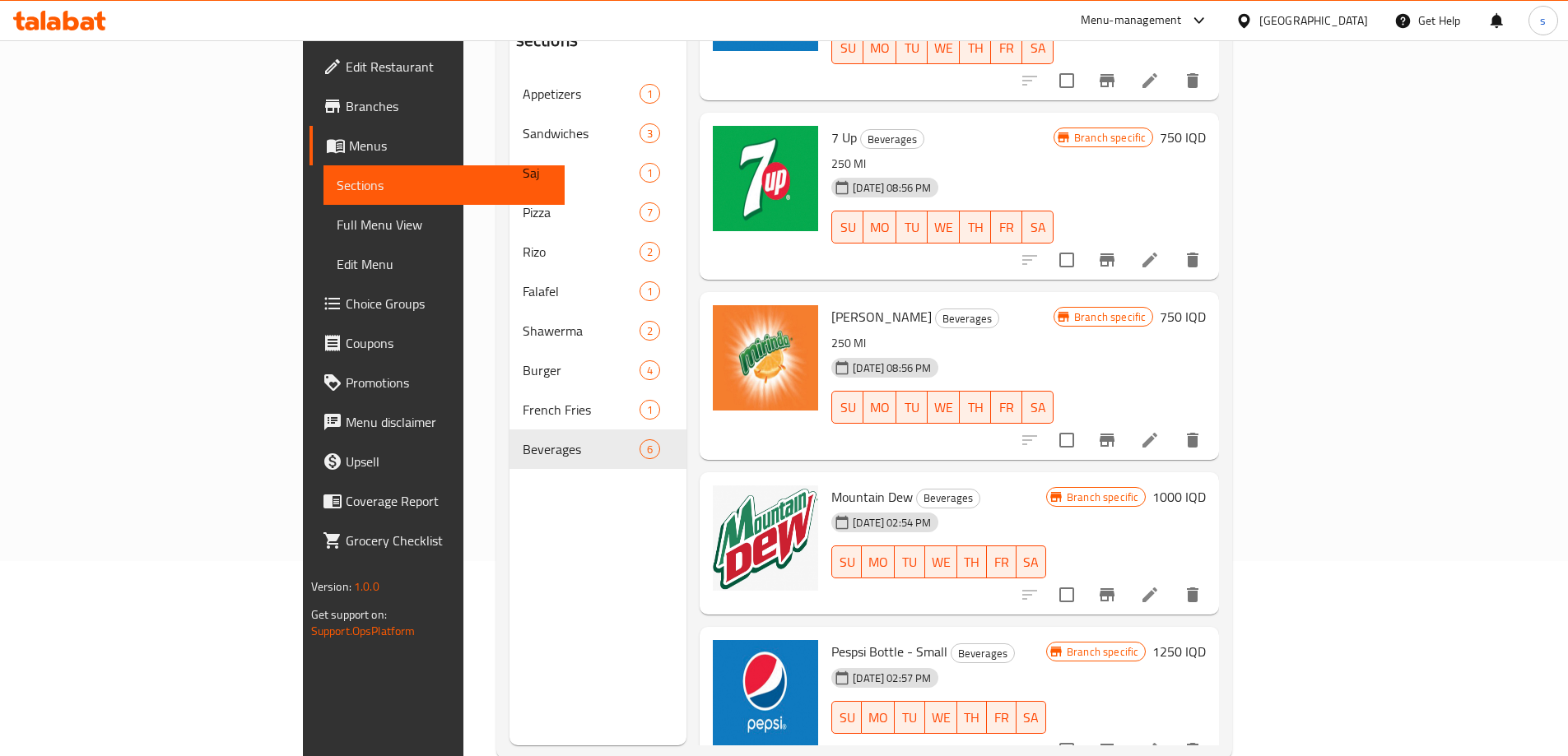
click at [1173, 736] on li at bounding box center [1150, 751] width 46 height 30
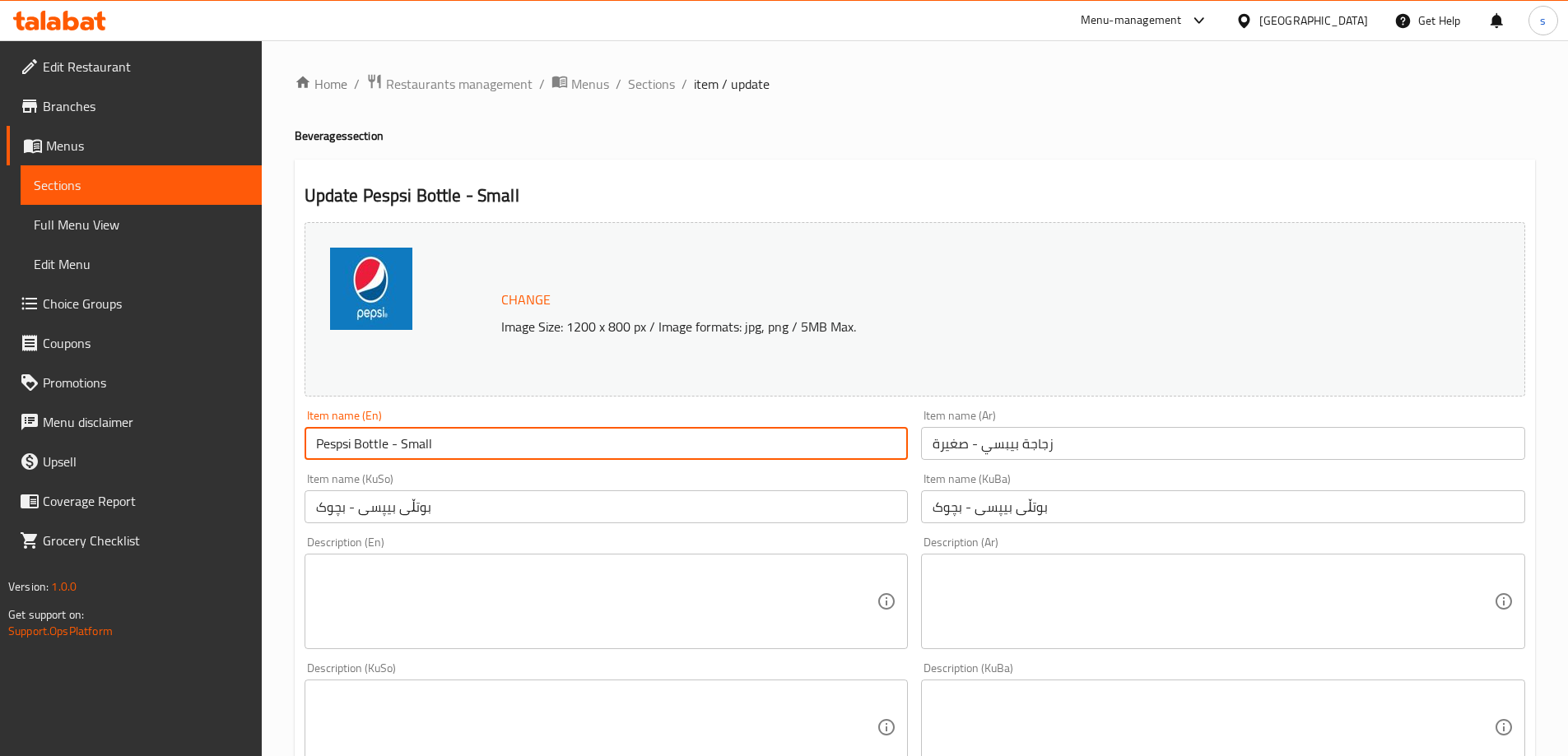
click at [334, 446] on input "Pespsi Bottle - Small" at bounding box center [606, 443] width 604 height 33
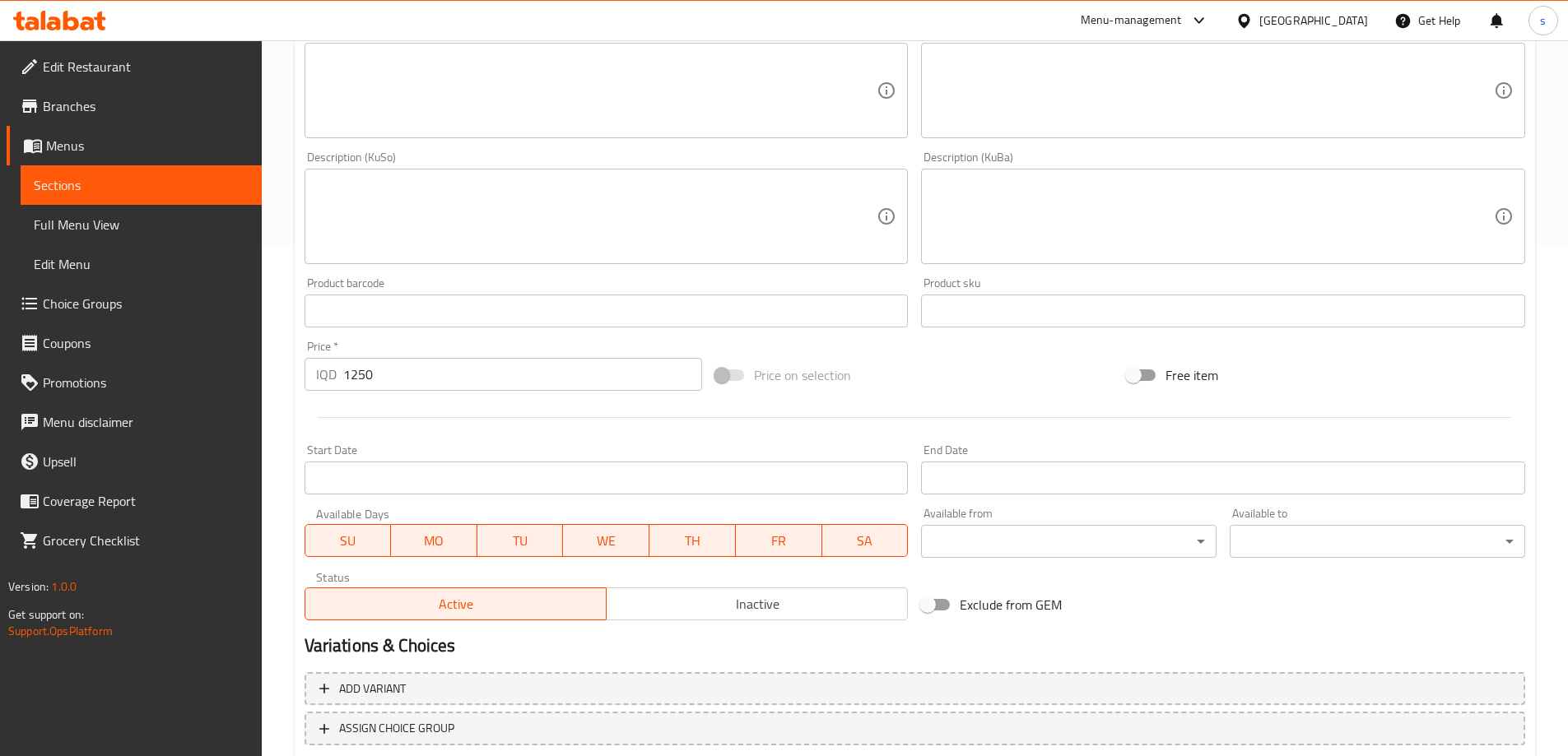
scroll to position [620, 0]
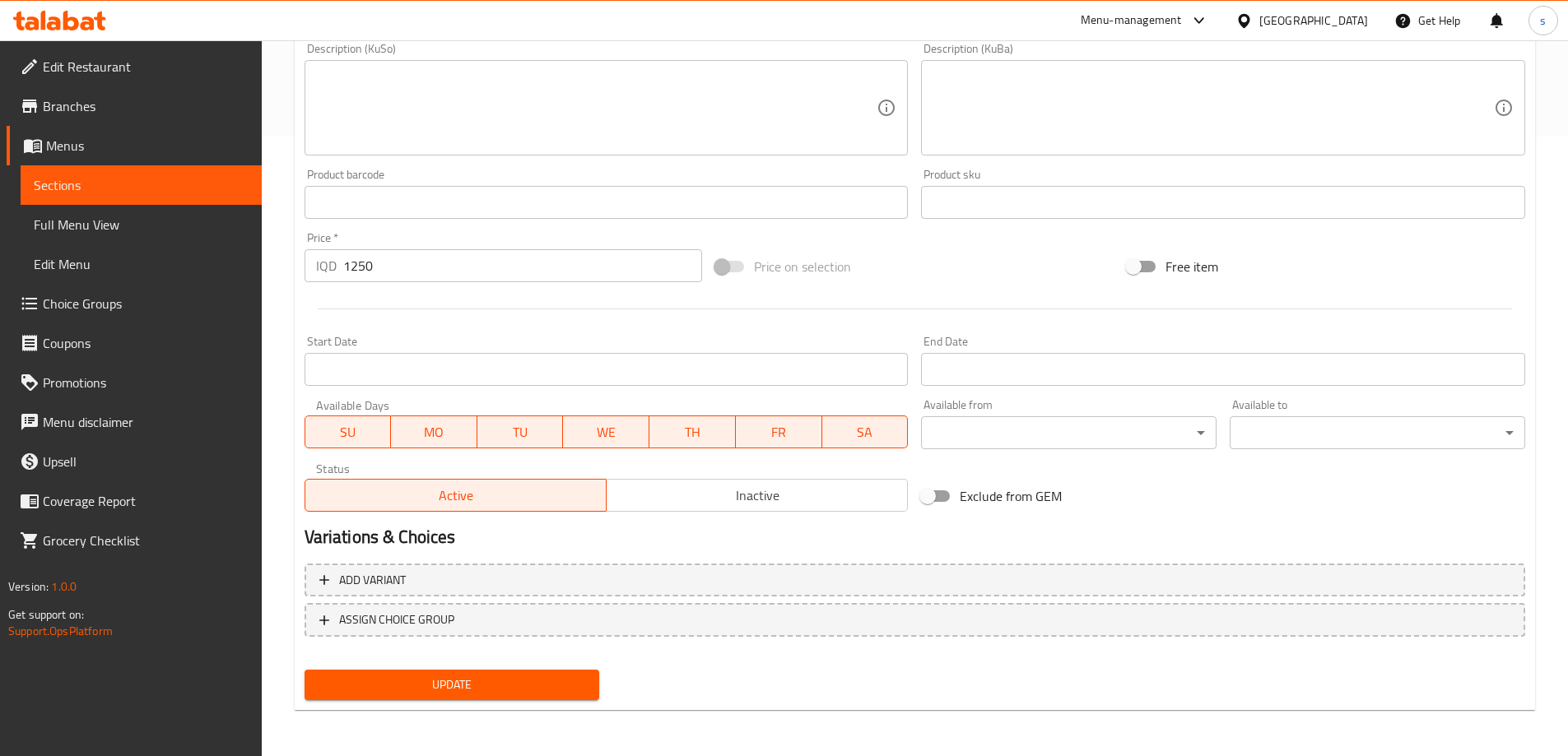
type input "Pepsi Bottle - Small"
click at [420, 688] on span "Update" at bounding box center [452, 685] width 269 height 21
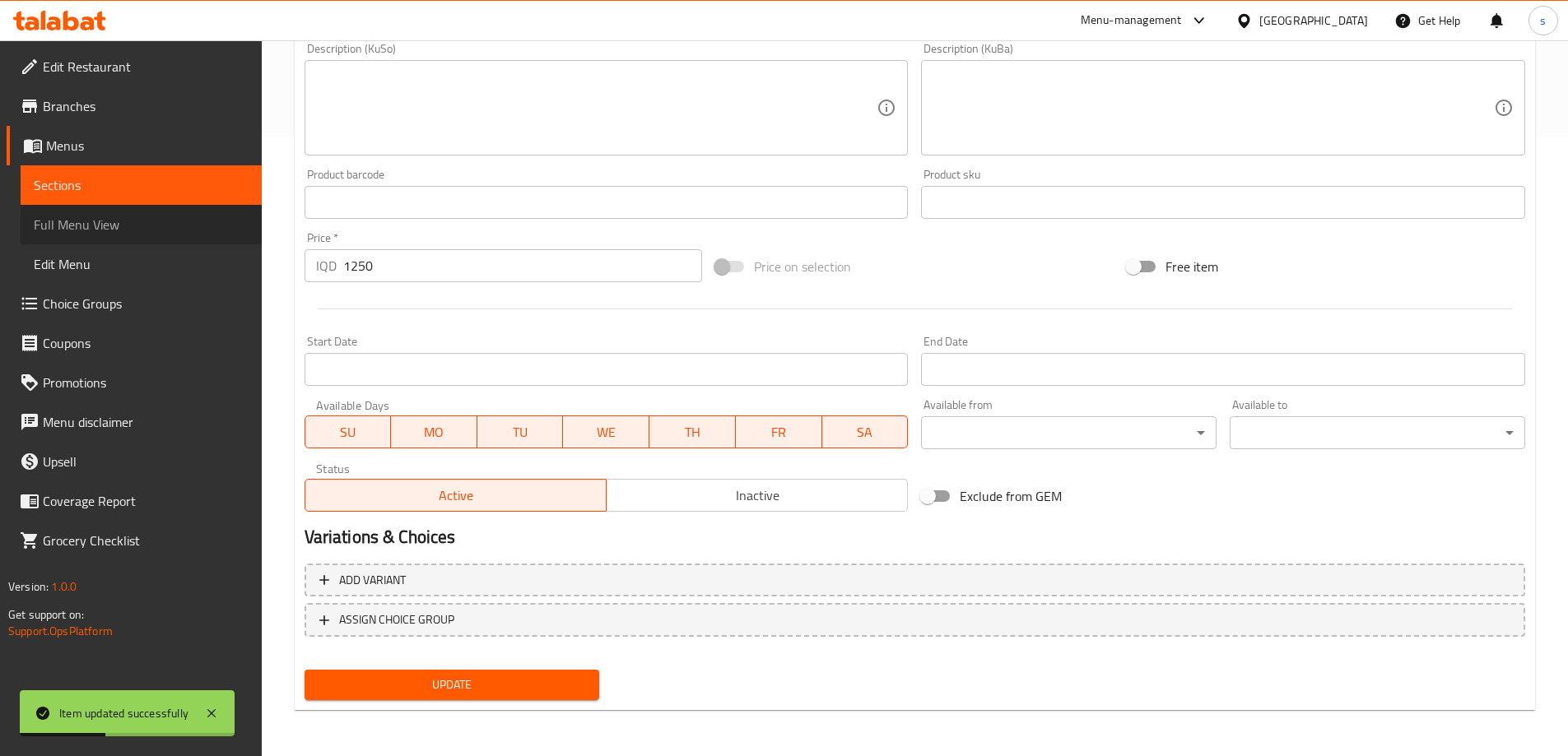
click at [107, 224] on span "Full Menu View" at bounding box center [141, 225] width 215 height 20
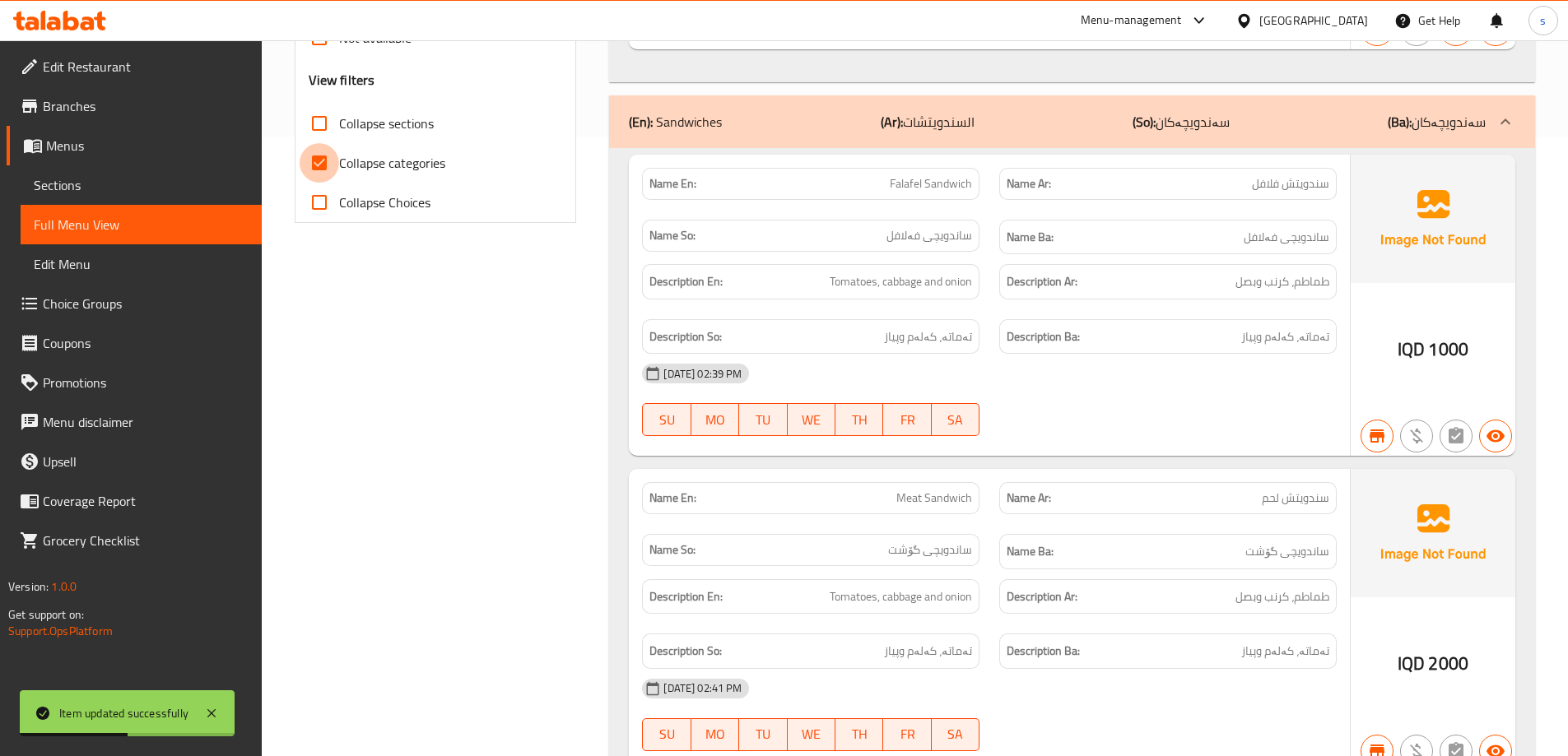
drag, startPoint x: 325, startPoint y: 162, endPoint x: 325, endPoint y: 123, distance: 39.0
click at [325, 162] on input "Collapse categories" at bounding box center [320, 163] width 40 height 40
checkbox input "false"
click at [325, 123] on input "Collapse sections" at bounding box center [320, 124] width 40 height 40
checkbox input "true"
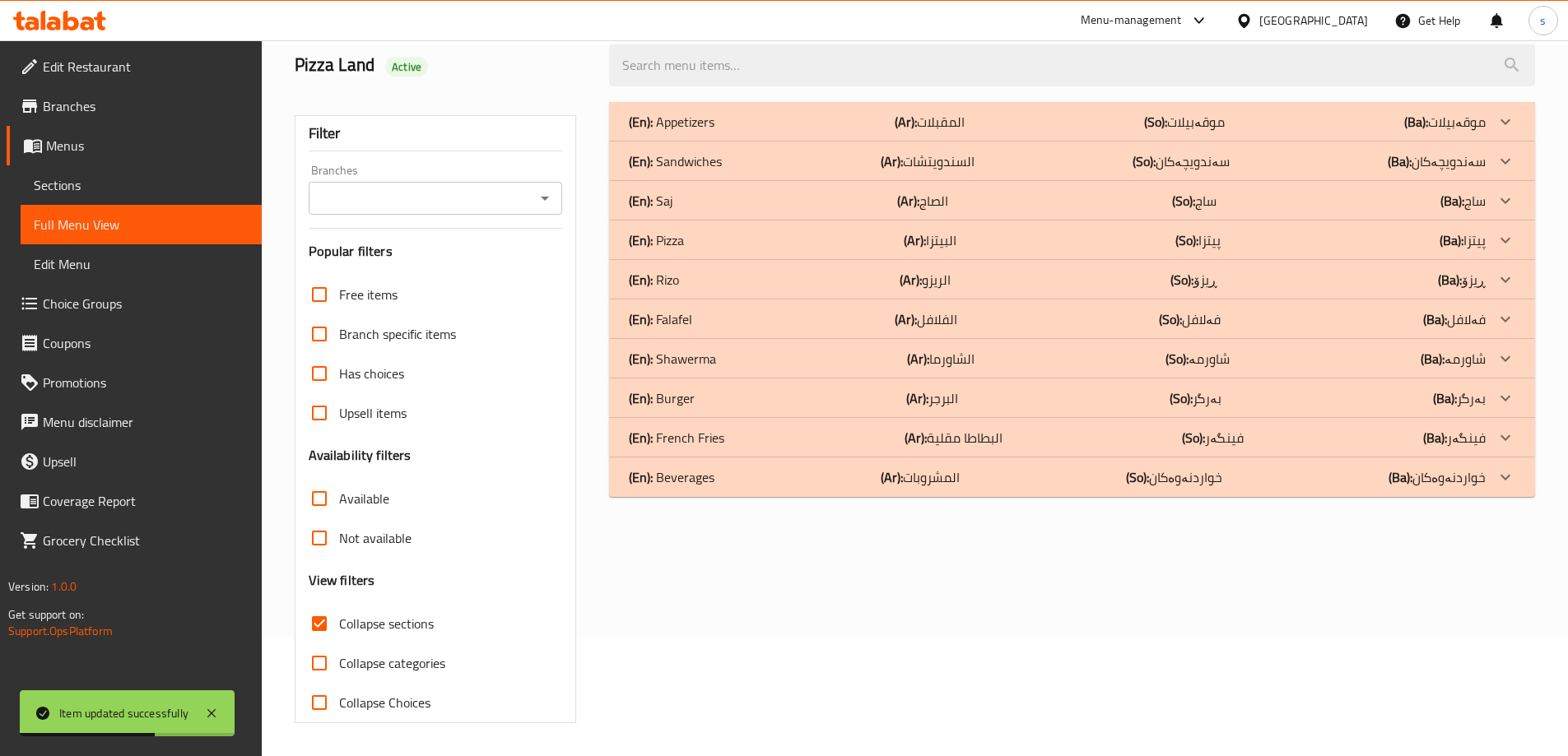
scroll to position [51, 0]
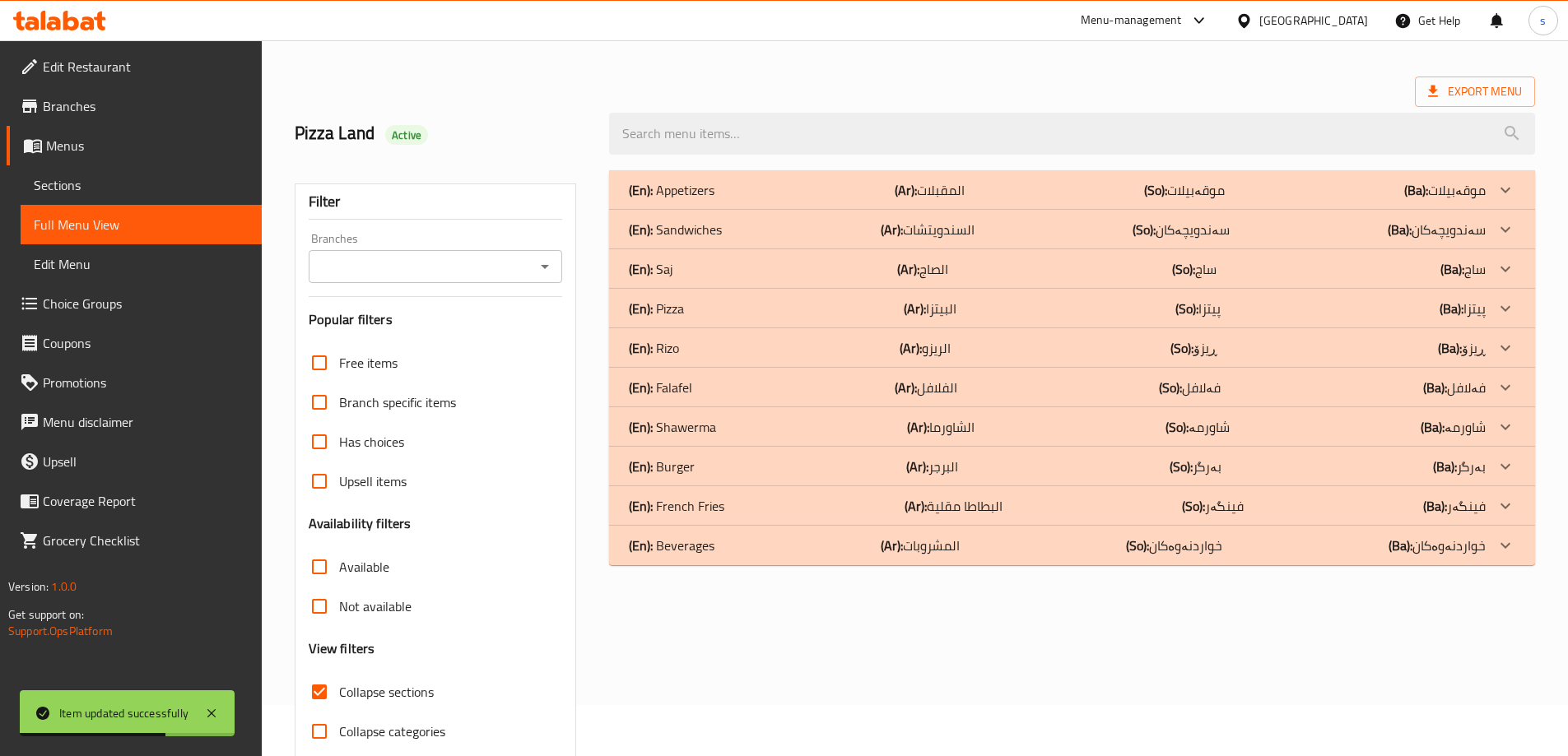
click at [512, 272] on input "Branches" at bounding box center [422, 266] width 217 height 23
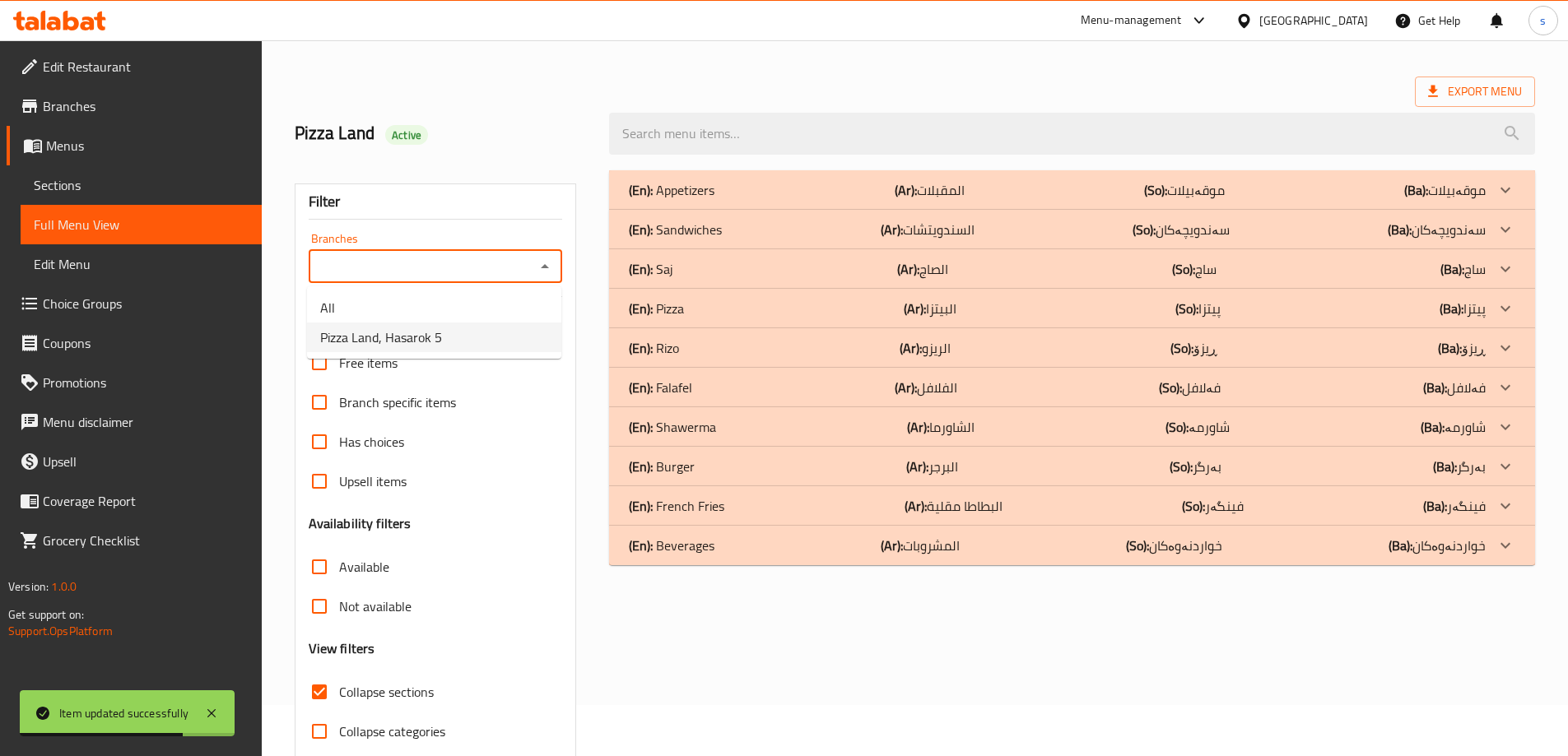
click at [514, 341] on li "Pizza Land, Hasarok 5" at bounding box center [434, 337] width 254 height 30
type input "Pizza Land, Hasarok 5"
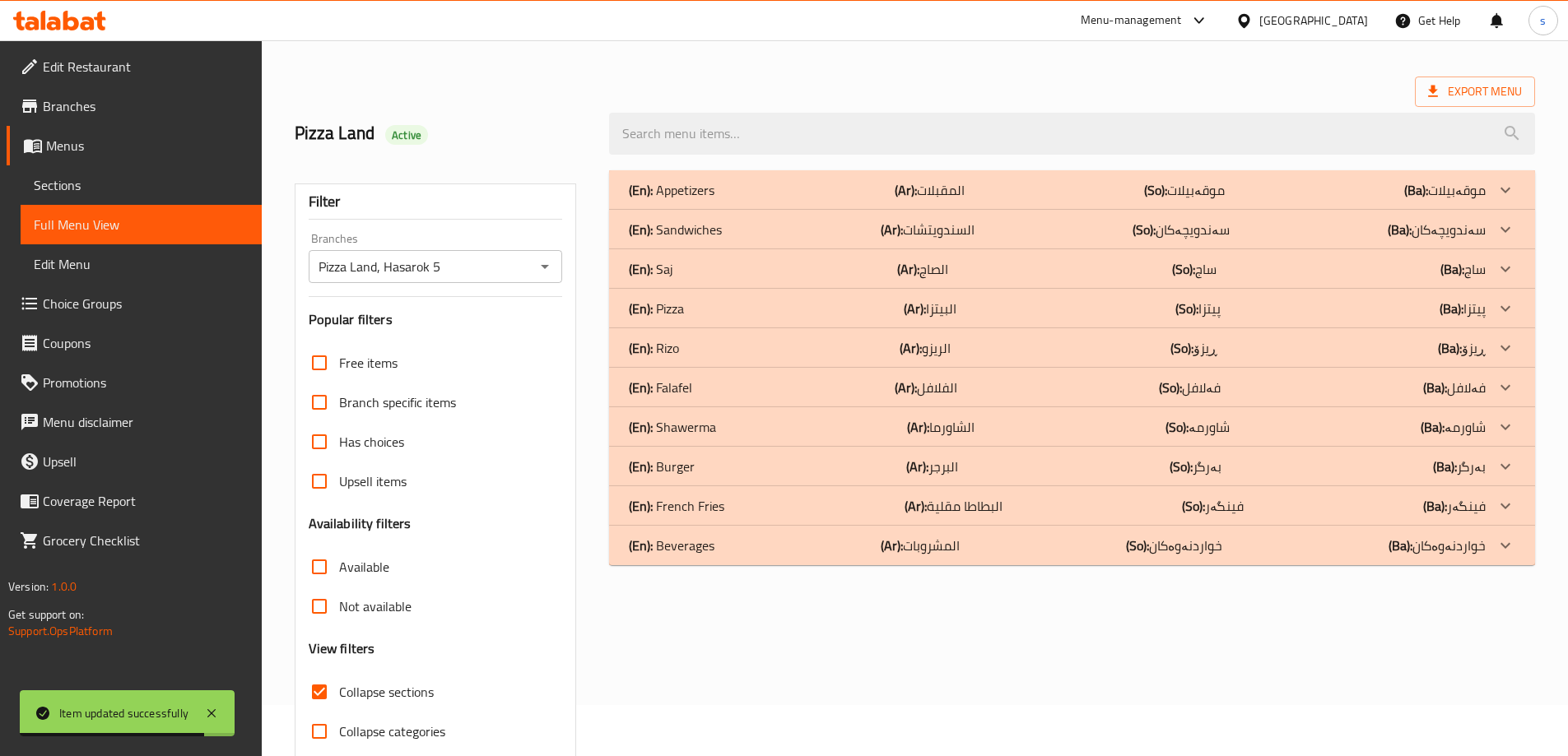
click at [741, 136] on input "search" at bounding box center [1072, 134] width 926 height 42
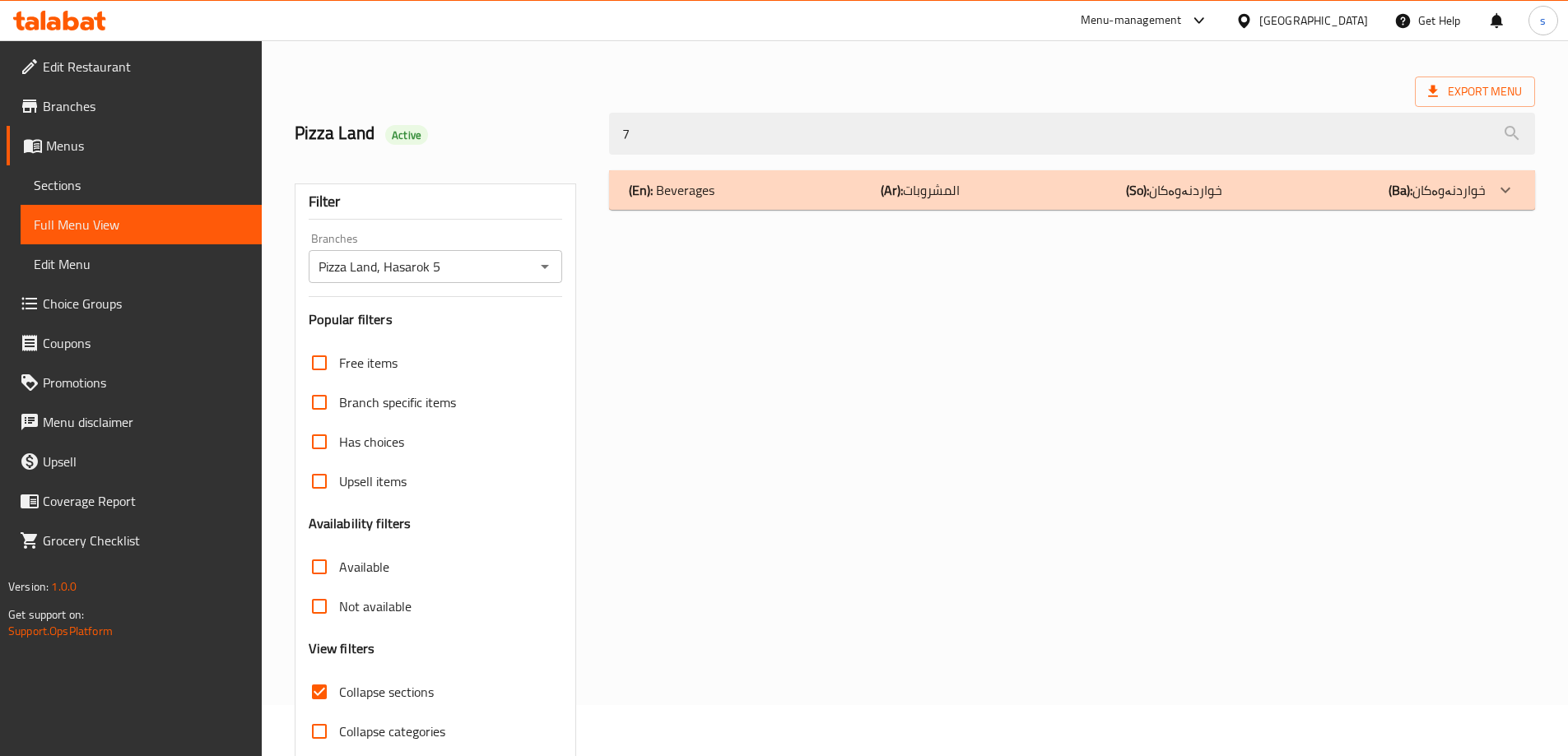
click at [760, 178] on div "(En): Beverages (Ar): المشروبات (So): خواردنەوەکان (Ba): خواردنەوەکان" at bounding box center [1072, 190] width 926 height 40
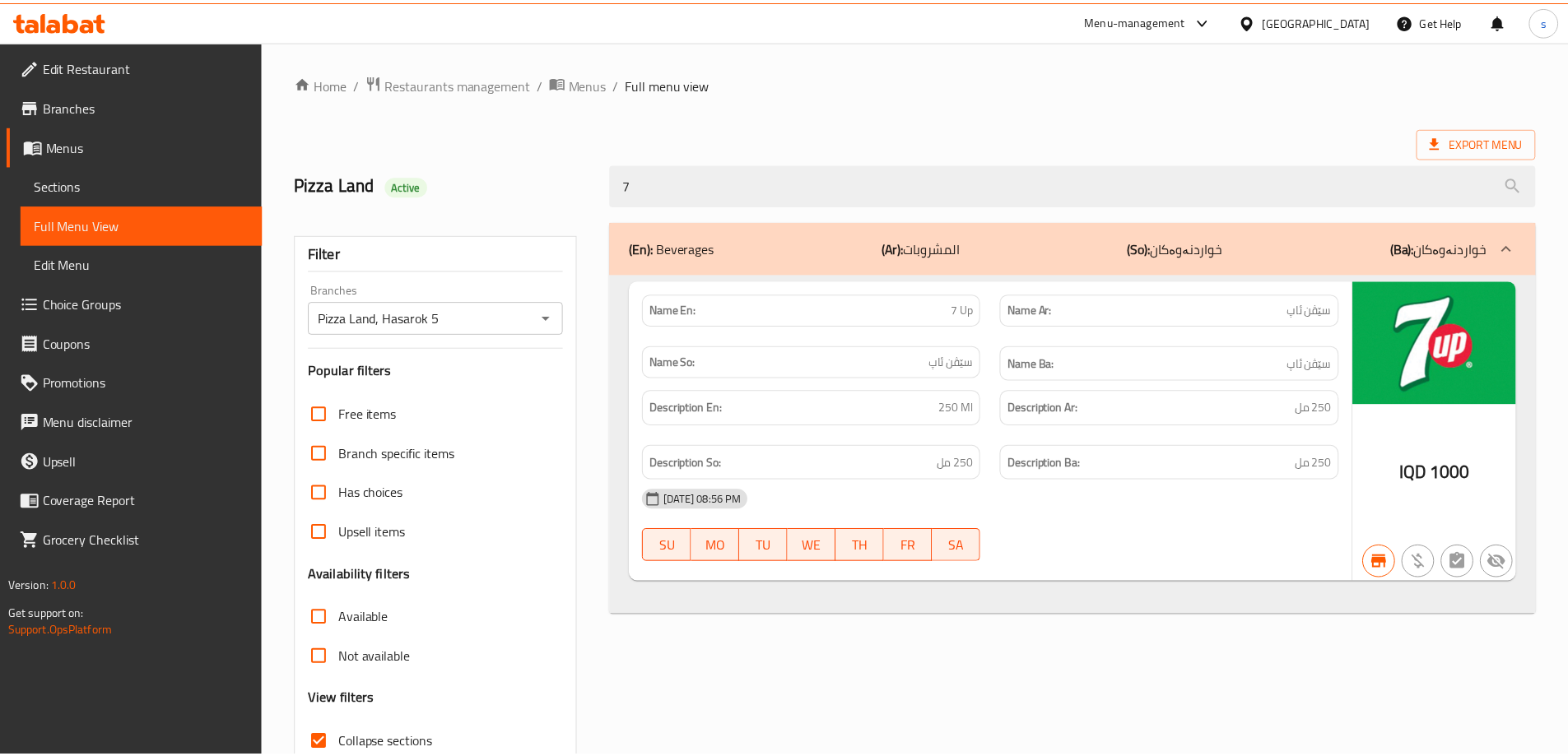
scroll to position [119, 0]
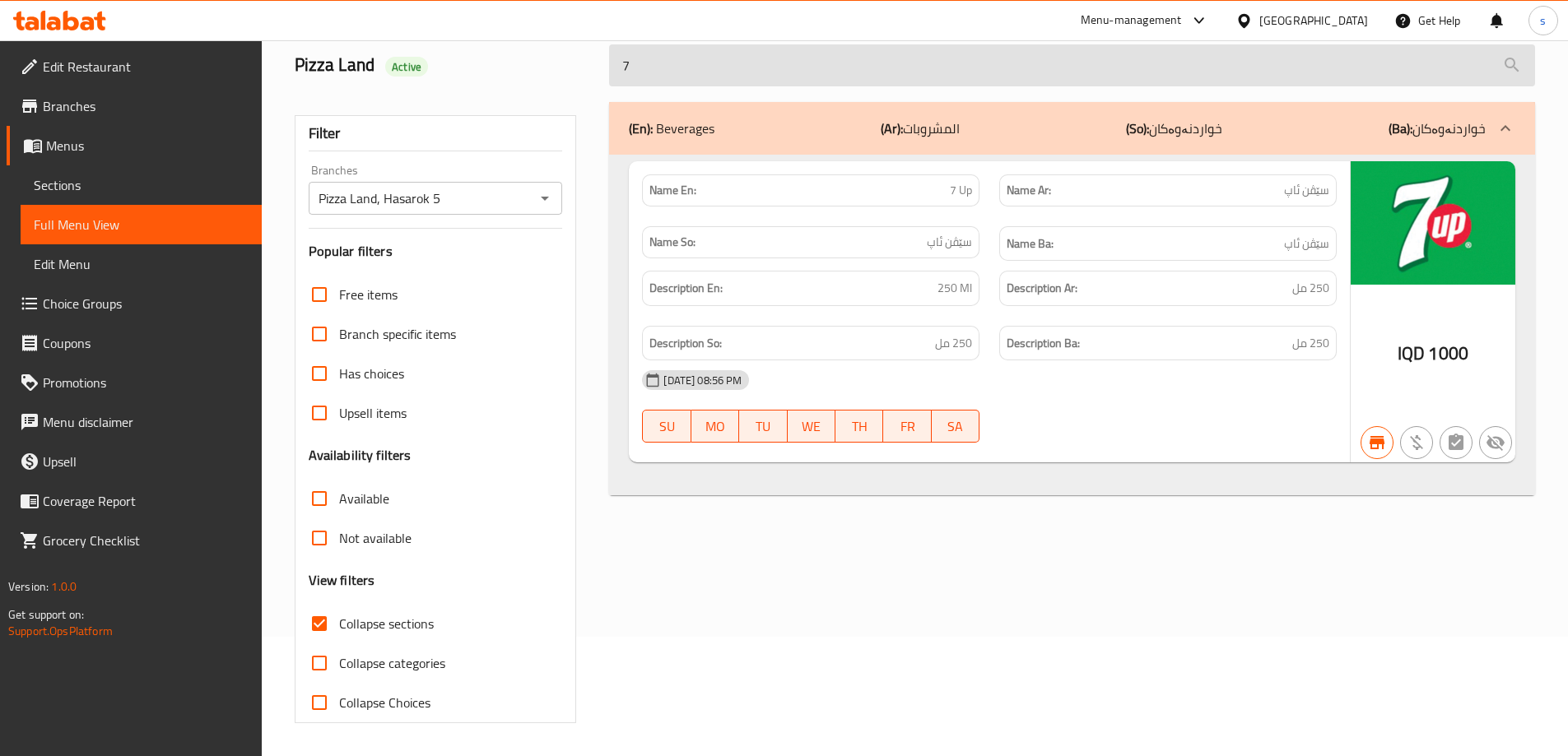
click at [709, 62] on input "7" at bounding box center [1072, 65] width 926 height 42
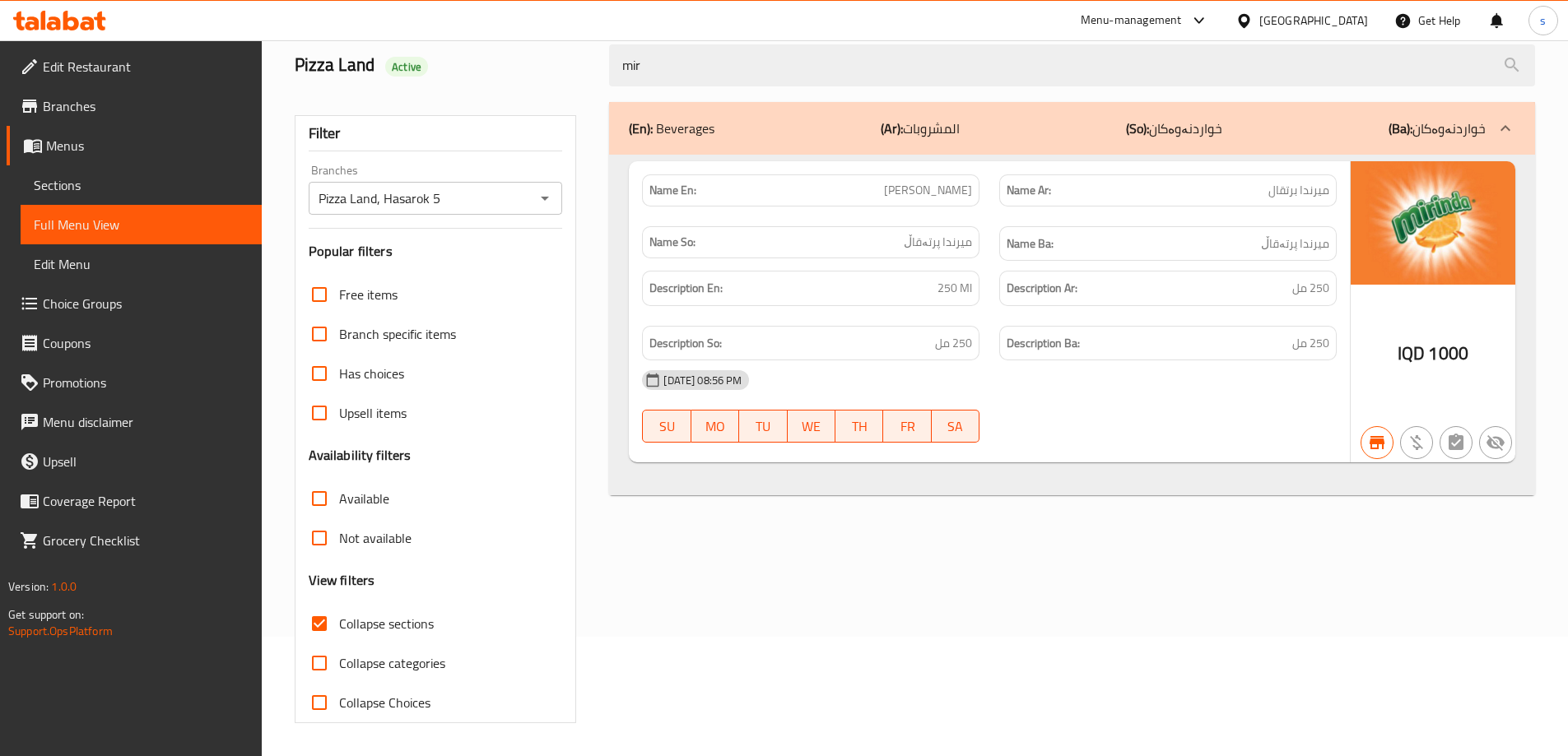
type input "mir"
